Goal: Information Seeking & Learning: Learn about a topic

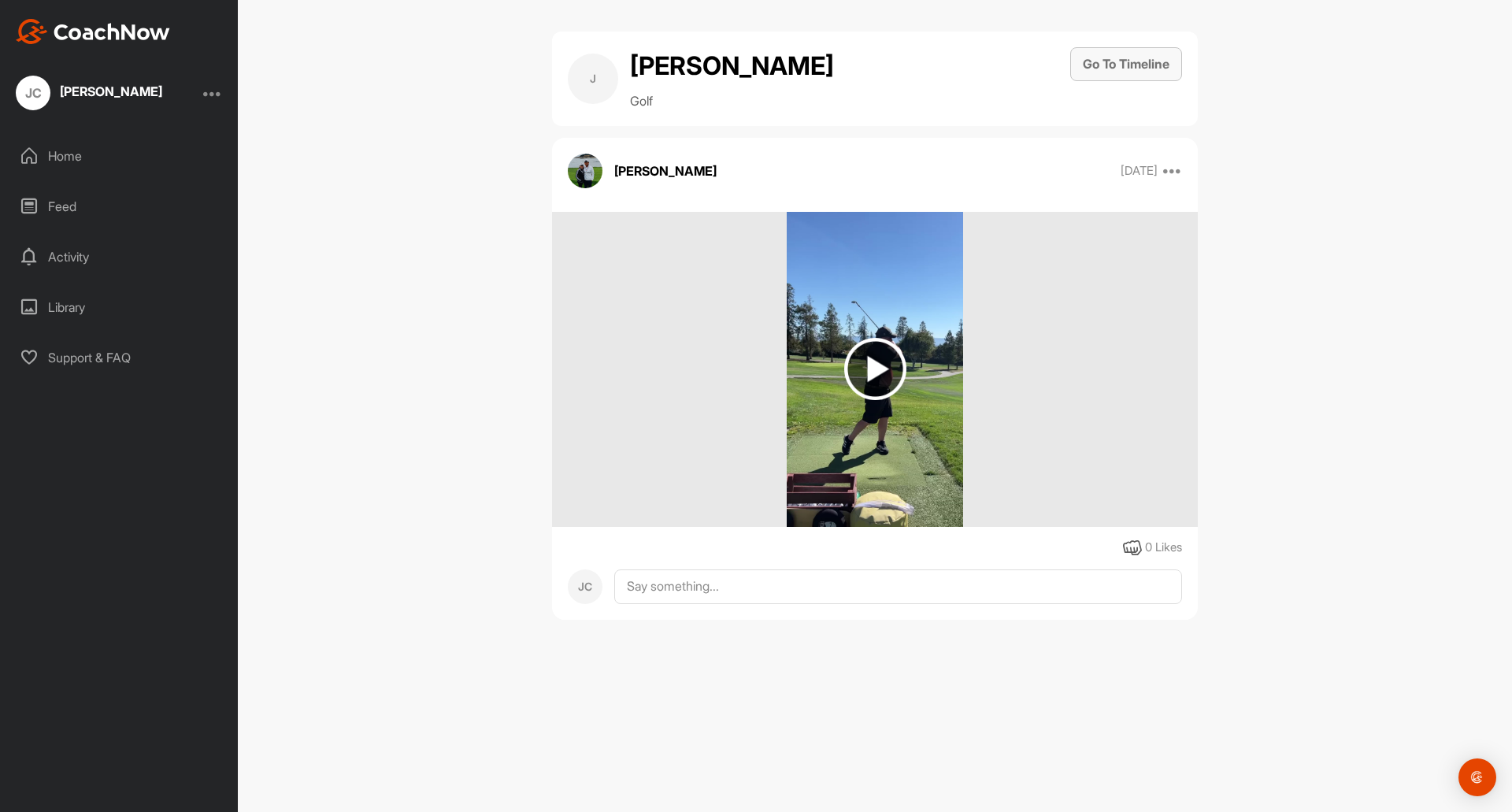
click at [1103, 59] on button "Go To Timeline" at bounding box center [1126, 64] width 112 height 34
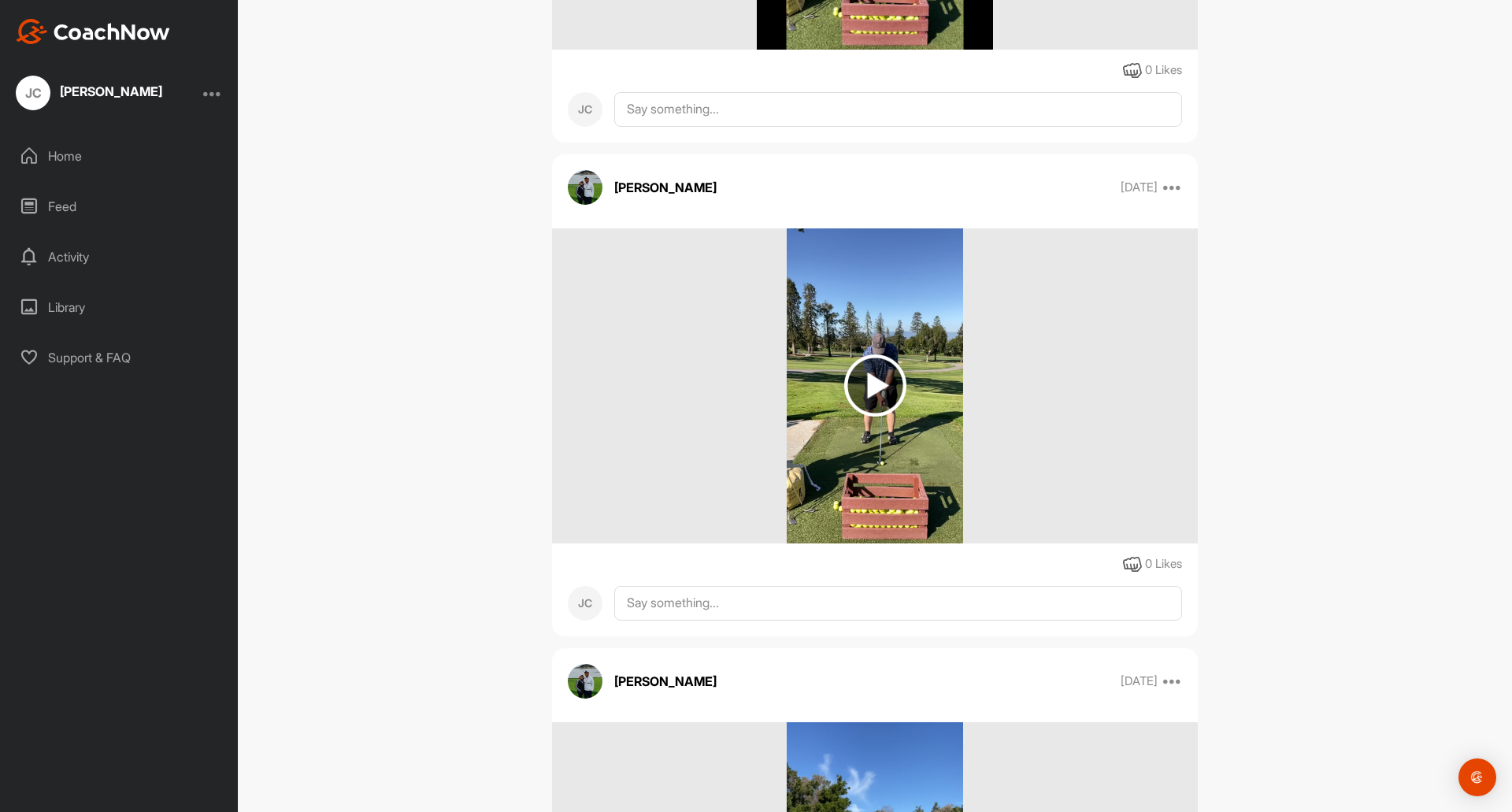
scroll to position [8517, 0]
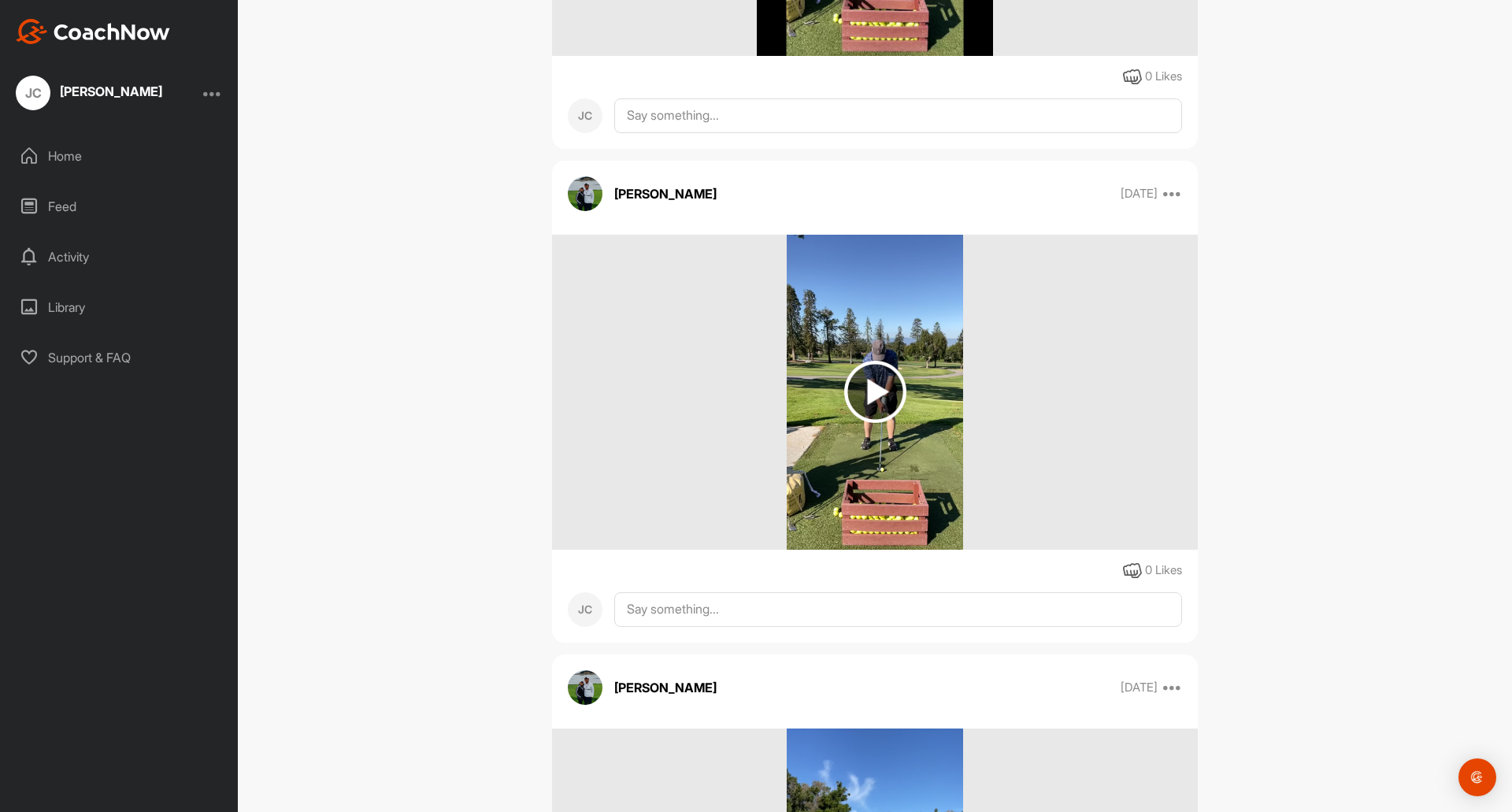
click at [864, 387] on img at bounding box center [875, 391] width 62 height 62
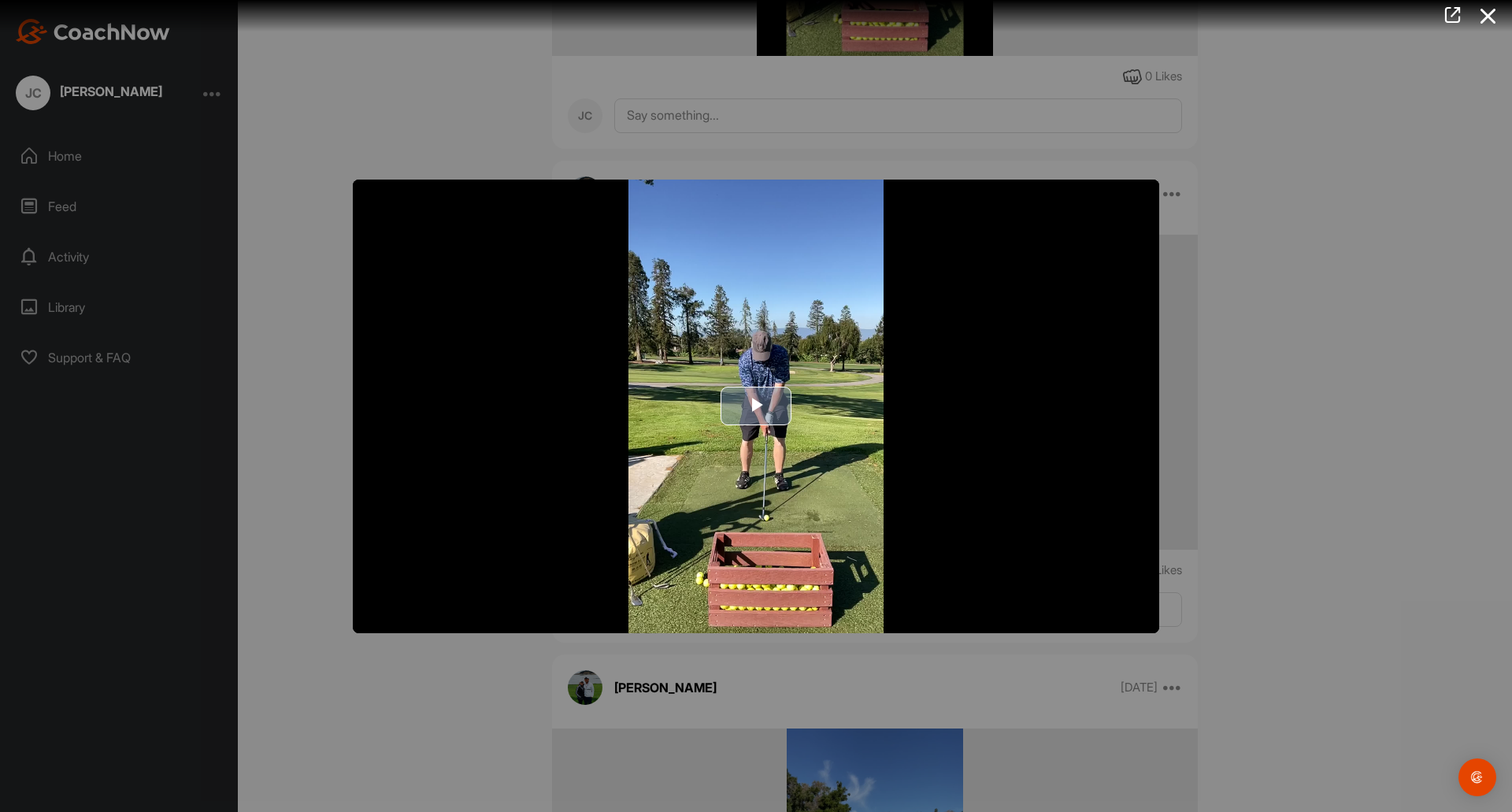
drag, startPoint x: 758, startPoint y: 403, endPoint x: 654, endPoint y: 424, distance: 106.1
click at [756, 406] on span "Video Player" at bounding box center [756, 406] width 0 height 0
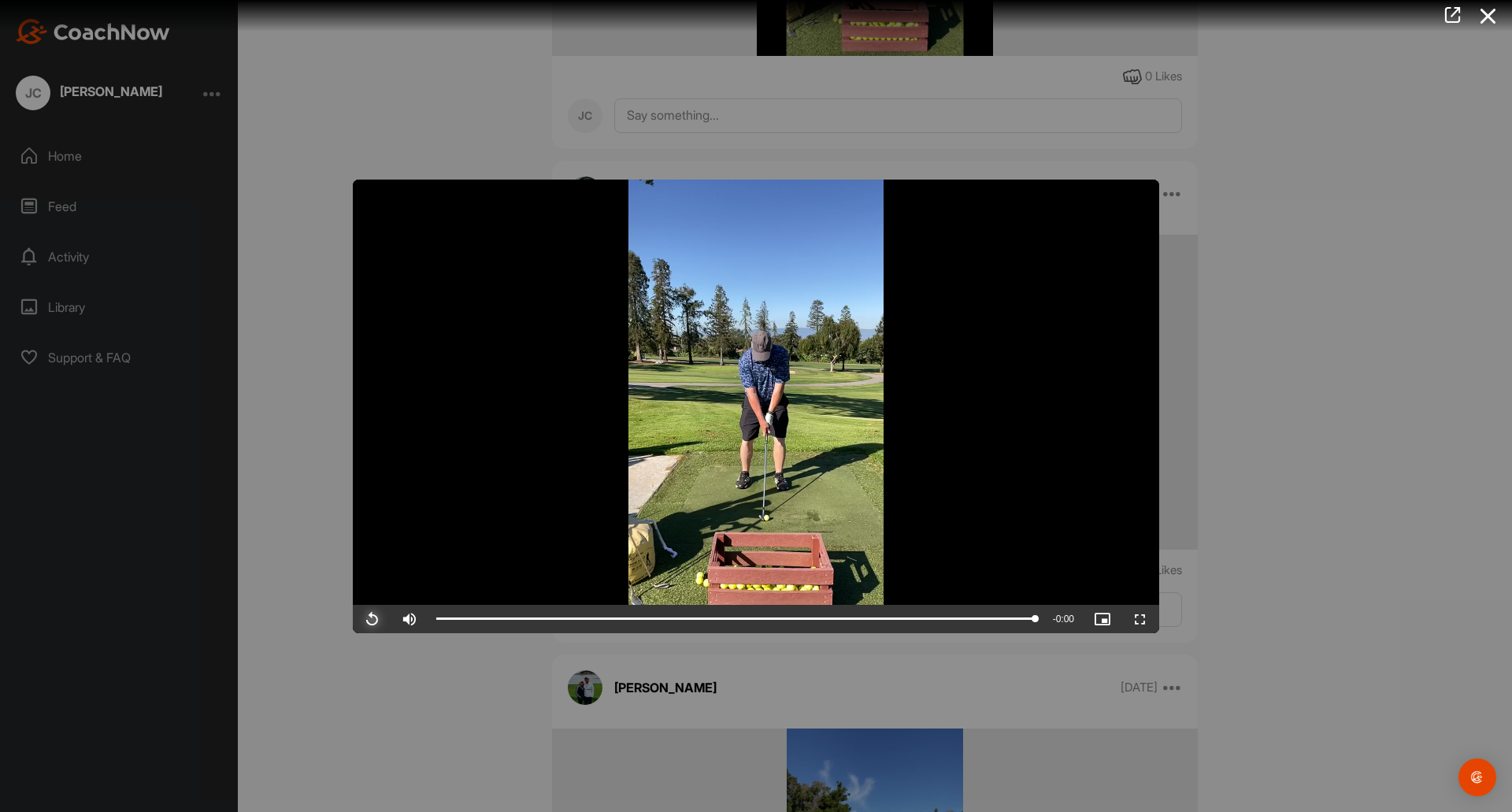
click at [371, 619] on span "Video Player" at bounding box center [372, 619] width 38 height 0
click at [369, 619] on span "Video Player" at bounding box center [372, 619] width 38 height 0
click at [1140, 619] on span "Video Player" at bounding box center [1140, 619] width 38 height 0
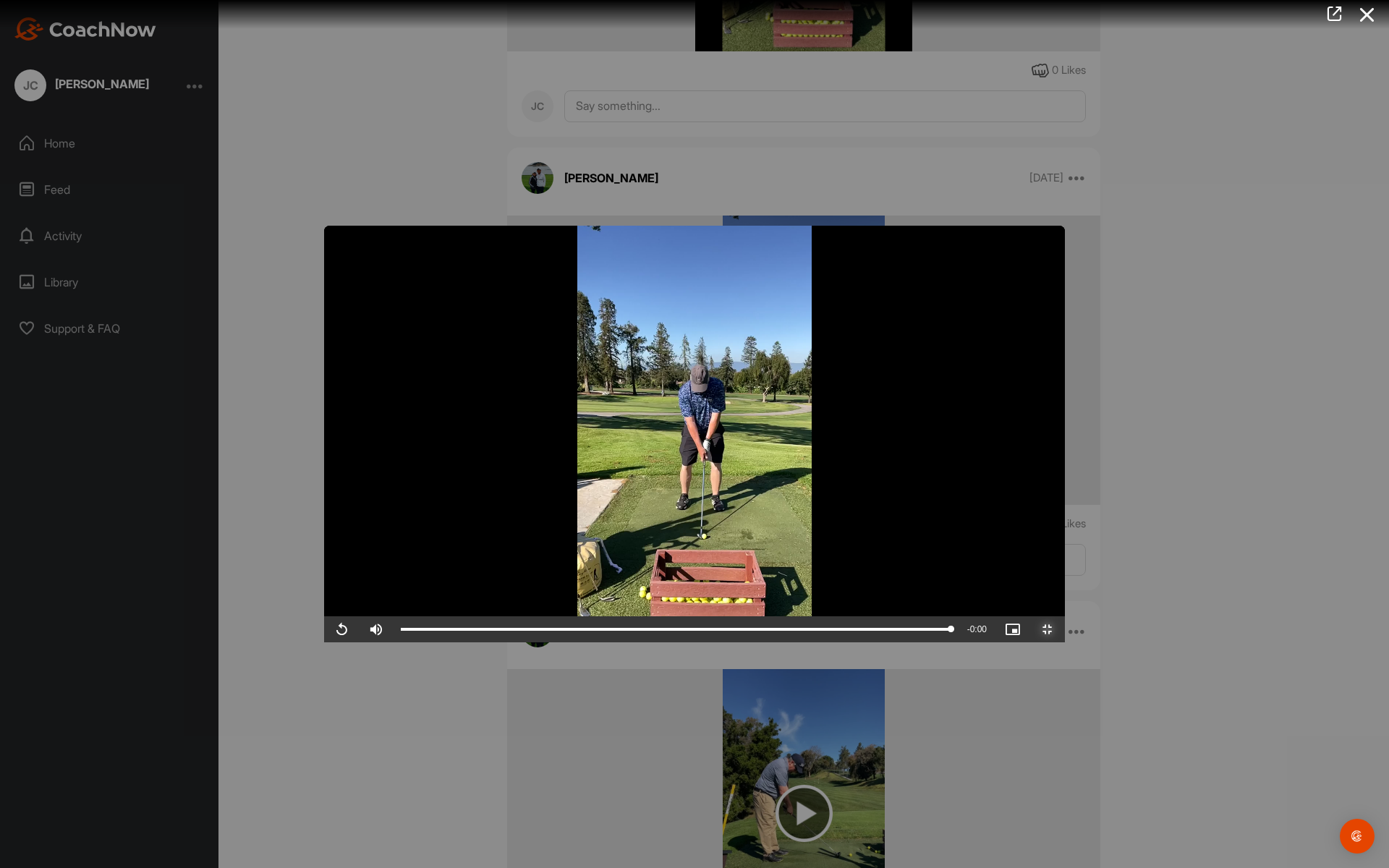
click at [1065, 630] on span "Video Player" at bounding box center [1048, 630] width 35 height 0
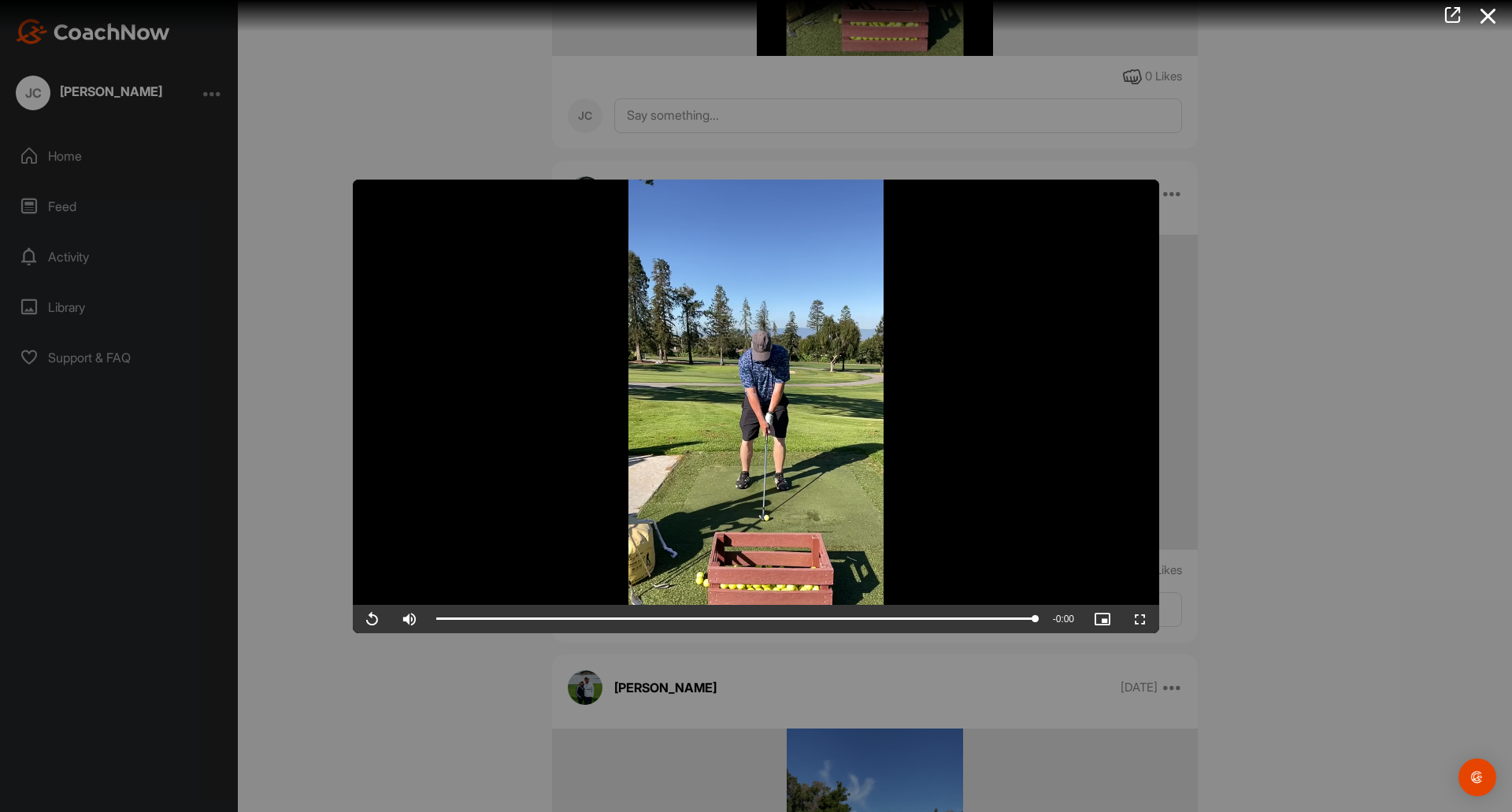
click at [1298, 412] on div at bounding box center [756, 406] width 1512 height 812
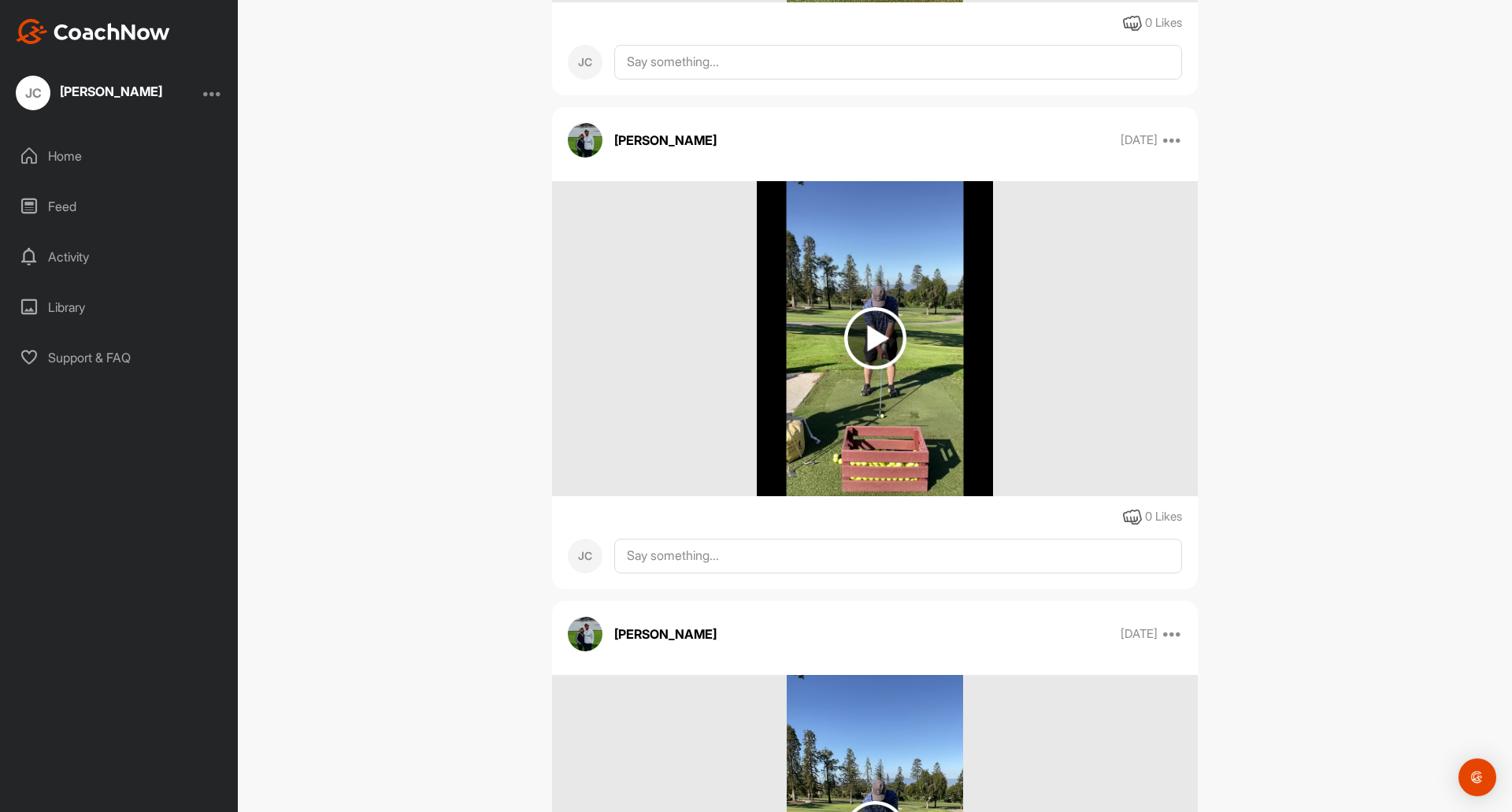
scroll to position [8044, 0]
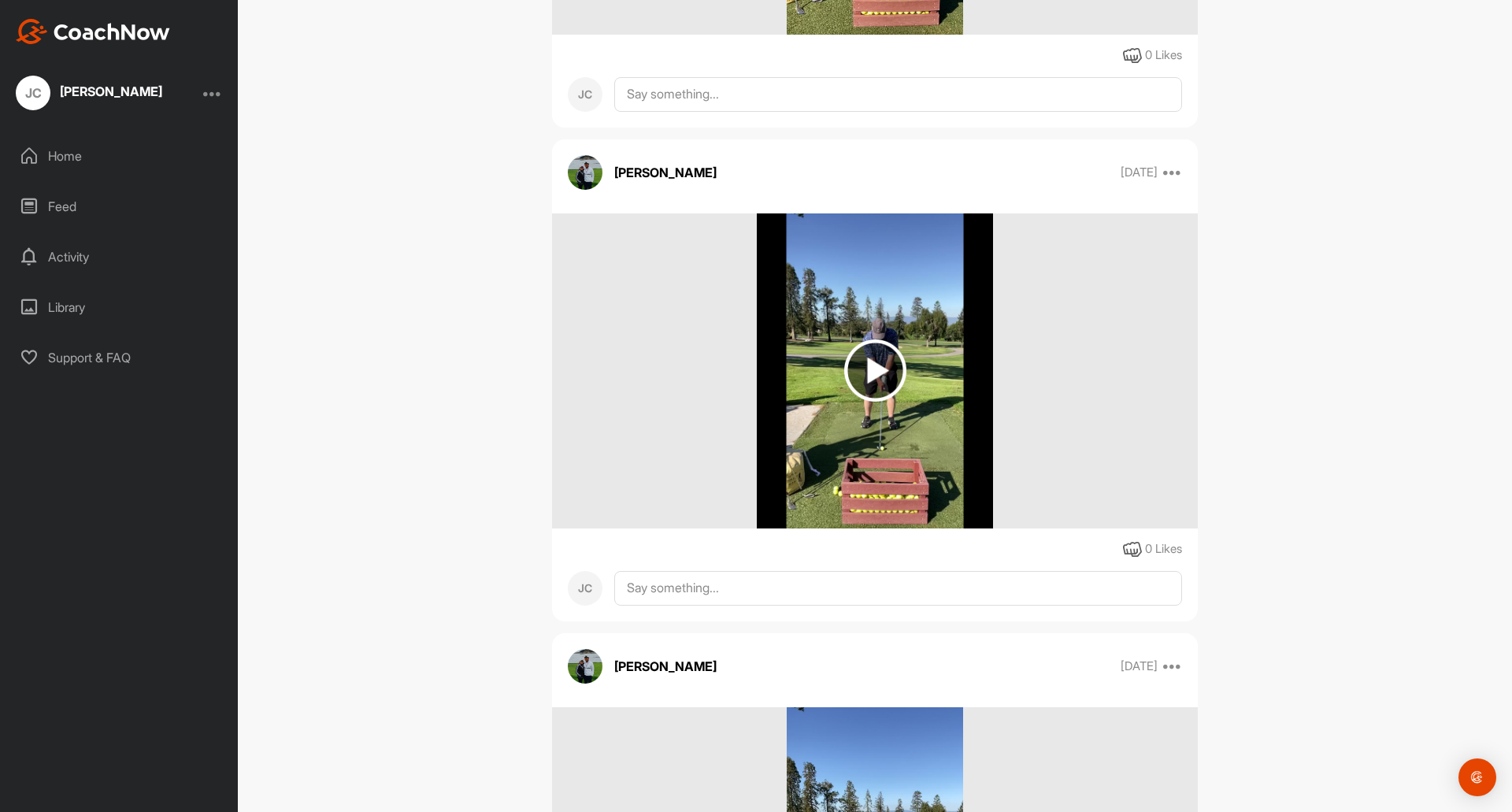
click at [867, 368] on img at bounding box center [875, 371] width 62 height 62
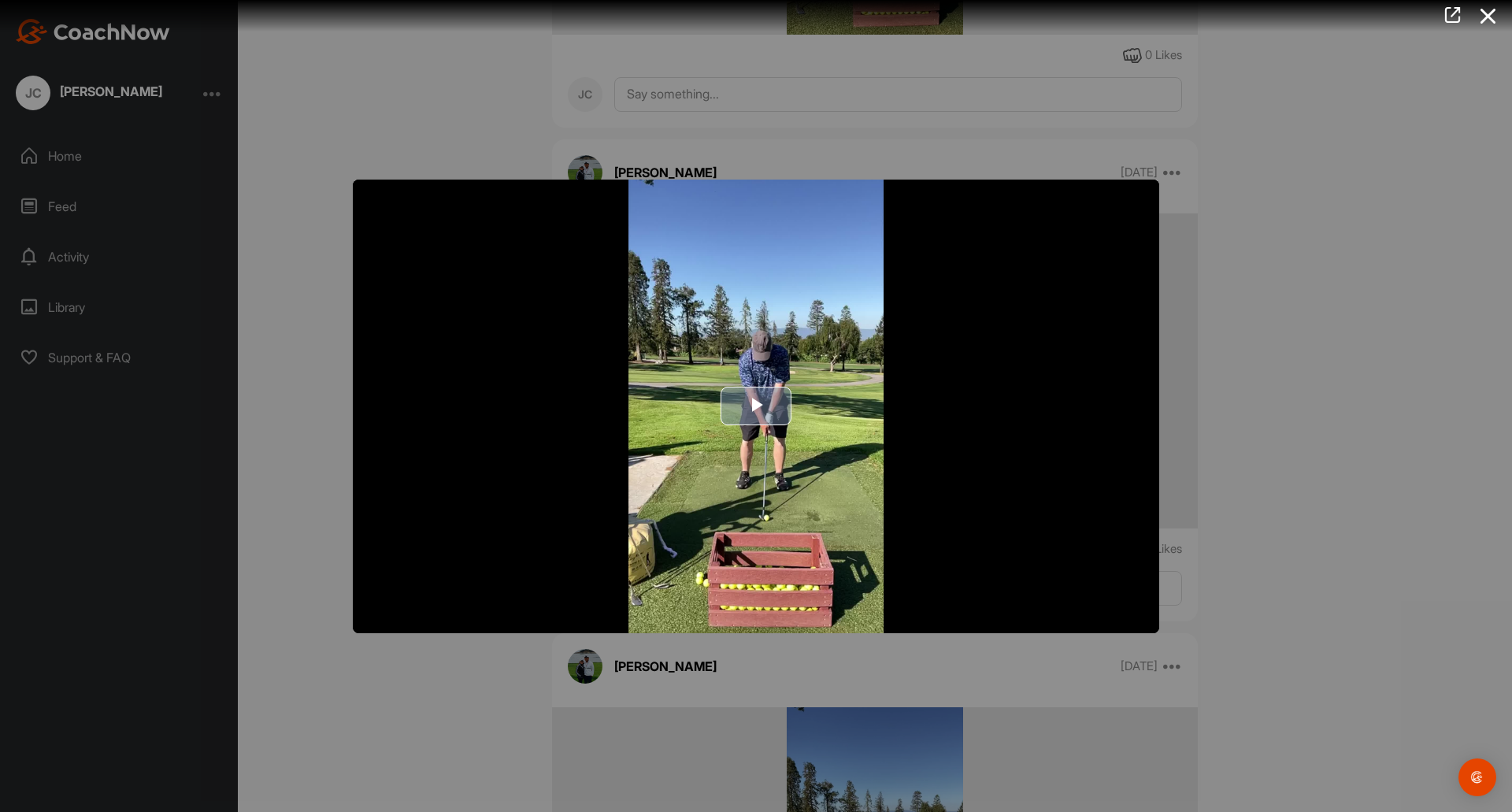
drag, startPoint x: 758, startPoint y: 396, endPoint x: 811, endPoint y: 400, distance: 53.2
click at [756, 406] on span "Video Player" at bounding box center [756, 406] width 0 height 0
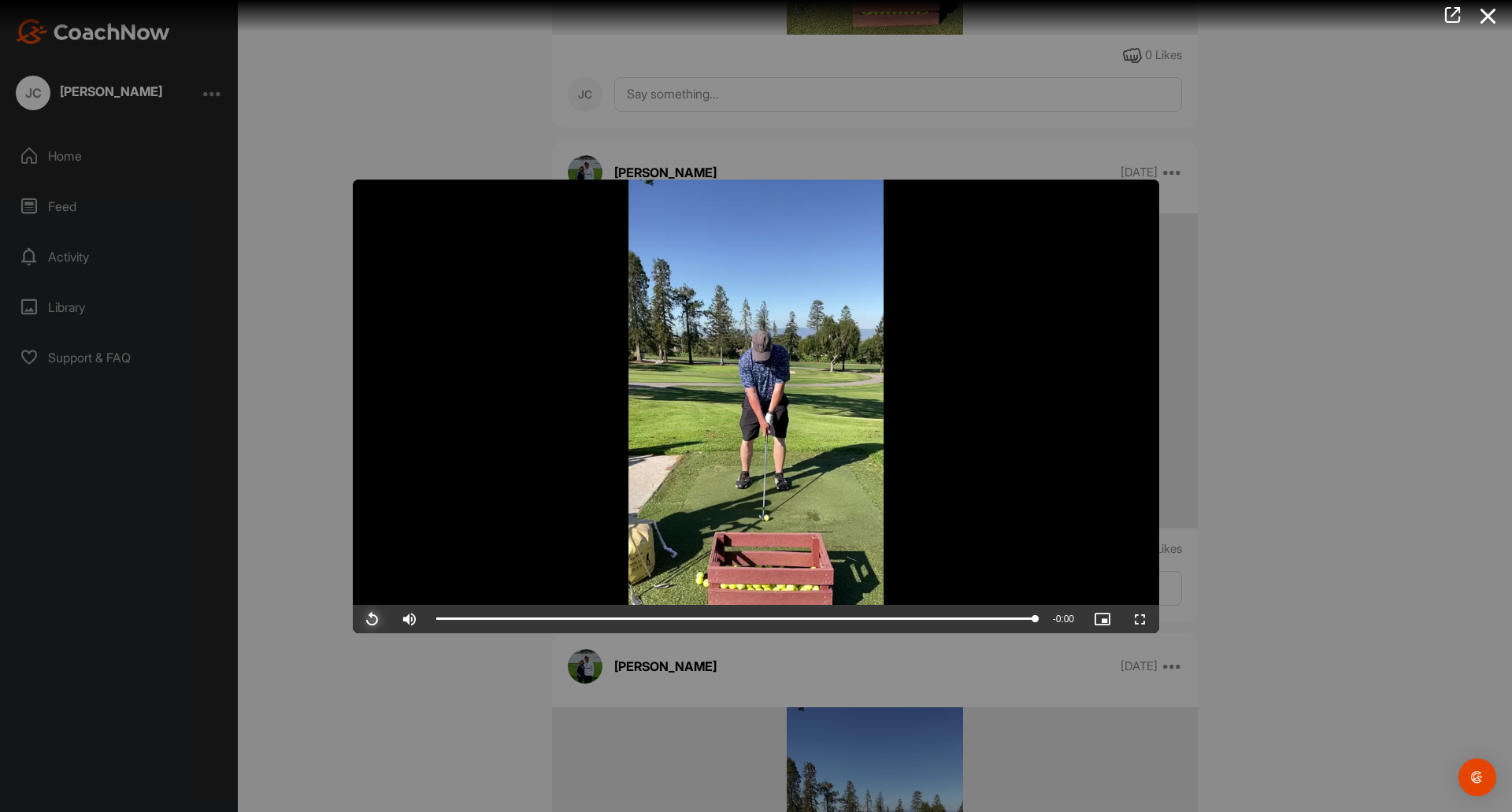
click at [372, 619] on span "Video Player" at bounding box center [372, 619] width 38 height 0
click at [1400, 434] on div at bounding box center [756, 406] width 1512 height 812
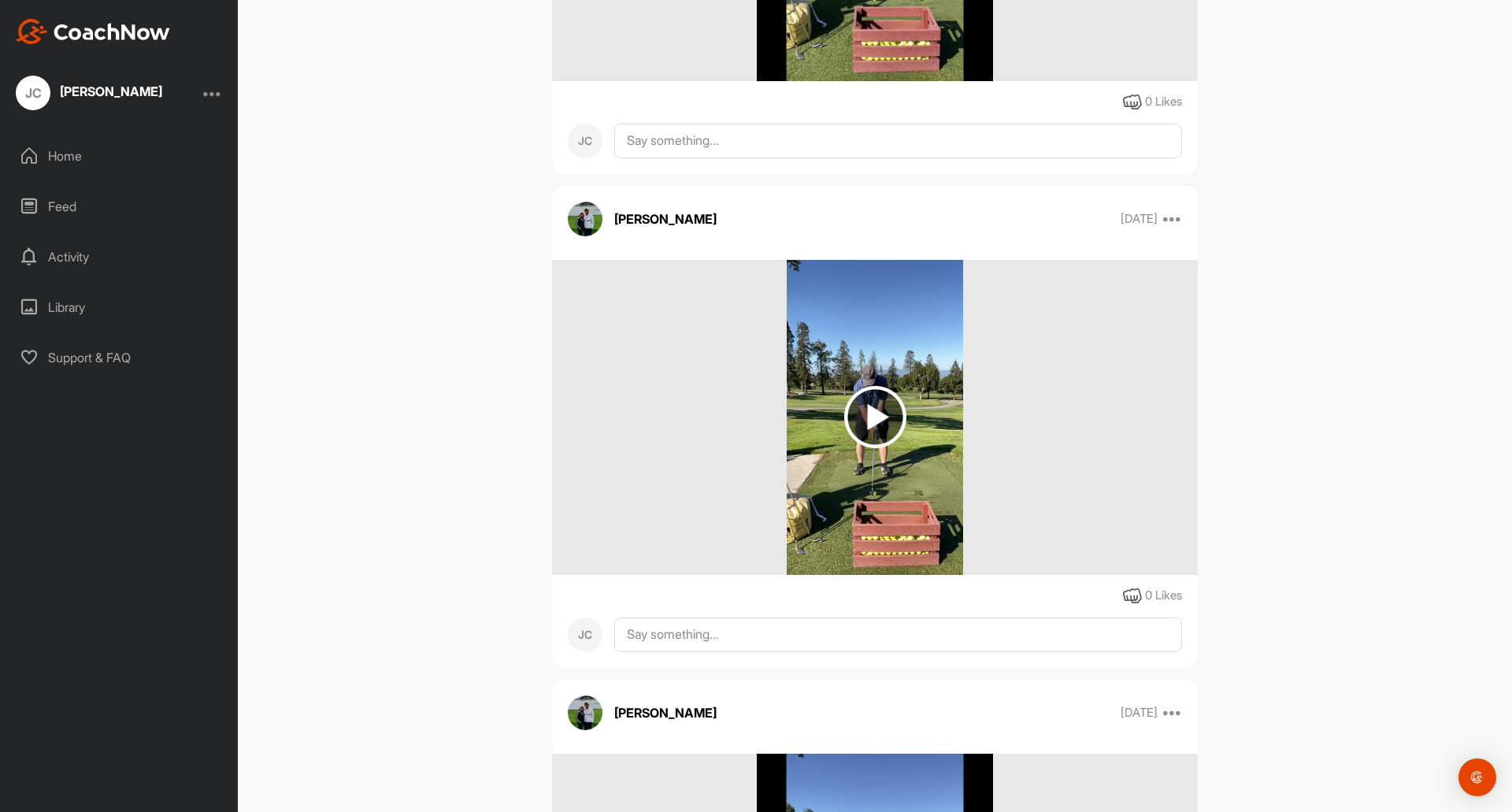
scroll to position [7493, 0]
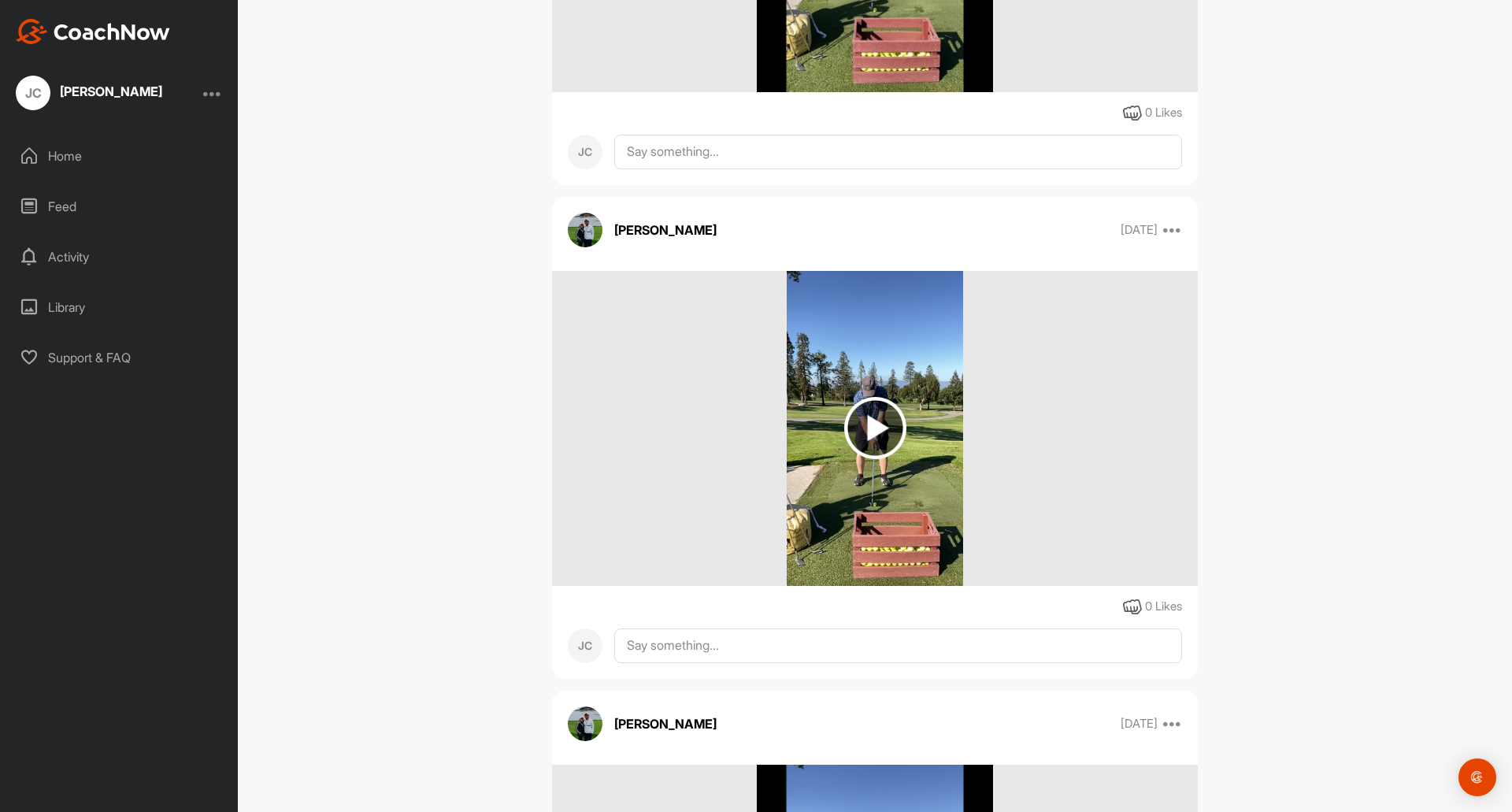
click at [871, 425] on img at bounding box center [875, 428] width 62 height 62
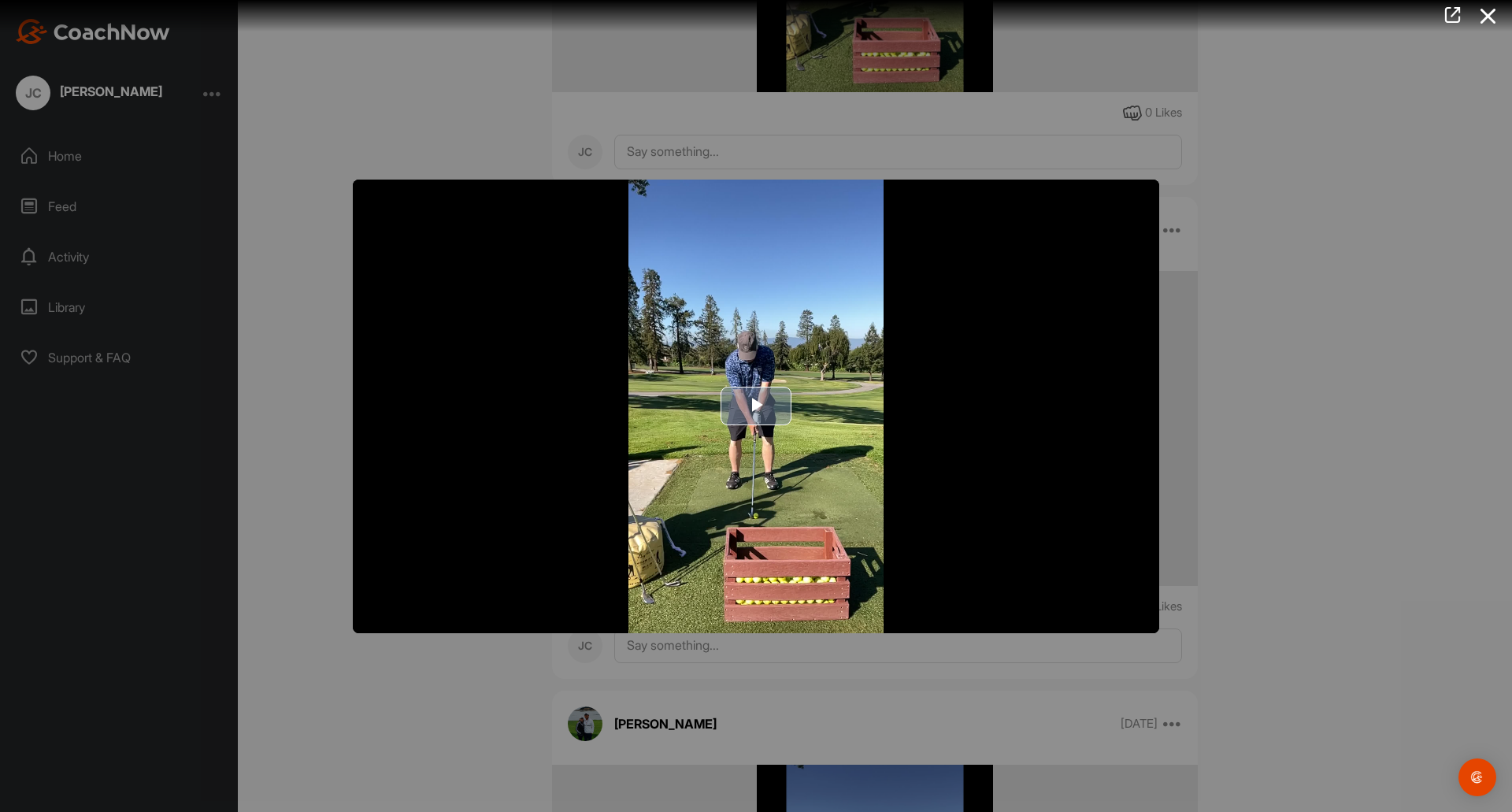
click at [756, 406] on span "Video Player" at bounding box center [756, 406] width 0 height 0
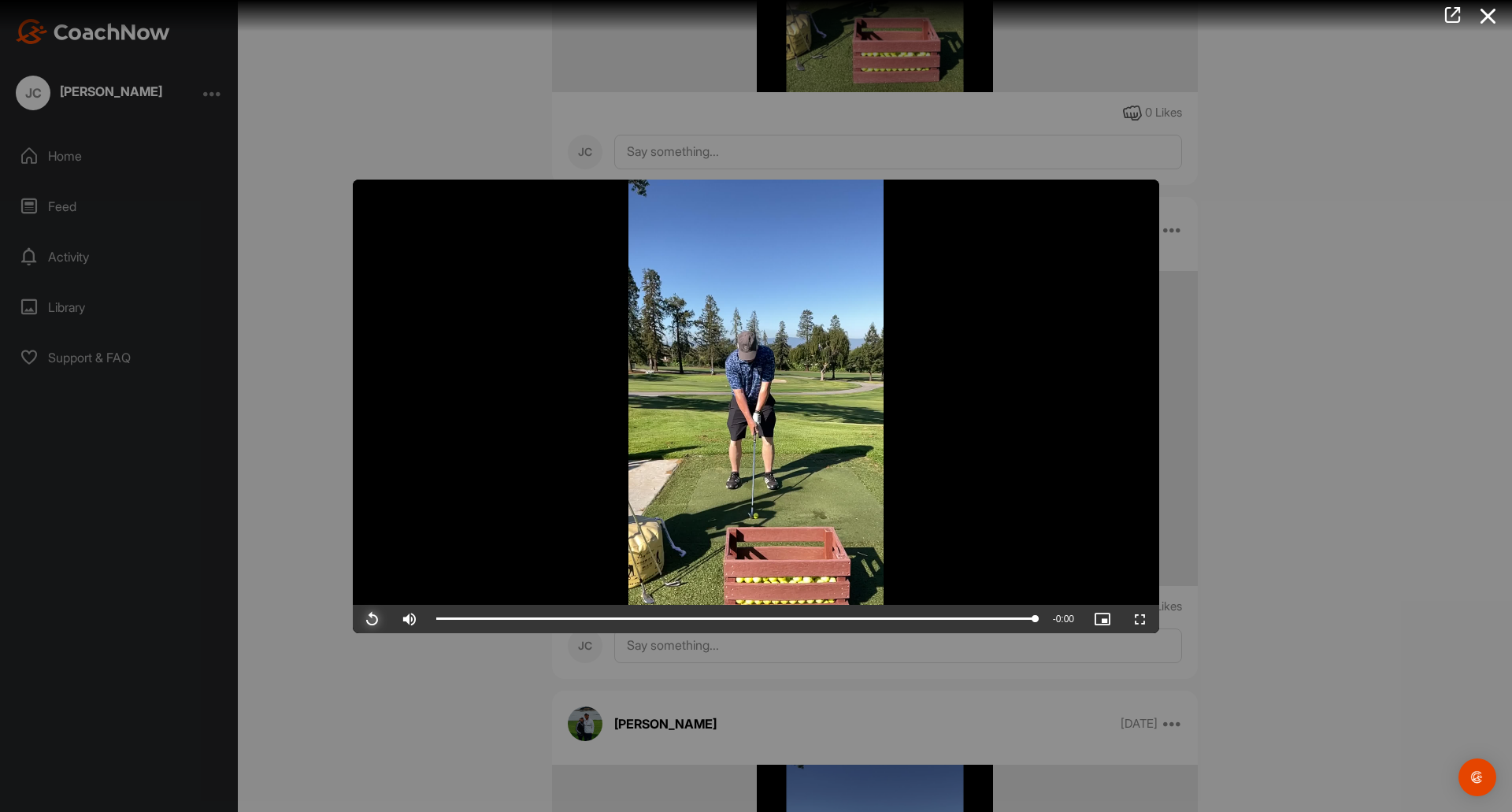
click at [376, 619] on span "Video Player" at bounding box center [372, 619] width 38 height 0
drag, startPoint x: 367, startPoint y: 610, endPoint x: 385, endPoint y: 598, distance: 21.6
click at [367, 619] on span "Video Player" at bounding box center [372, 619] width 38 height 0
click at [1378, 382] on div at bounding box center [756, 406] width 1512 height 812
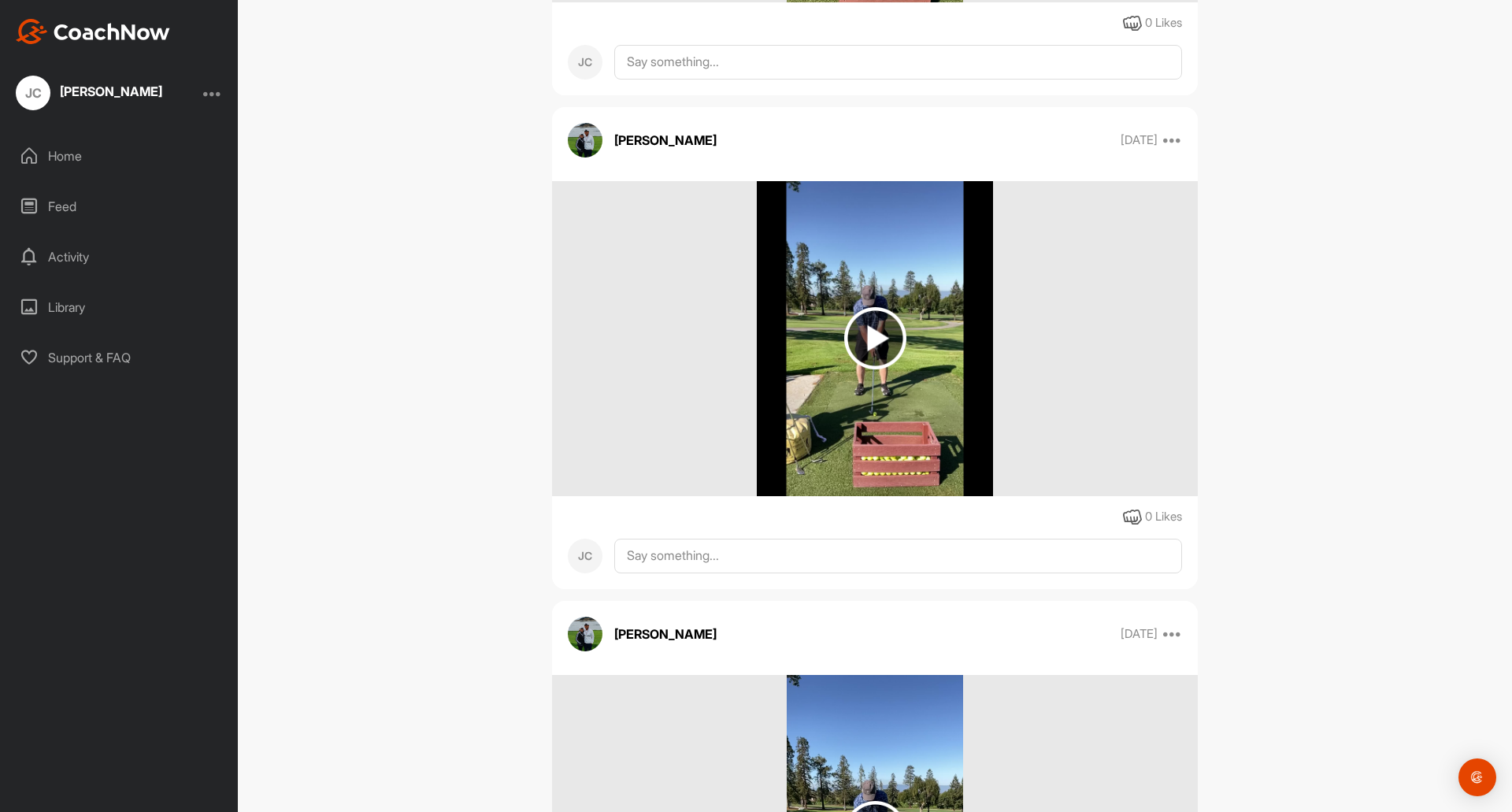
scroll to position [7021, 0]
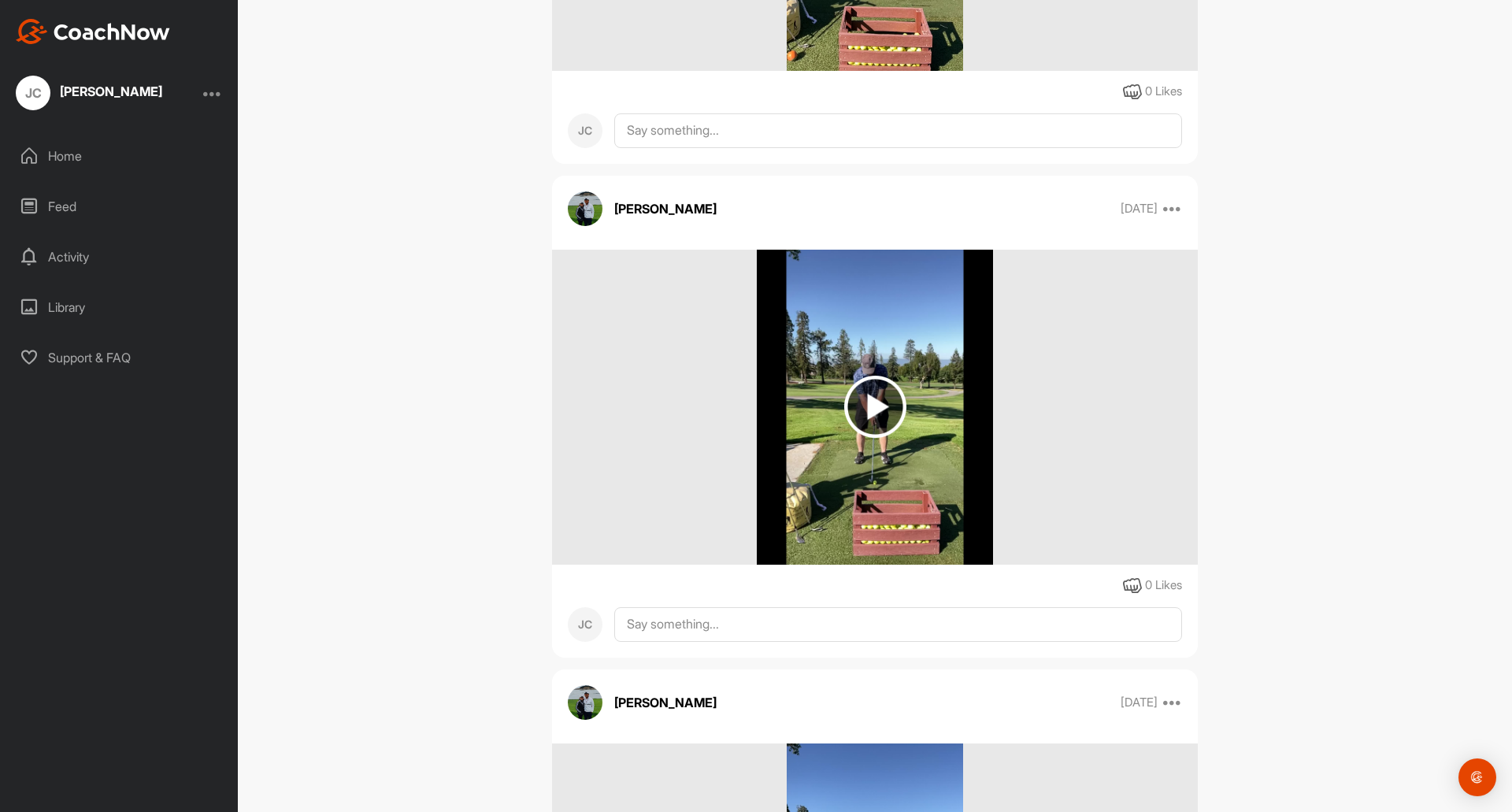
click at [869, 399] on img at bounding box center [875, 407] width 62 height 62
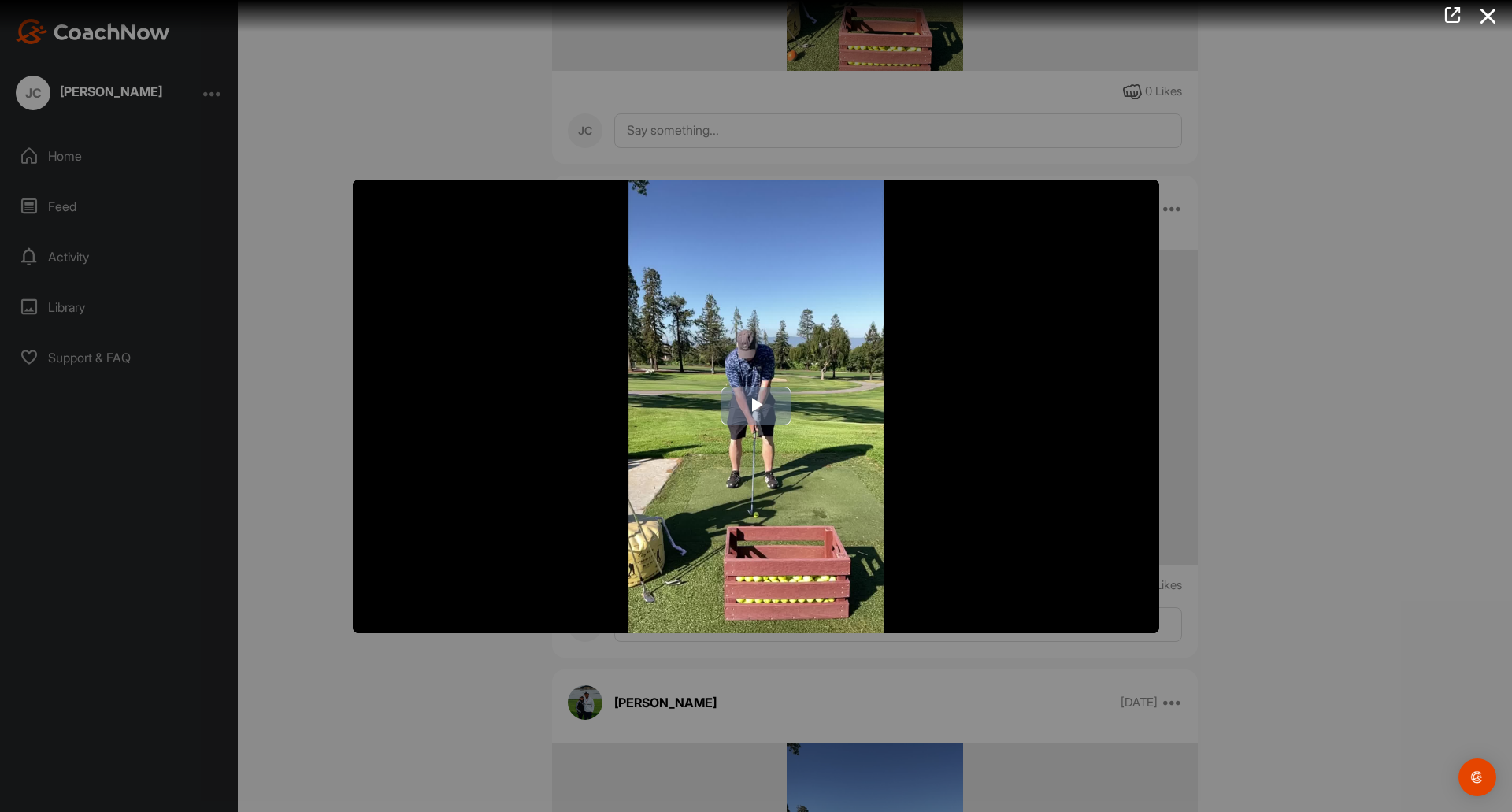
click at [756, 406] on span "Video Player" at bounding box center [756, 406] width 0 height 0
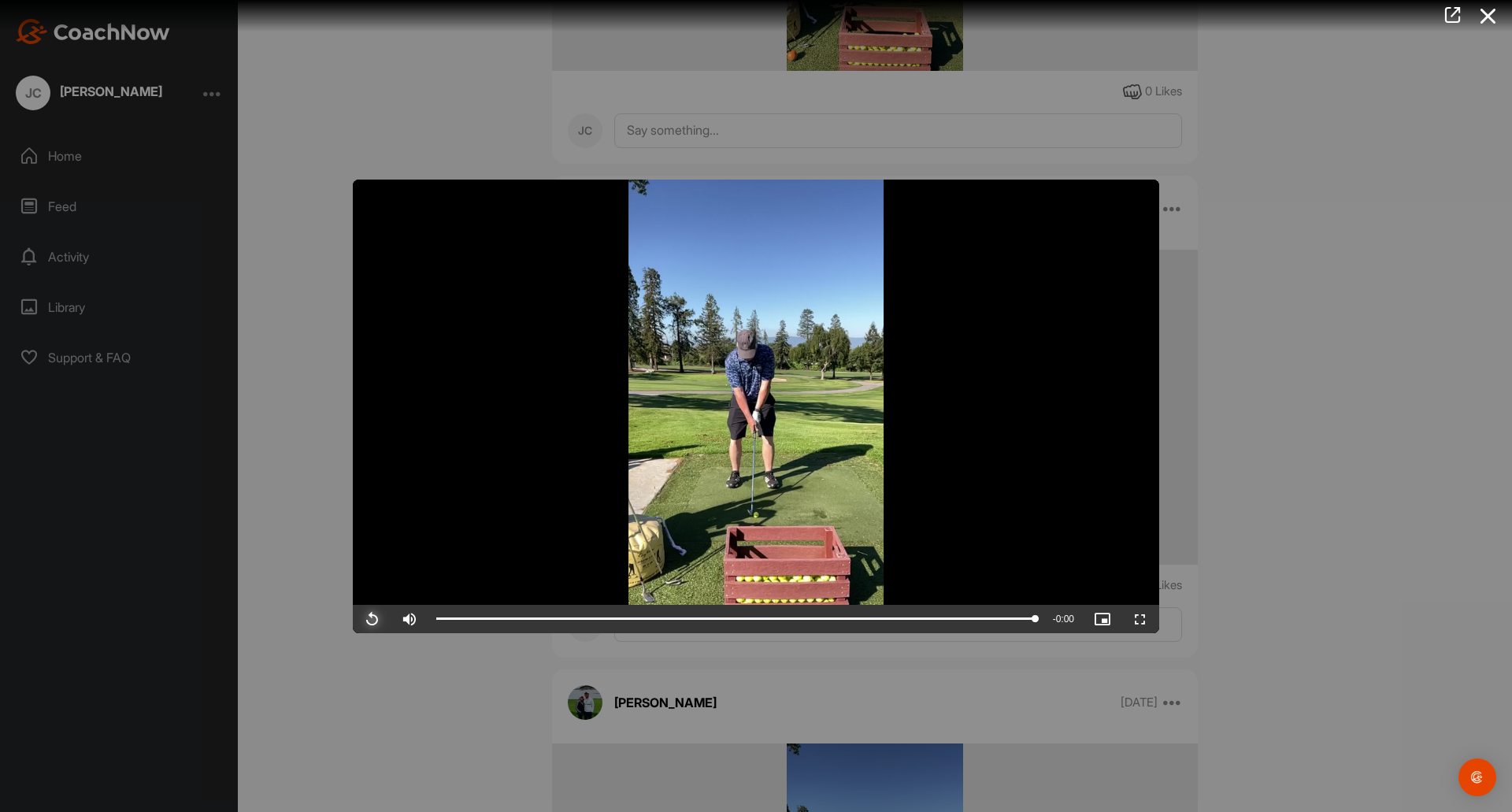
click at [374, 619] on span "Video Player" at bounding box center [372, 619] width 38 height 0
click at [1314, 357] on div at bounding box center [756, 406] width 1512 height 812
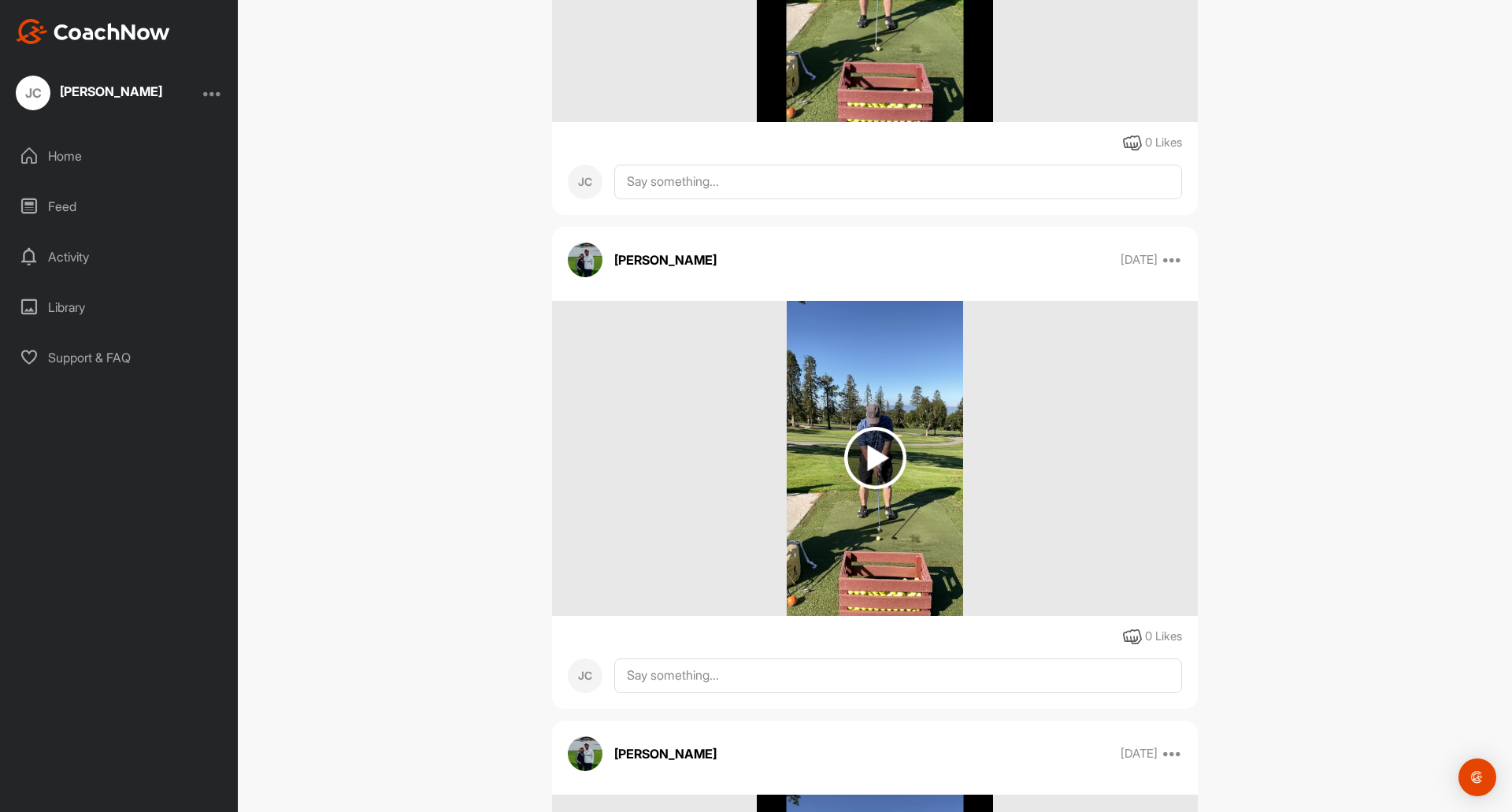
scroll to position [6469, 0]
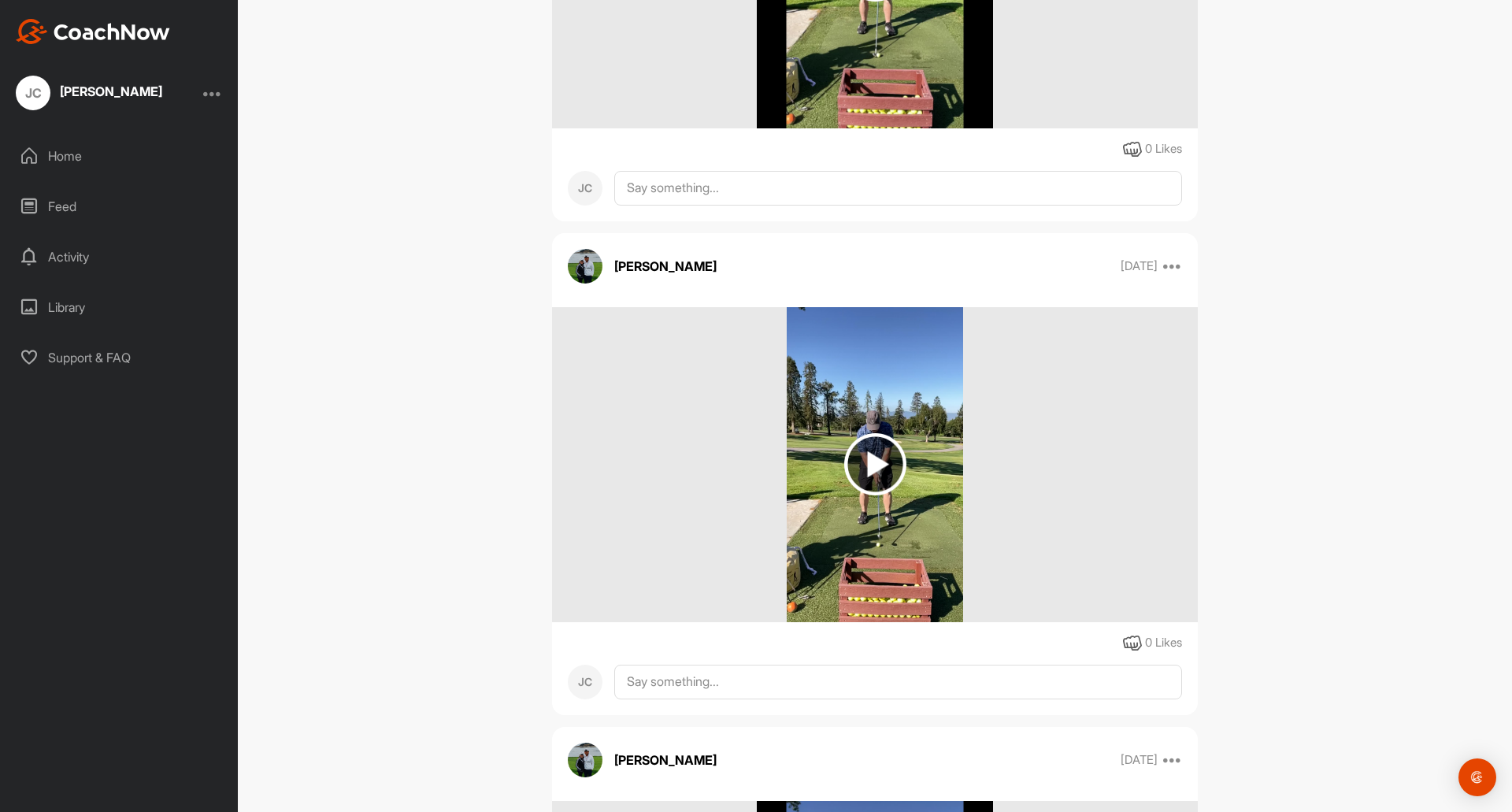
click at [864, 466] on img at bounding box center [875, 464] width 62 height 62
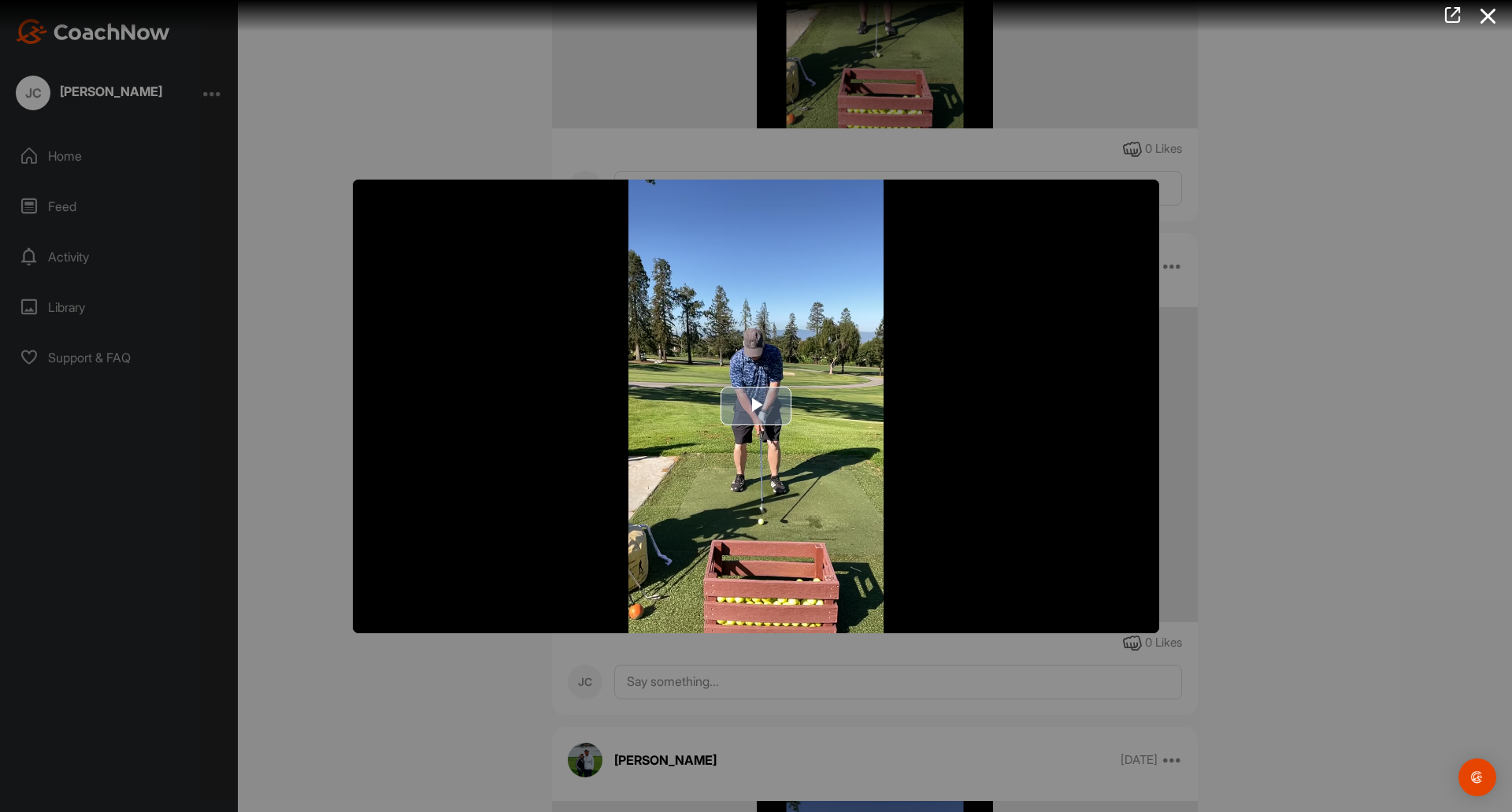
click at [756, 406] on span "Video Player" at bounding box center [756, 406] width 0 height 0
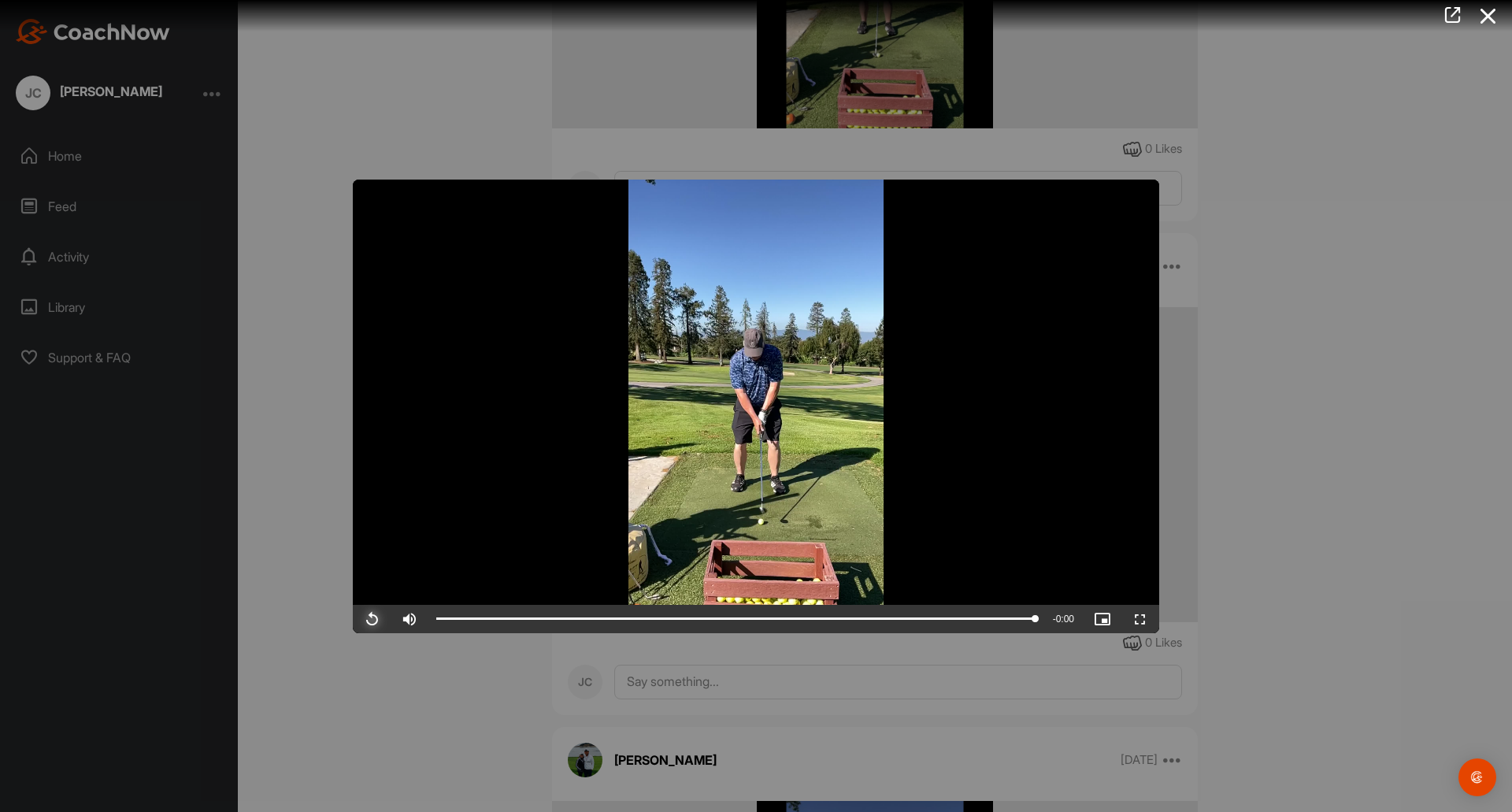
click at [373, 619] on span "Video Player" at bounding box center [372, 619] width 38 height 0
click at [1353, 219] on div at bounding box center [756, 406] width 1512 height 812
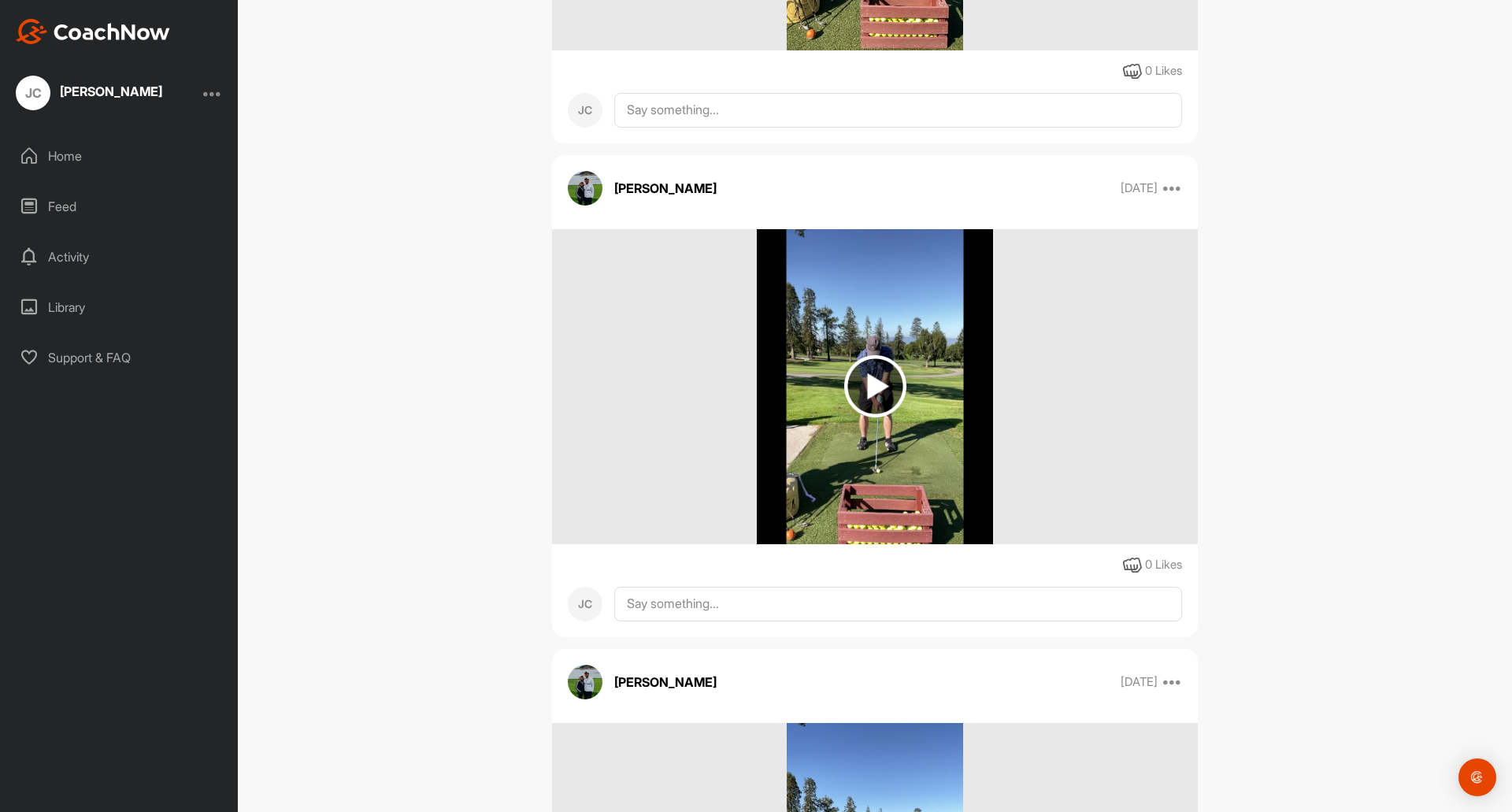
scroll to position [5997, 0]
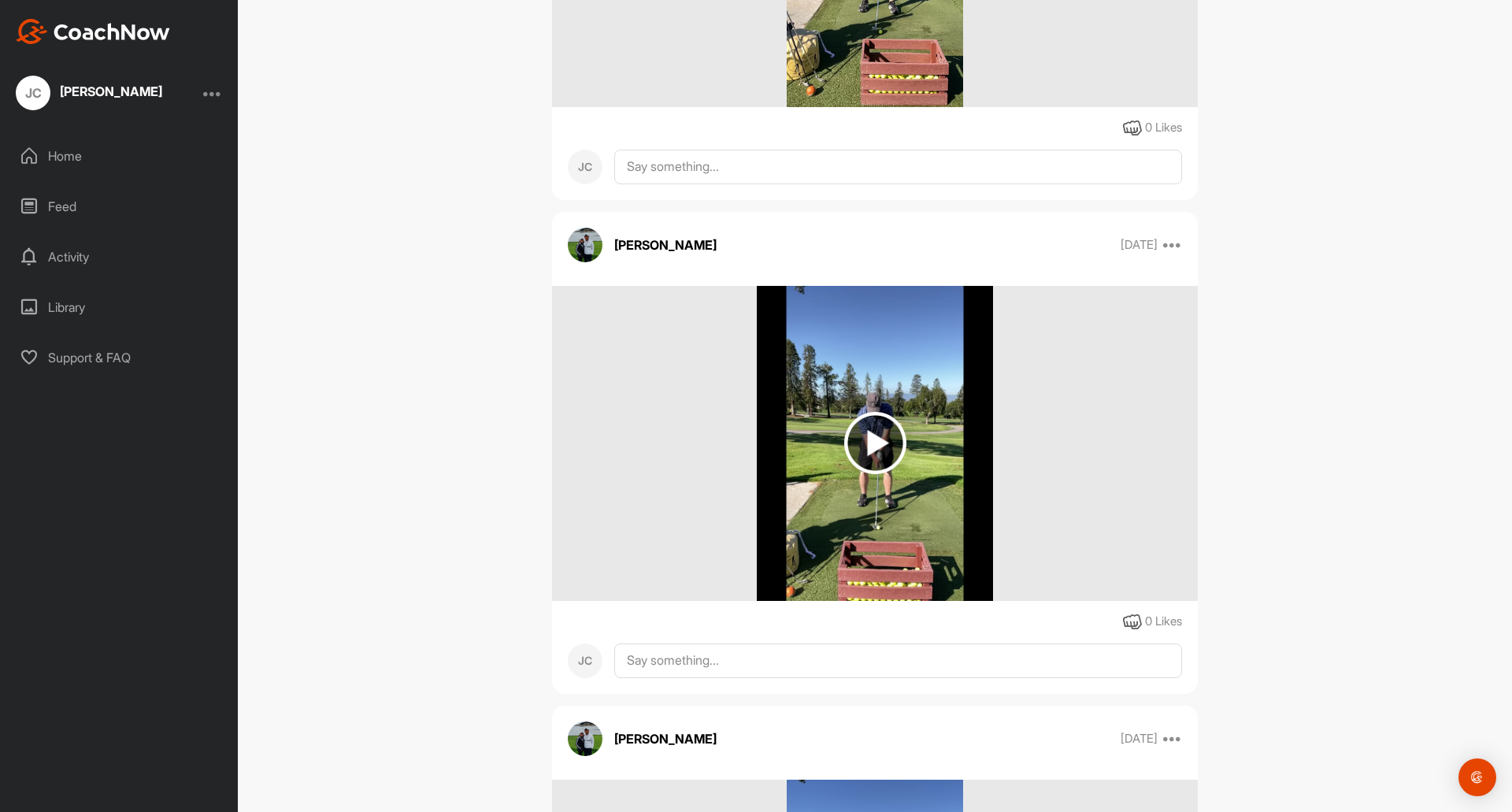
click at [873, 428] on img at bounding box center [875, 443] width 62 height 62
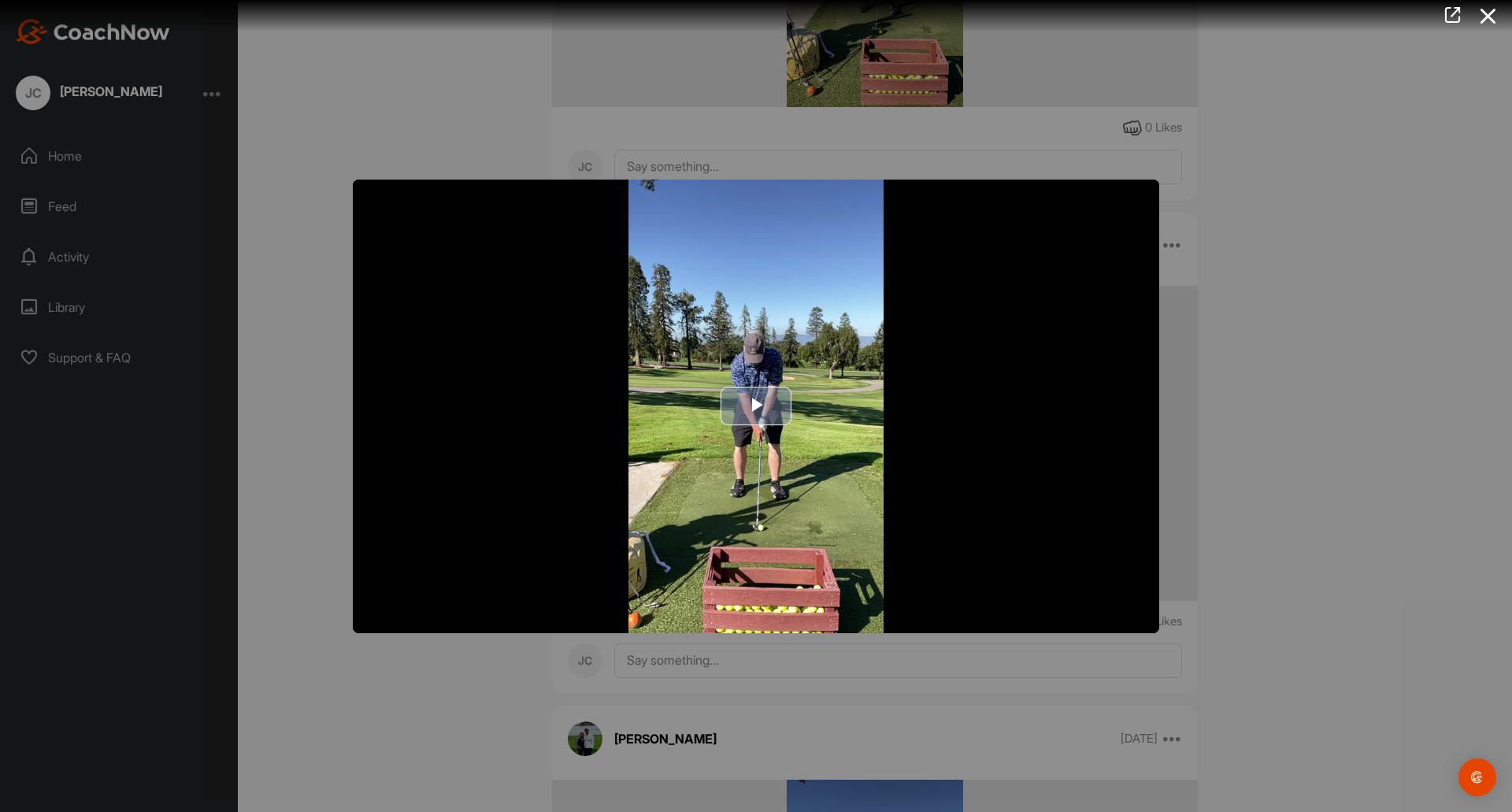
click at [756, 406] on span "Video Player" at bounding box center [756, 406] width 0 height 0
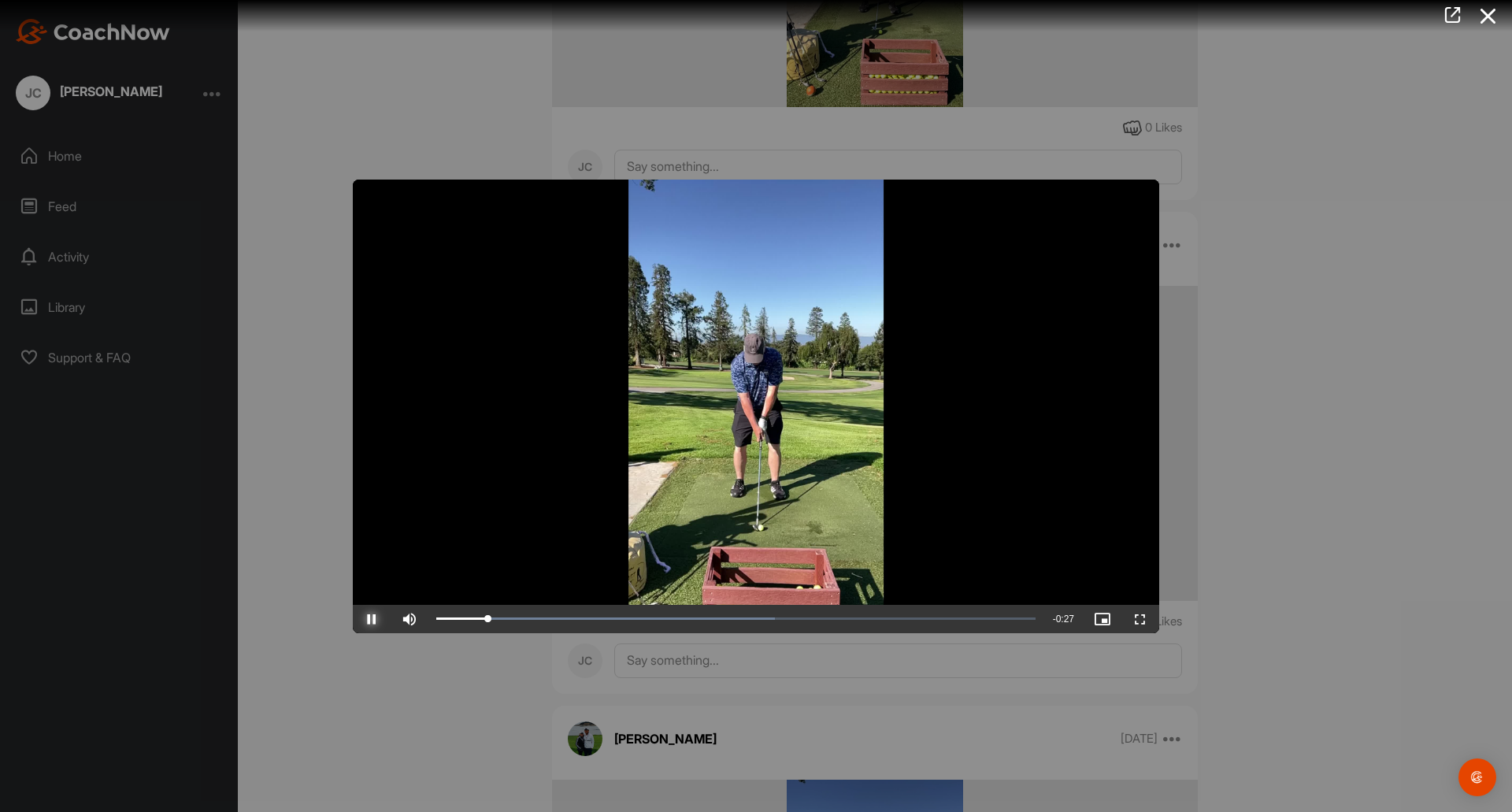
click at [367, 619] on span "Video Player" at bounding box center [372, 619] width 38 height 0
click at [438, 622] on div "Loaded : 56.47% 0:00 0:02" at bounding box center [735, 619] width 615 height 28
click at [372, 619] on span "Video Player" at bounding box center [372, 619] width 38 height 0
click at [1276, 348] on div at bounding box center [756, 406] width 1512 height 812
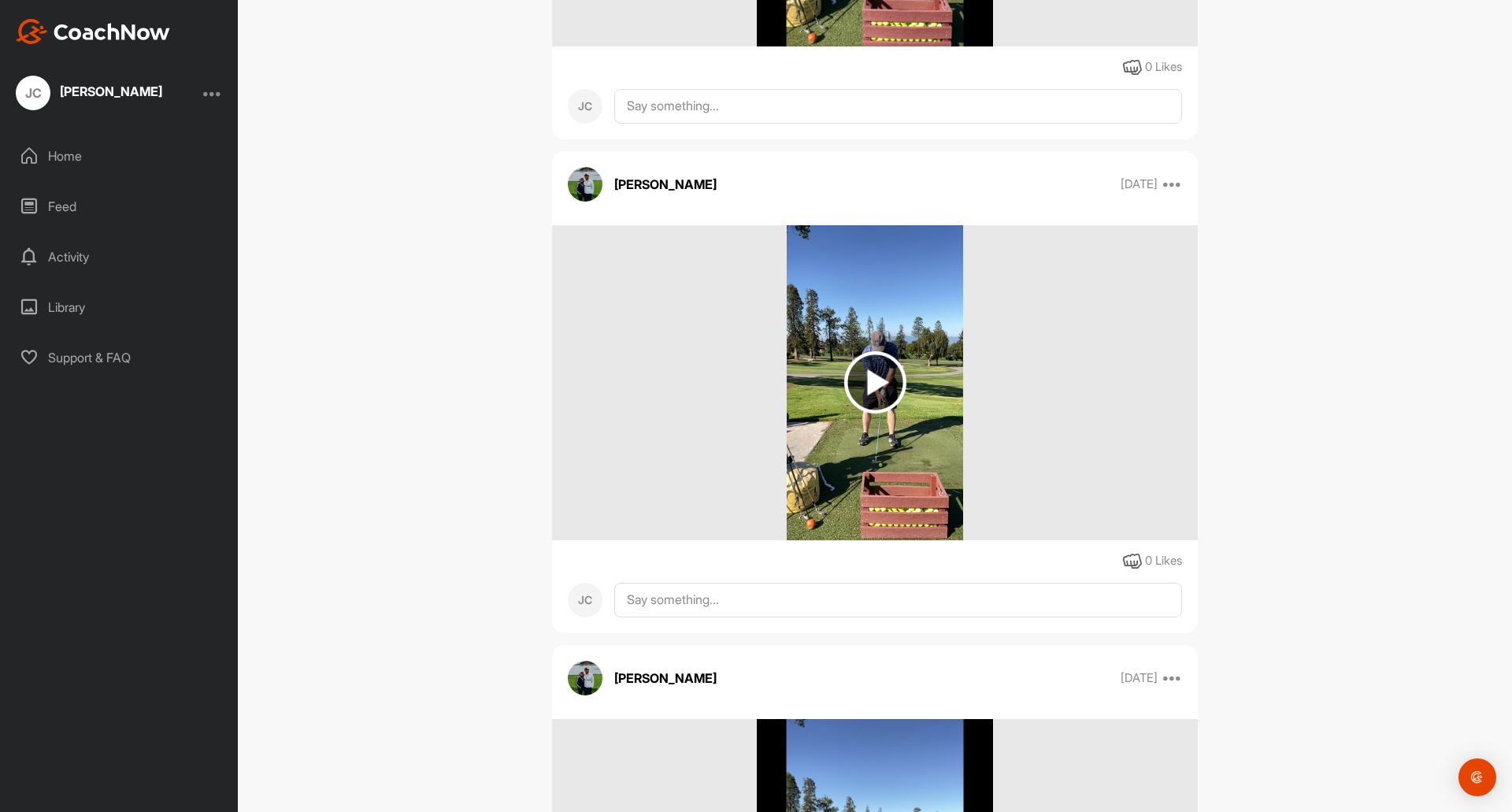
scroll to position [5525, 0]
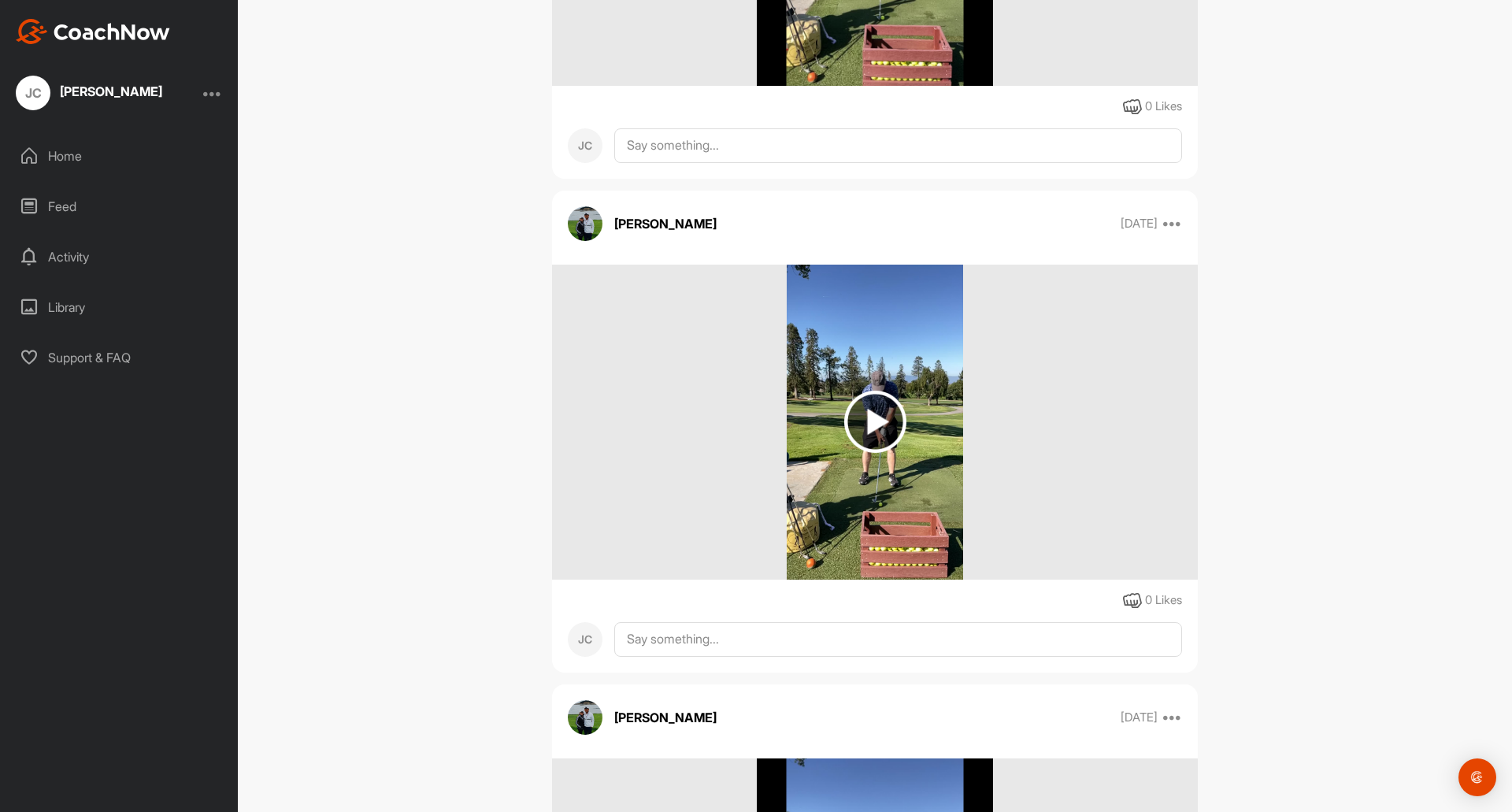
click at [874, 424] on img at bounding box center [875, 422] width 62 height 62
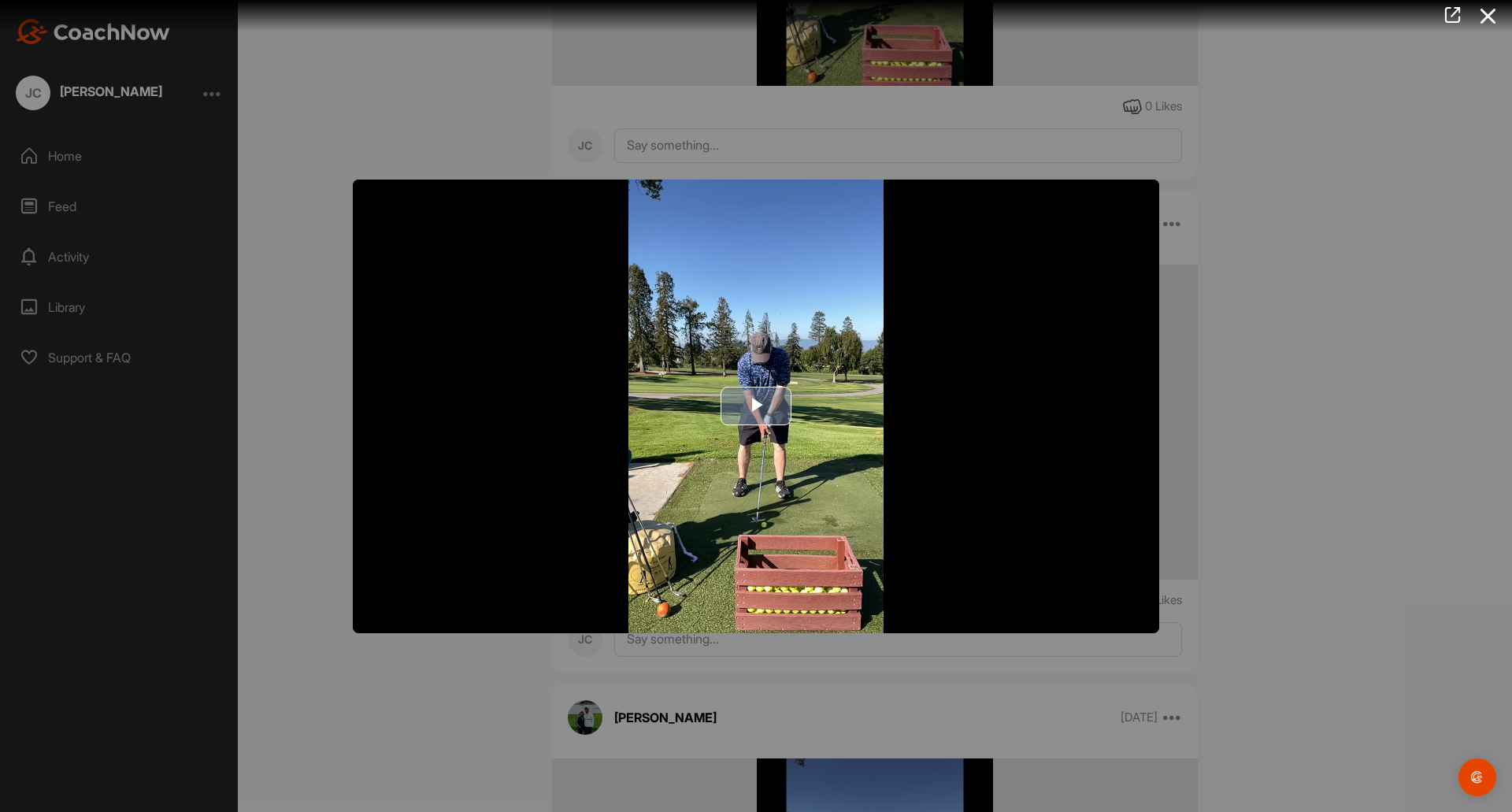
click at [756, 406] on span "Video Player" at bounding box center [756, 406] width 0 height 0
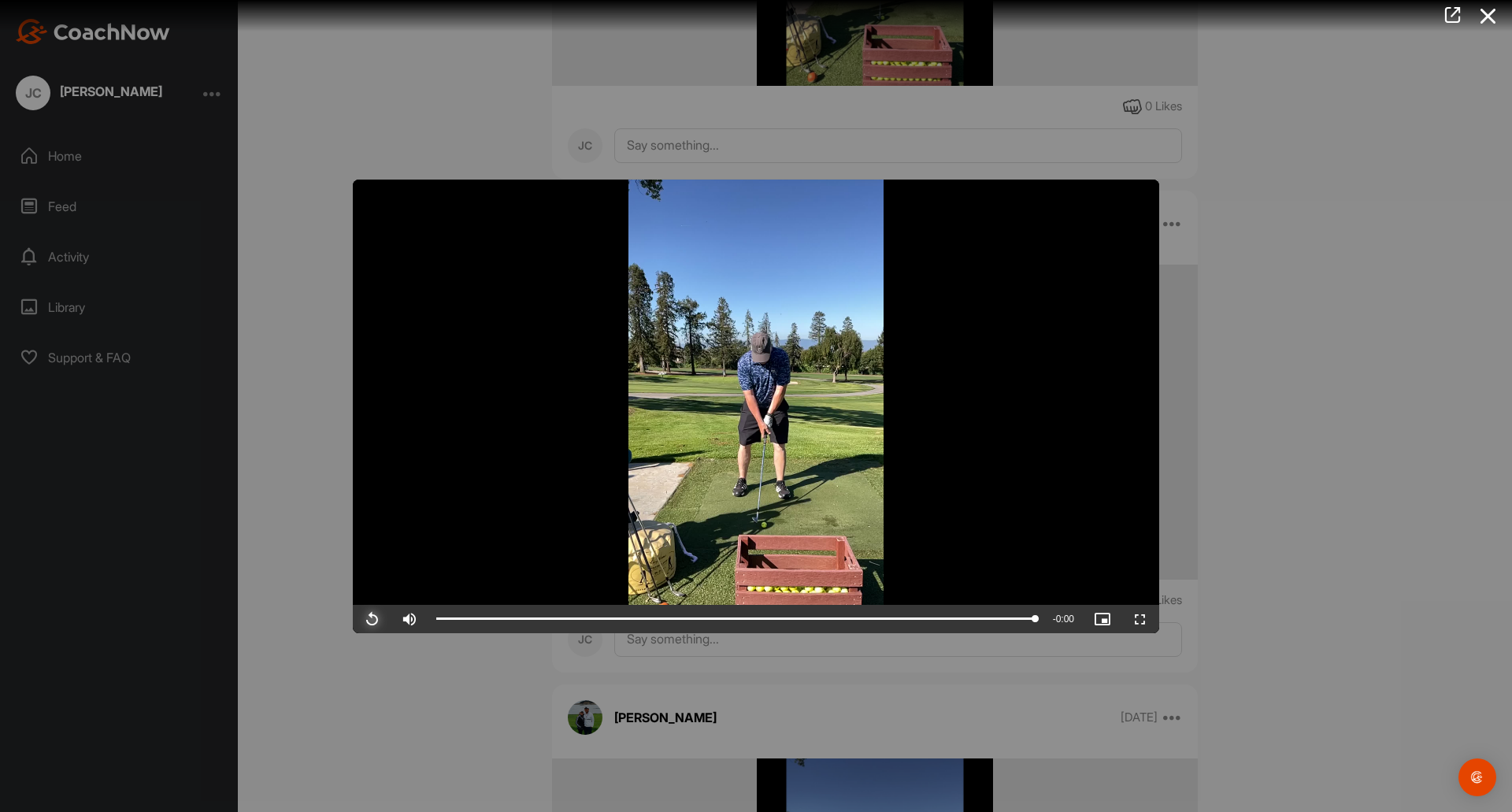
click at [374, 619] on span "Video Player" at bounding box center [372, 619] width 38 height 0
click at [369, 619] on span "Video Player" at bounding box center [372, 619] width 38 height 0
click at [1327, 220] on div at bounding box center [756, 406] width 1512 height 812
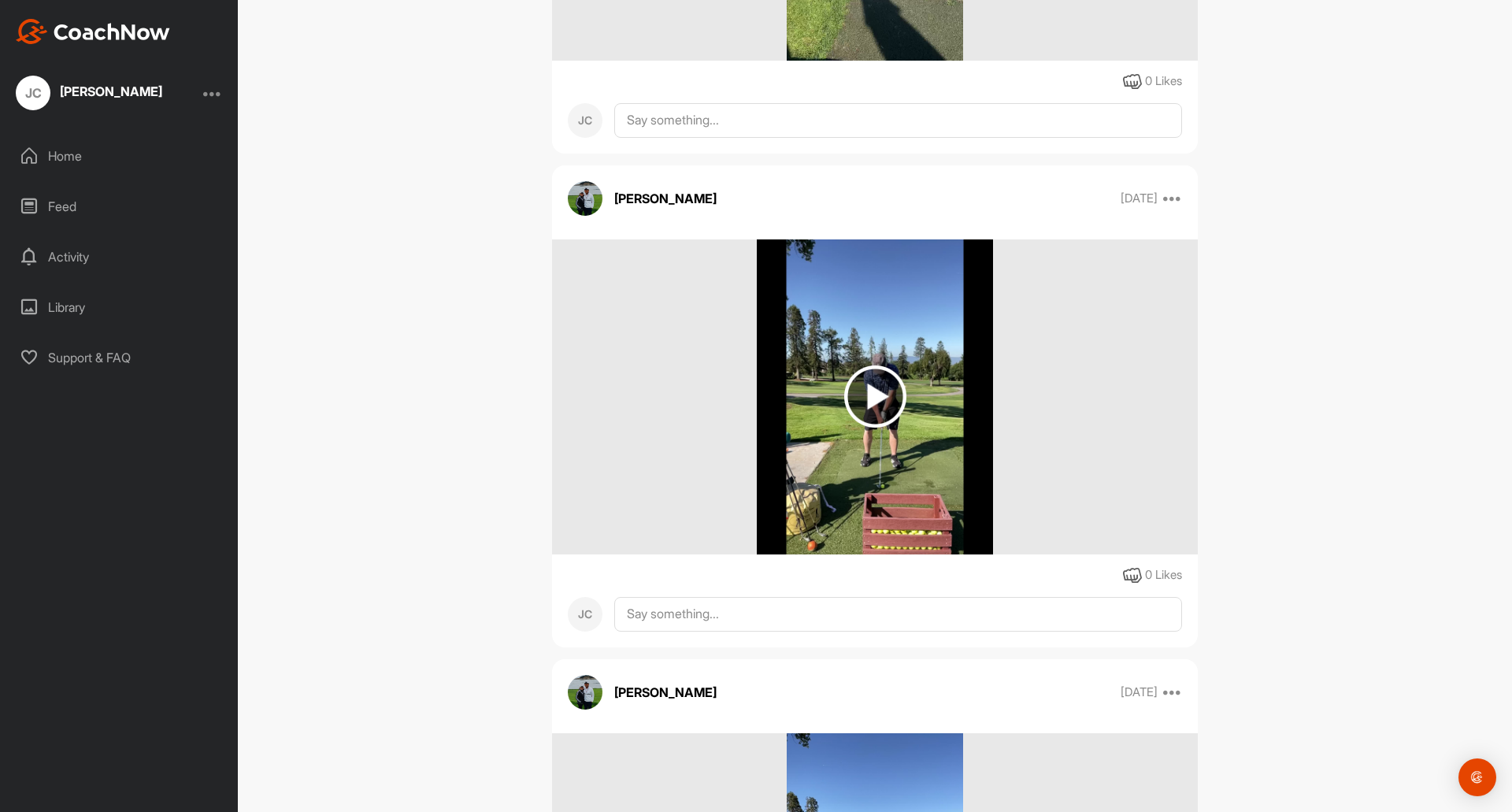
scroll to position [5052, 0]
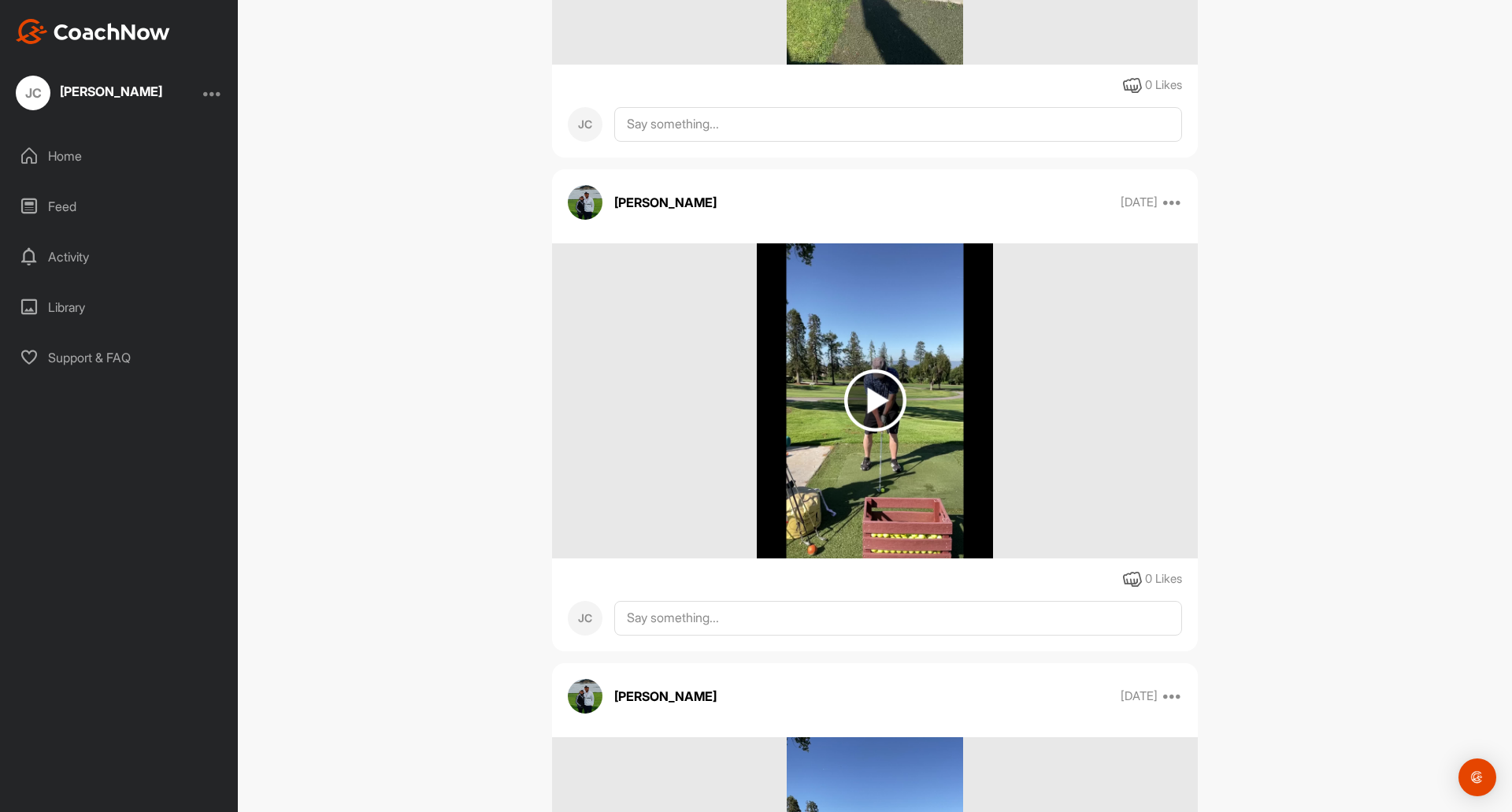
click at [872, 396] on img at bounding box center [875, 400] width 62 height 62
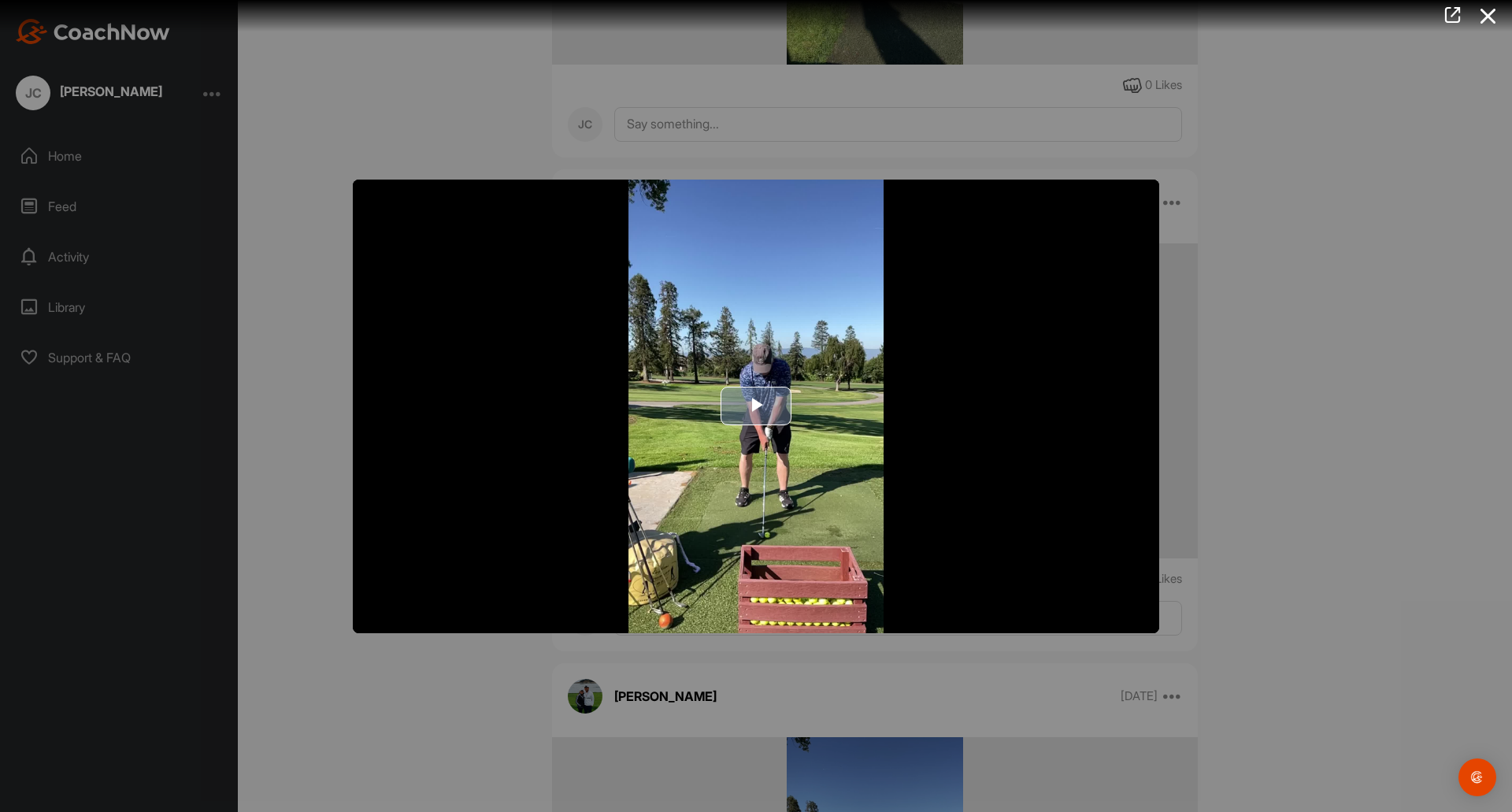
click at [756, 406] on span "Video Player" at bounding box center [756, 406] width 0 height 0
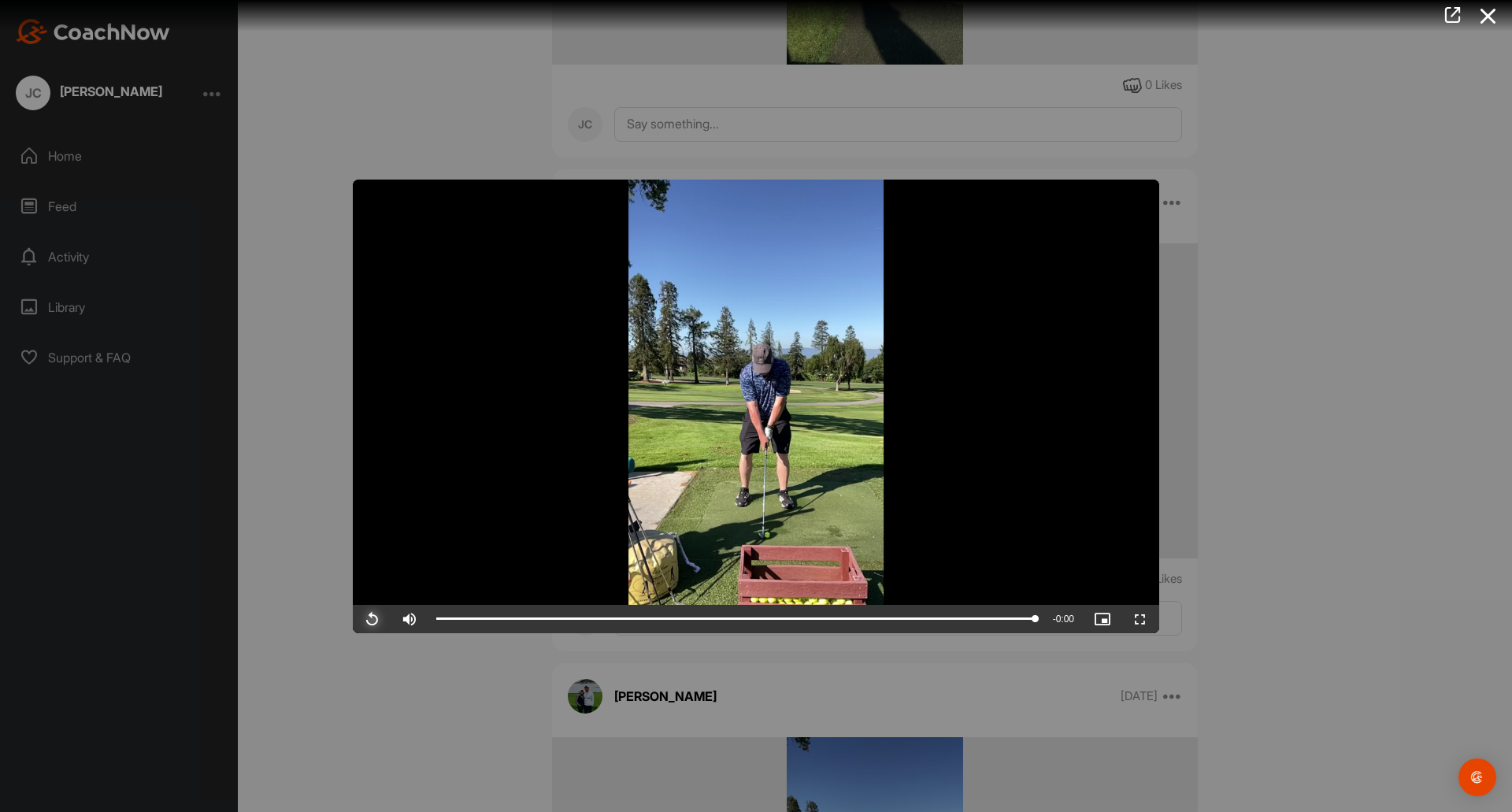
click at [373, 619] on span "Video Player" at bounding box center [372, 619] width 38 height 0
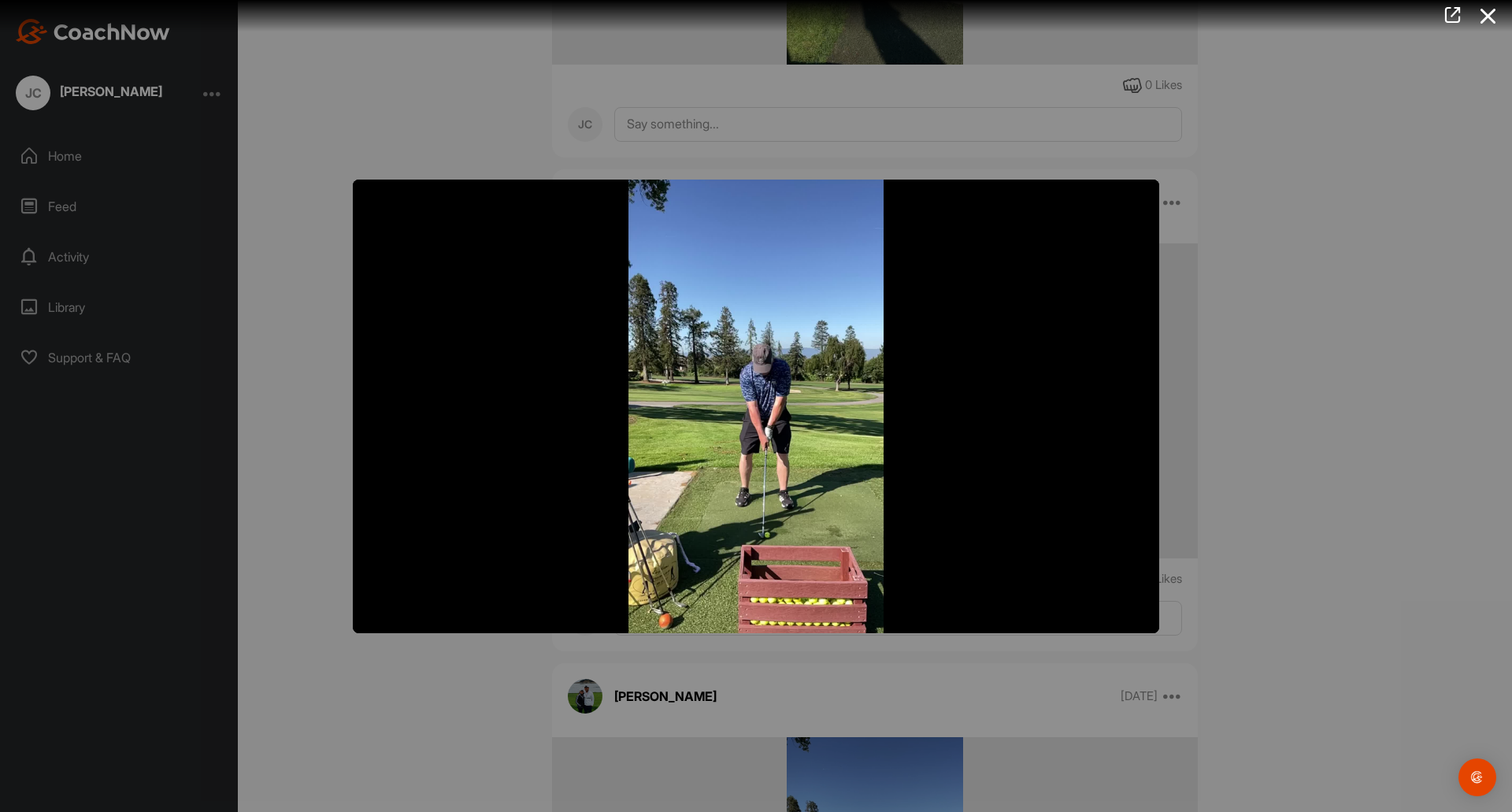
click at [1254, 341] on div at bounding box center [756, 406] width 1512 height 812
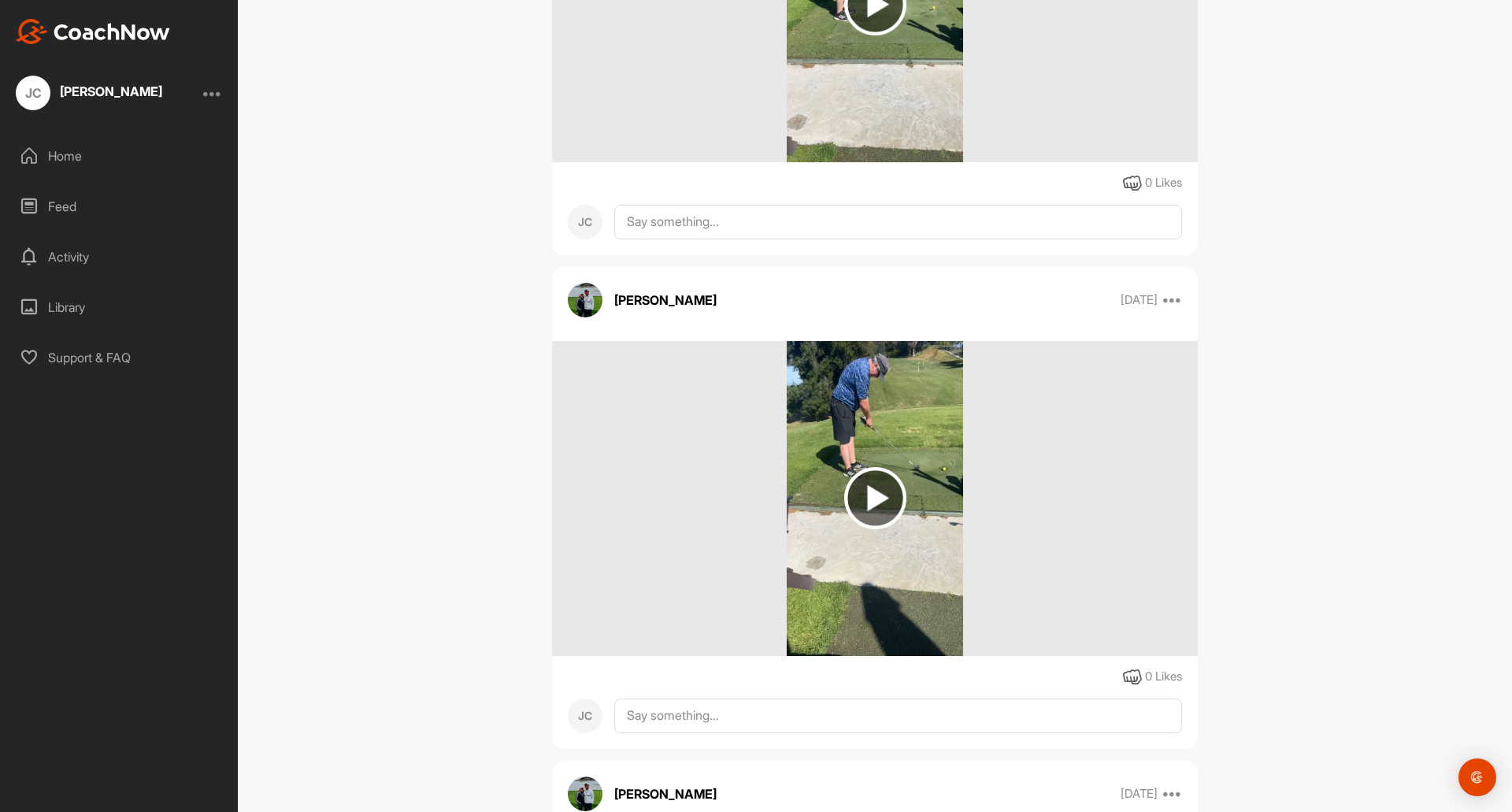
scroll to position [4422, 0]
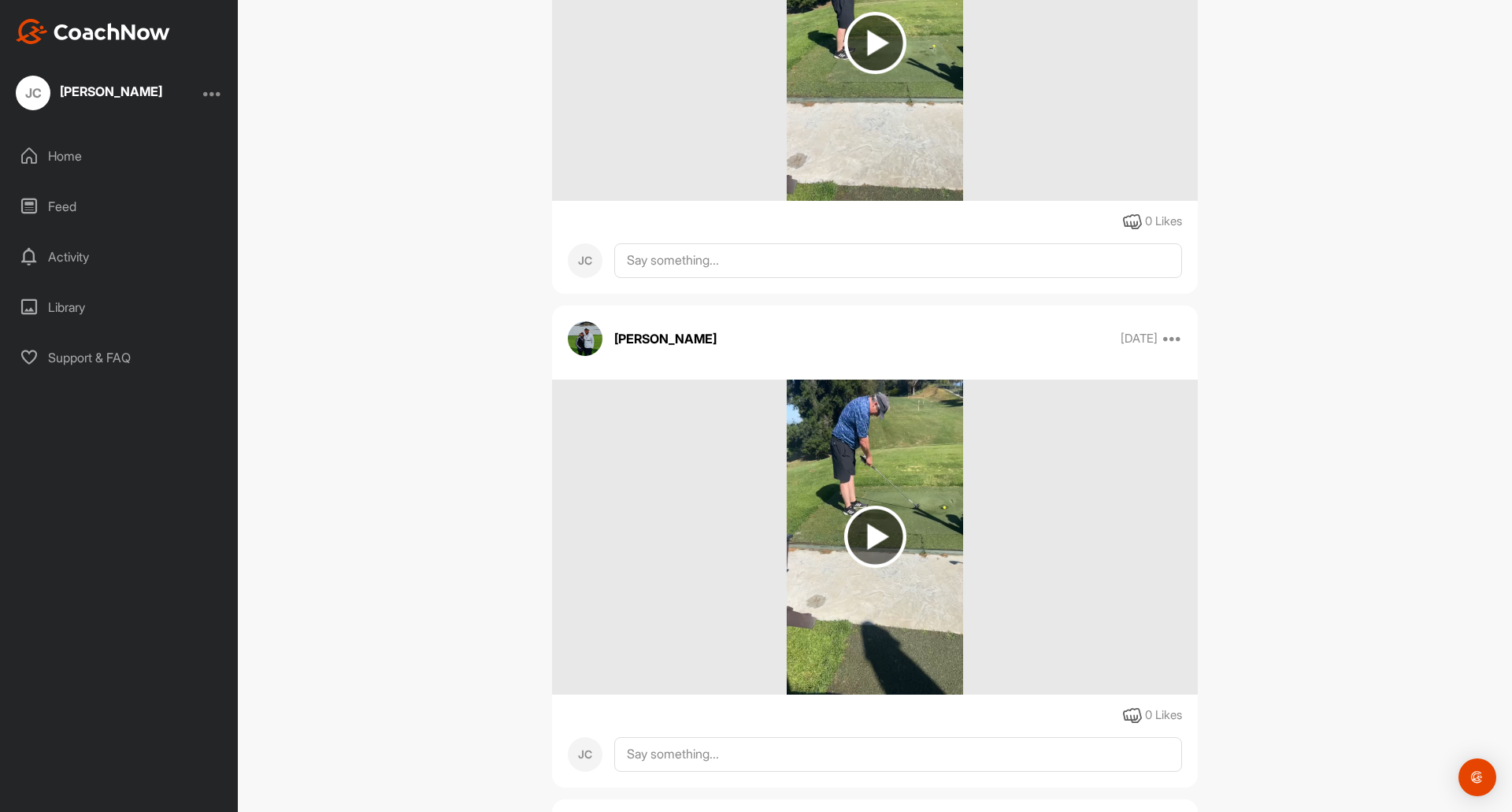
click at [865, 534] on img at bounding box center [875, 536] width 62 height 62
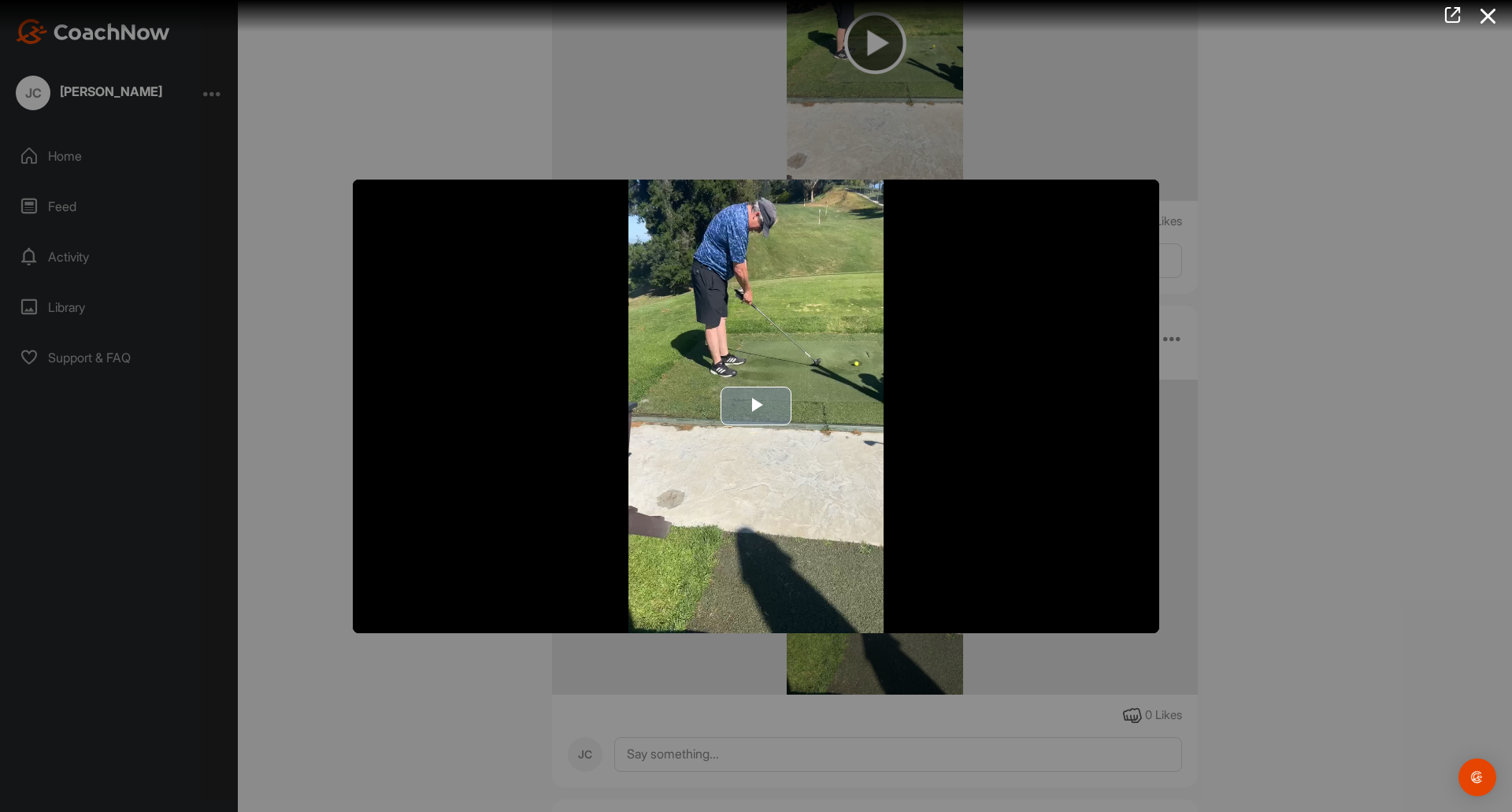
click at [756, 406] on span "Video Player" at bounding box center [756, 406] width 0 height 0
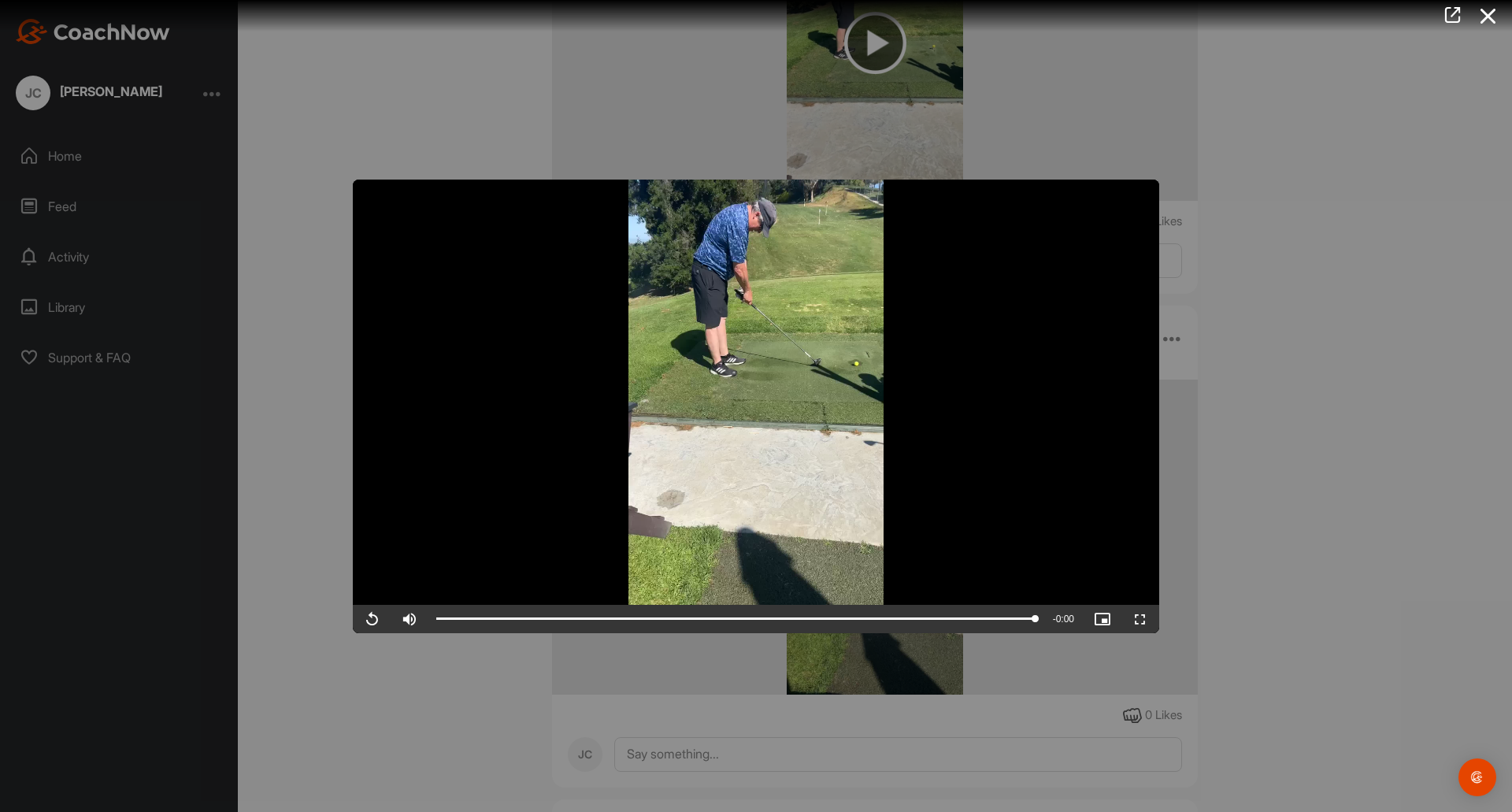
click at [1309, 263] on div at bounding box center [756, 406] width 1512 height 812
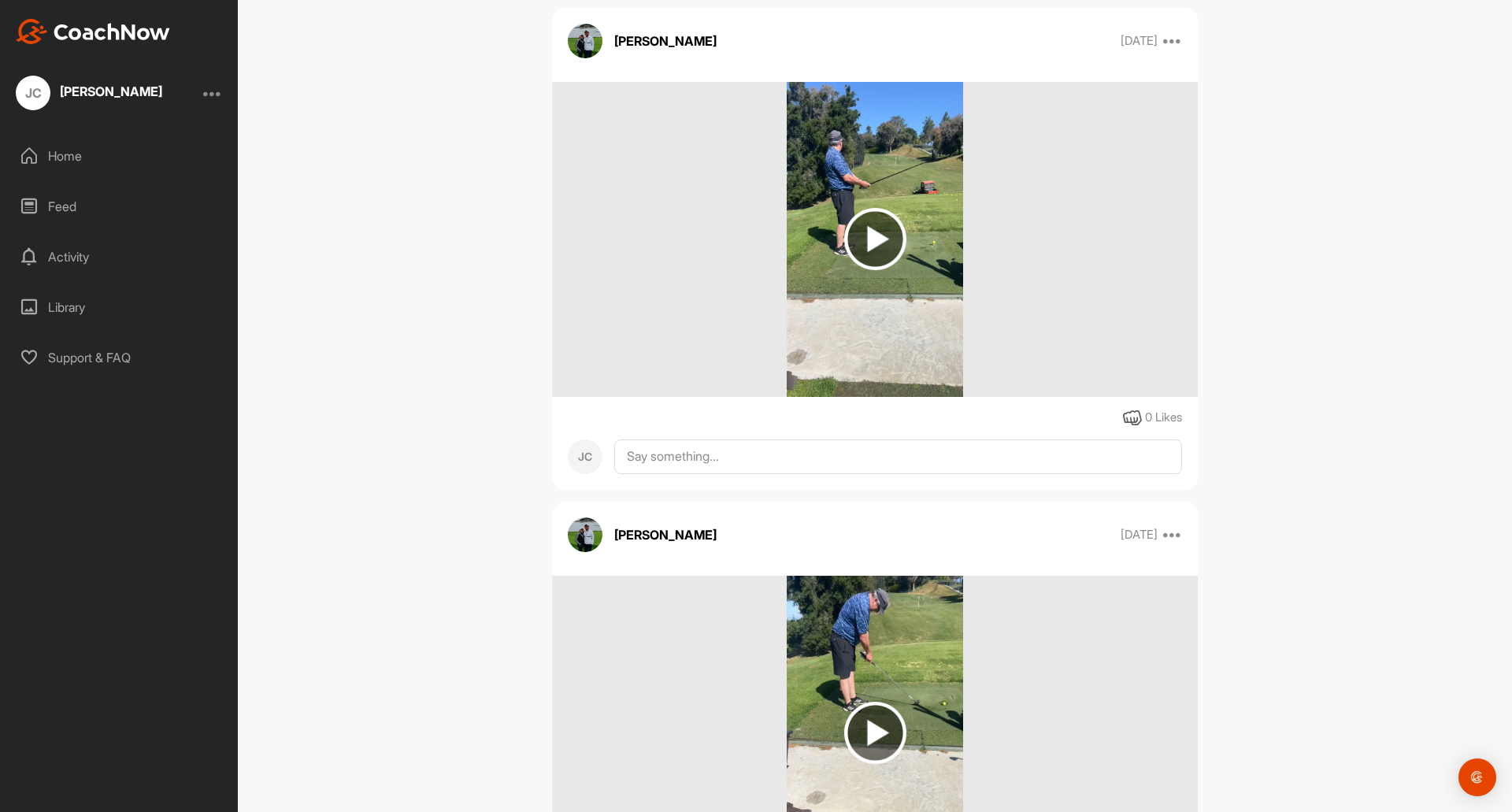
scroll to position [4028, 0]
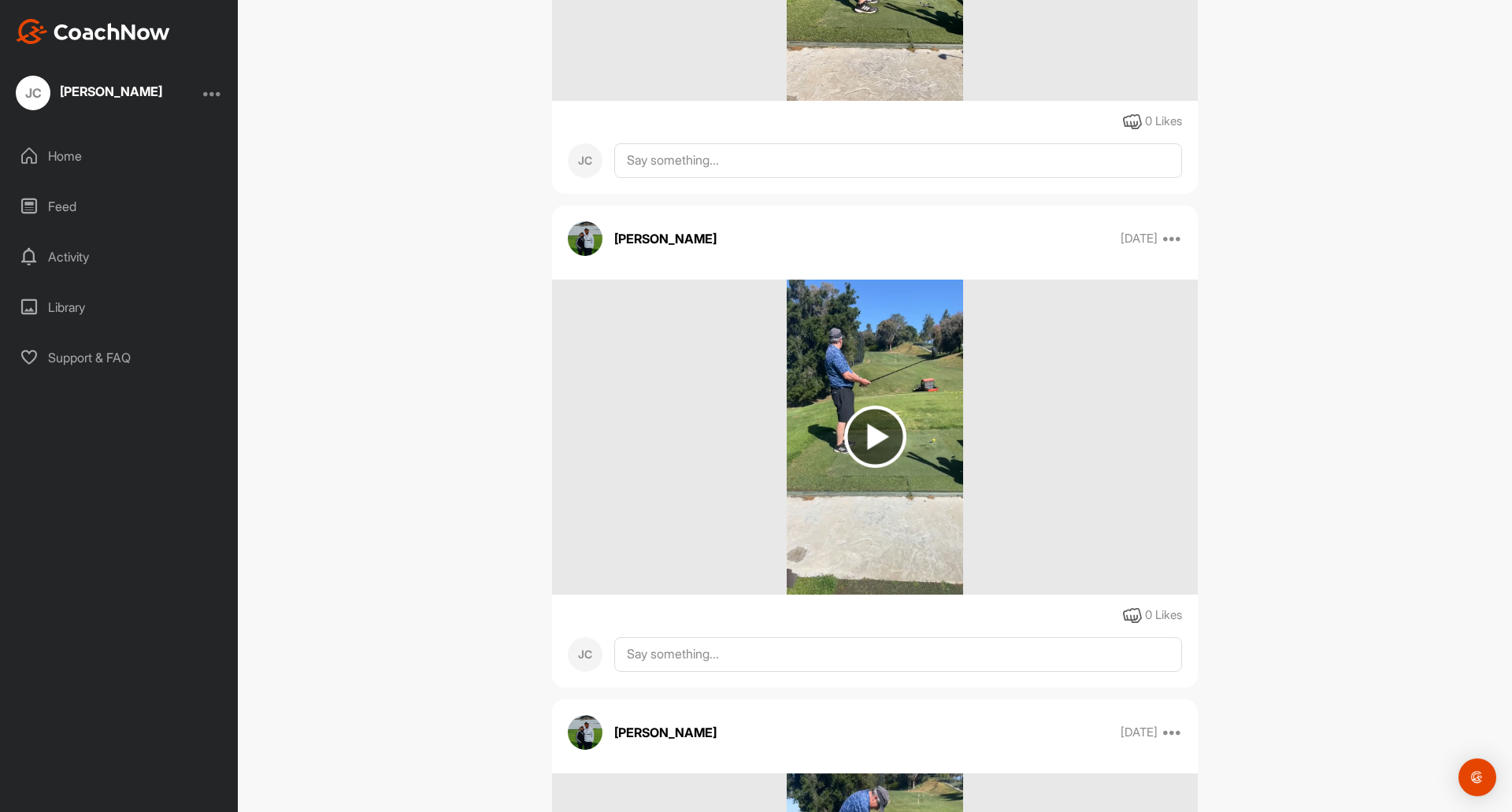
click at [862, 431] on img at bounding box center [875, 436] width 62 height 62
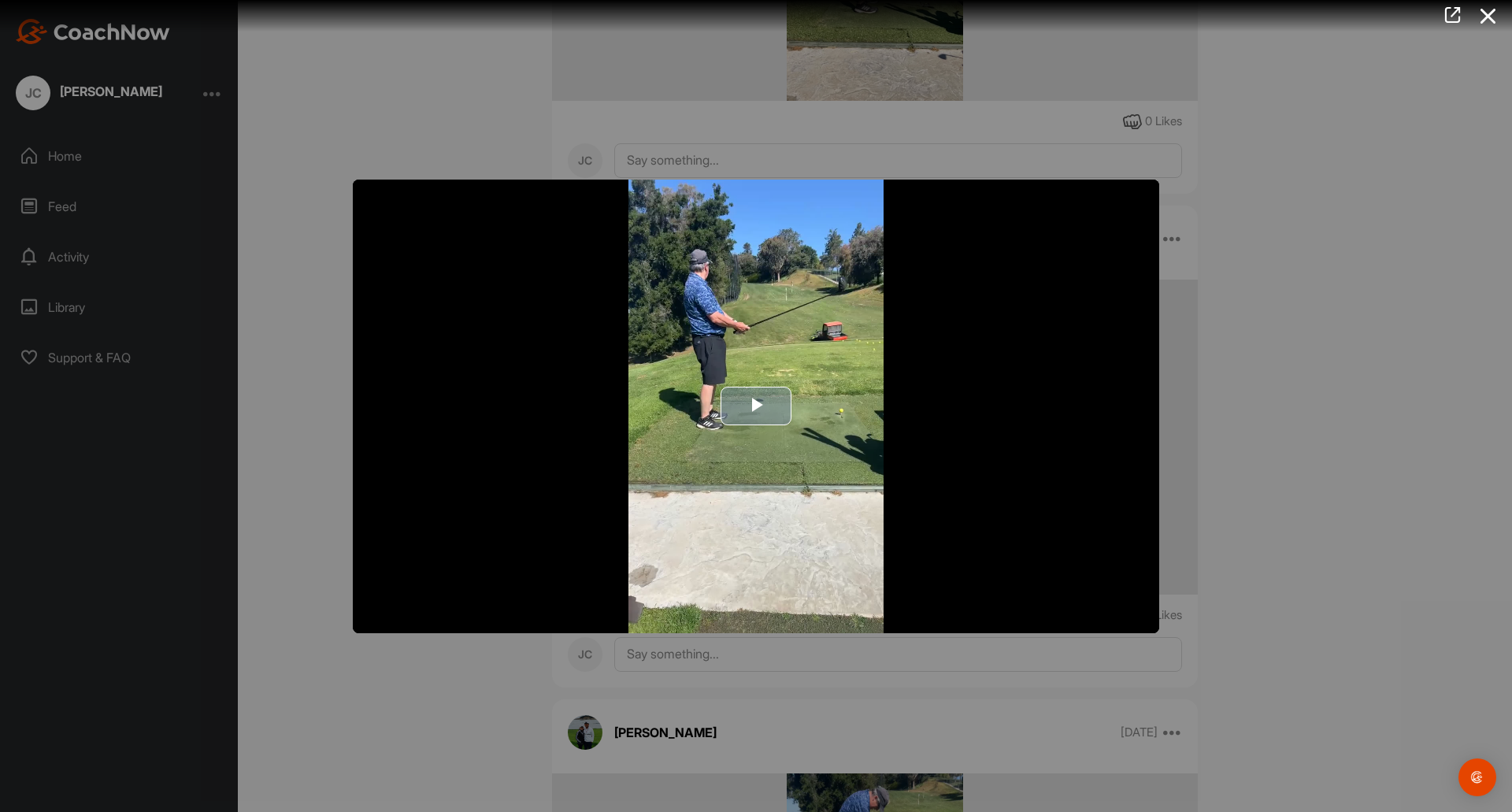
click at [756, 406] on span "Video Player" at bounding box center [756, 406] width 0 height 0
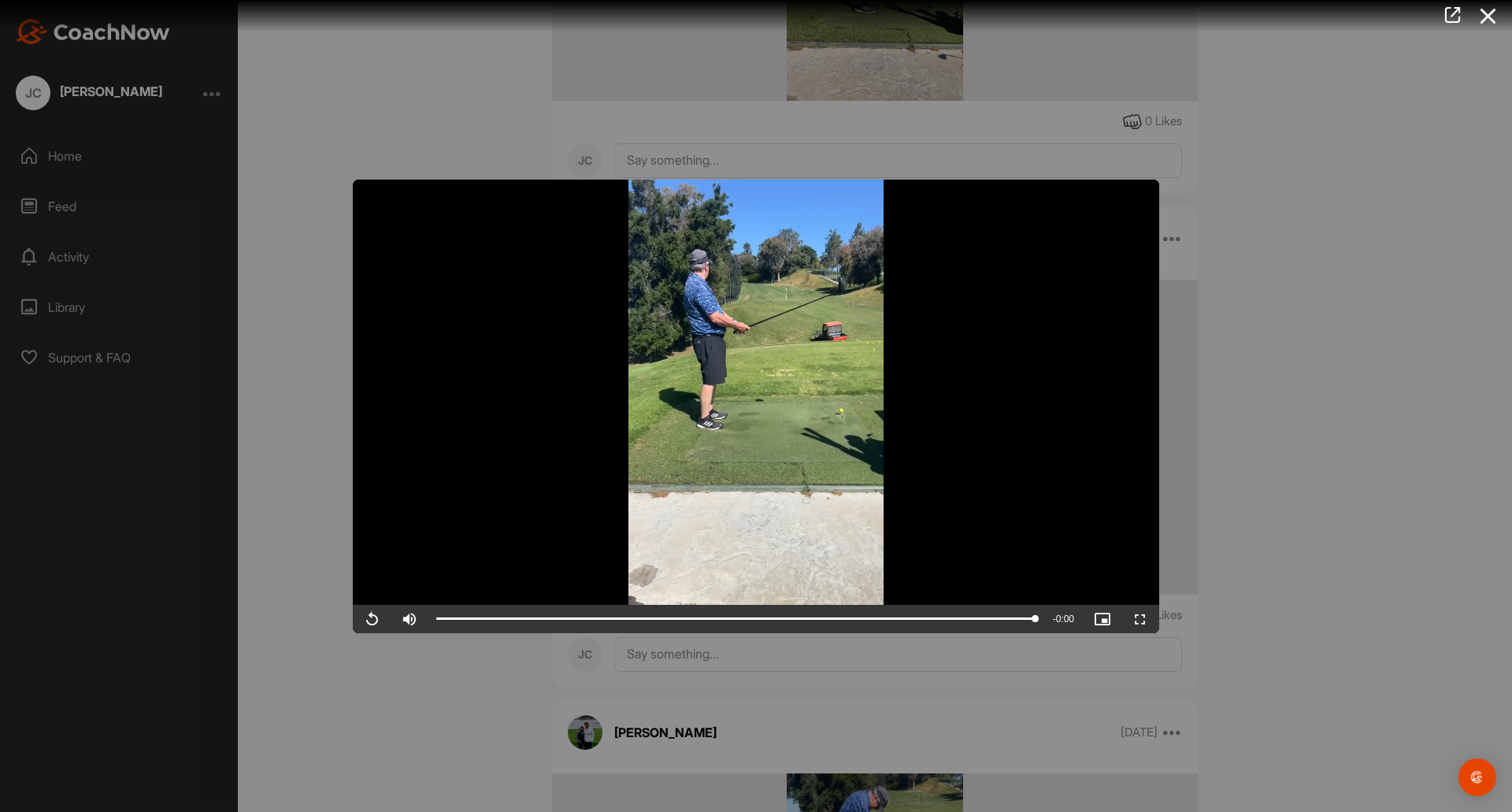
click at [1332, 287] on div at bounding box center [756, 406] width 1512 height 812
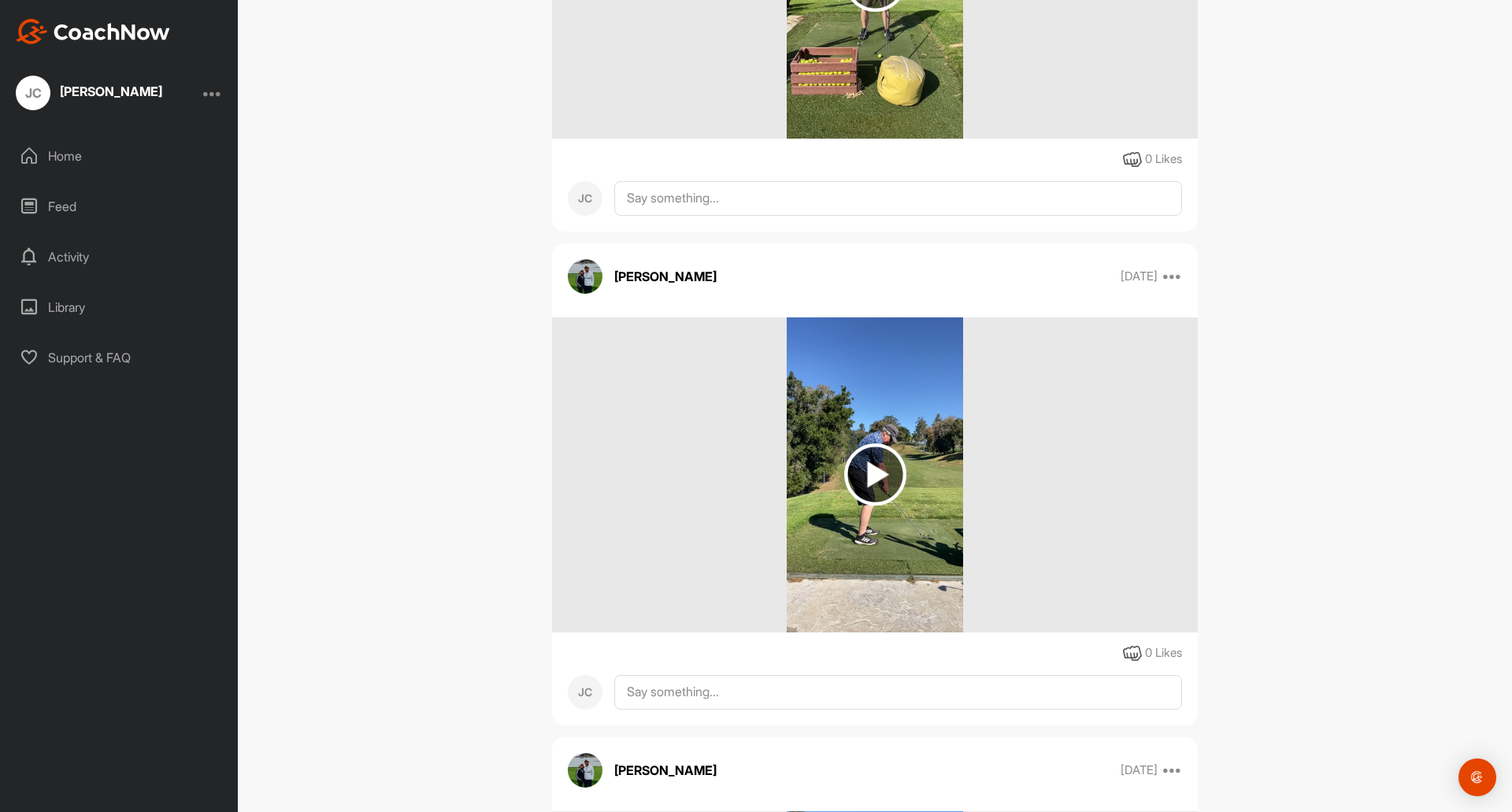
scroll to position [3477, 0]
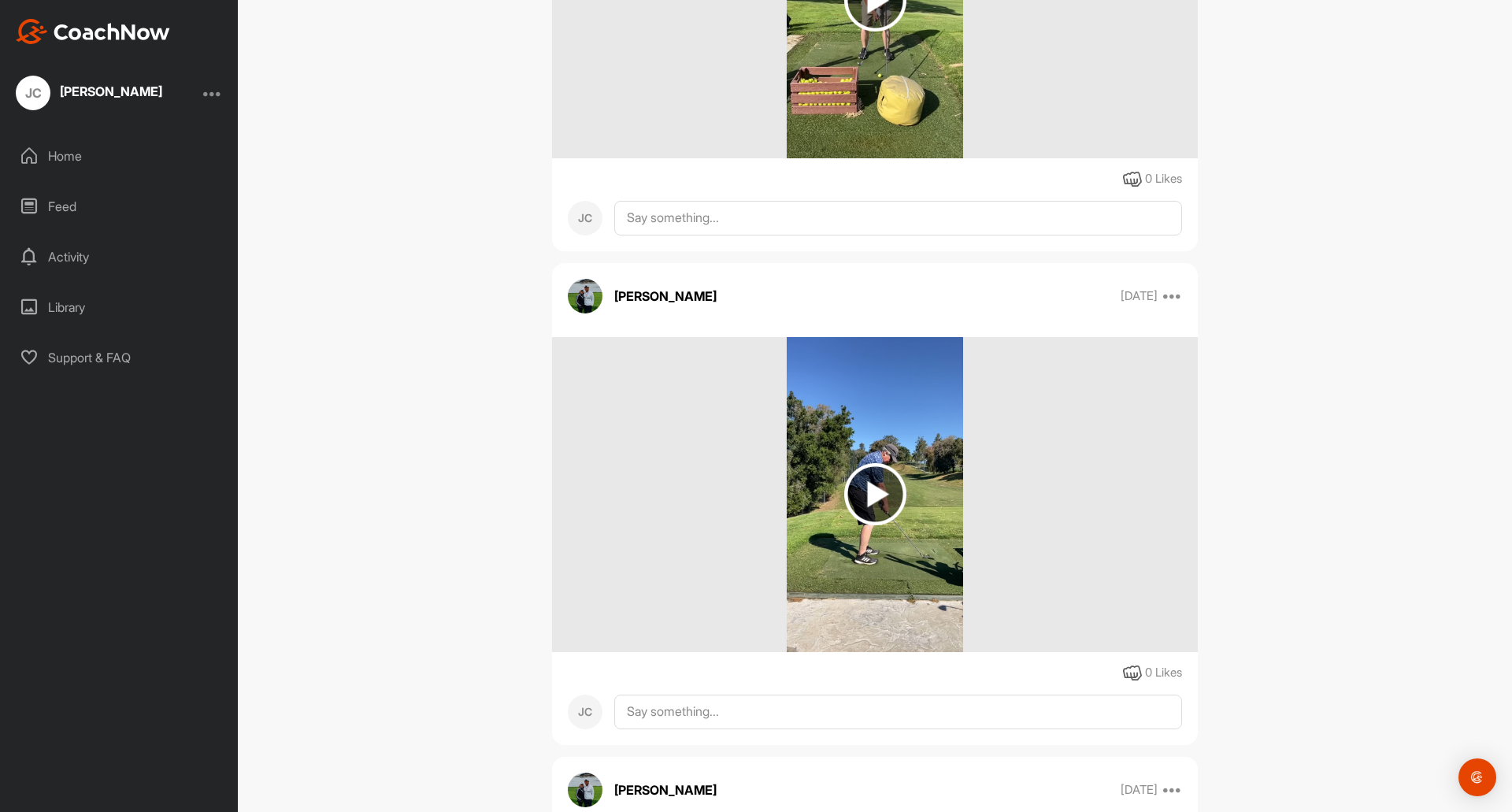
click at [869, 493] on img at bounding box center [875, 494] width 62 height 62
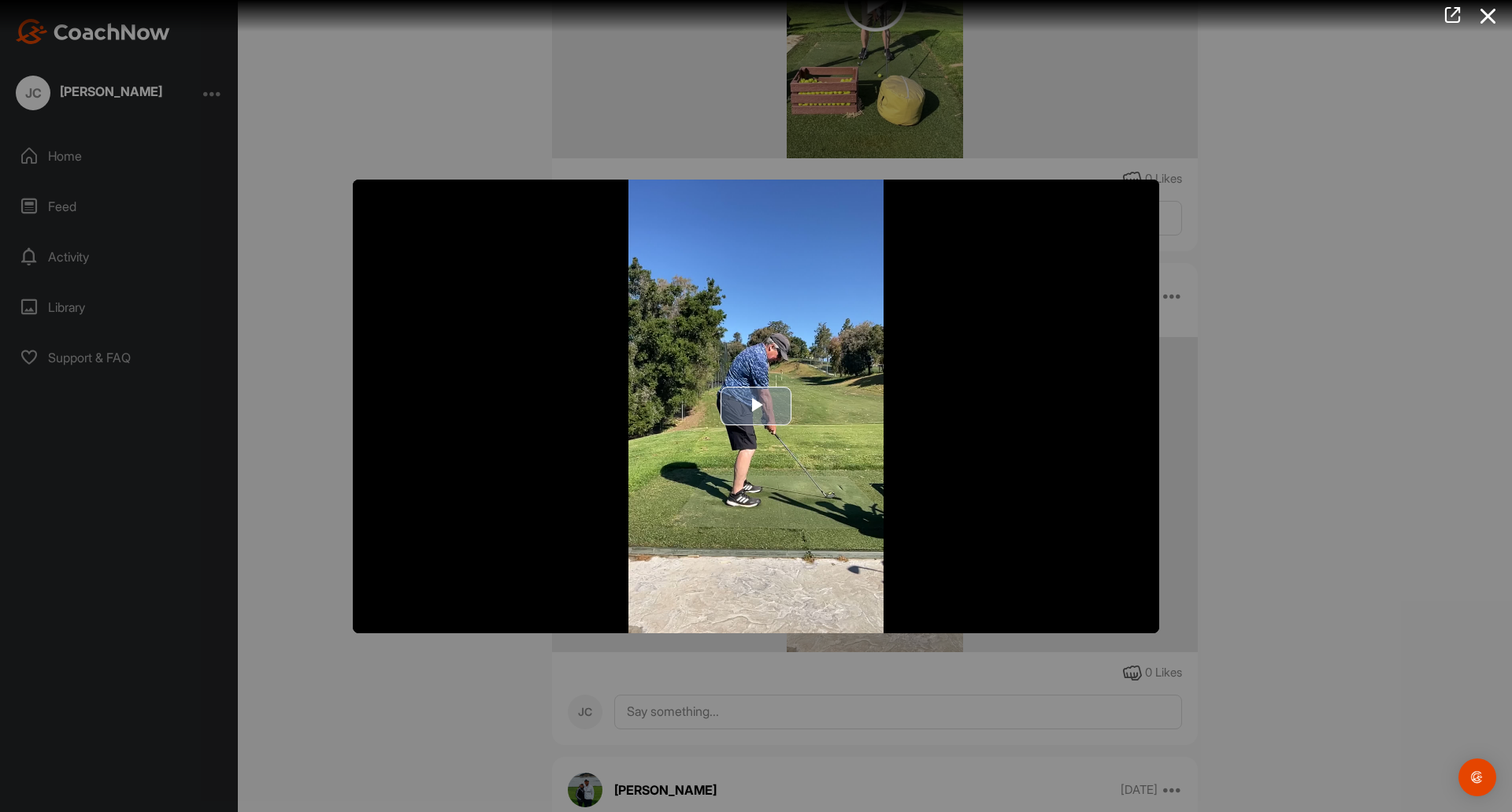
drag, startPoint x: 750, startPoint y: 397, endPoint x: 809, endPoint y: 413, distance: 61.1
click at [756, 406] on span "Video Player" at bounding box center [756, 406] width 0 height 0
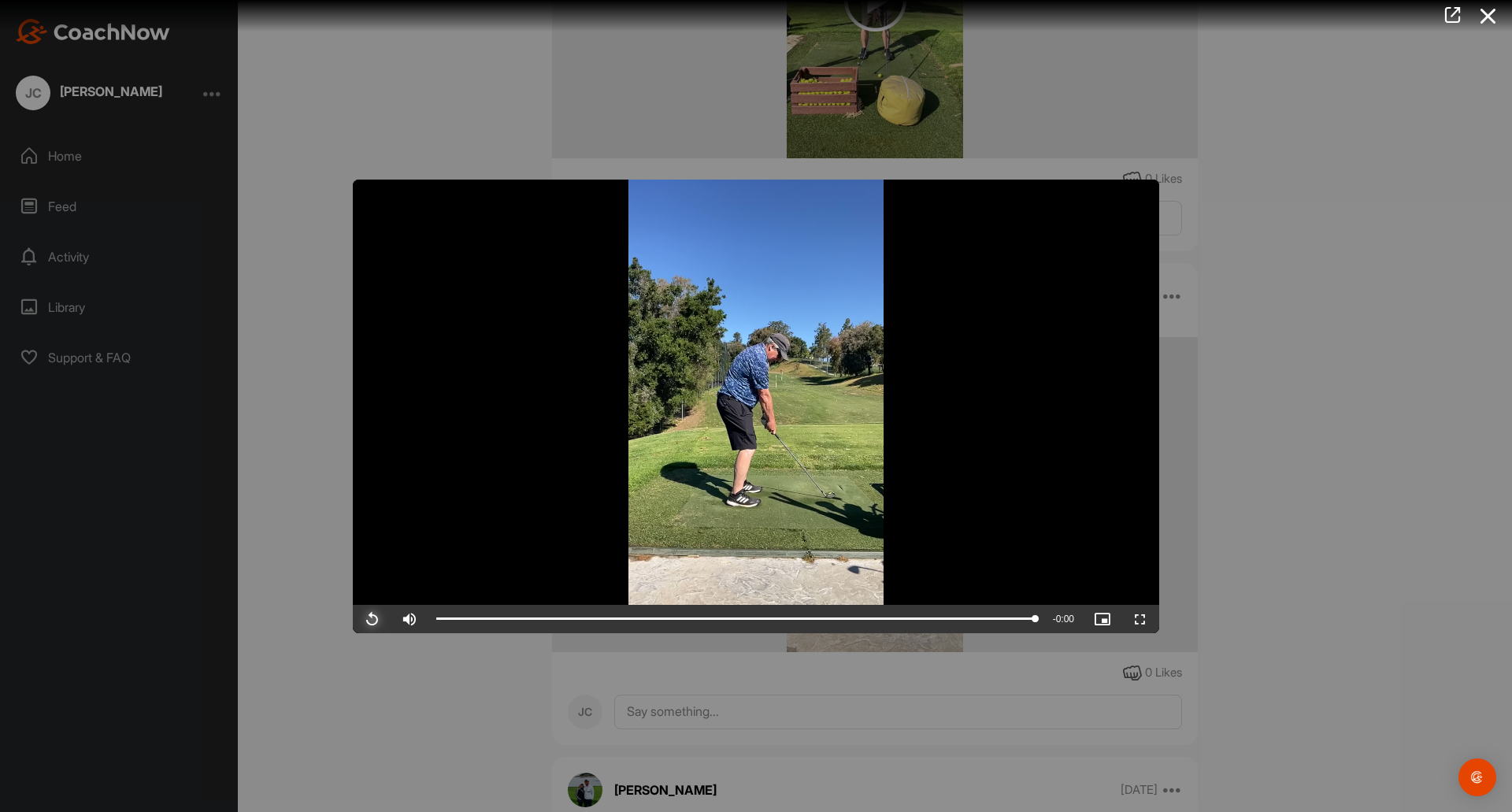
click at [370, 619] on span "Video Player" at bounding box center [372, 619] width 38 height 0
click at [371, 619] on span "Video Player" at bounding box center [372, 619] width 38 height 0
click at [374, 619] on span "Video Player" at bounding box center [372, 619] width 38 height 0
click at [372, 619] on span "Video Player" at bounding box center [372, 619] width 38 height 0
click at [470, 461] on video "Video Player" at bounding box center [755, 406] width 806 height 453
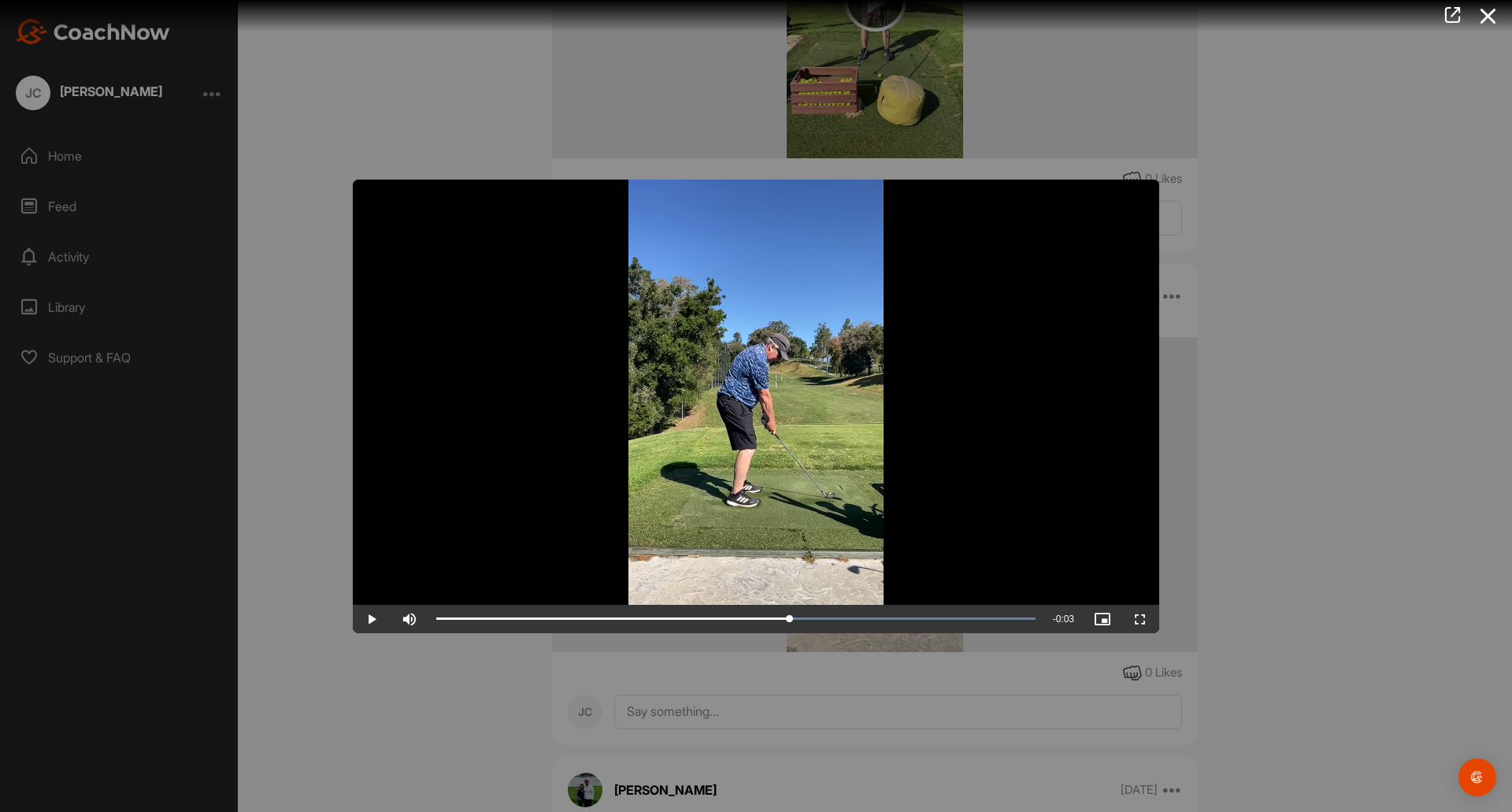
click at [464, 465] on video "Video Player" at bounding box center [755, 406] width 806 height 453
click at [372, 619] on span "Video Player" at bounding box center [372, 619] width 38 height 0
click at [1363, 345] on div at bounding box center [756, 406] width 1512 height 812
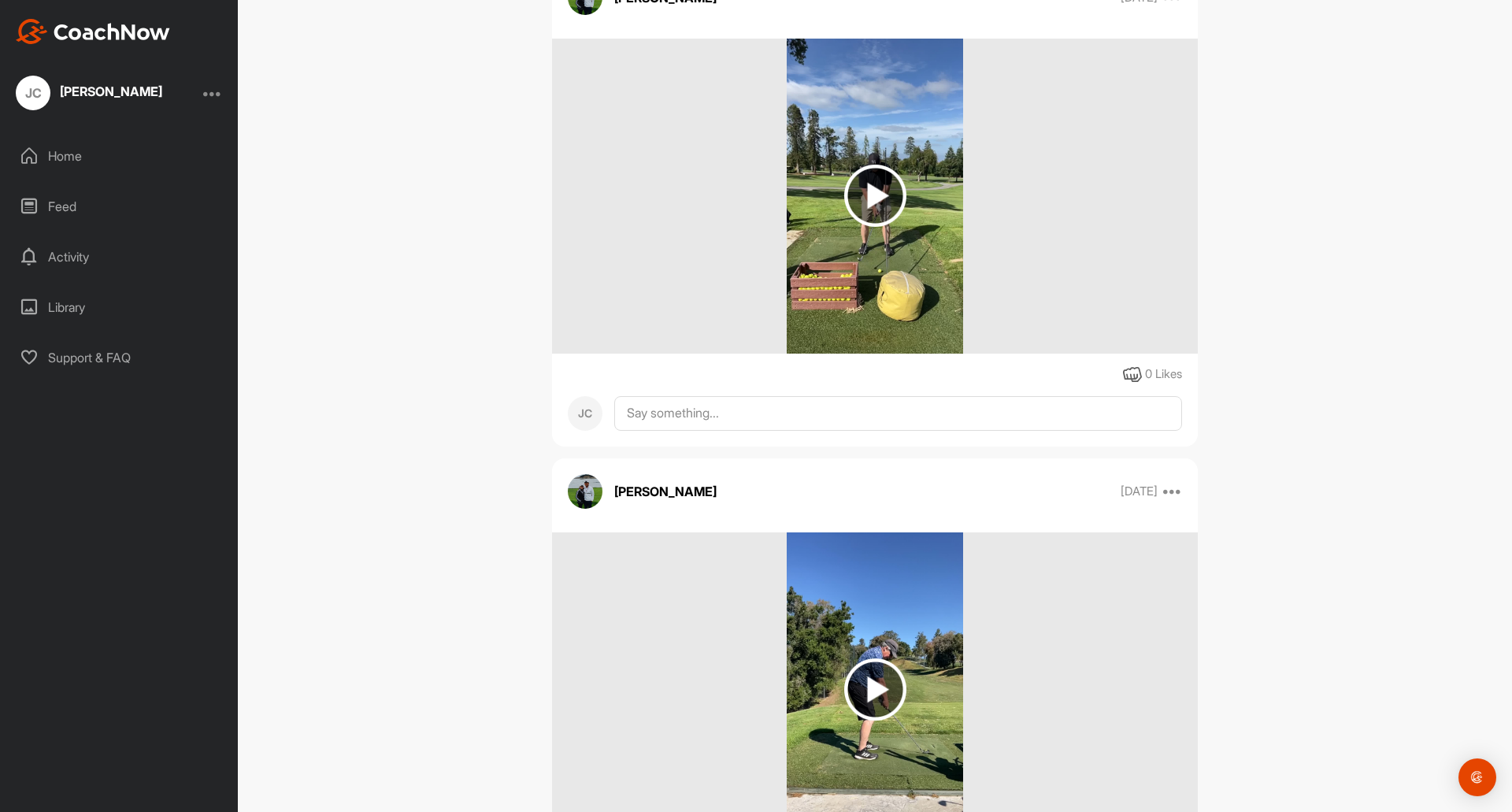
scroll to position [3083, 0]
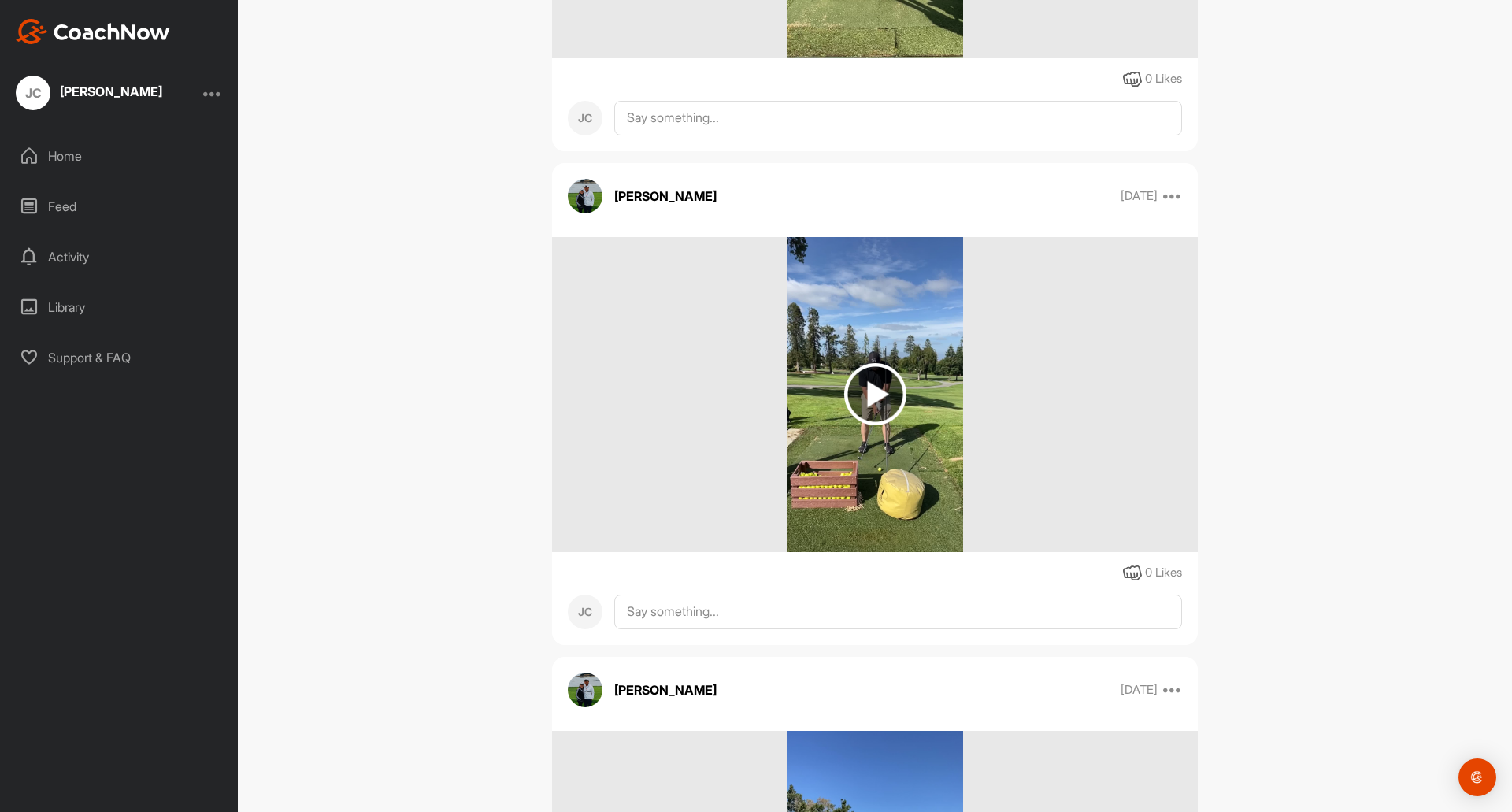
click at [863, 397] on img at bounding box center [875, 394] width 62 height 62
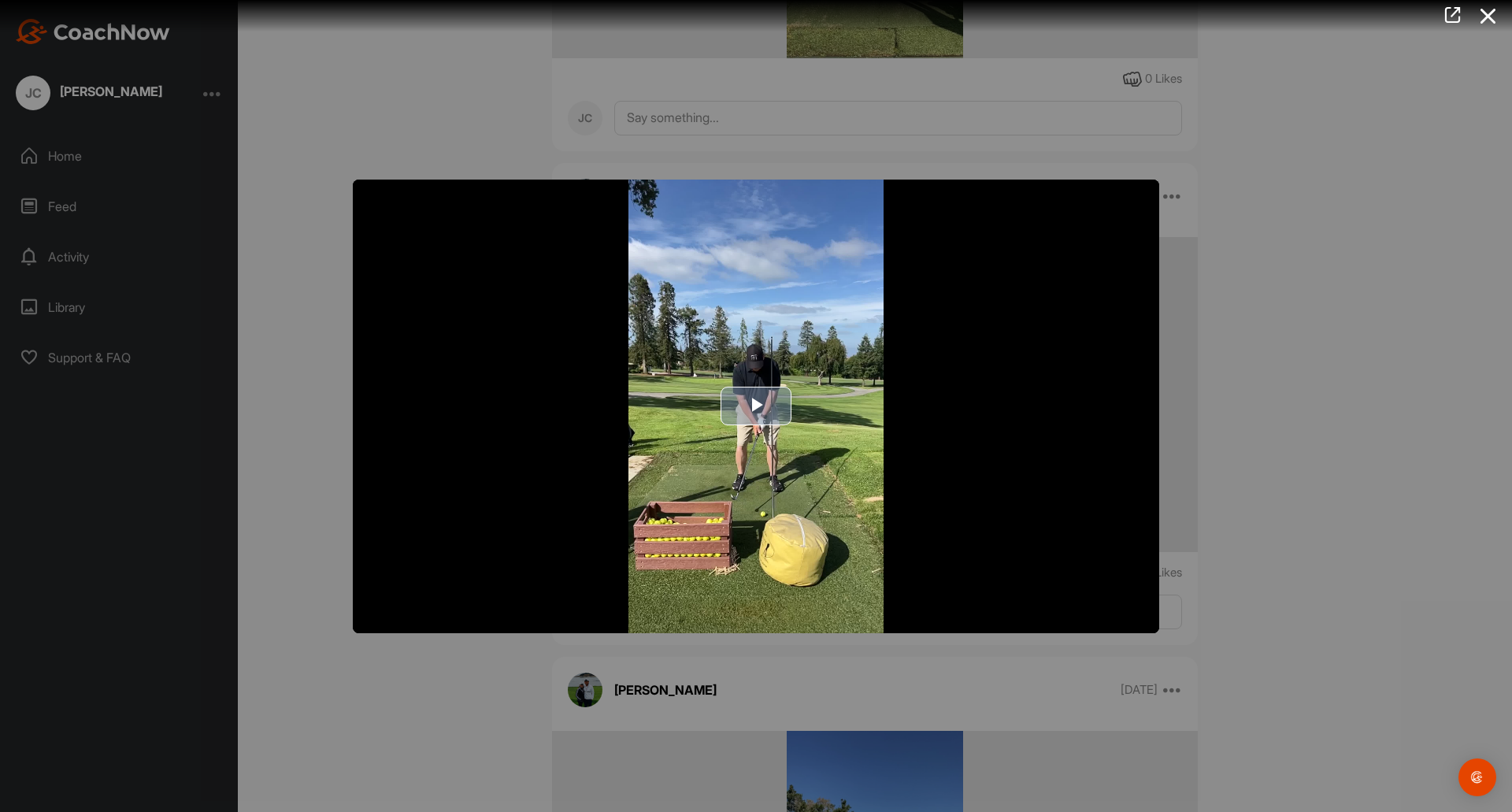
click at [756, 406] on span "Video Player" at bounding box center [756, 406] width 0 height 0
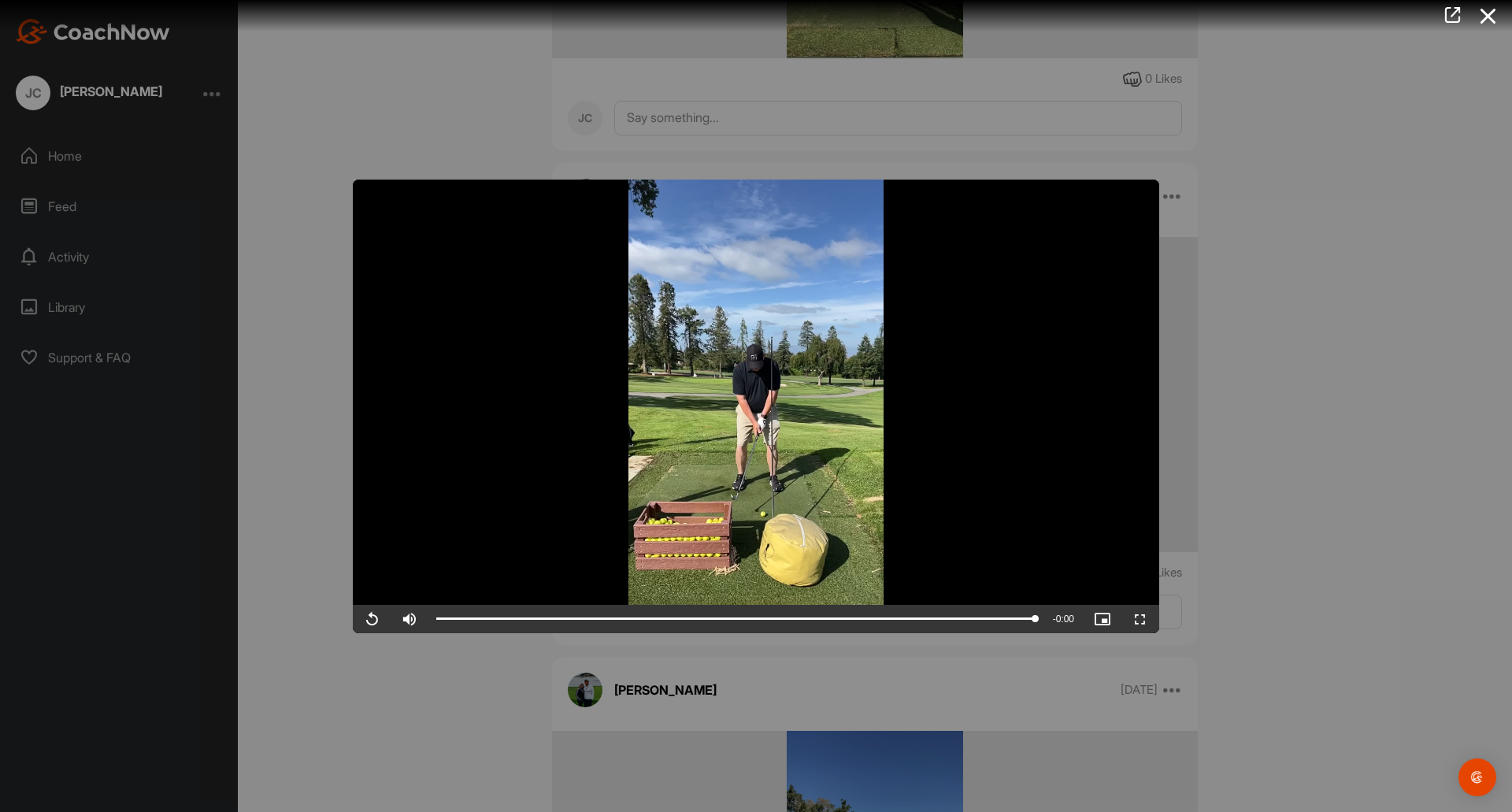
click at [1312, 369] on div at bounding box center [756, 406] width 1512 height 812
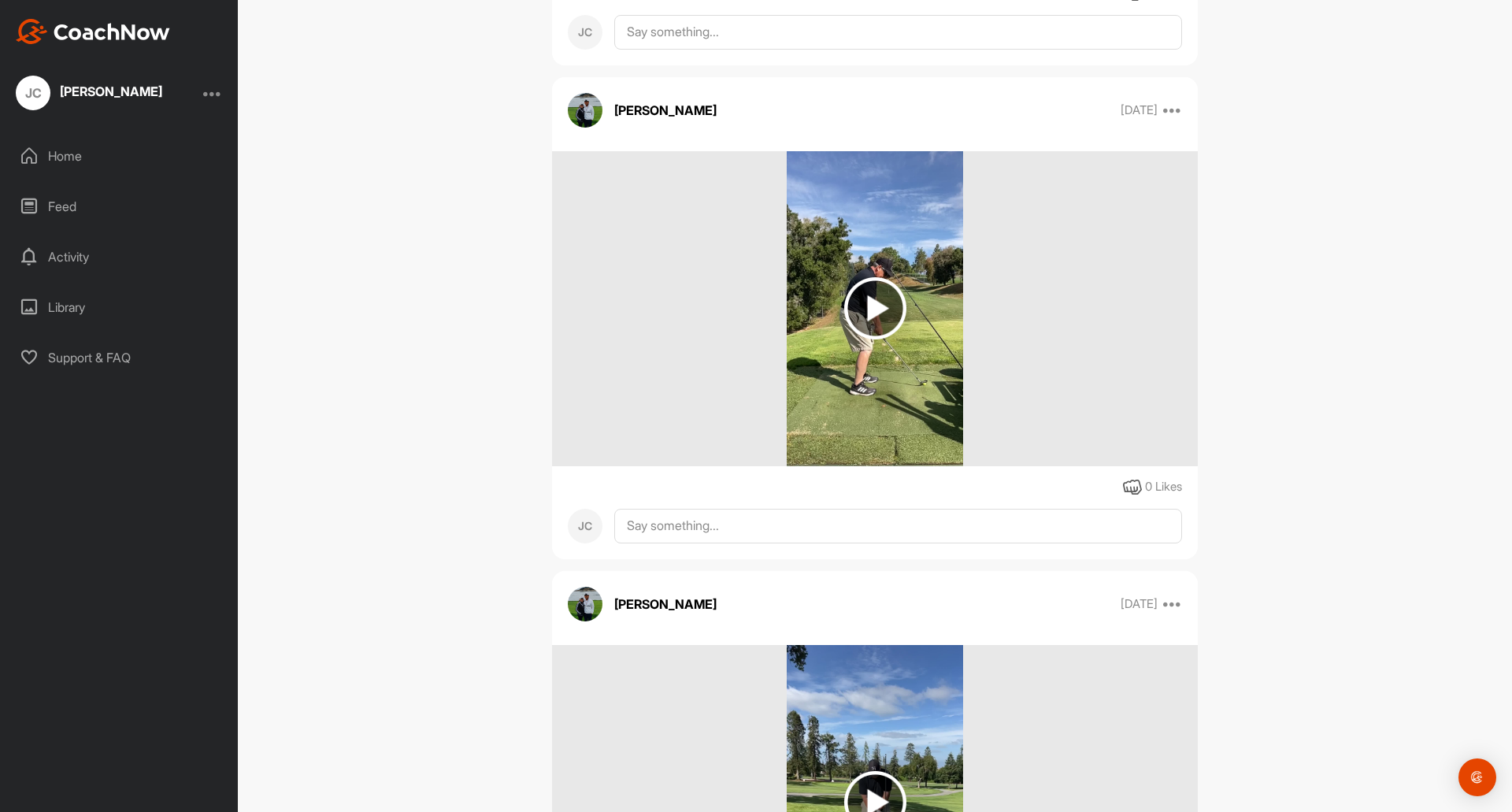
scroll to position [2611, 0]
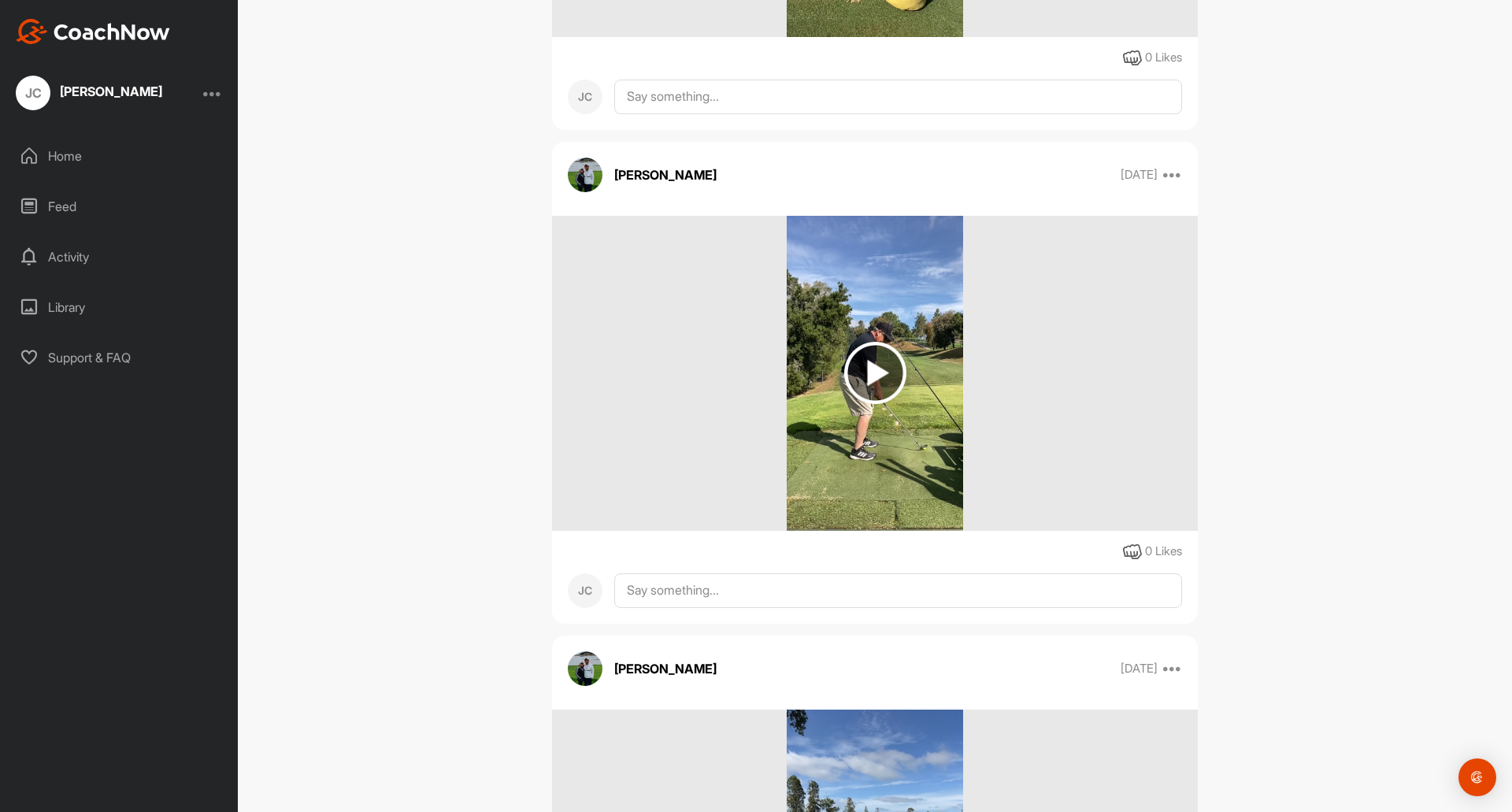
click at [866, 356] on img at bounding box center [875, 372] width 62 height 62
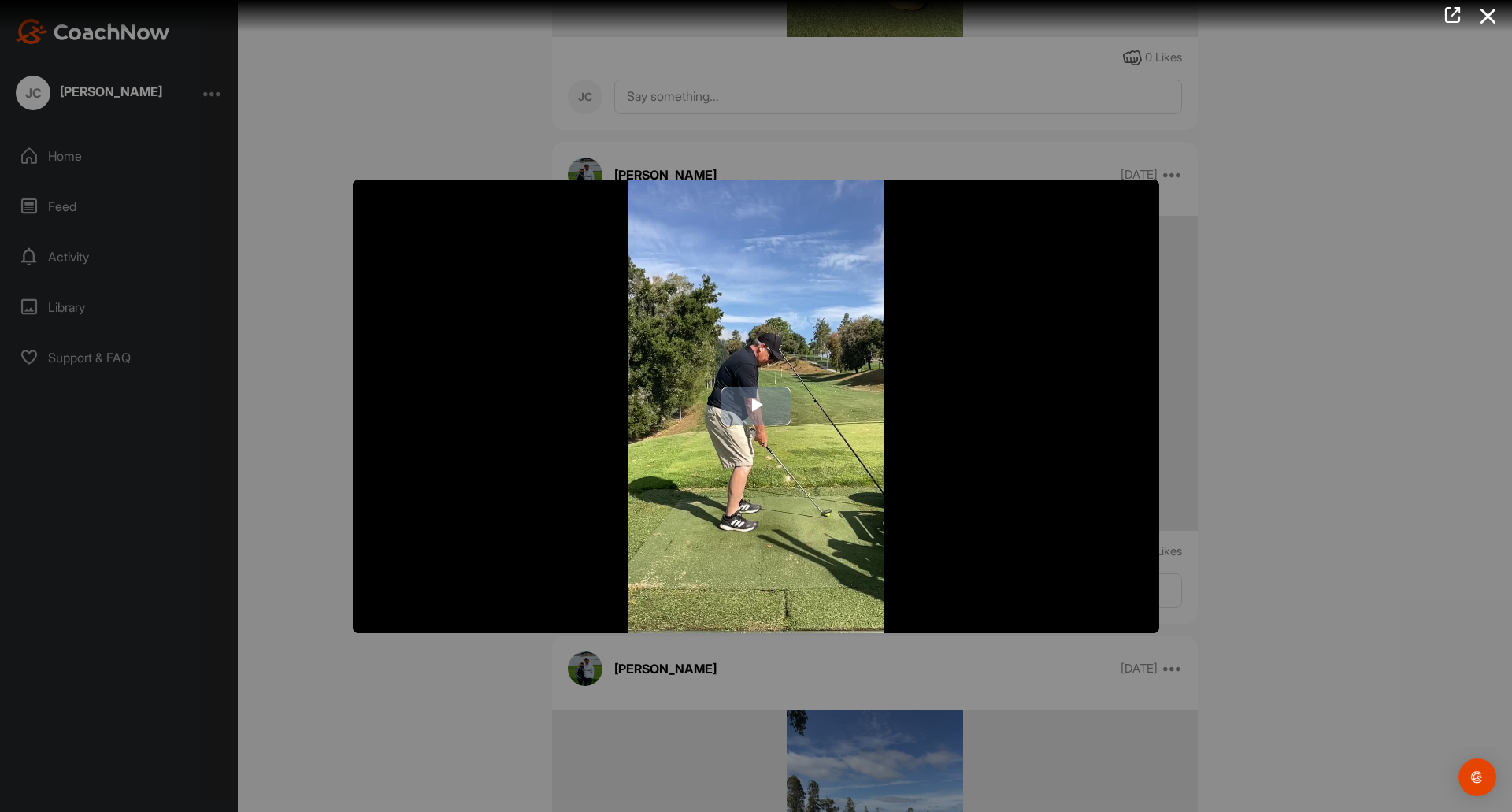
click at [756, 406] on span "Video Player" at bounding box center [756, 406] width 0 height 0
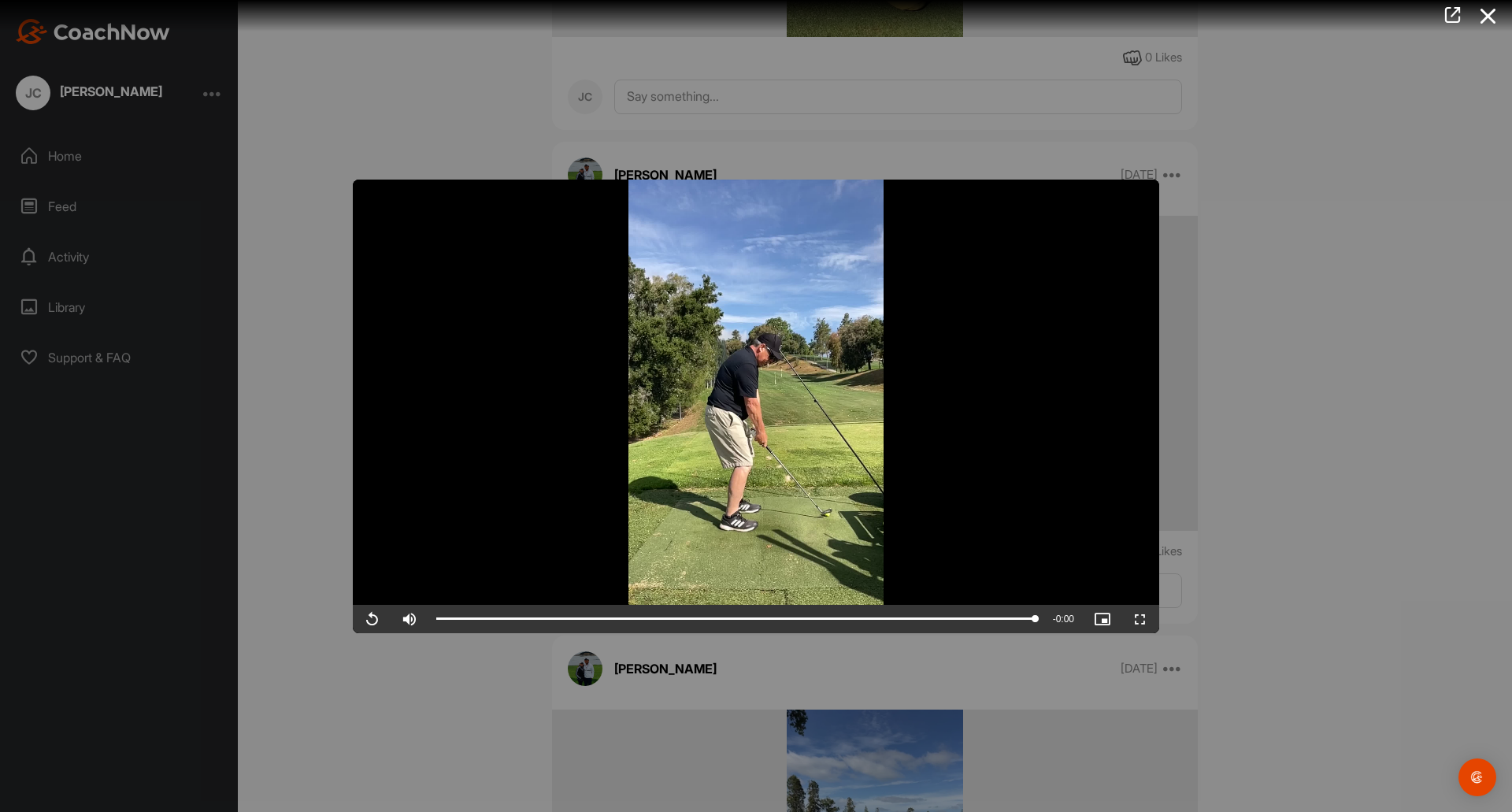
click at [1276, 464] on div at bounding box center [756, 406] width 1512 height 812
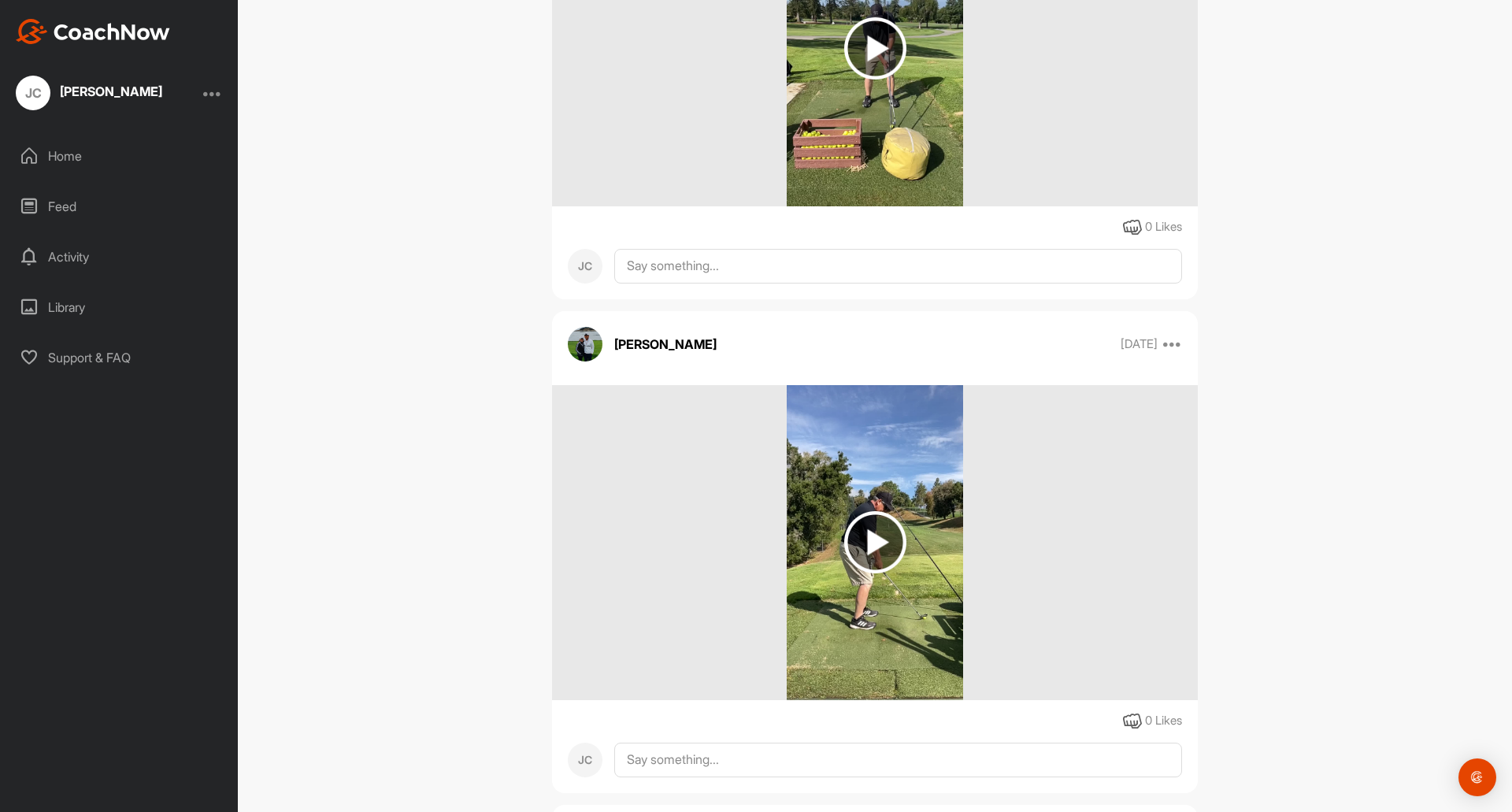
scroll to position [2217, 0]
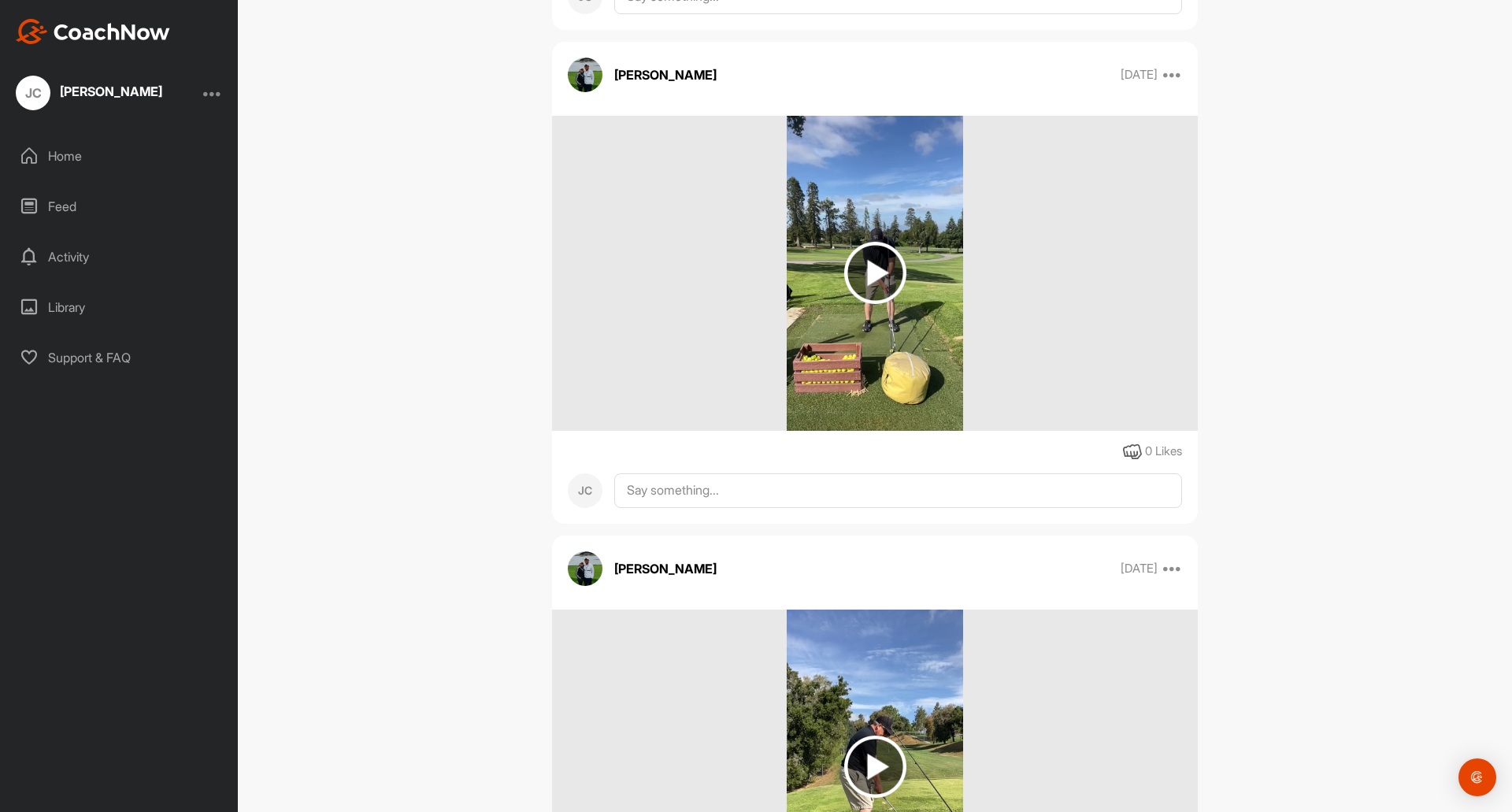
click at [865, 268] on img at bounding box center [875, 272] width 62 height 62
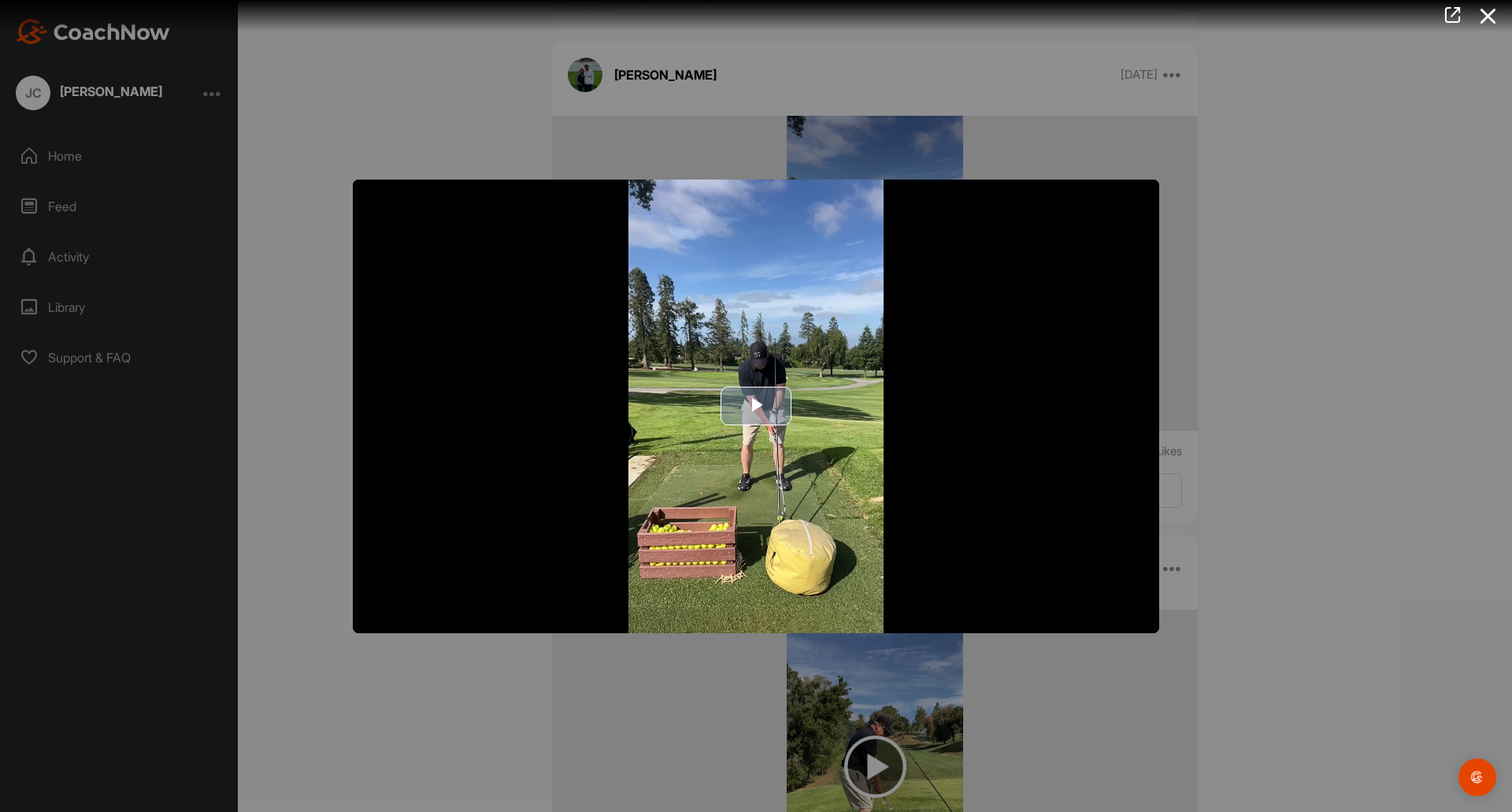
click at [756, 406] on span "Video Player" at bounding box center [756, 406] width 0 height 0
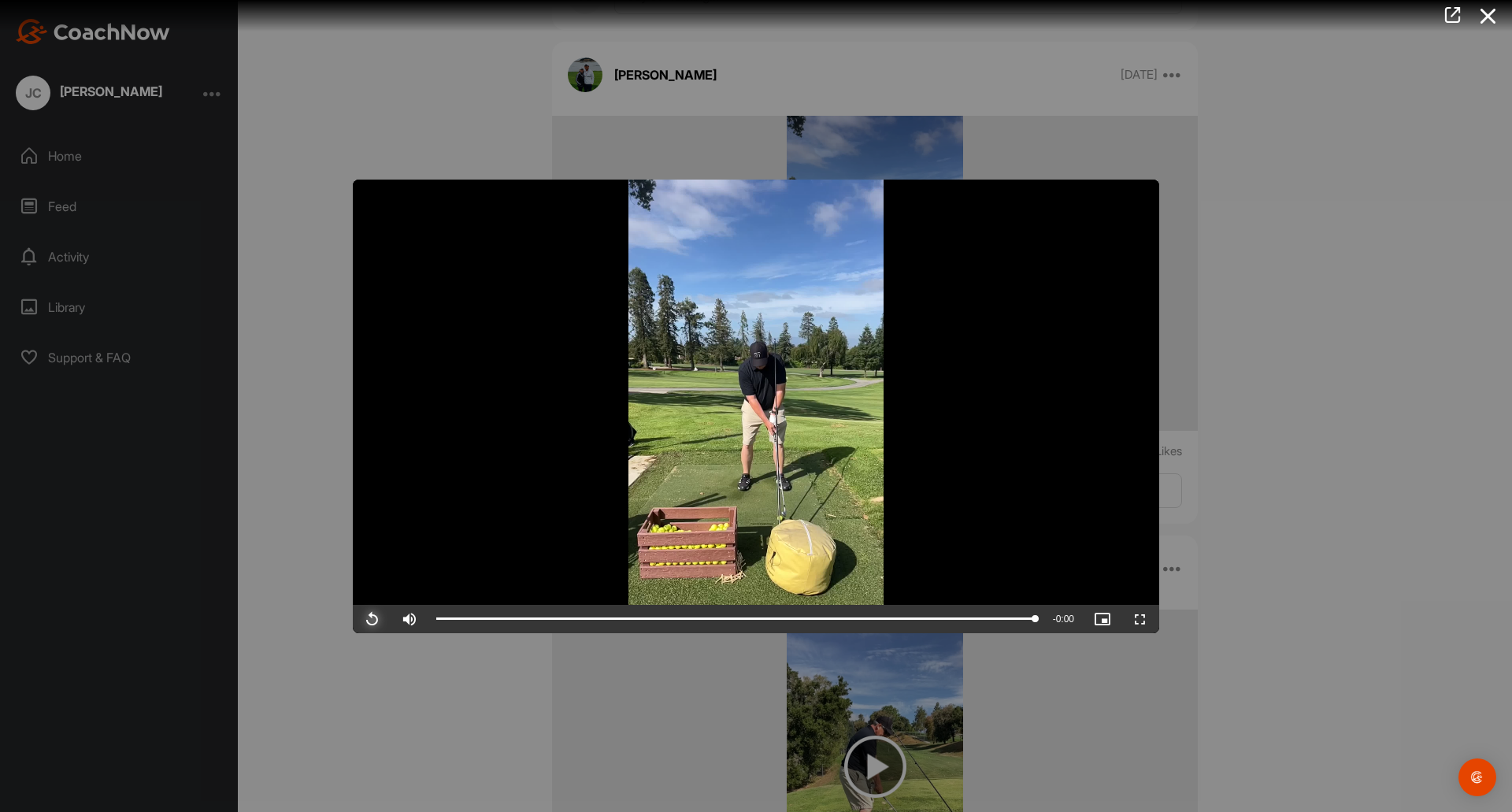
click at [371, 619] on span "Video Player" at bounding box center [372, 619] width 38 height 0
drag, startPoint x: 1141, startPoint y: 619, endPoint x: 1142, endPoint y: 715, distance: 96.0
click at [1142, 619] on span "Video Player" at bounding box center [1140, 619] width 38 height 0
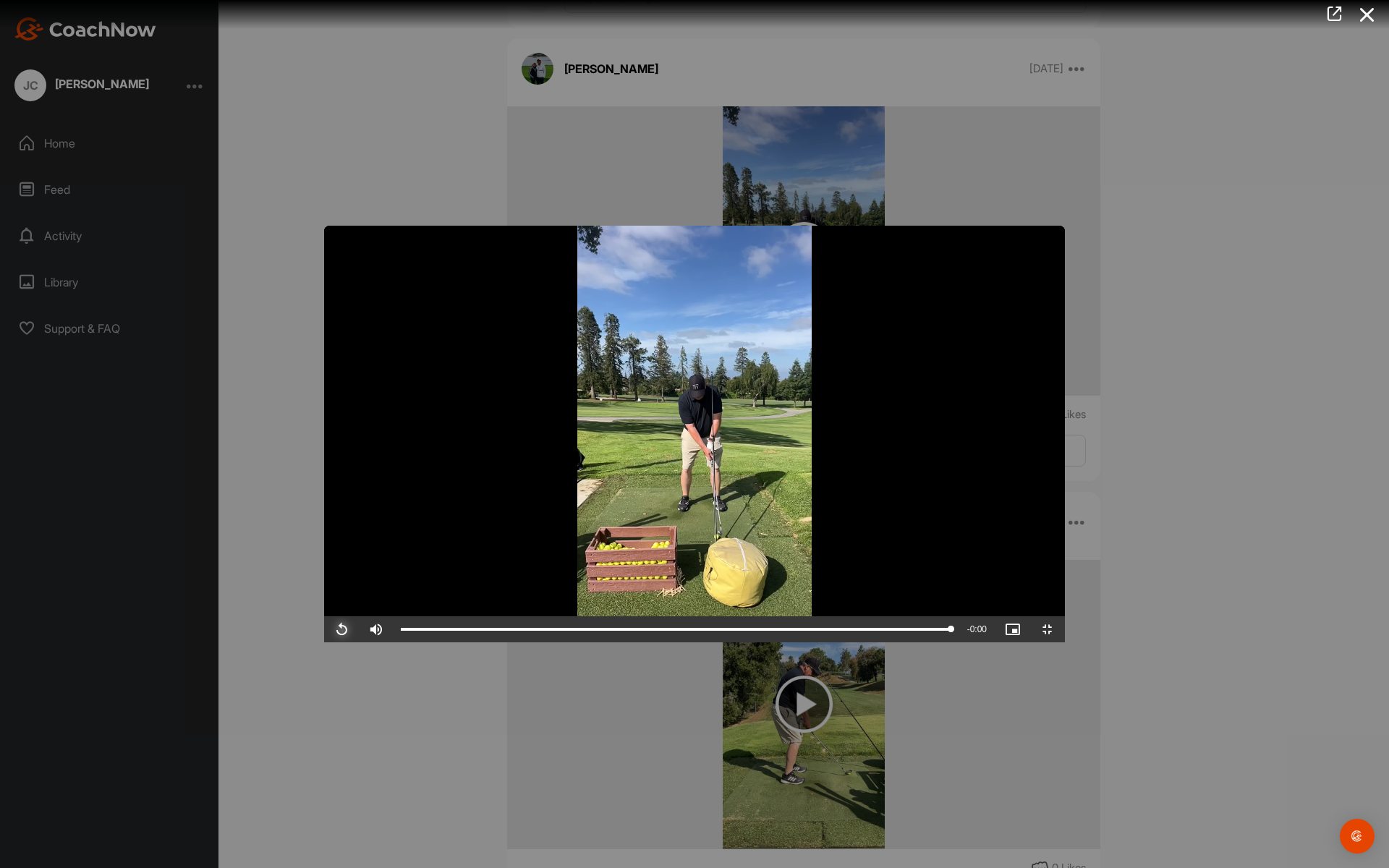
click at [324, 630] on span "Video Player" at bounding box center [341, 630] width 35 height 0
click at [1065, 630] on span "Video Player" at bounding box center [1048, 630] width 35 height 0
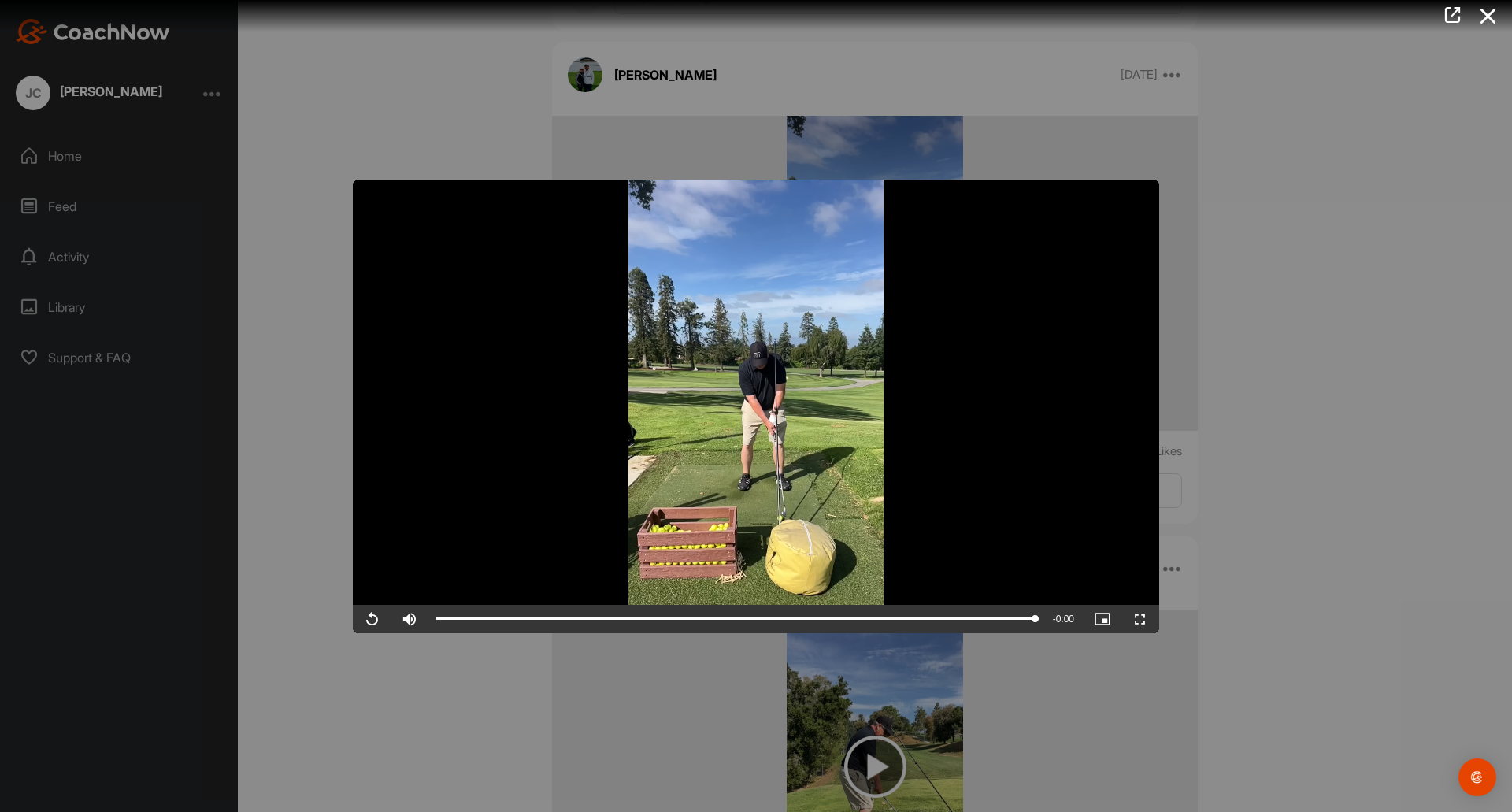
click at [1338, 223] on div at bounding box center [756, 406] width 1512 height 812
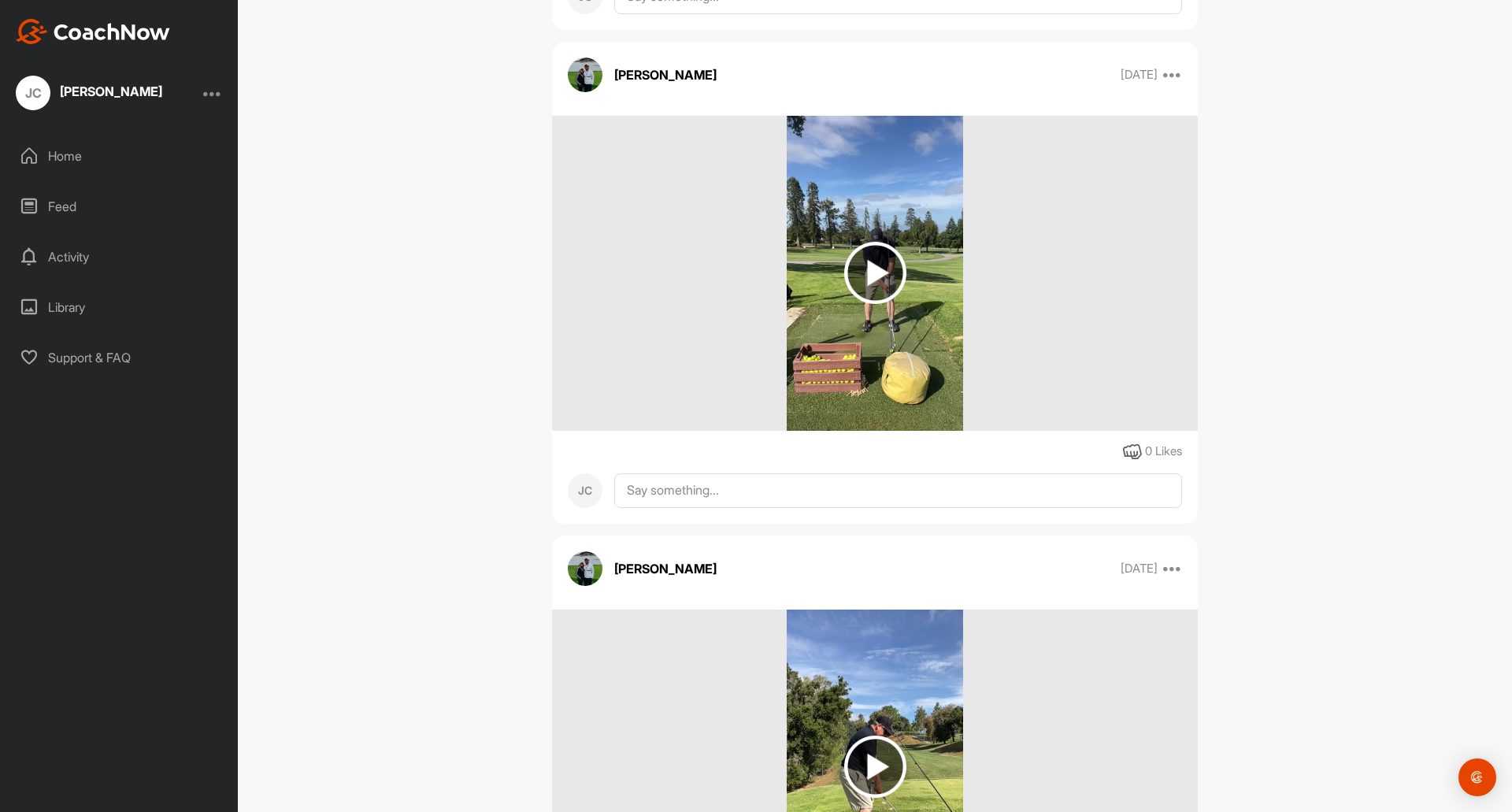
scroll to position [1666, 0]
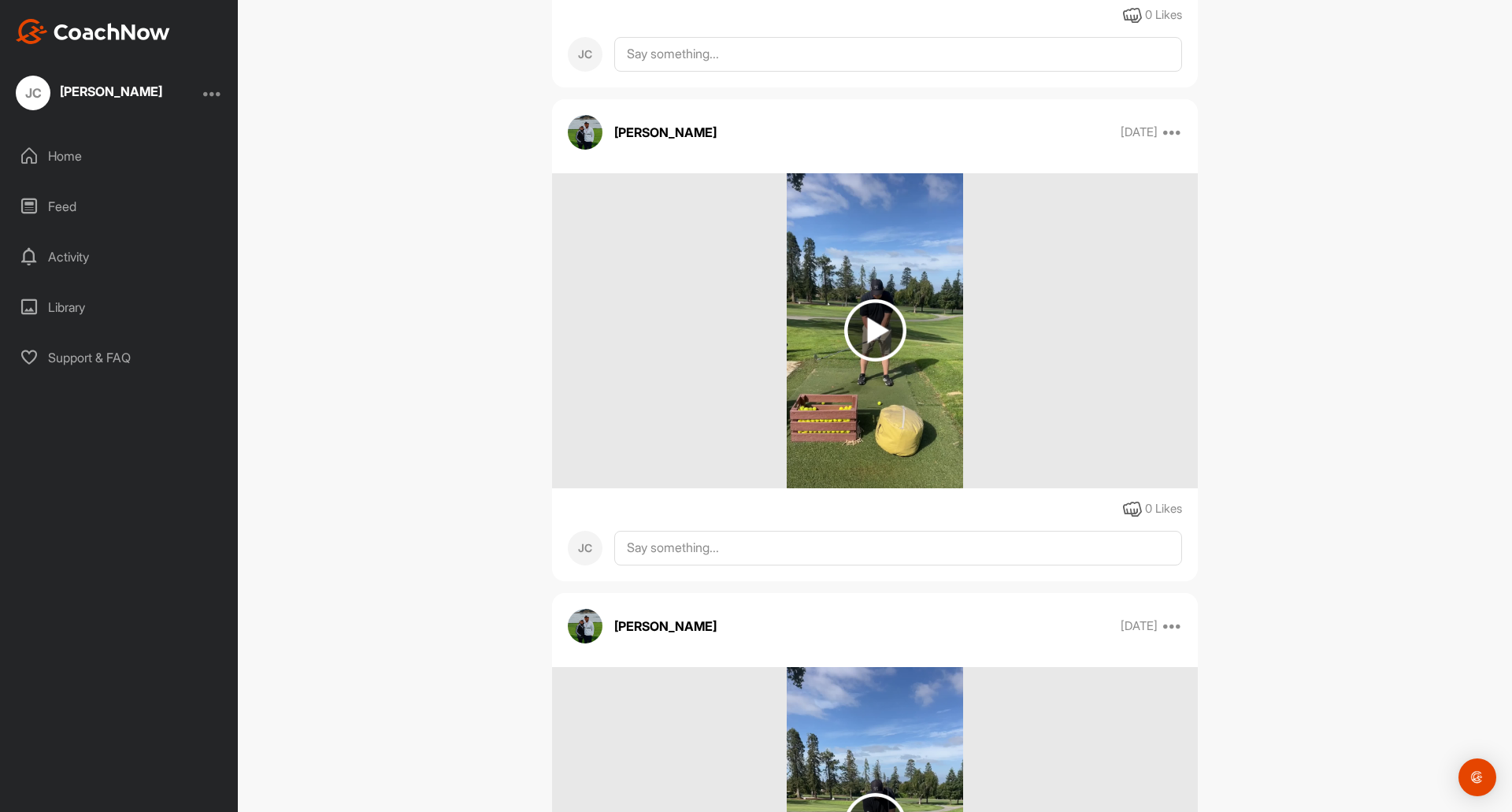
click at [865, 328] on img at bounding box center [875, 330] width 62 height 62
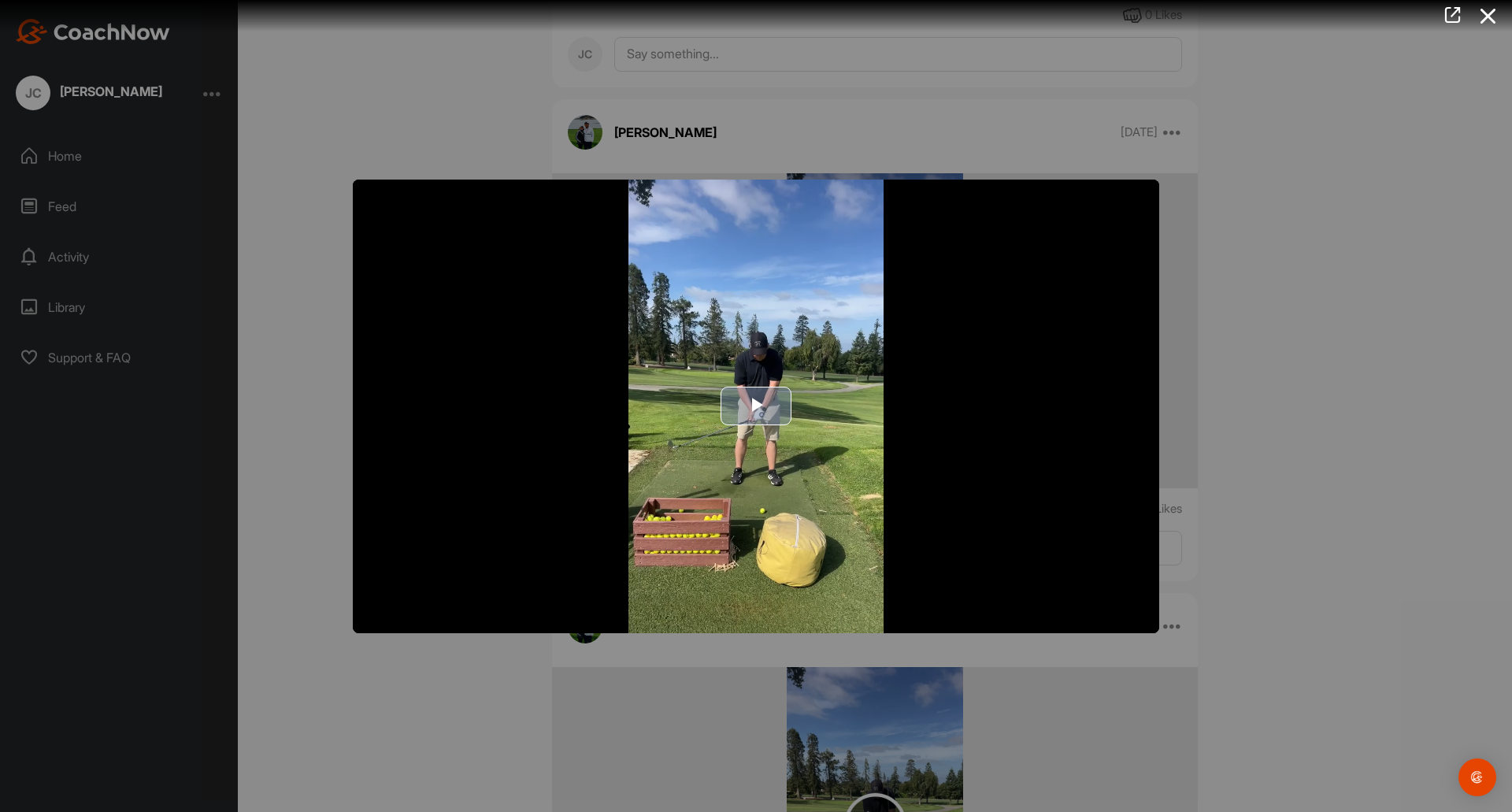
click at [756, 406] on span "Video Player" at bounding box center [756, 406] width 0 height 0
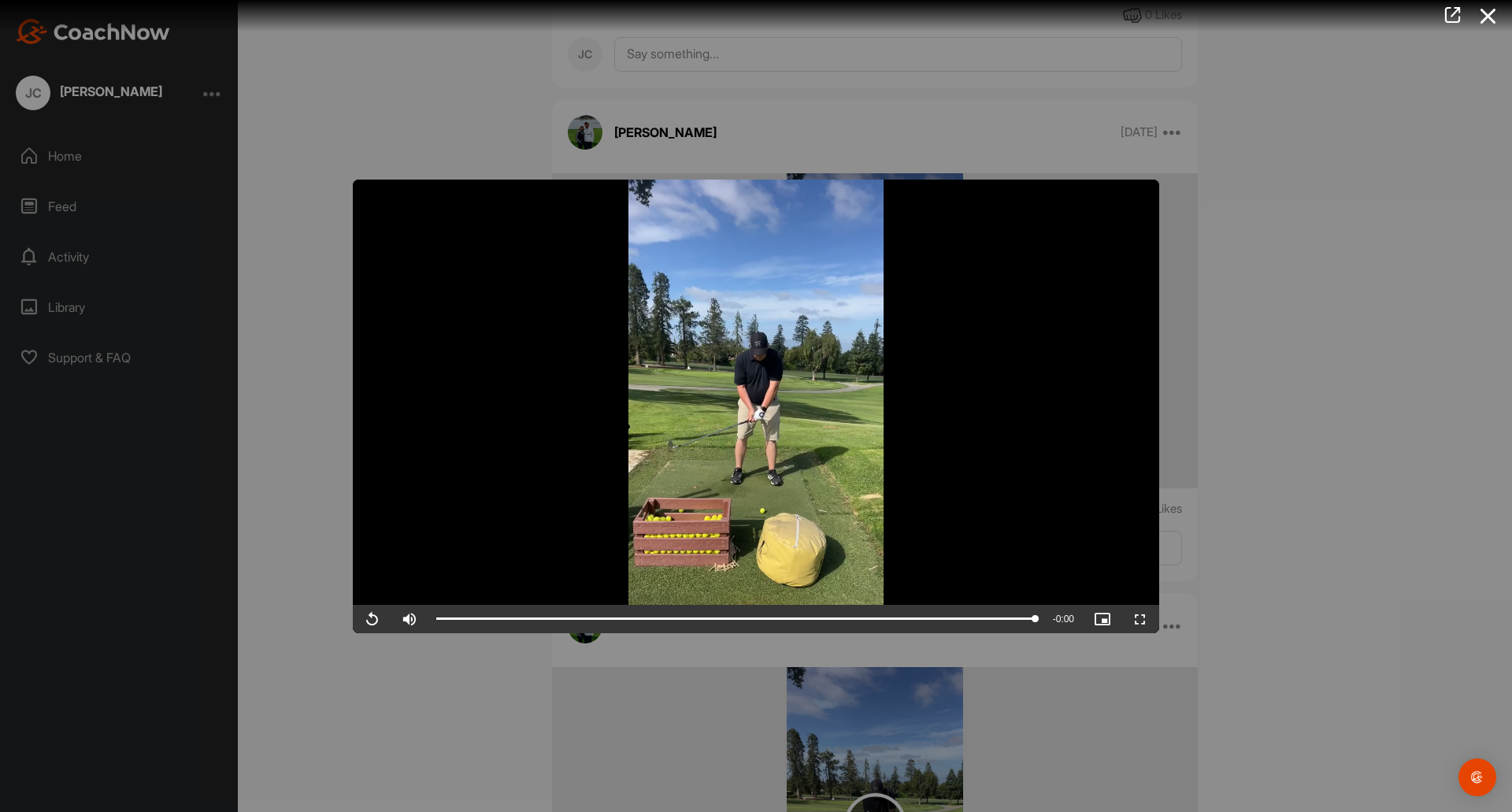
click at [1381, 303] on div at bounding box center [756, 406] width 1512 height 812
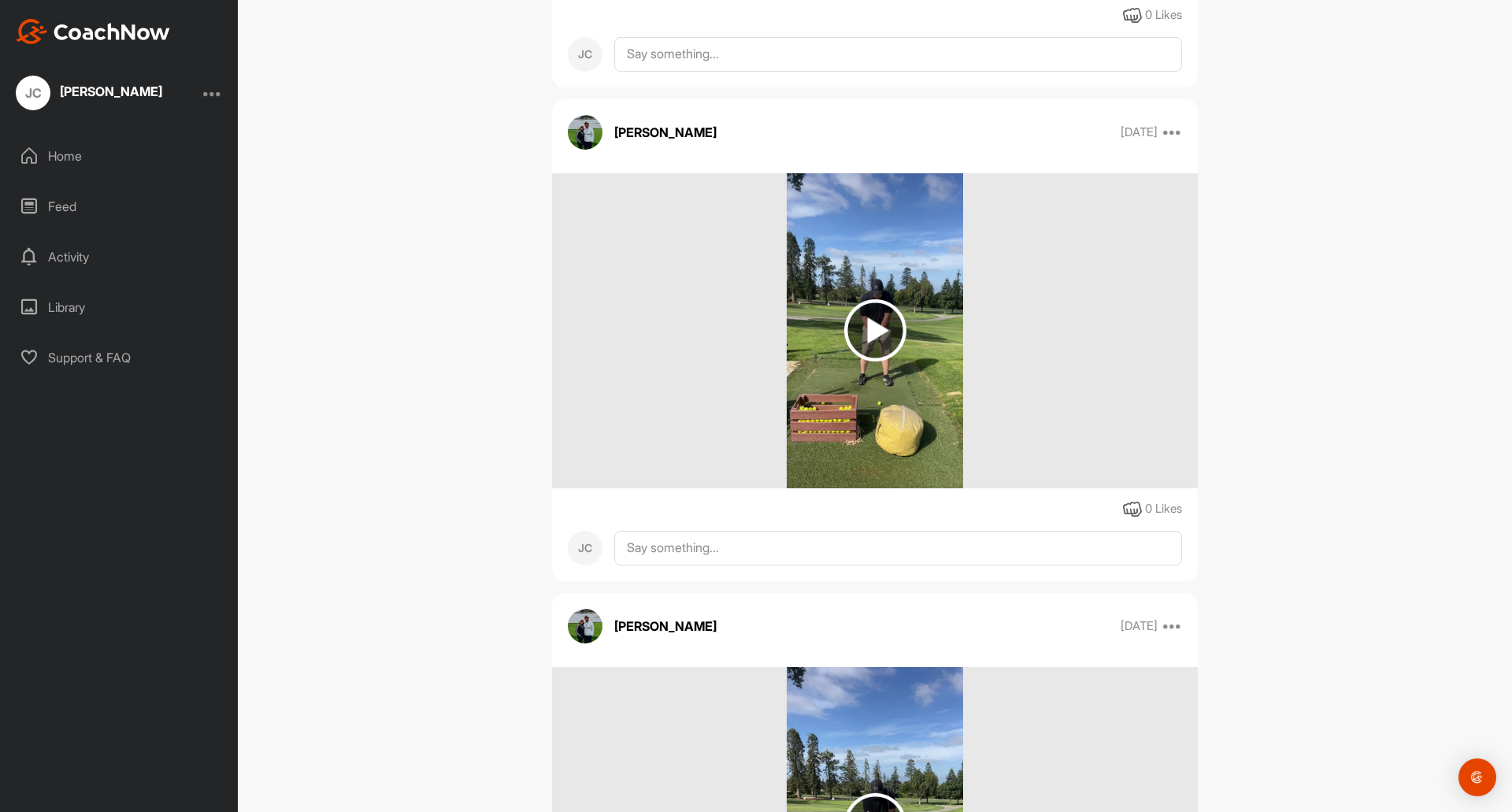
scroll to position [1115, 0]
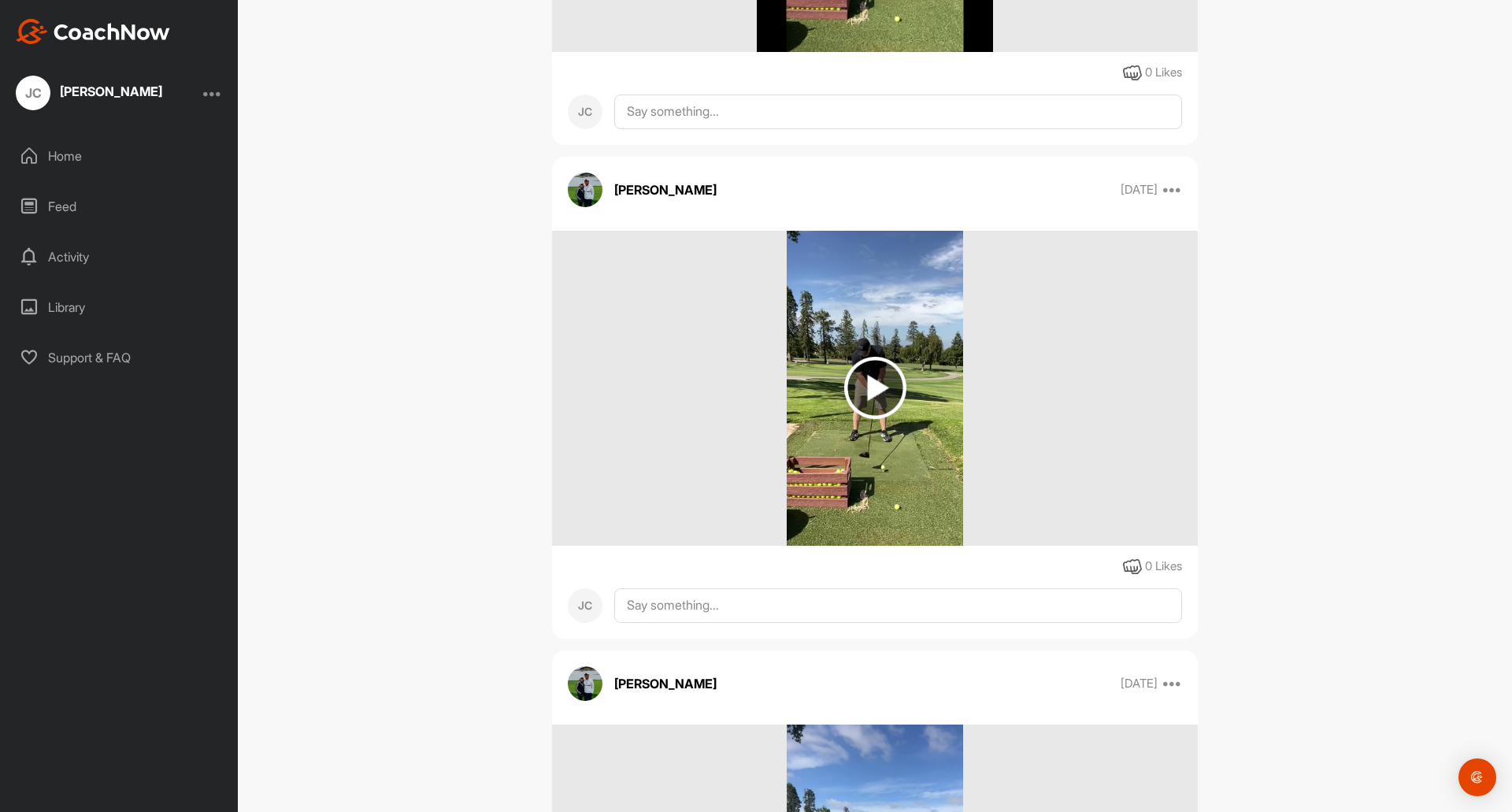
click at [879, 387] on img at bounding box center [875, 388] width 62 height 62
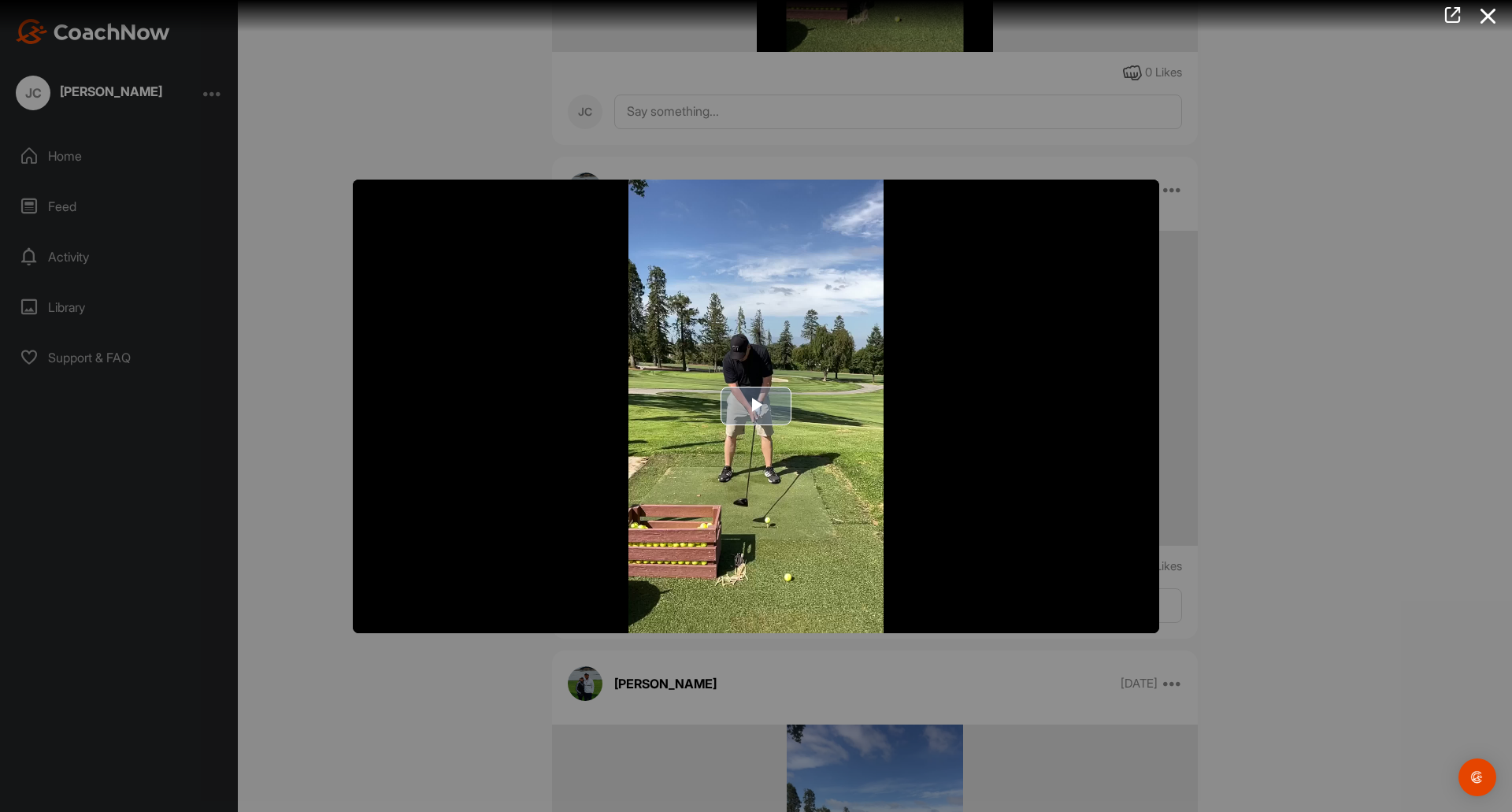
click at [1133, 610] on img "Video Player" at bounding box center [755, 406] width 806 height 453
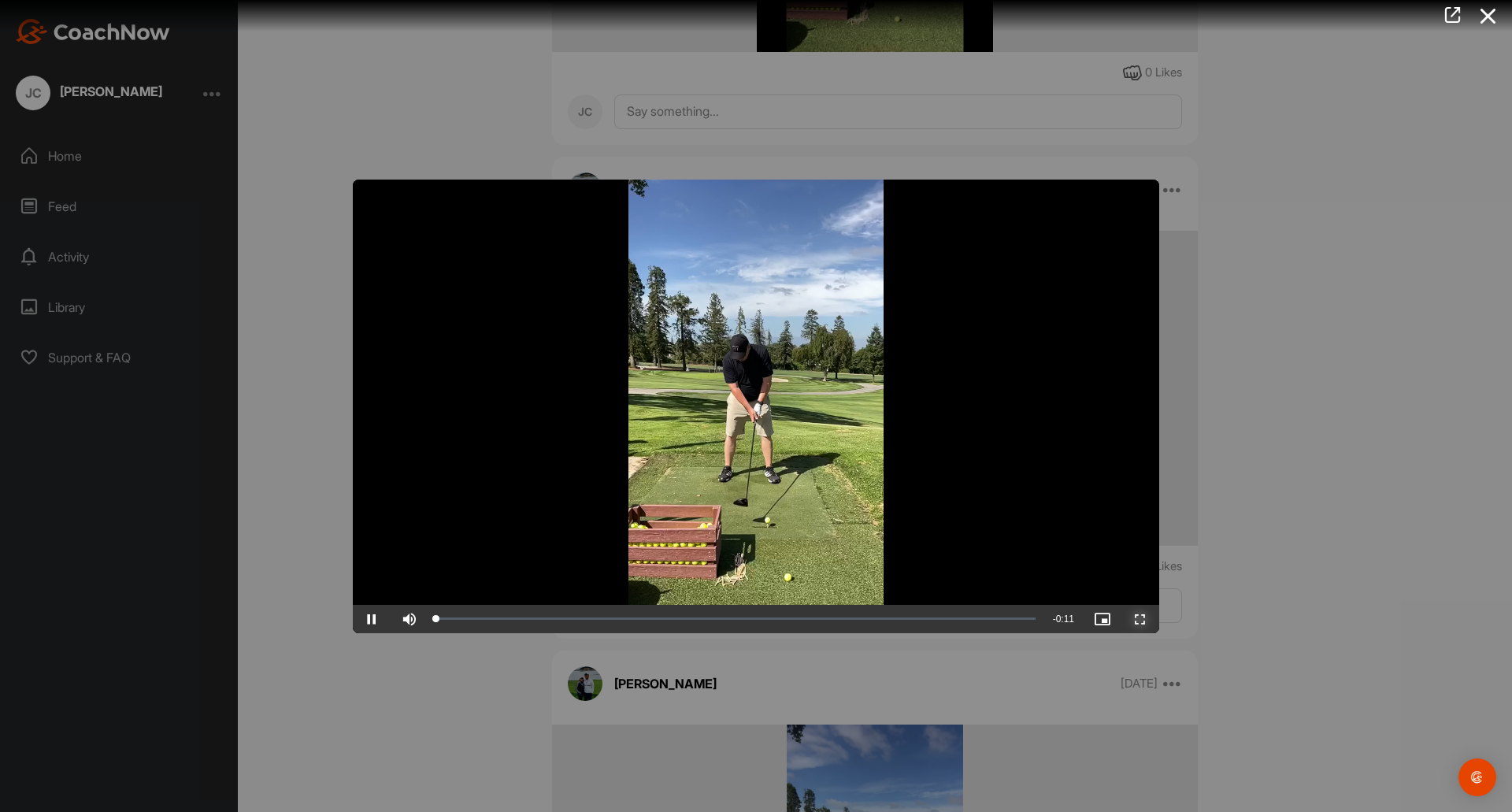
click at [1140, 619] on span "Video Player" at bounding box center [1140, 619] width 38 height 0
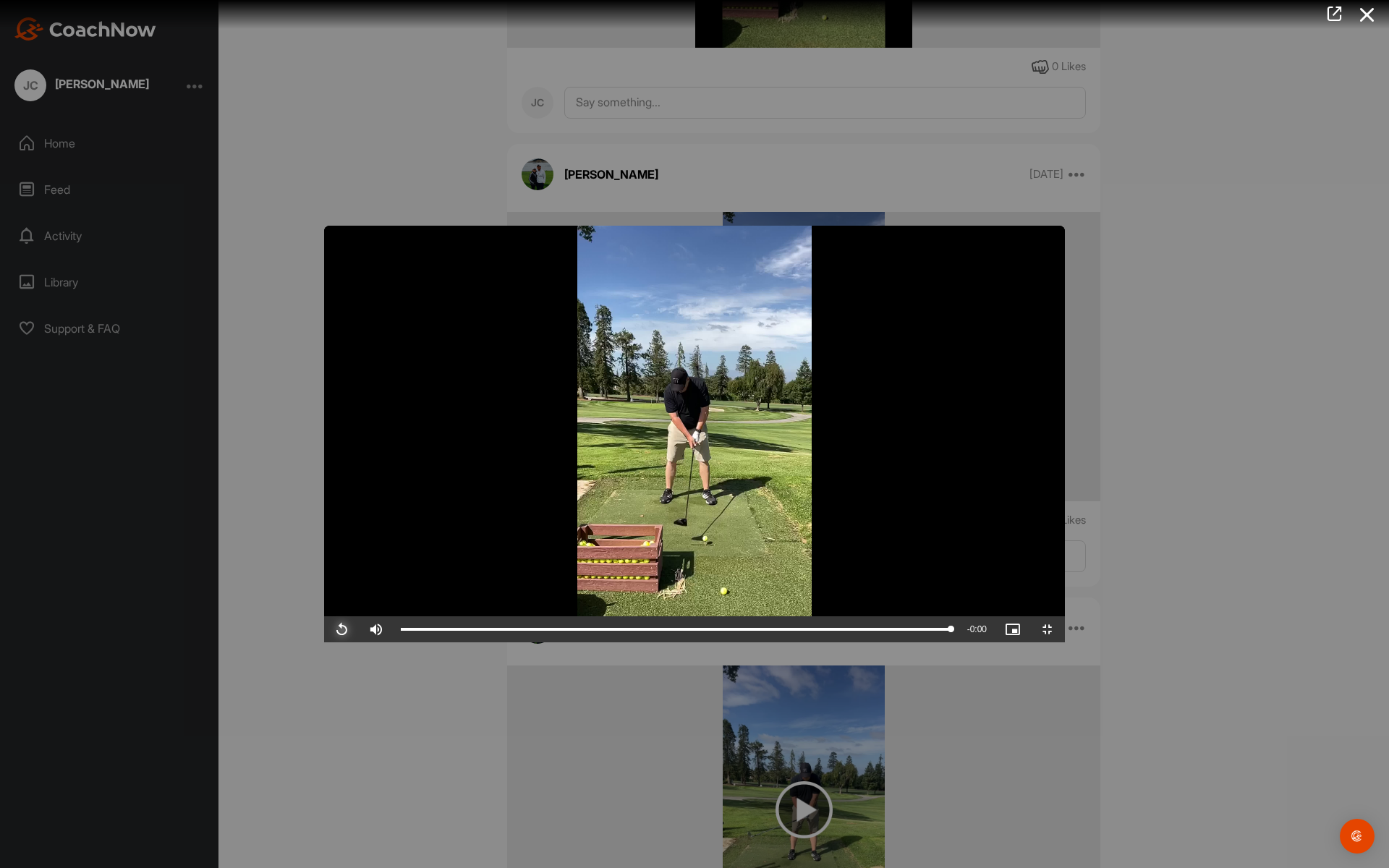
click at [324, 630] on span "Video Player" at bounding box center [341, 630] width 35 height 0
click at [1065, 630] on span "Video Player" at bounding box center [1048, 630] width 35 height 0
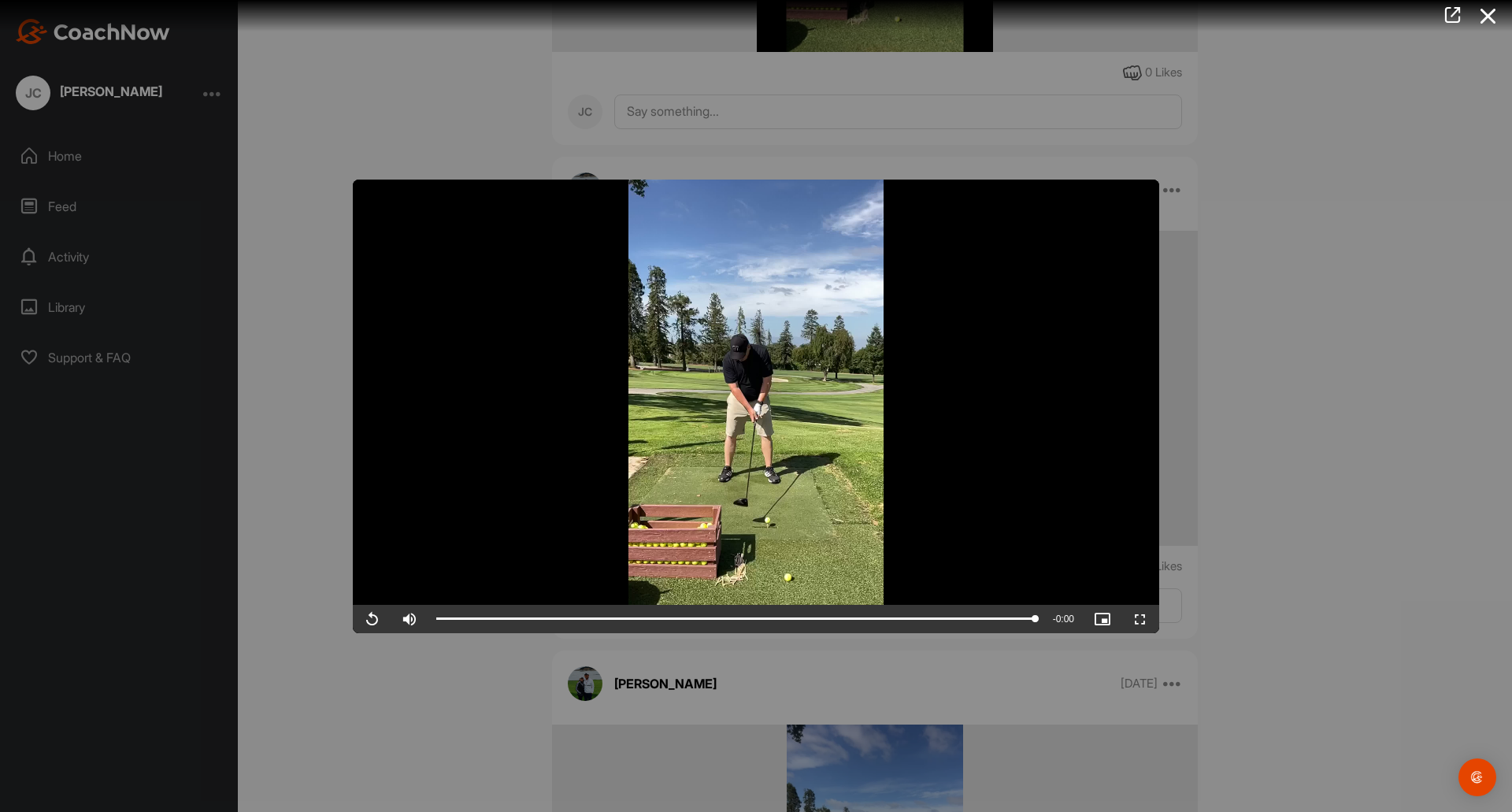
click at [1234, 490] on div at bounding box center [756, 406] width 1512 height 812
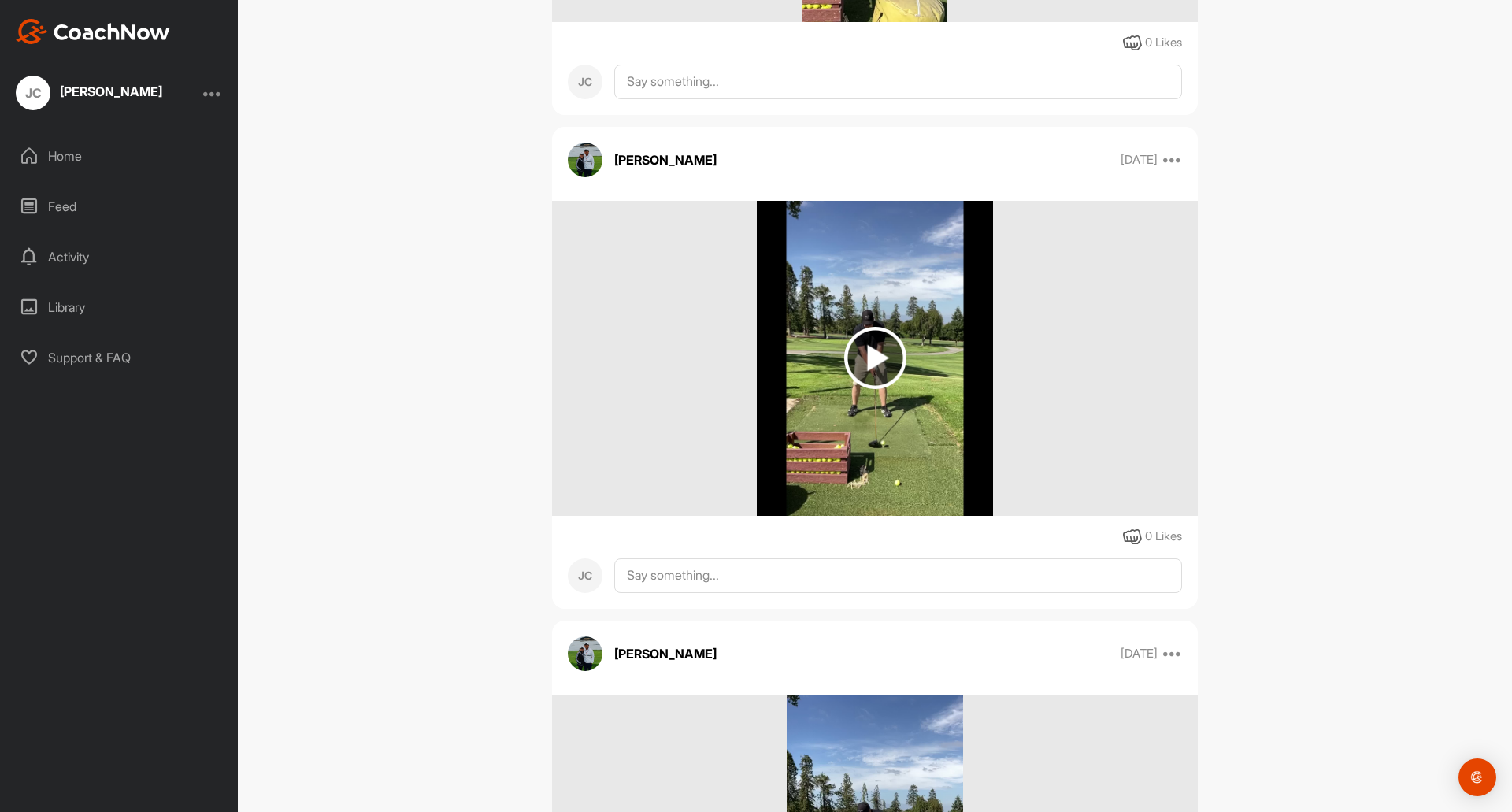
scroll to position [642, 0]
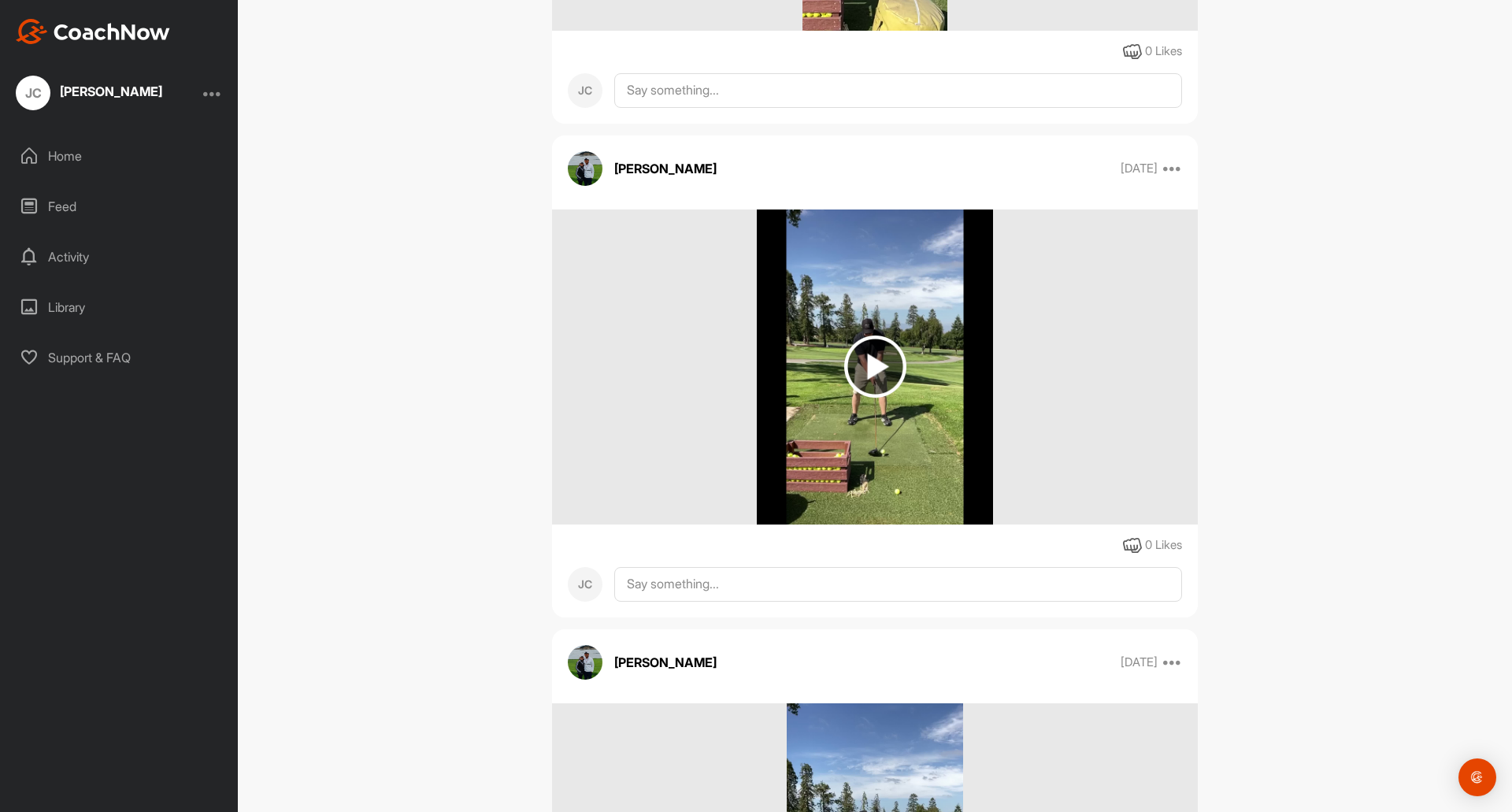
click at [869, 358] on img at bounding box center [875, 366] width 62 height 62
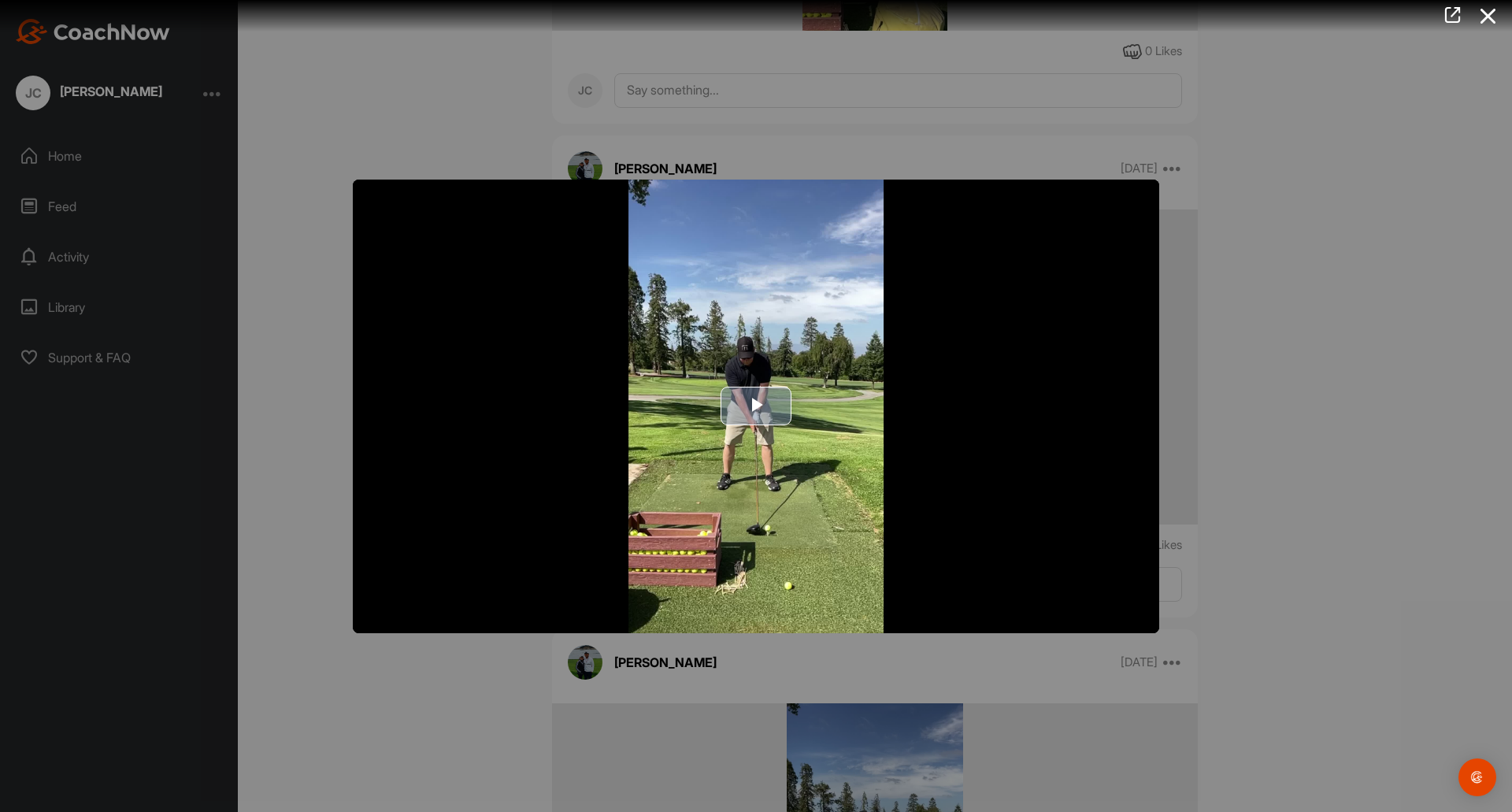
click at [756, 406] on span "Video Player" at bounding box center [756, 406] width 0 height 0
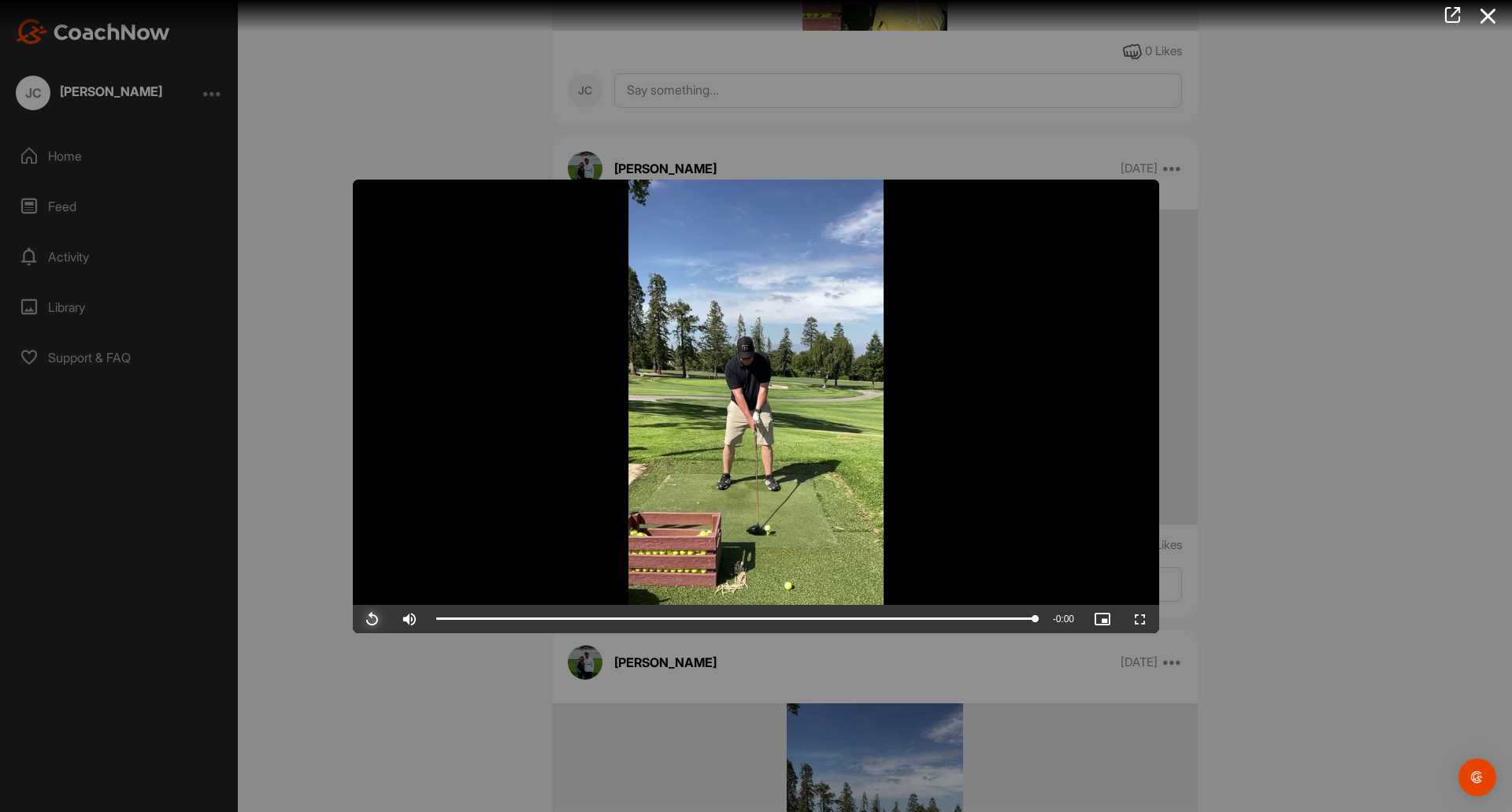
click at [372, 619] on span "Video Player" at bounding box center [372, 619] width 38 height 0
drag, startPoint x: 1463, startPoint y: 308, endPoint x: 1403, endPoint y: 346, distance: 71.0
click at [1463, 309] on div at bounding box center [756, 406] width 1512 height 812
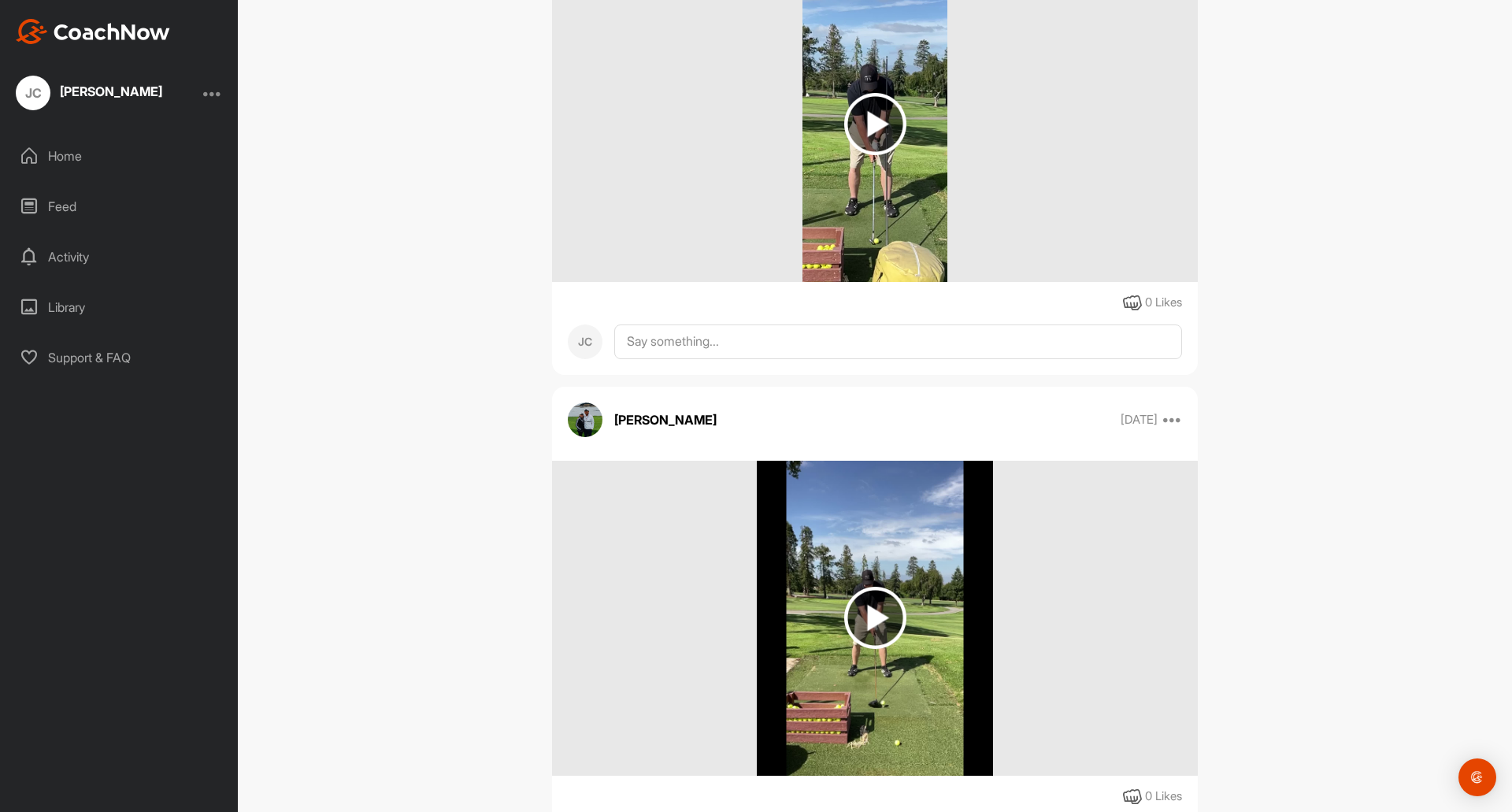
scroll to position [170, 0]
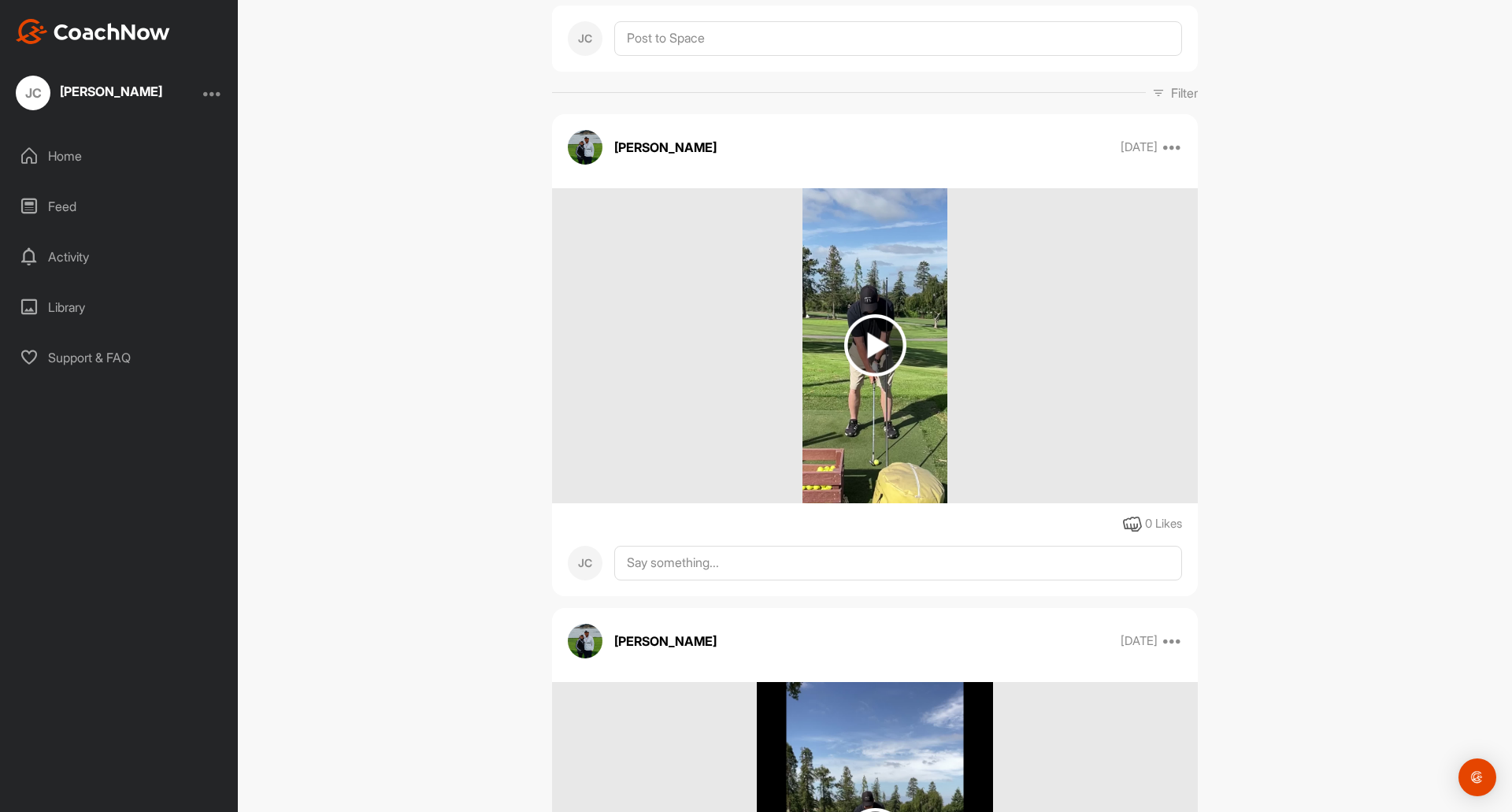
click at [876, 335] on img at bounding box center [875, 345] width 62 height 62
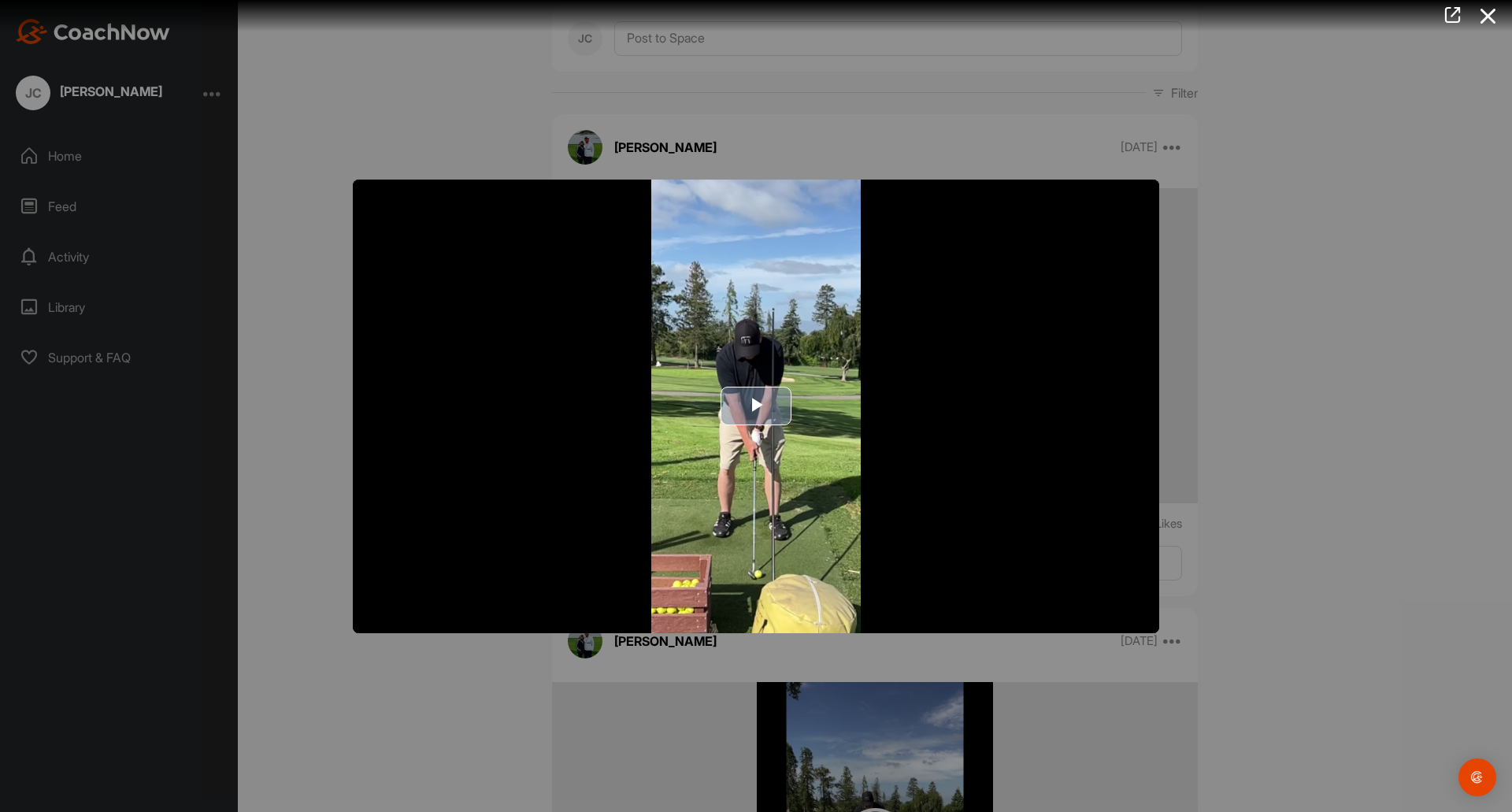
drag, startPoint x: 746, startPoint y: 409, endPoint x: 722, endPoint y: 418, distance: 25.6
click at [756, 406] on span "Video Player" at bounding box center [756, 406] width 0 height 0
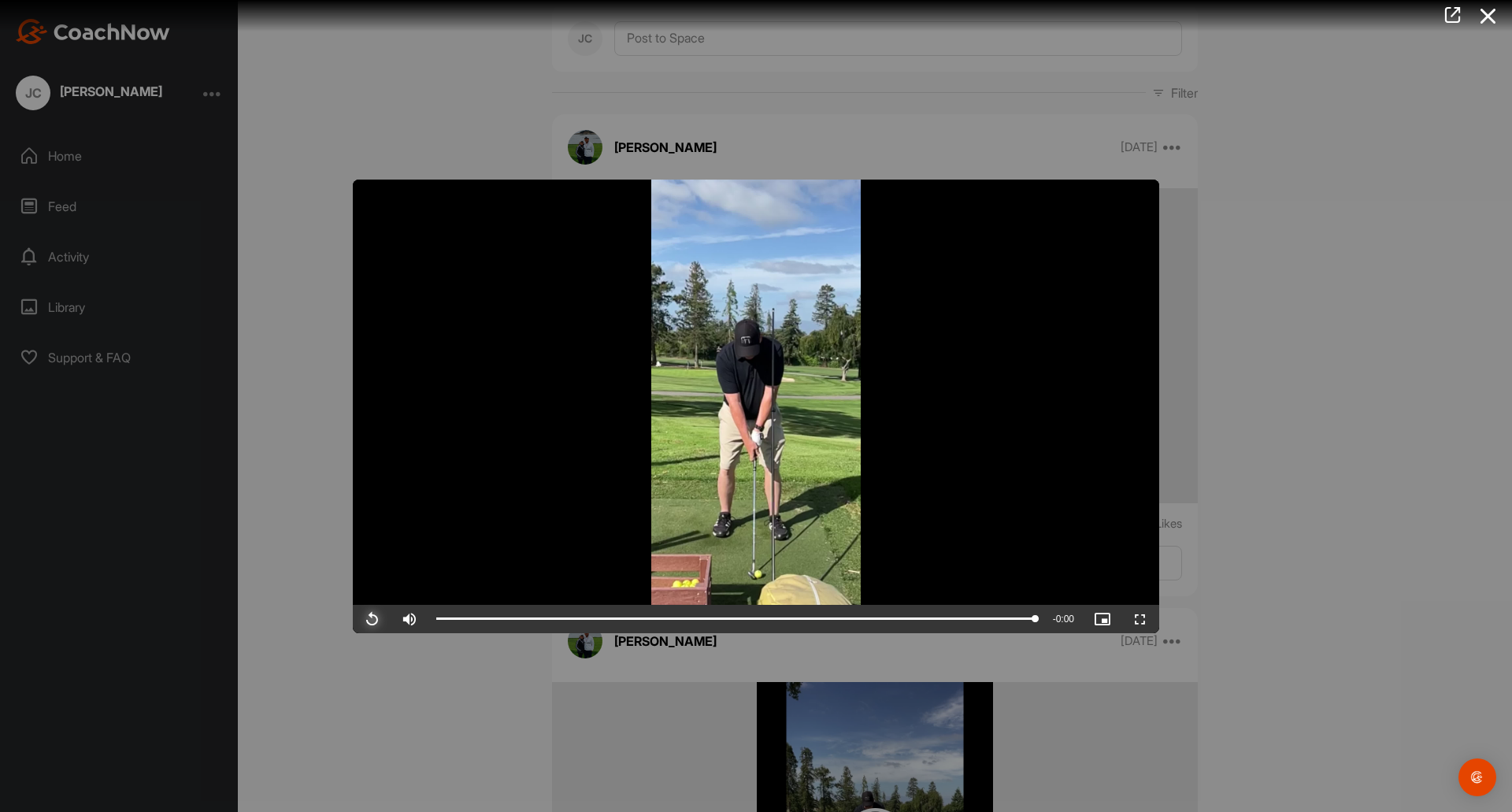
click at [371, 619] on span "Video Player" at bounding box center [372, 619] width 38 height 0
click at [1296, 337] on div at bounding box center [756, 406] width 1512 height 812
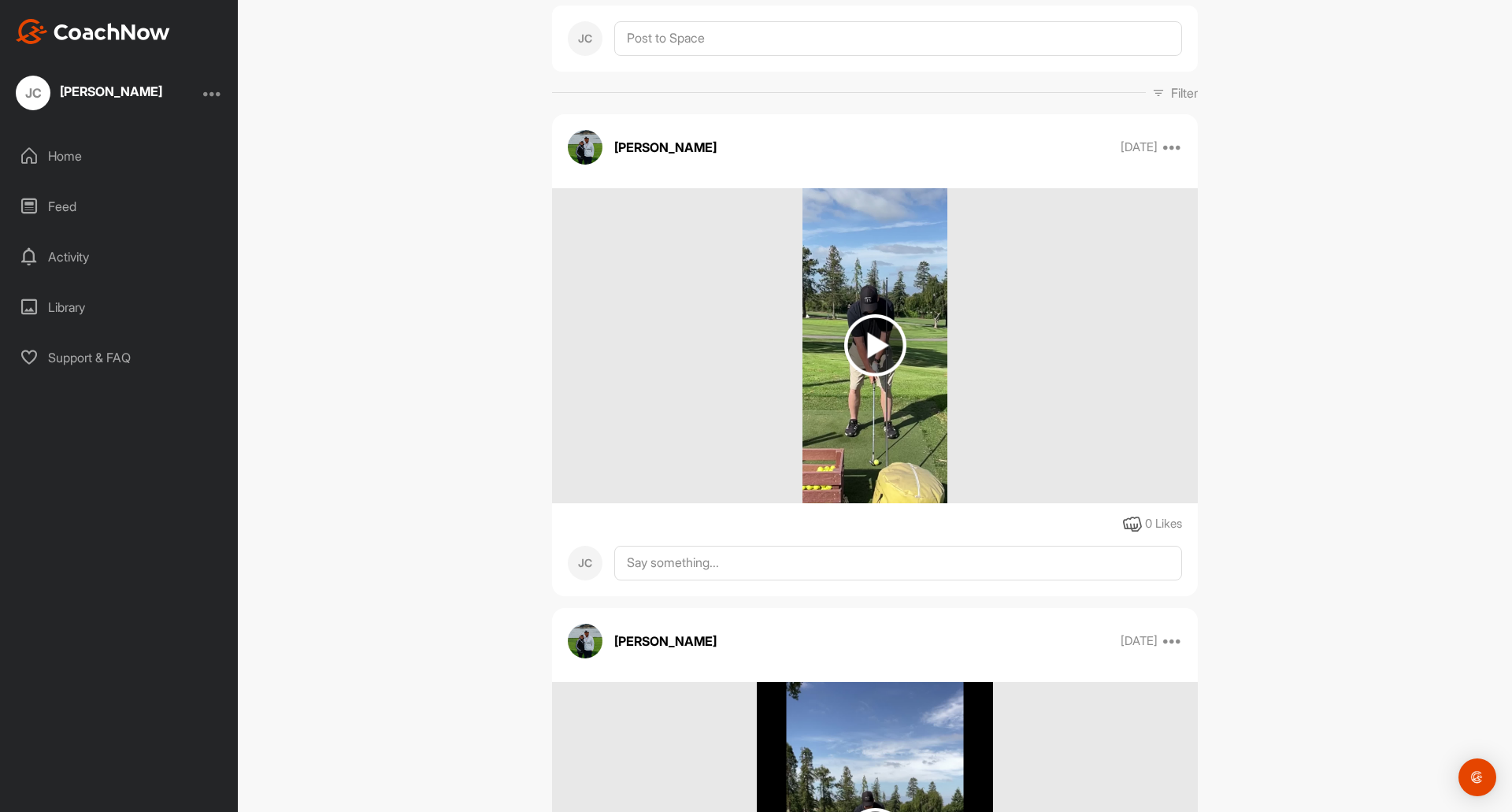
scroll to position [0, 0]
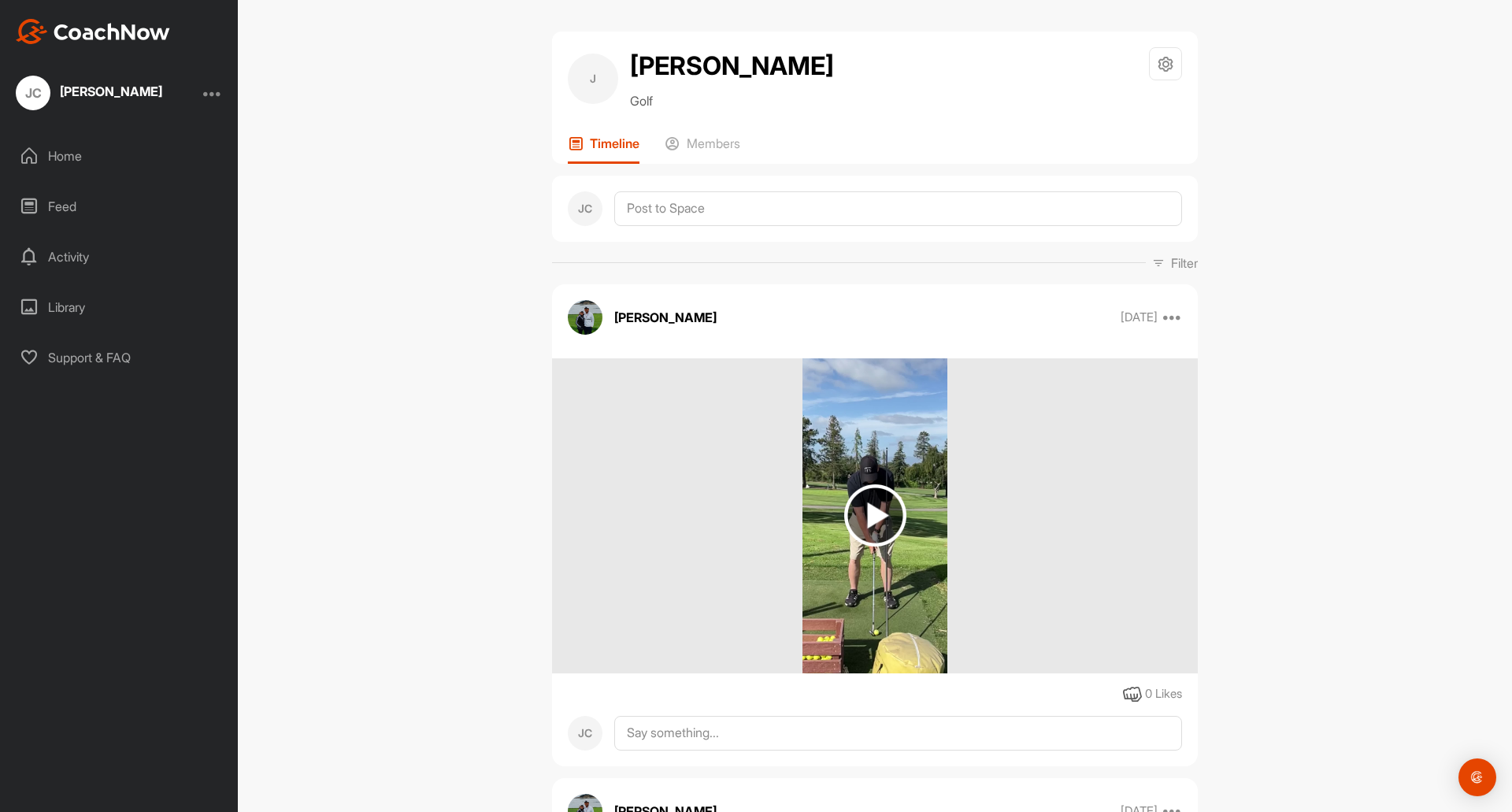
click at [214, 96] on div at bounding box center [213, 93] width 19 height 19
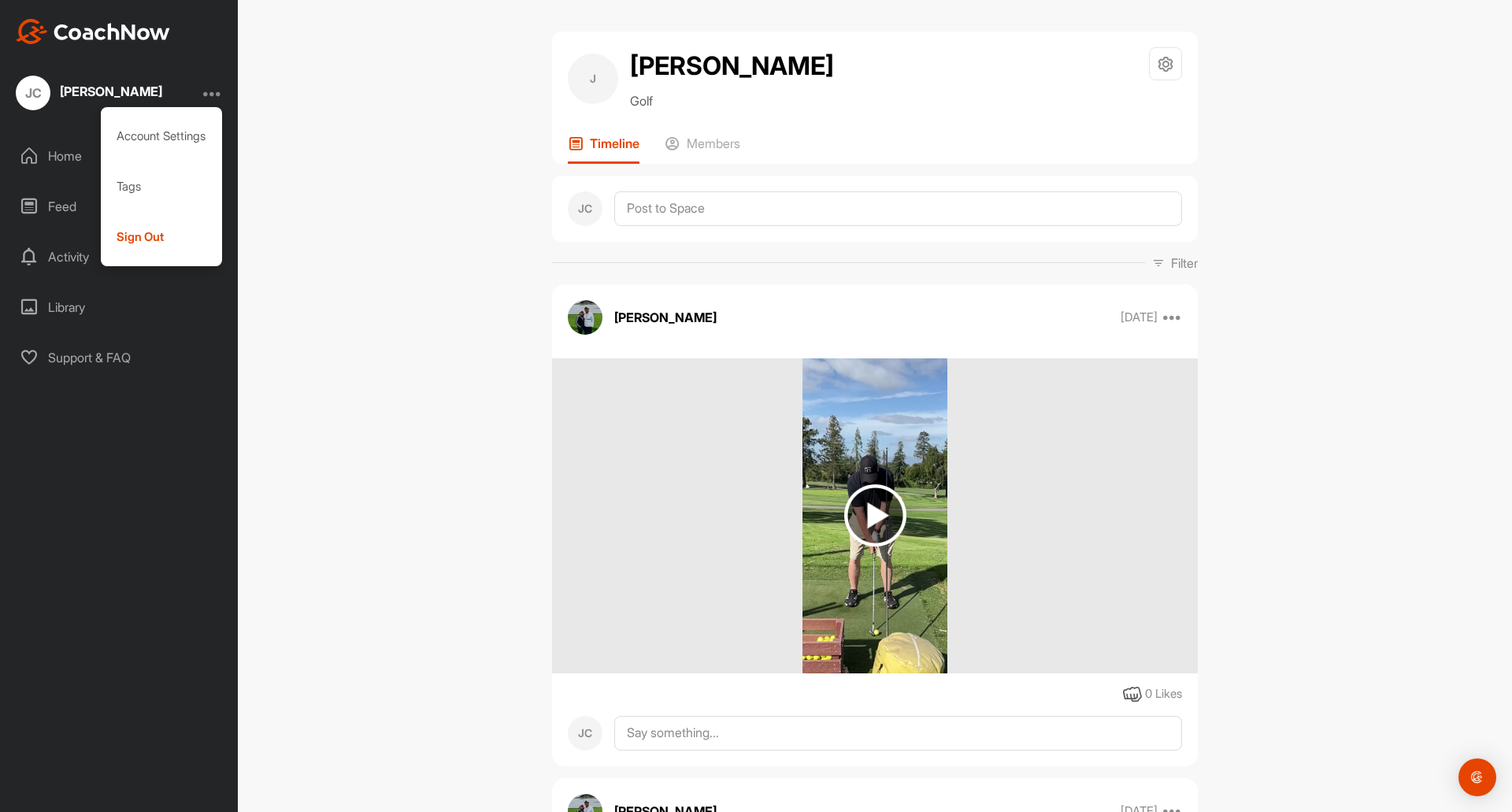
click at [329, 171] on div "J [PERSON_NAME] Golf Space Settings Your Notifications Timeline Members JC Filt…" at bounding box center [875, 406] width 1274 height 812
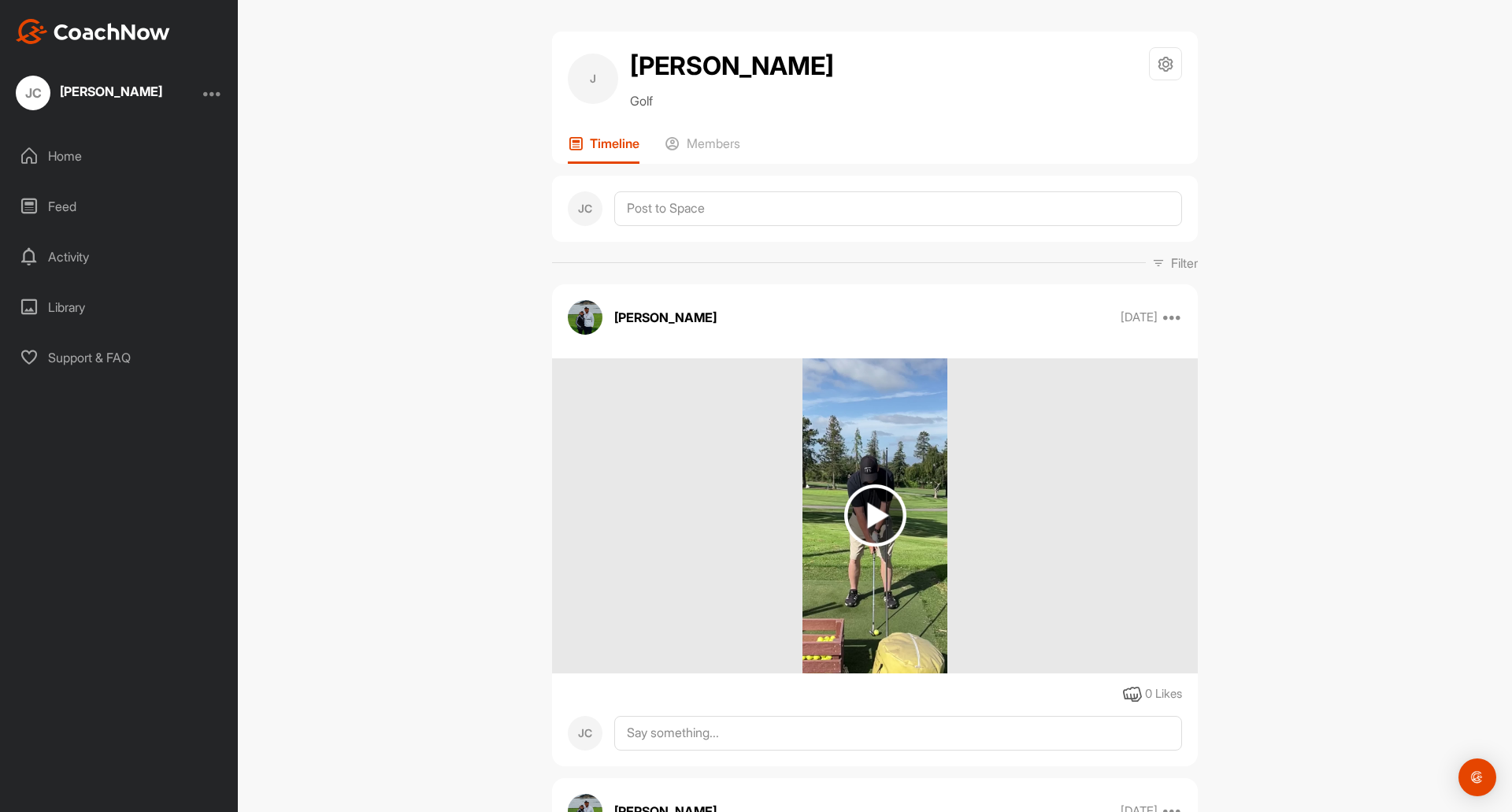
click at [68, 253] on div "Activity" at bounding box center [120, 257] width 222 height 40
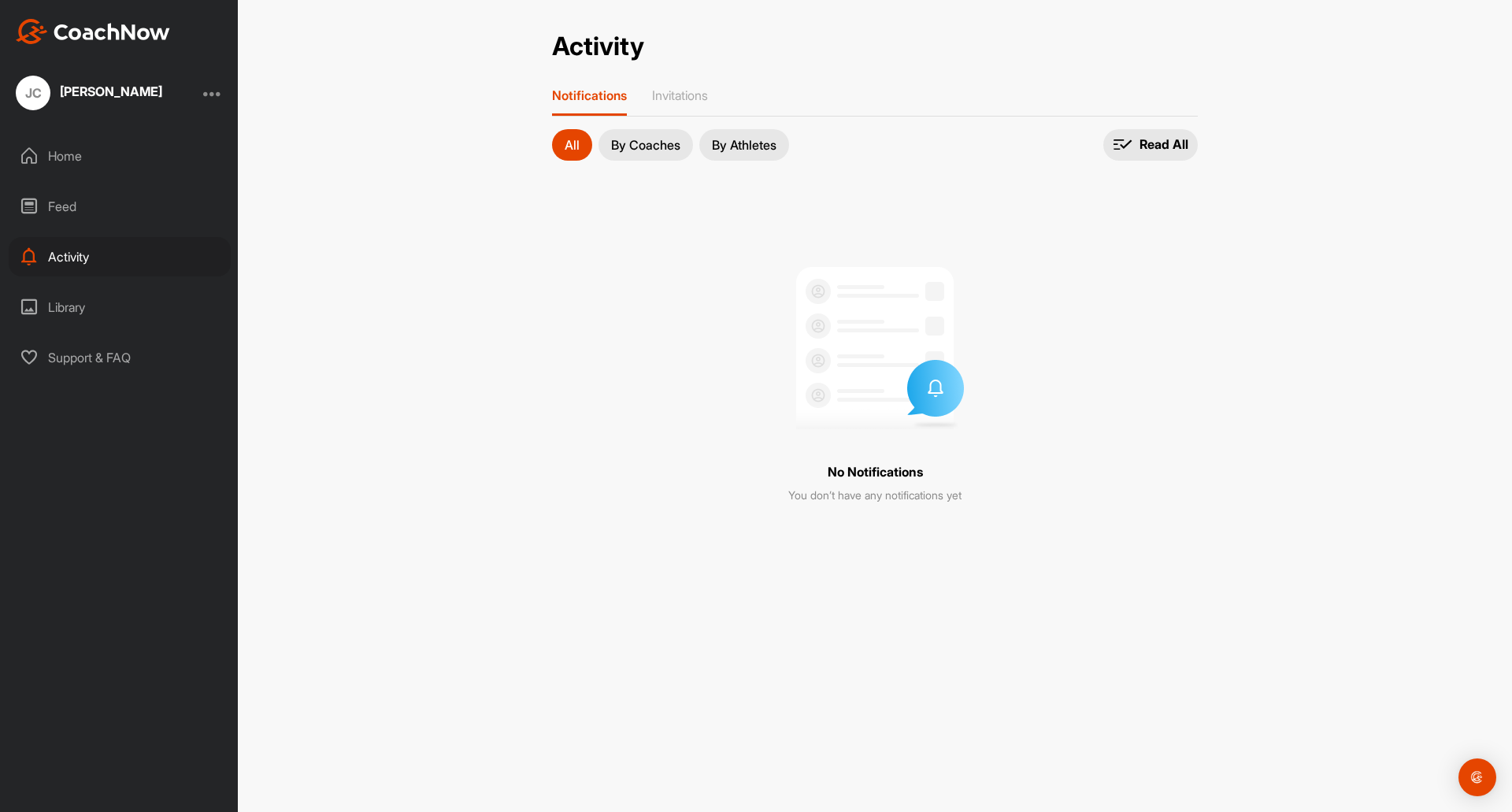
click at [73, 308] on div "Library" at bounding box center [120, 307] width 222 height 40
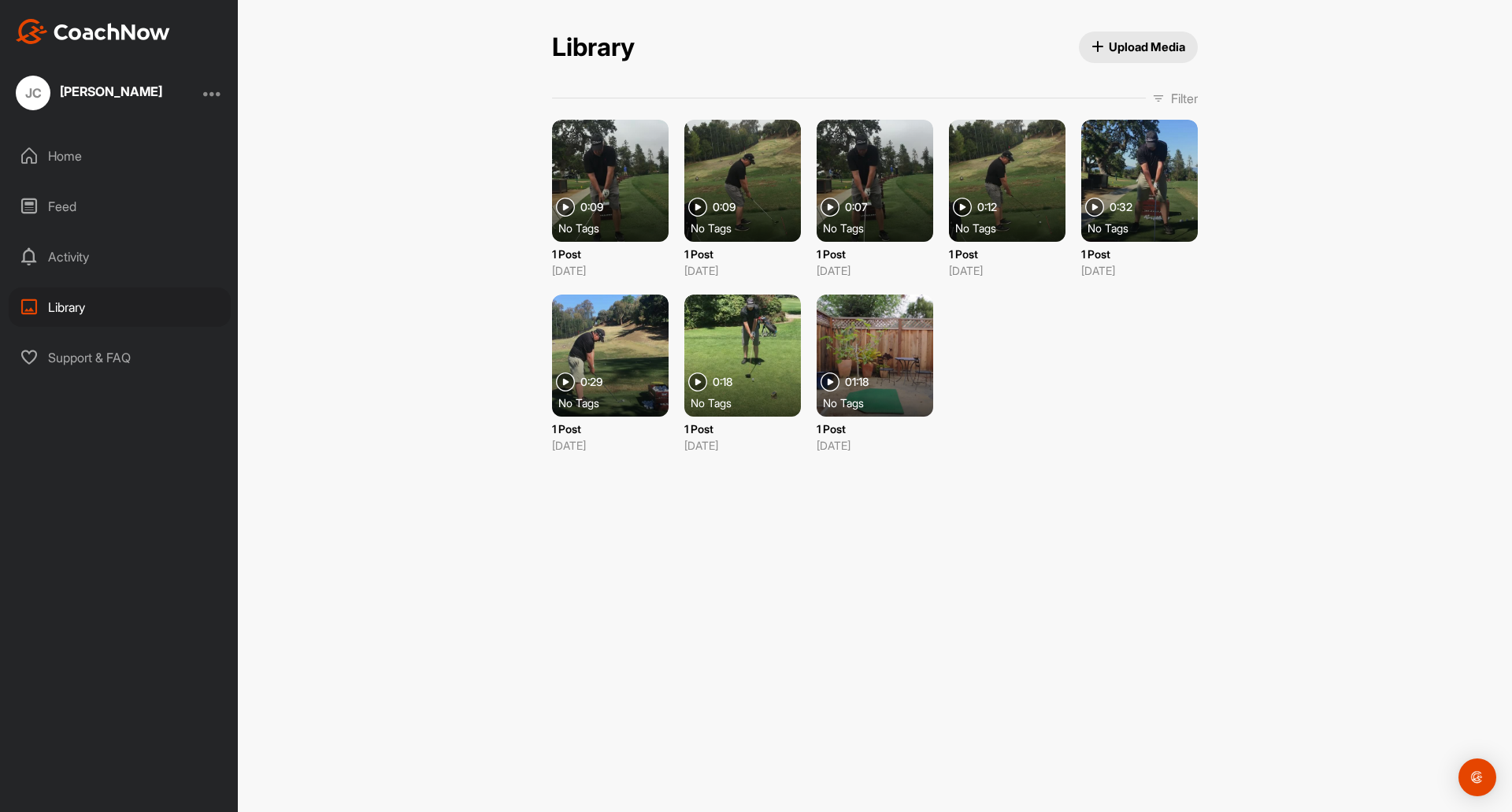
click at [872, 357] on div at bounding box center [874, 356] width 116 height 122
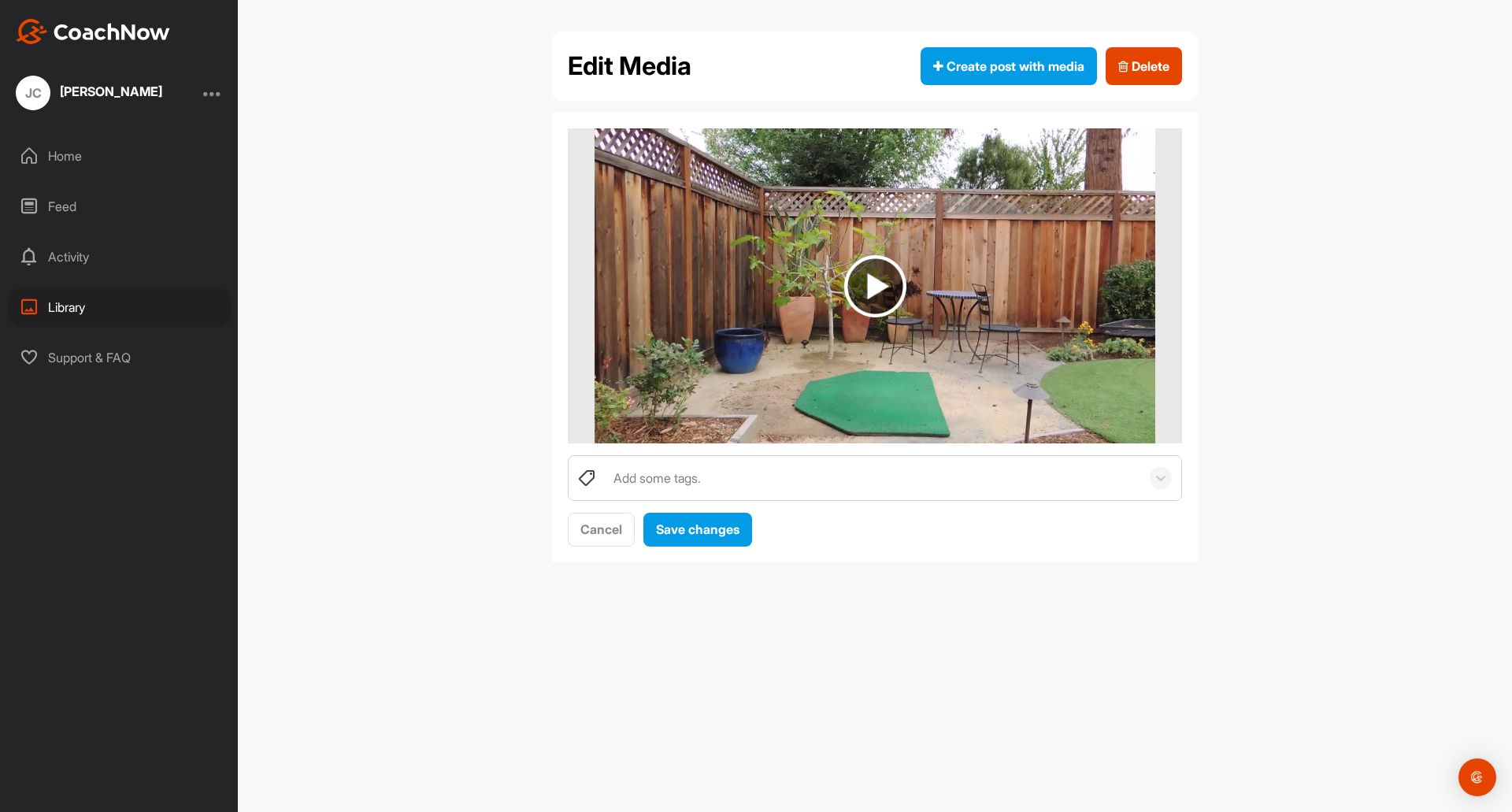
click at [872, 291] on img at bounding box center [875, 286] width 62 height 62
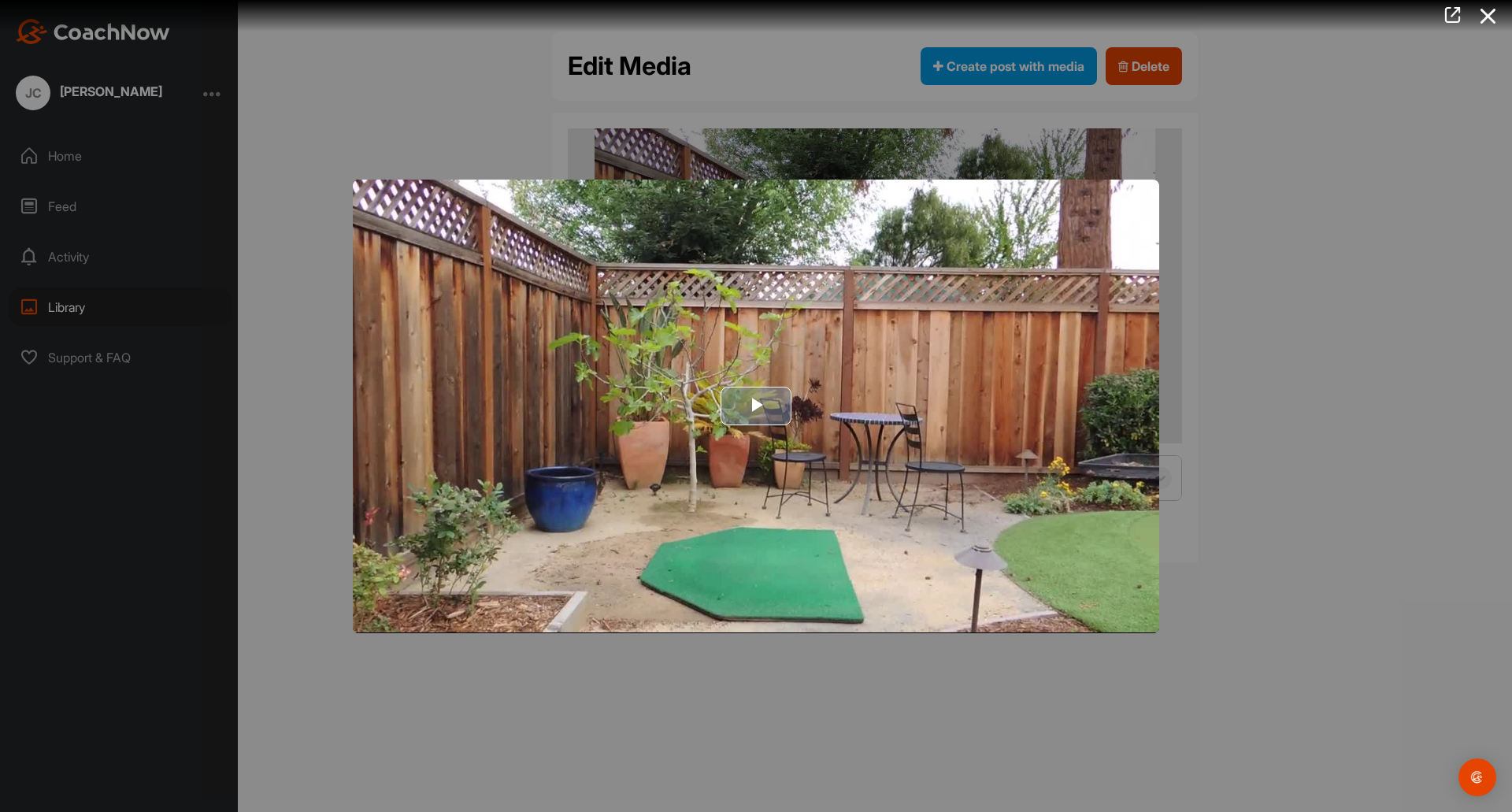
click at [756, 406] on span "Video Player" at bounding box center [756, 406] width 0 height 0
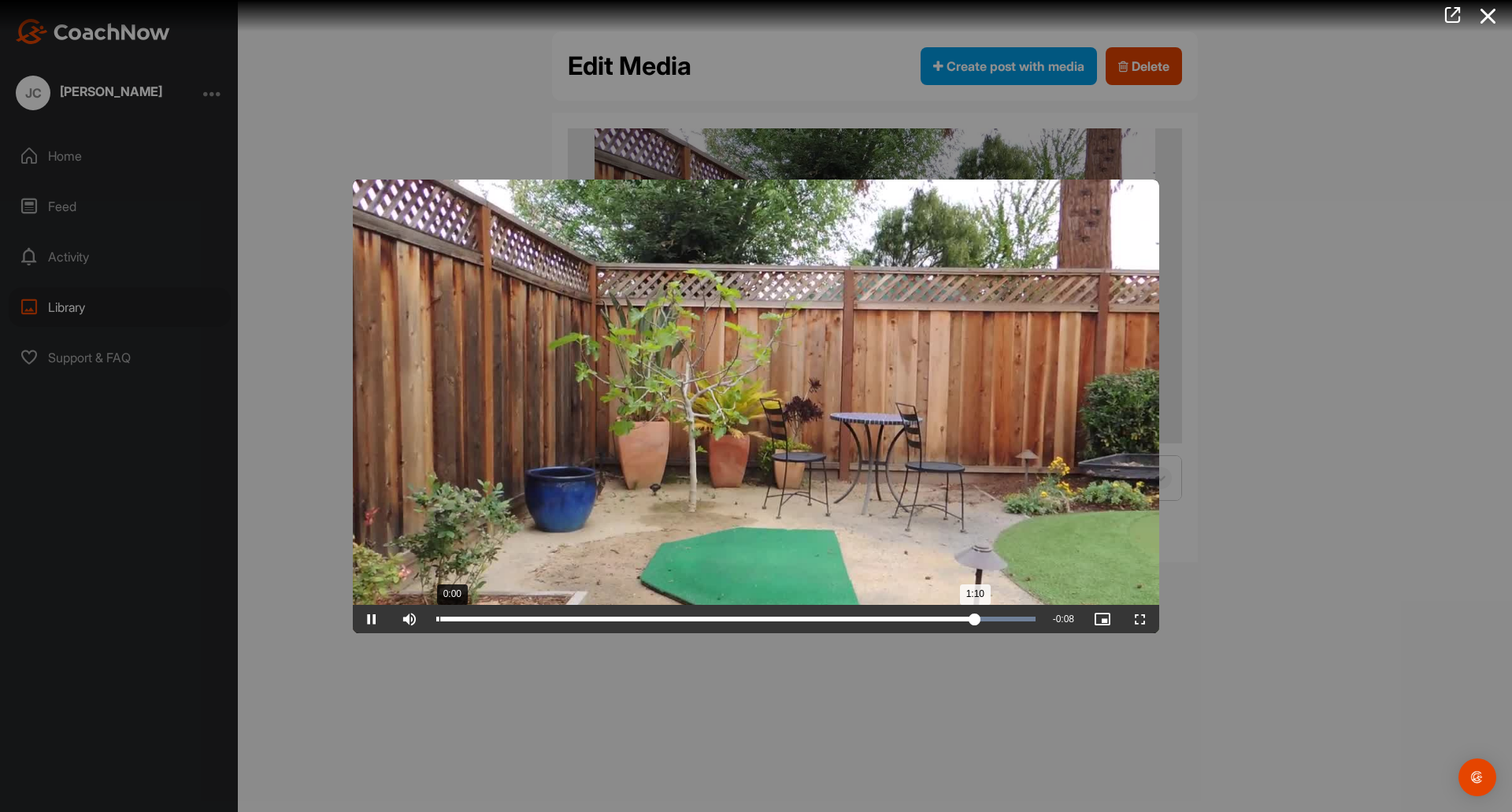
click at [438, 620] on div "1:10" at bounding box center [705, 618] width 539 height 4
click at [371, 619] on span "Video Player" at bounding box center [372, 619] width 38 height 0
click at [369, 619] on span "Video Player" at bounding box center [372, 619] width 38 height 0
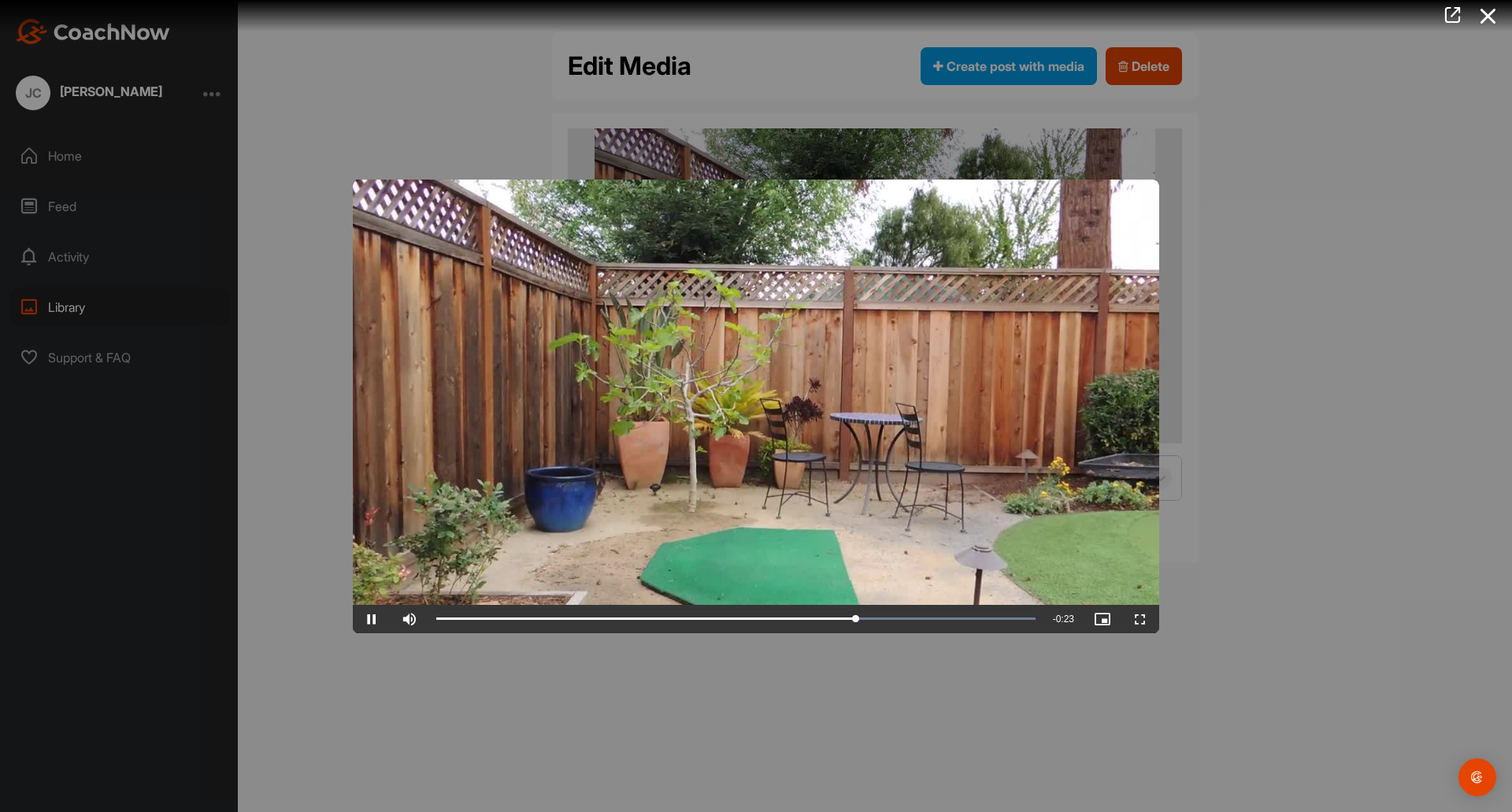
click at [1301, 303] on div at bounding box center [756, 406] width 1512 height 812
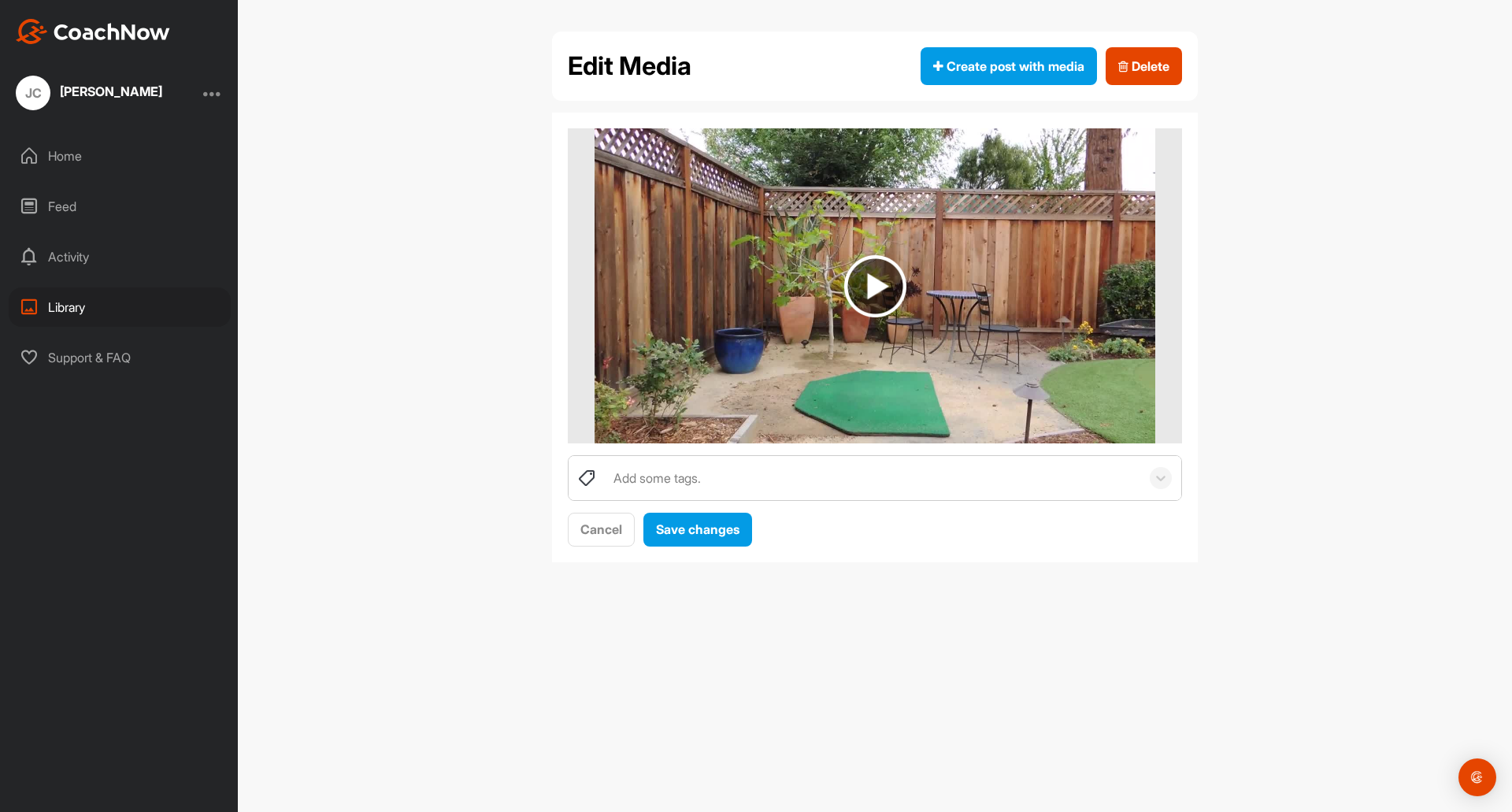
click at [74, 305] on div "Library" at bounding box center [120, 307] width 222 height 40
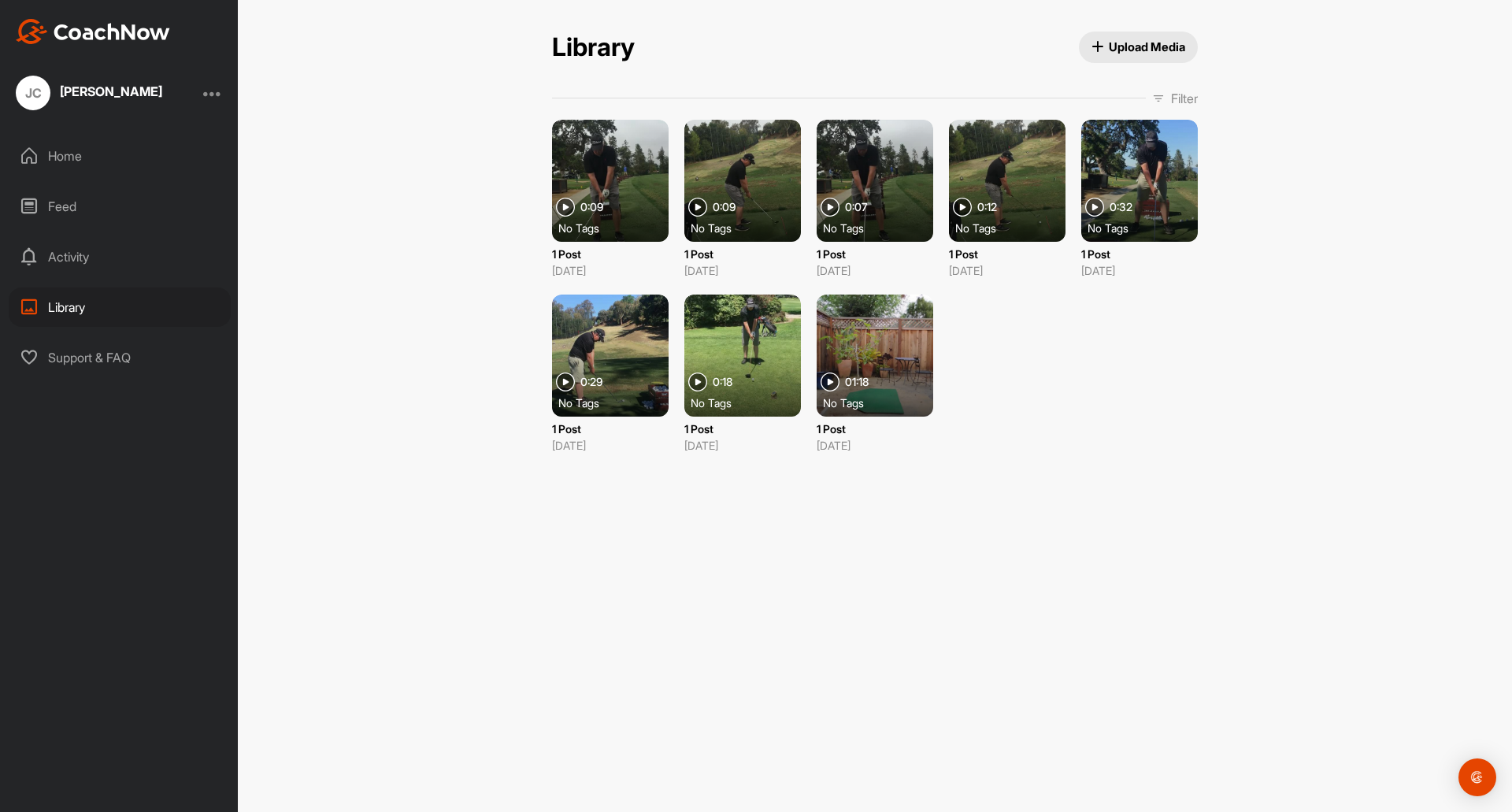
click at [741, 333] on div at bounding box center [742, 356] width 116 height 122
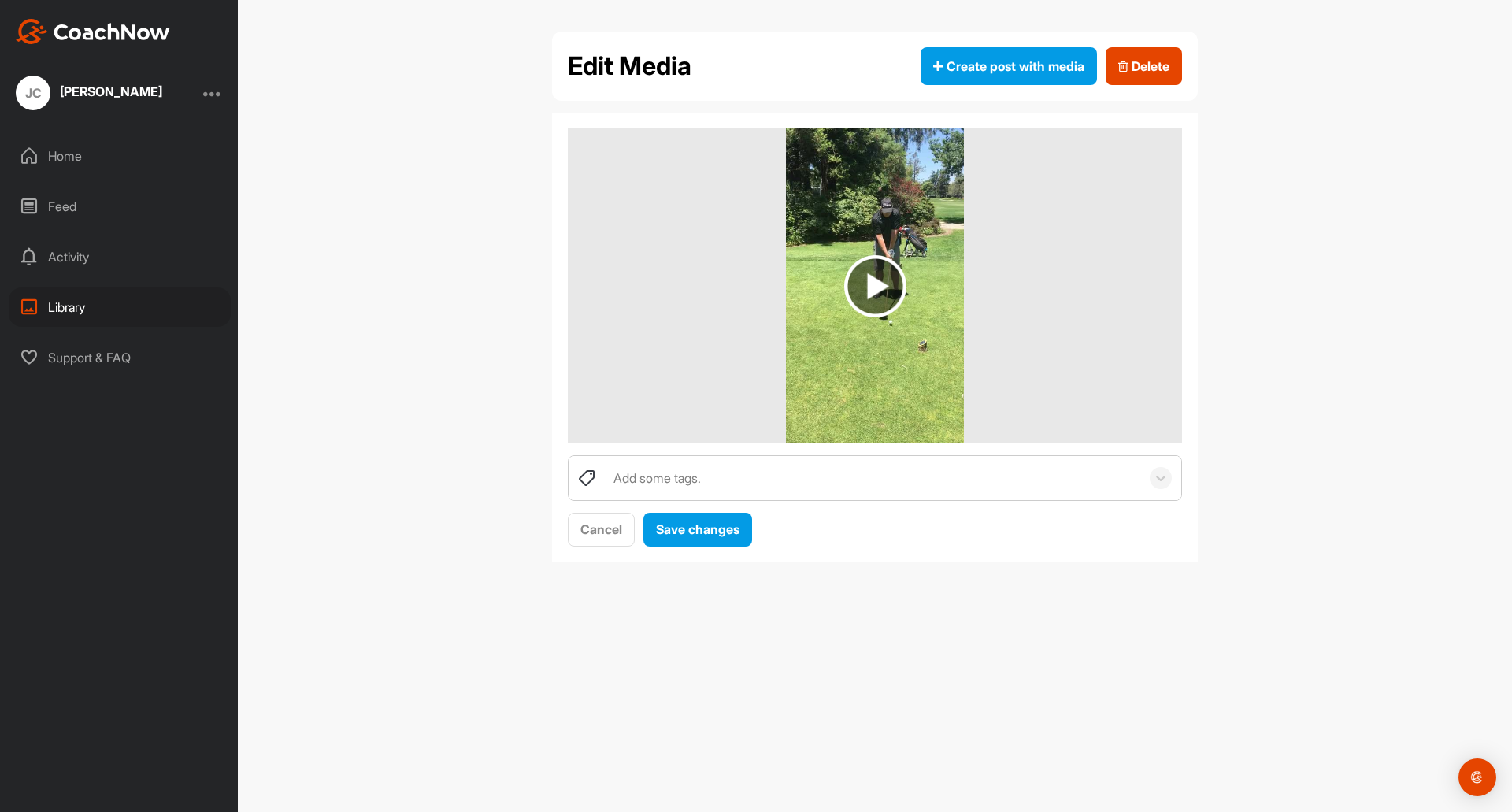
click at [866, 280] on img at bounding box center [875, 286] width 62 height 62
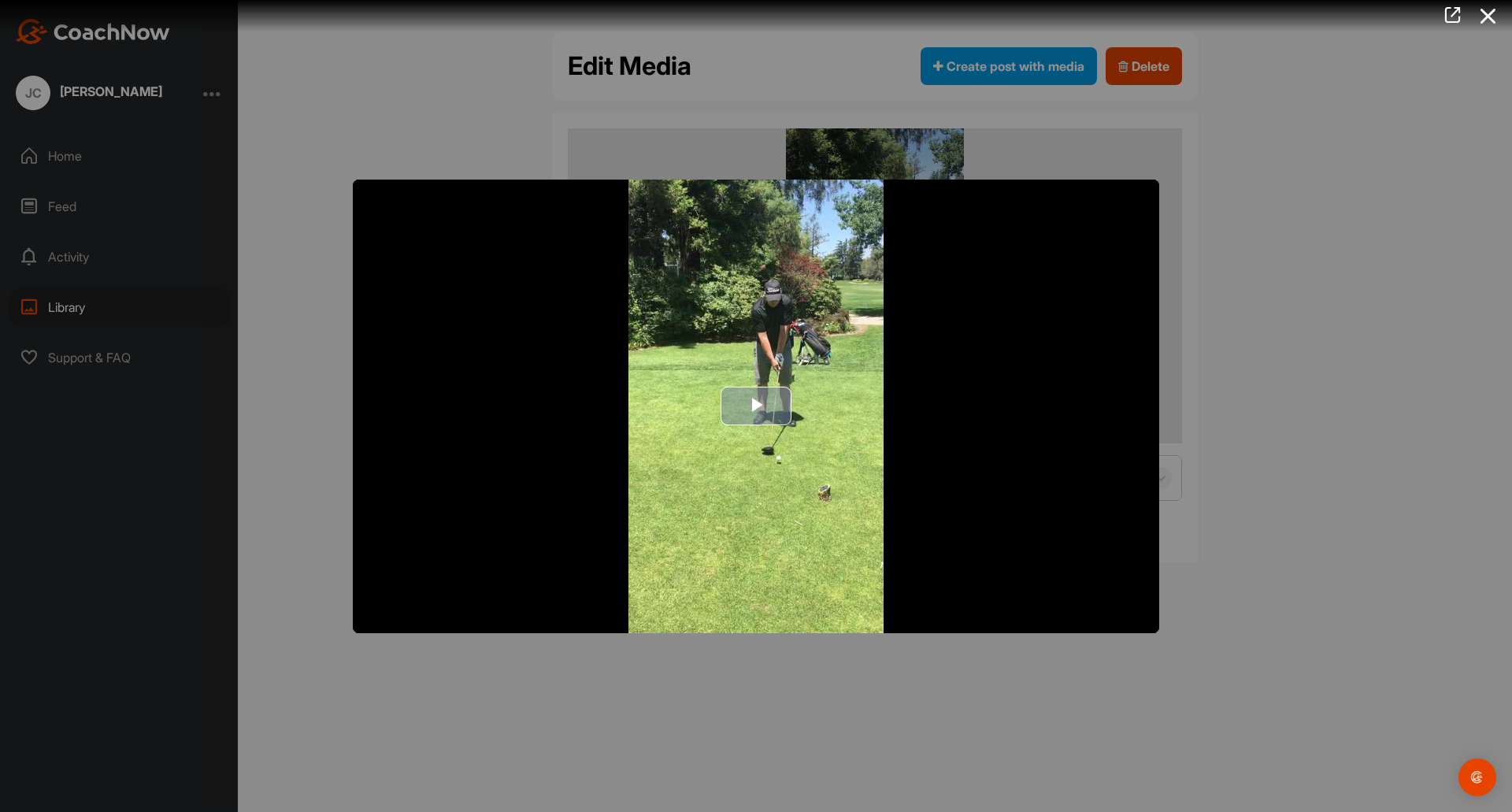
click at [756, 406] on span "Video Player" at bounding box center [756, 406] width 0 height 0
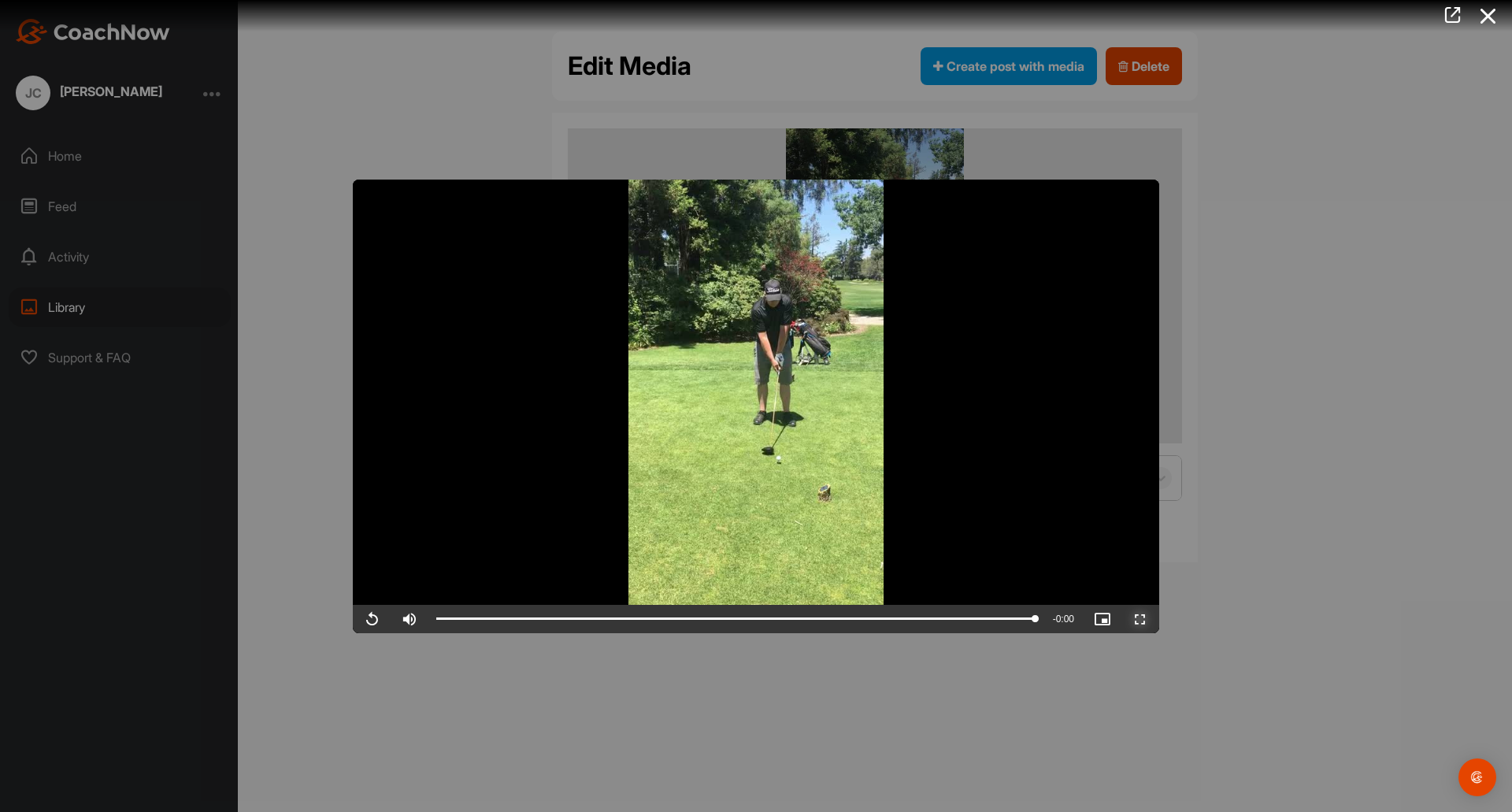
click at [1137, 619] on span "Video Player" at bounding box center [1140, 619] width 38 height 0
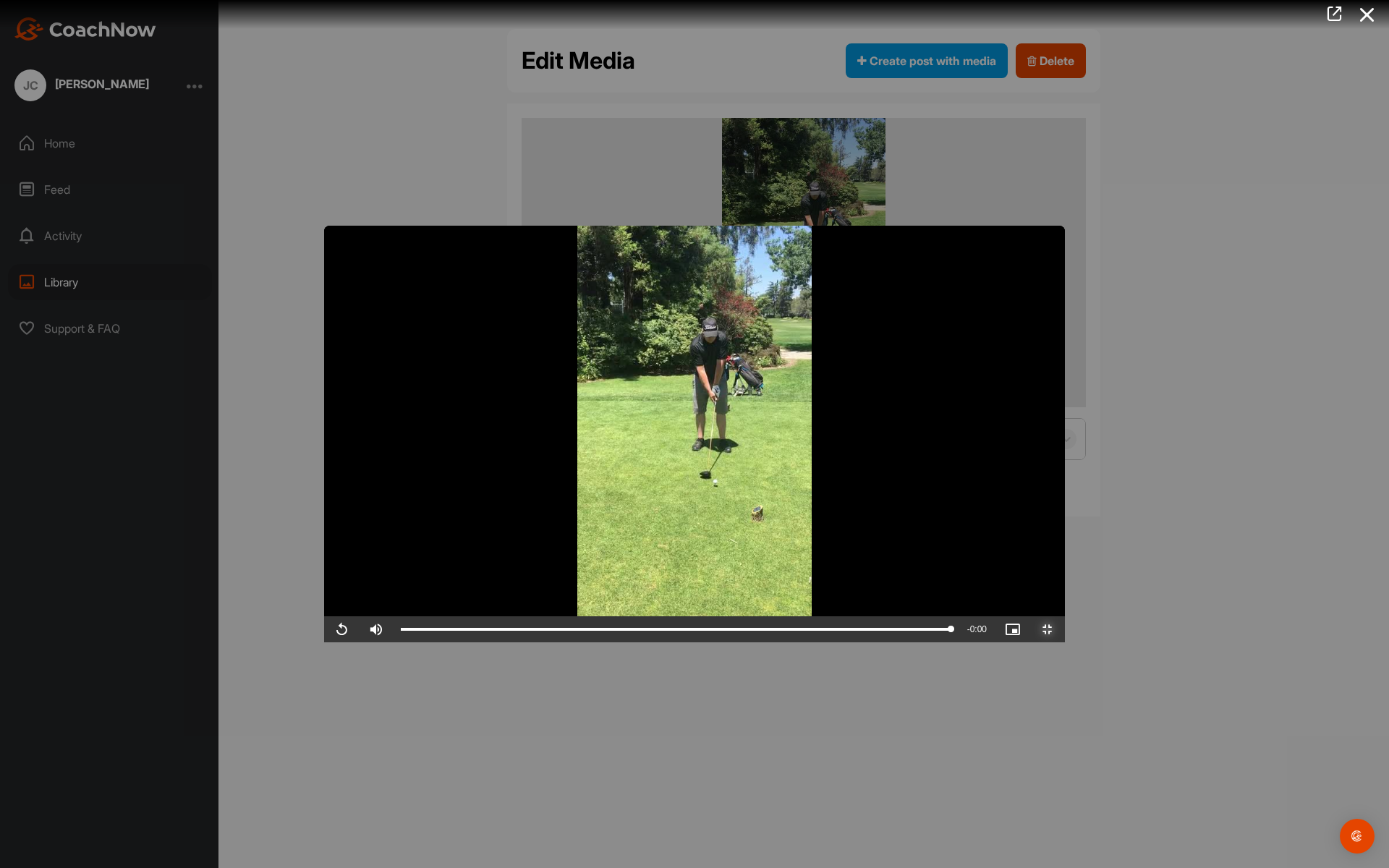
click at [1065, 630] on span "Video Player" at bounding box center [1048, 630] width 35 height 0
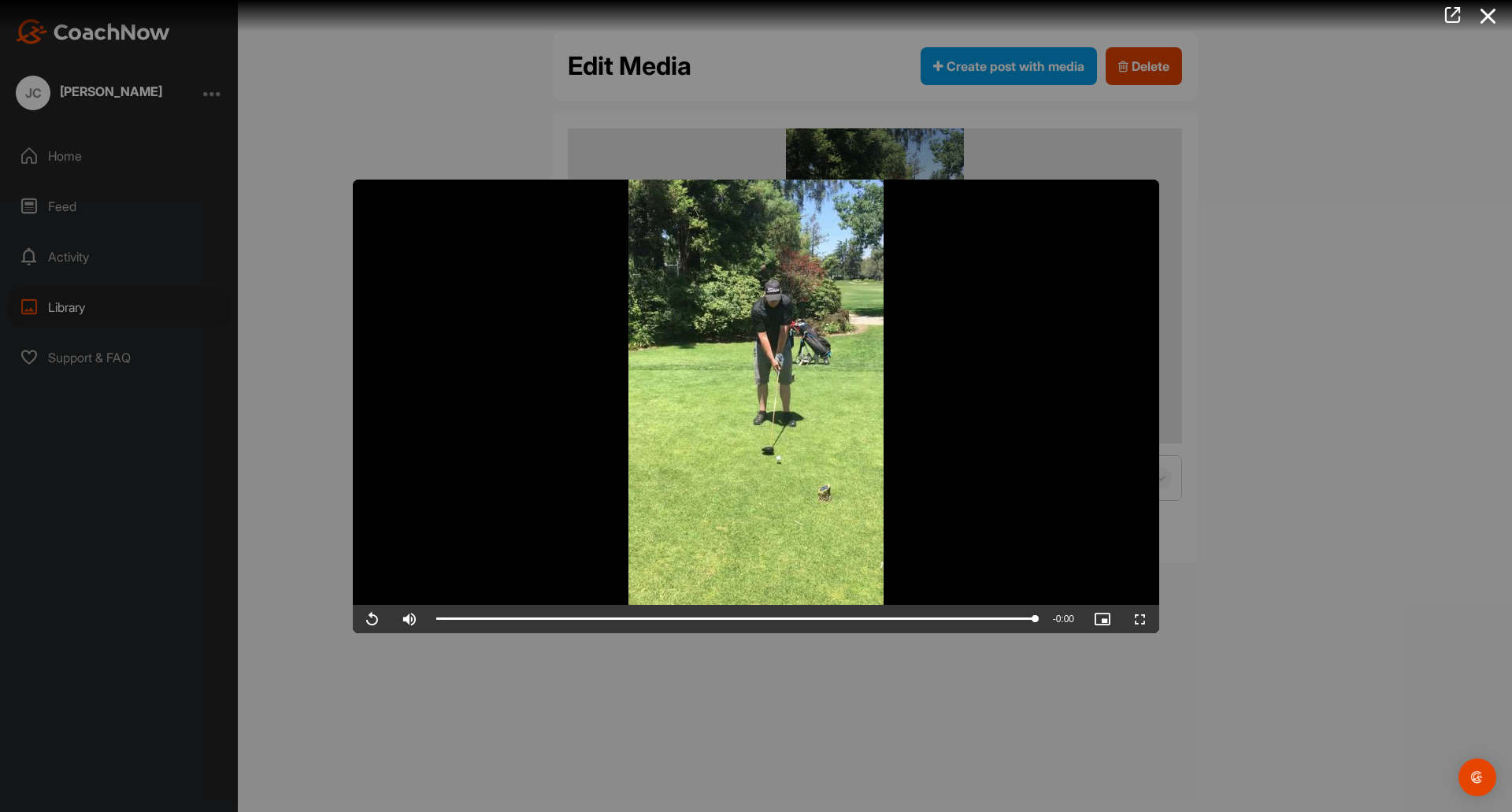
click at [335, 100] on div at bounding box center [756, 406] width 1512 height 812
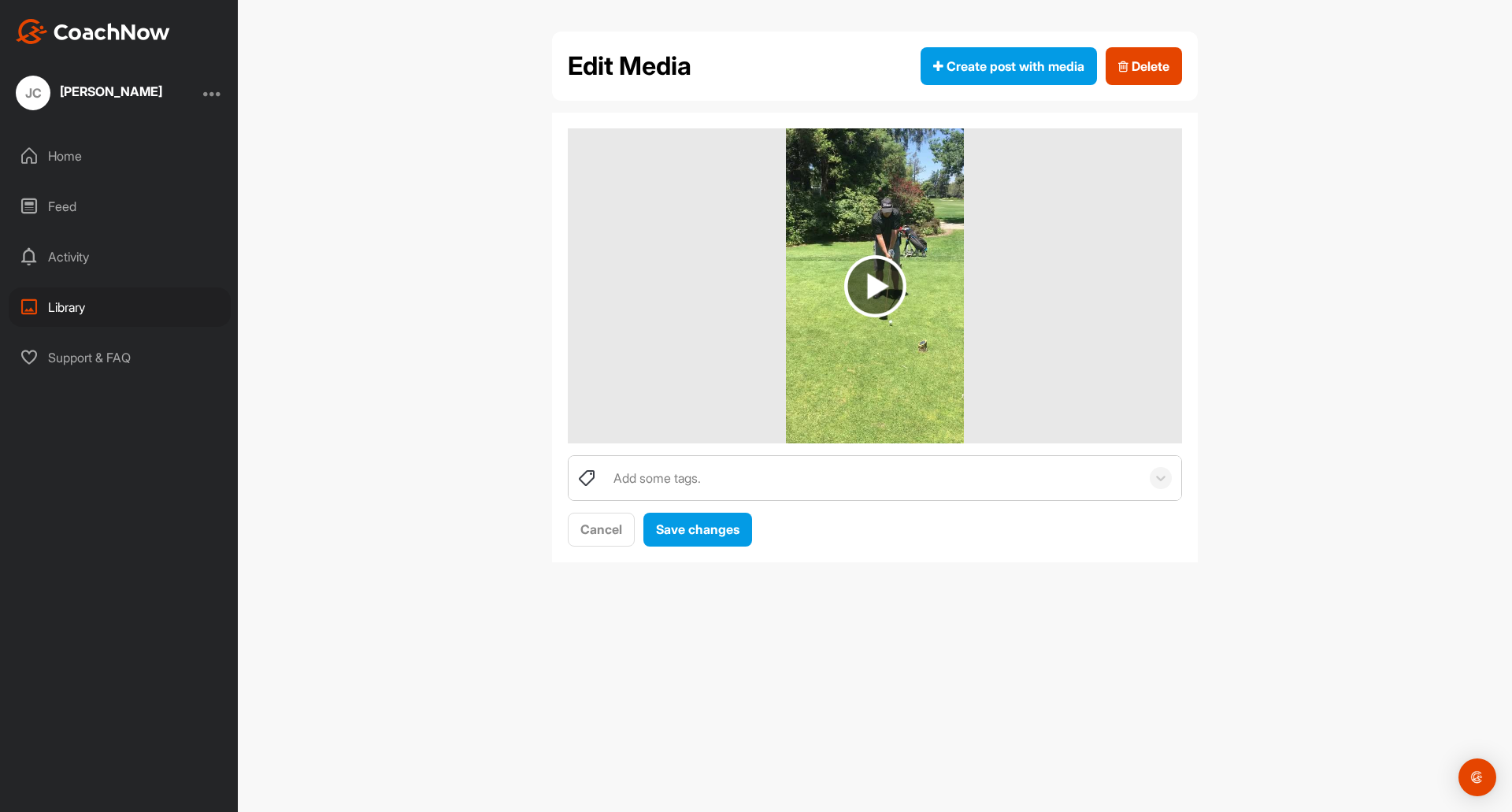
click at [70, 309] on div "Library" at bounding box center [120, 307] width 222 height 40
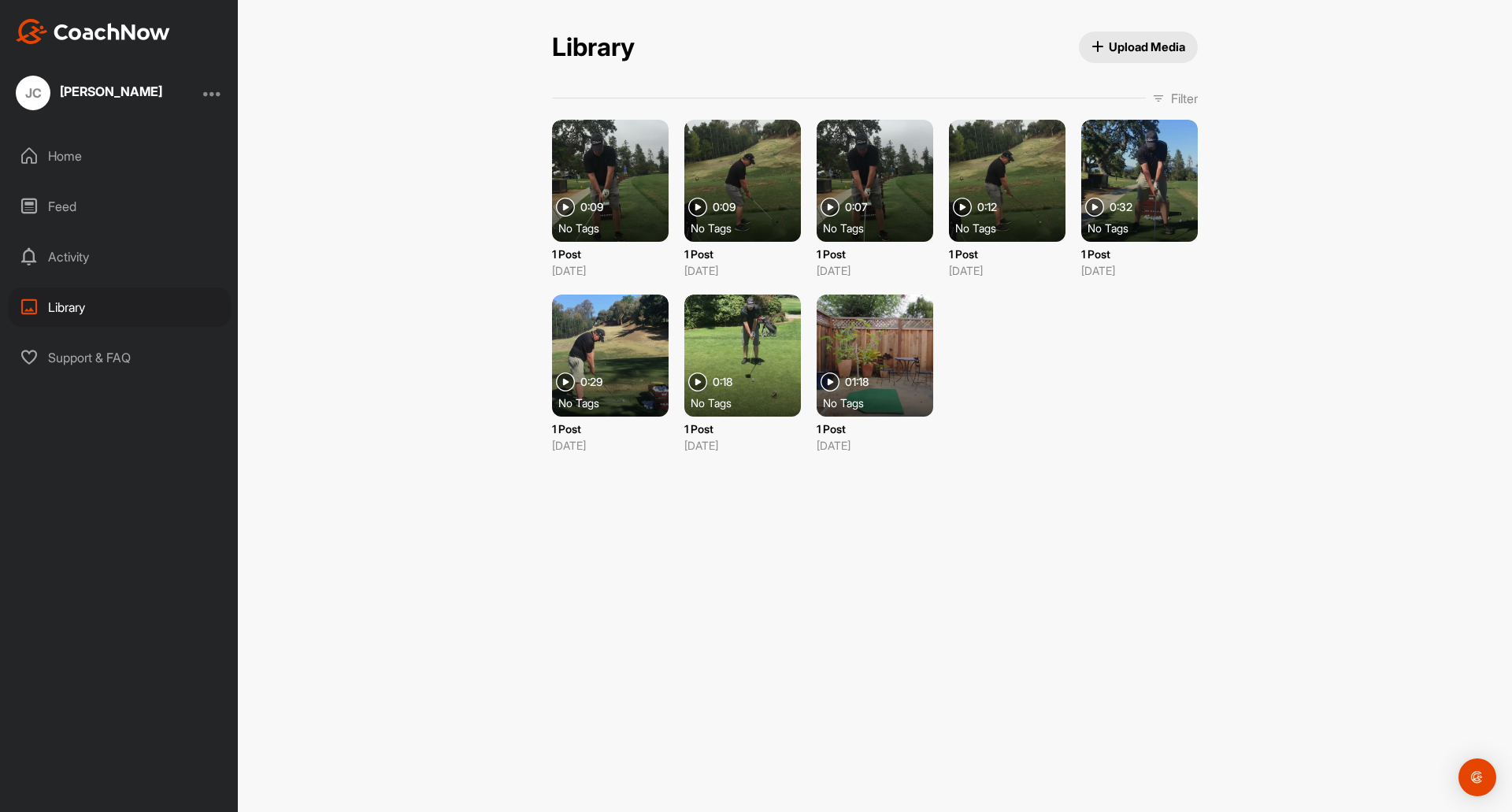
click at [597, 338] on div at bounding box center [609, 356] width 116 height 122
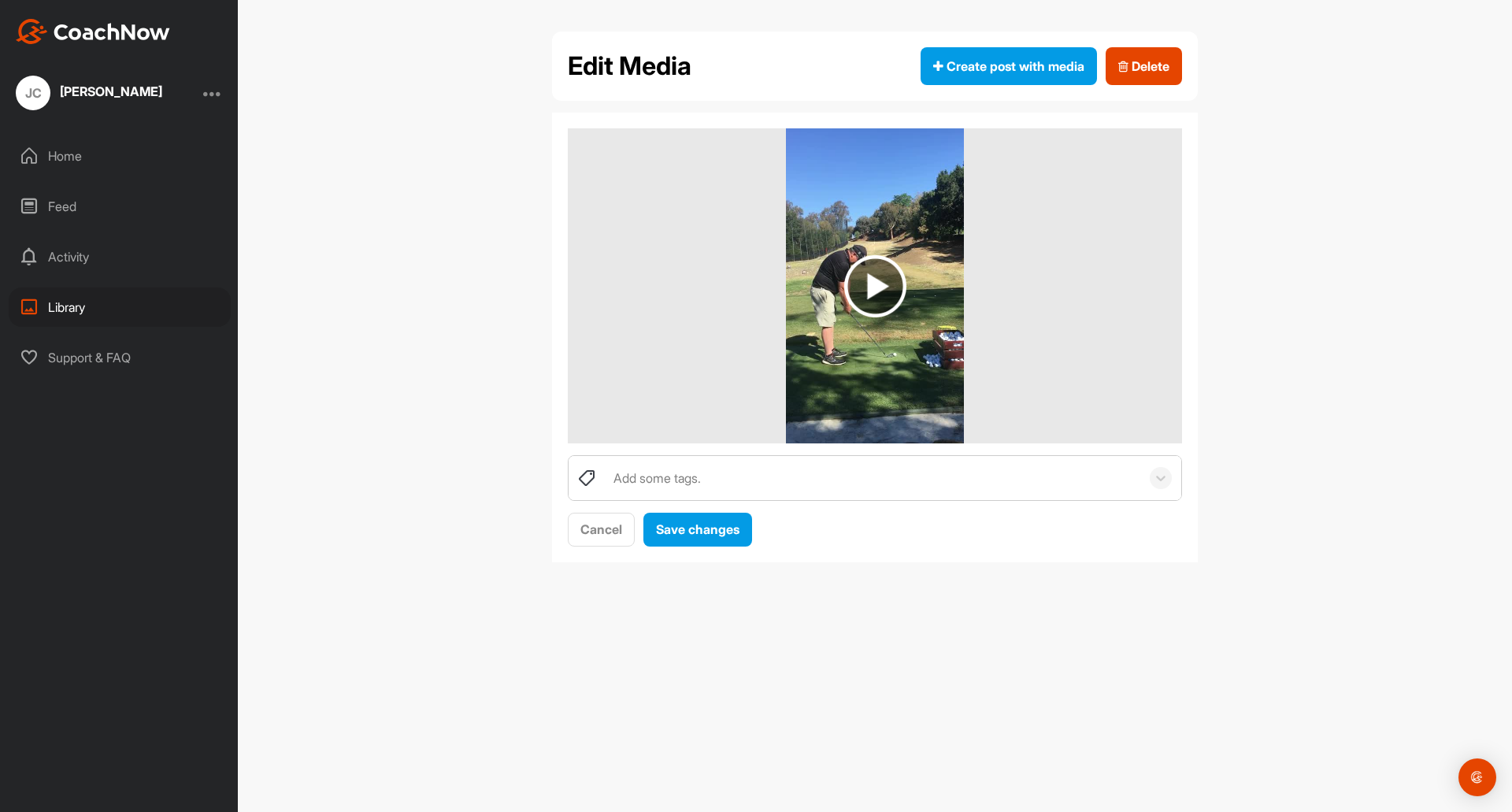
click at [873, 286] on img at bounding box center [875, 286] width 62 height 62
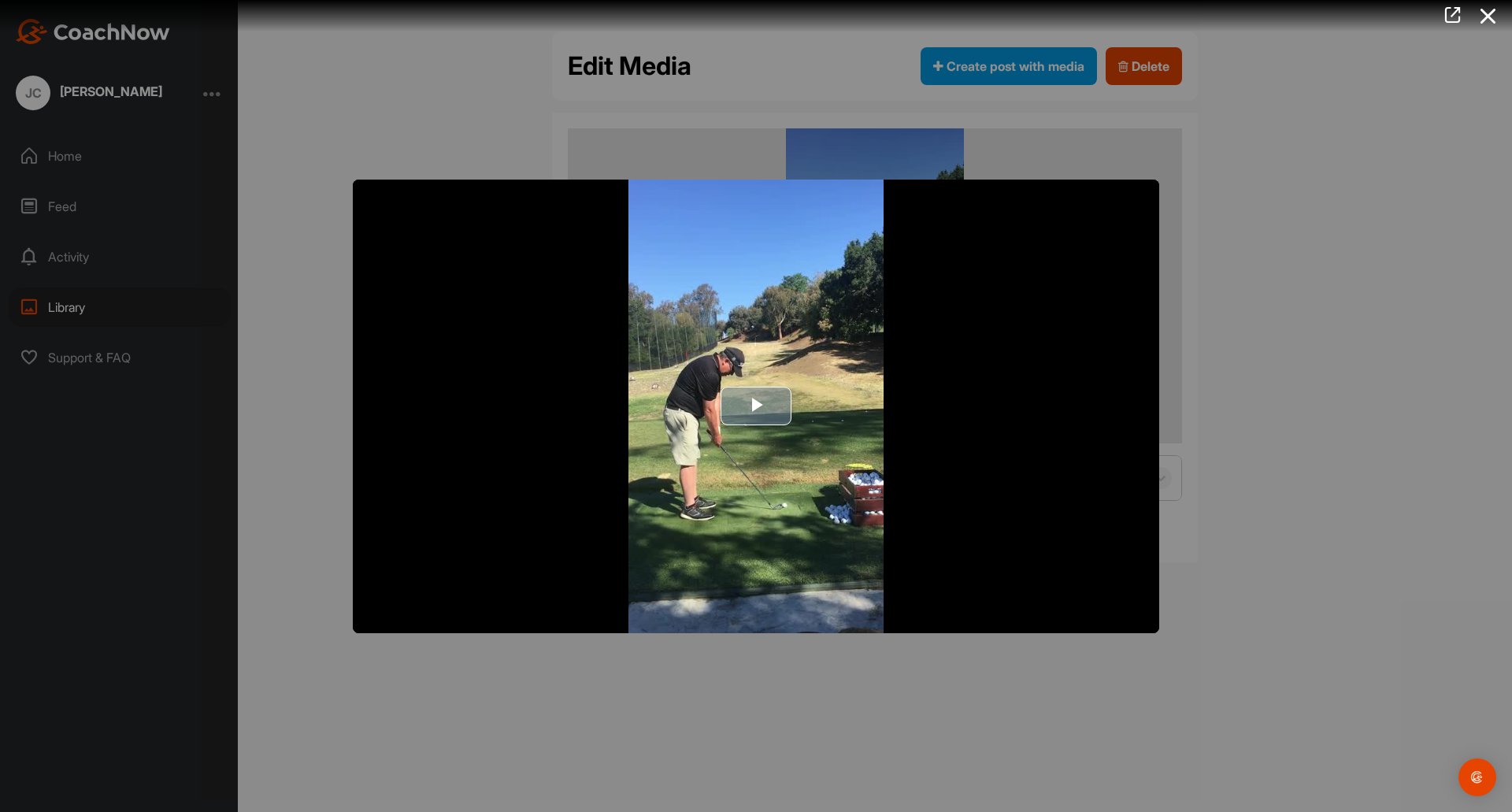
click at [756, 406] on span "Video Player" at bounding box center [756, 406] width 0 height 0
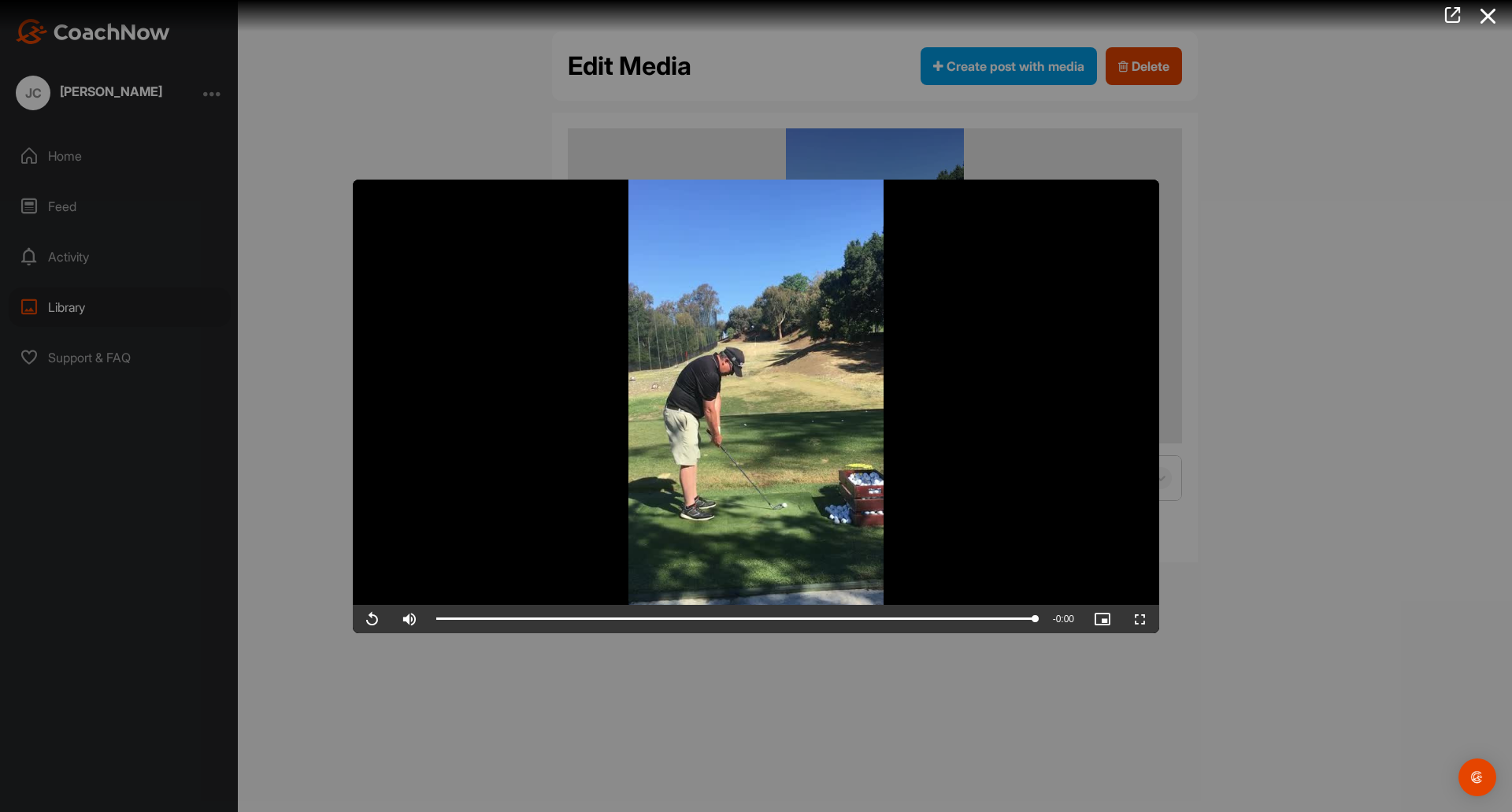
drag, startPoint x: 1377, startPoint y: 358, endPoint x: 1331, endPoint y: 358, distance: 46.0
click at [1374, 358] on div at bounding box center [756, 406] width 1512 height 812
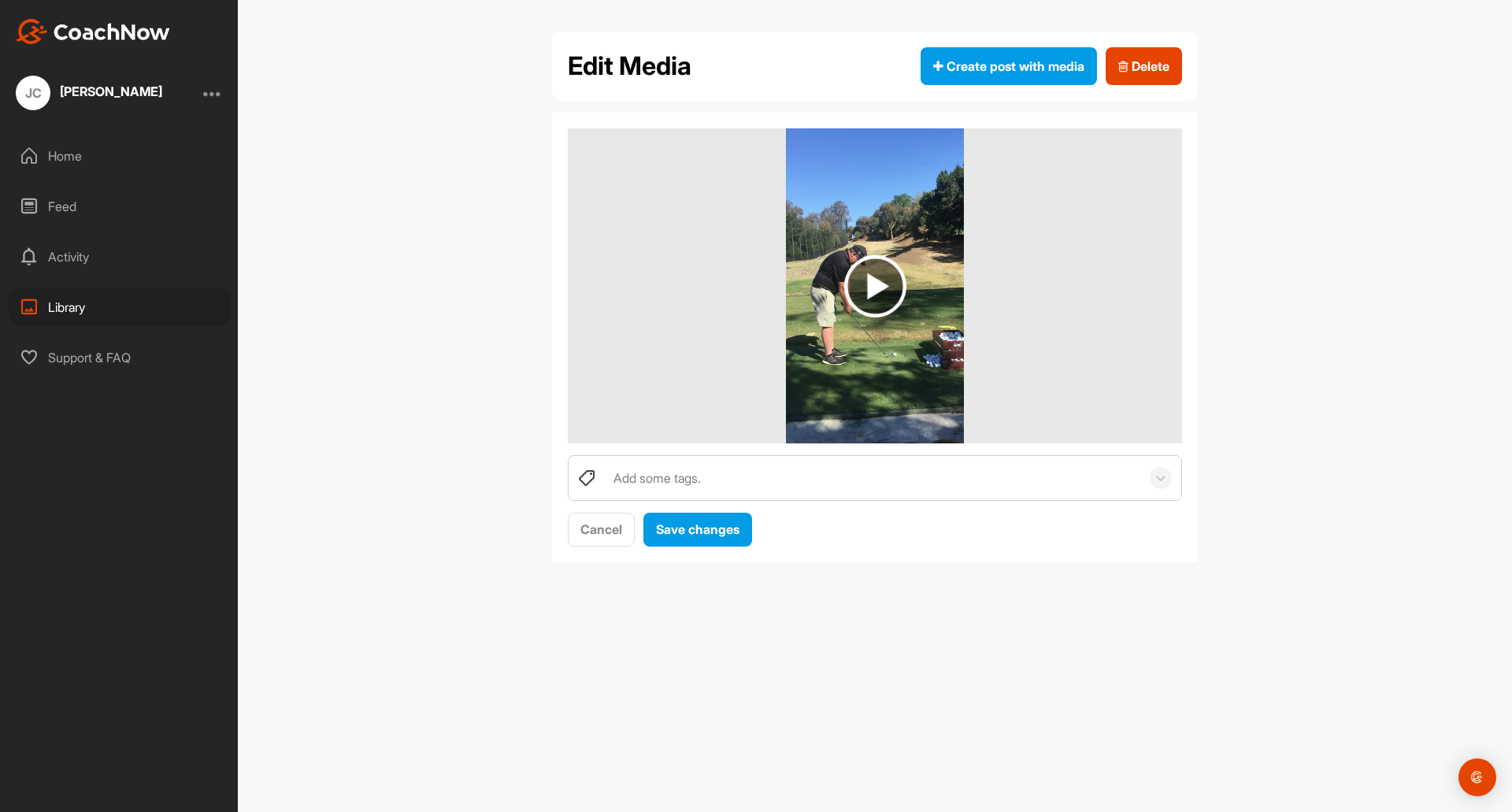
click at [64, 301] on div "Library" at bounding box center [120, 307] width 222 height 40
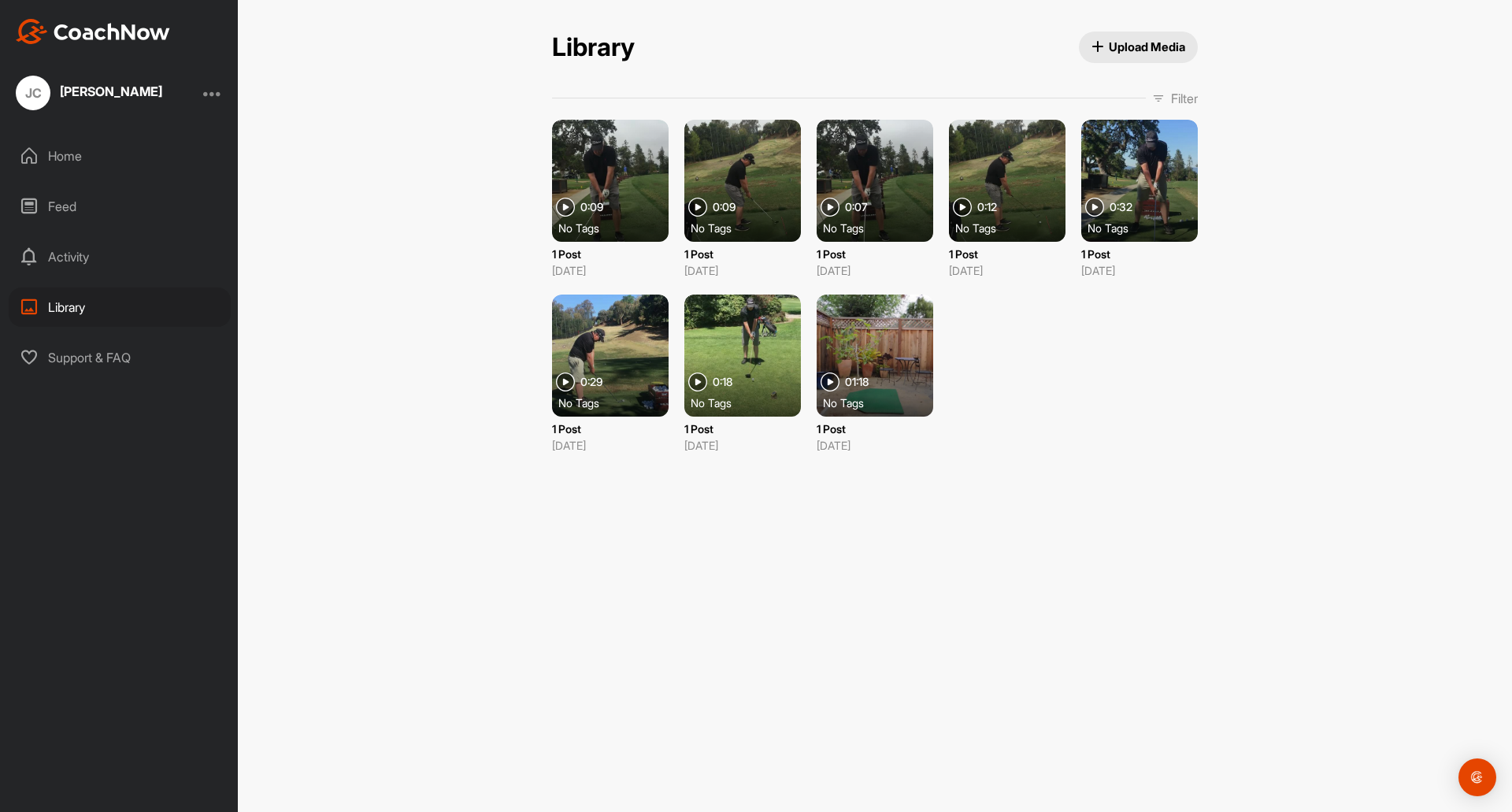
click at [1126, 174] on div at bounding box center [1139, 181] width 116 height 122
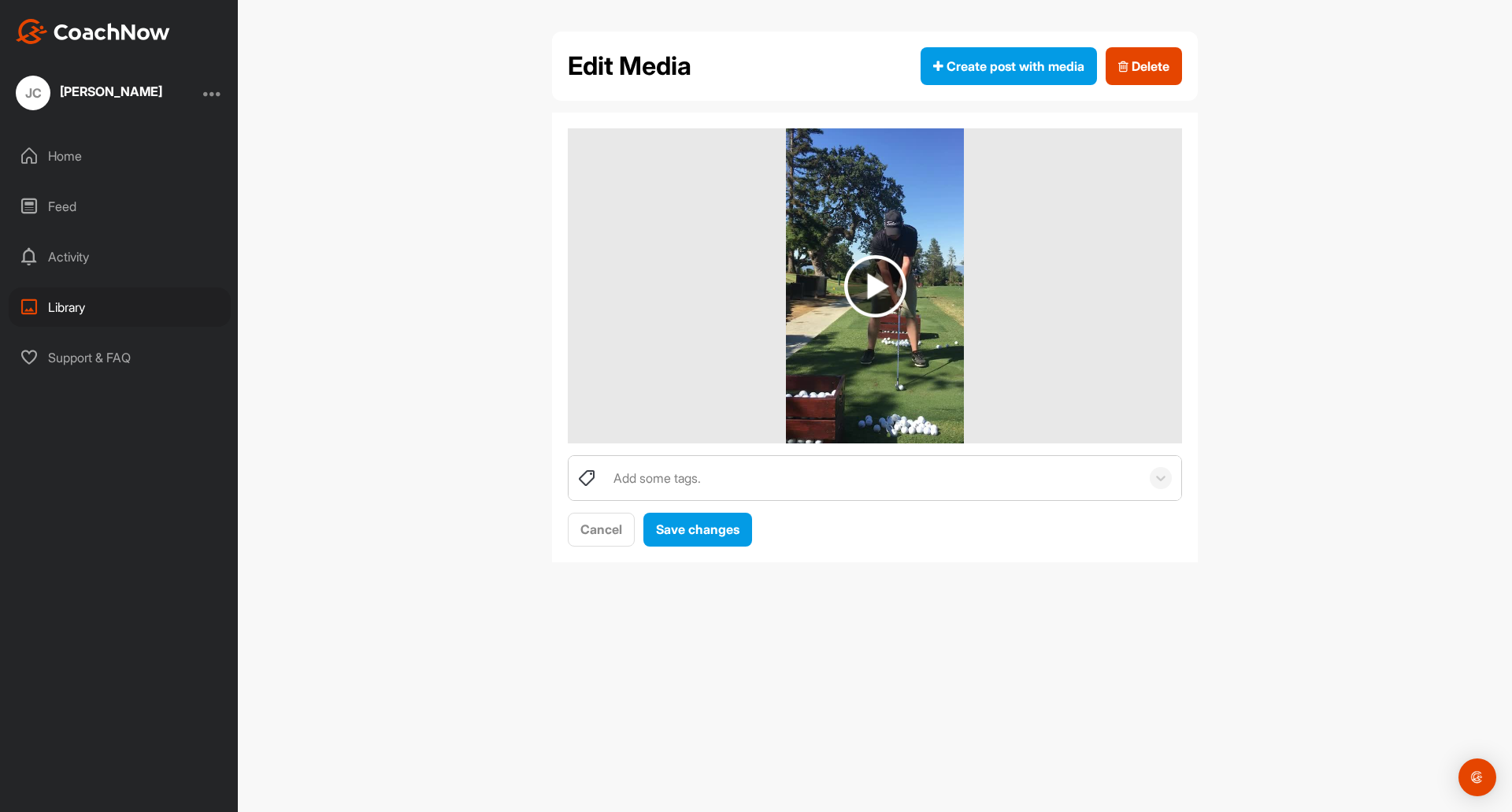
click at [880, 288] on img at bounding box center [875, 286] width 62 height 62
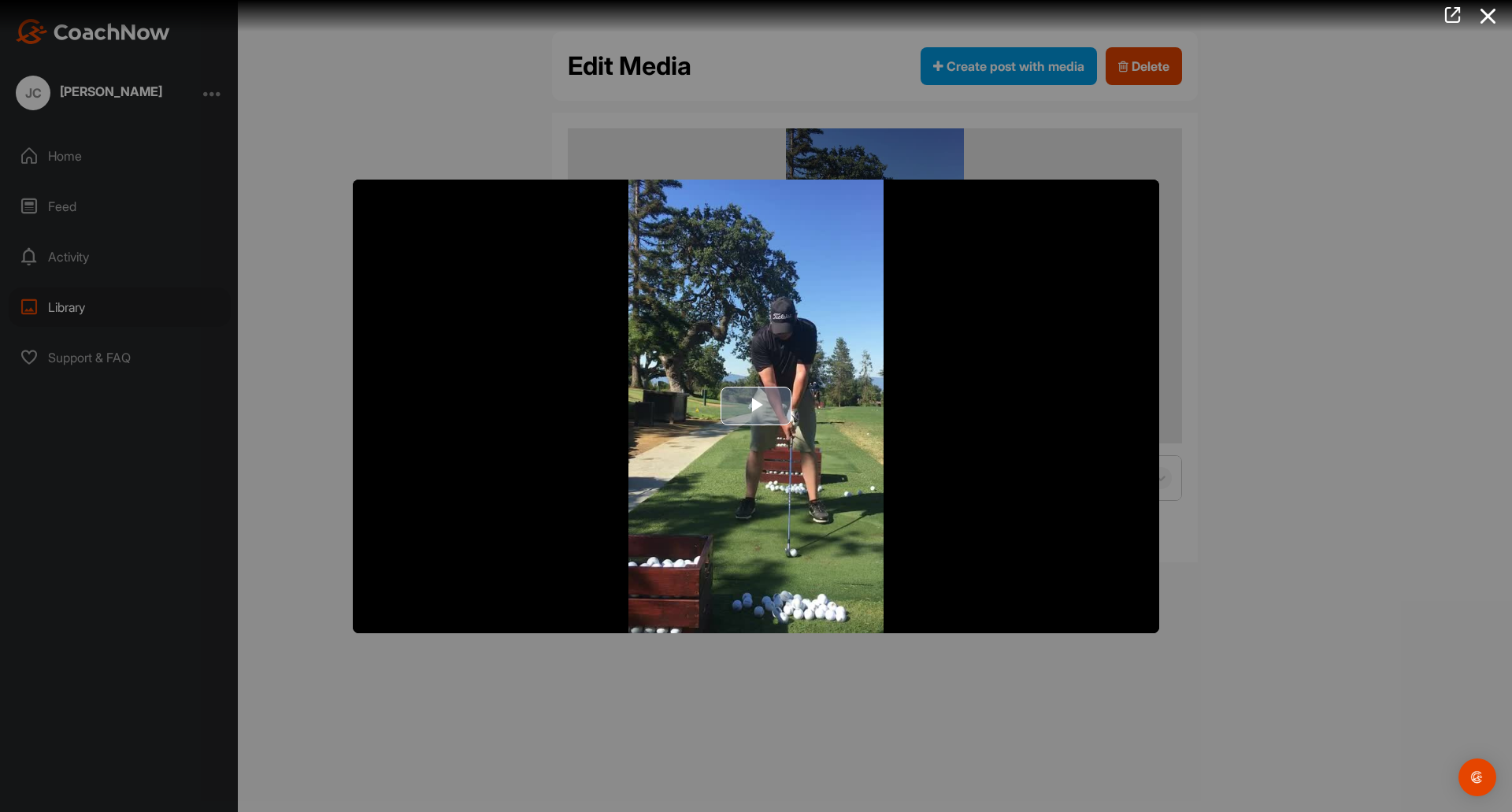
click at [756, 406] on span "Video Player" at bounding box center [756, 406] width 0 height 0
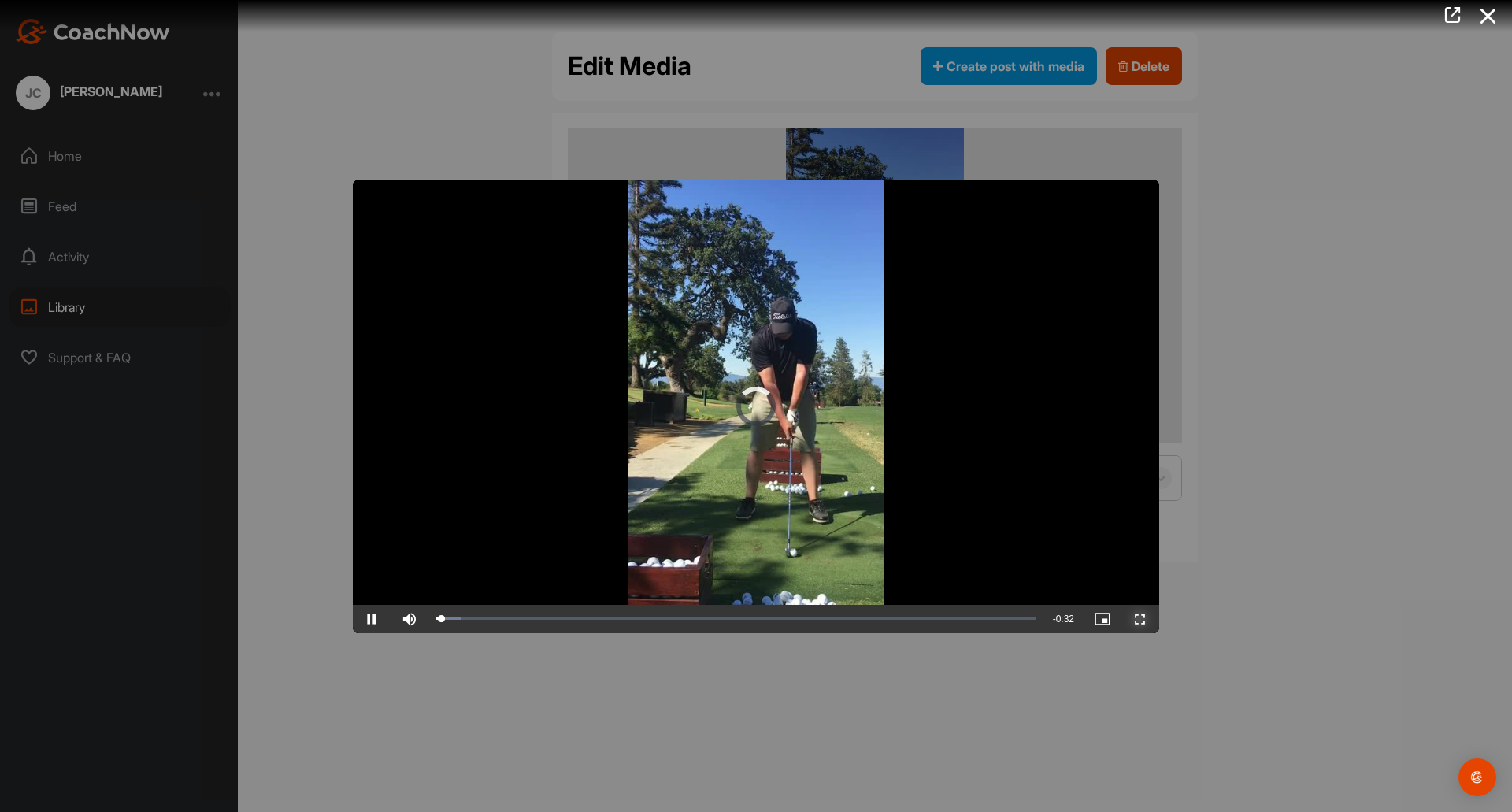
click at [1138, 619] on span "Video Player" at bounding box center [1140, 619] width 38 height 0
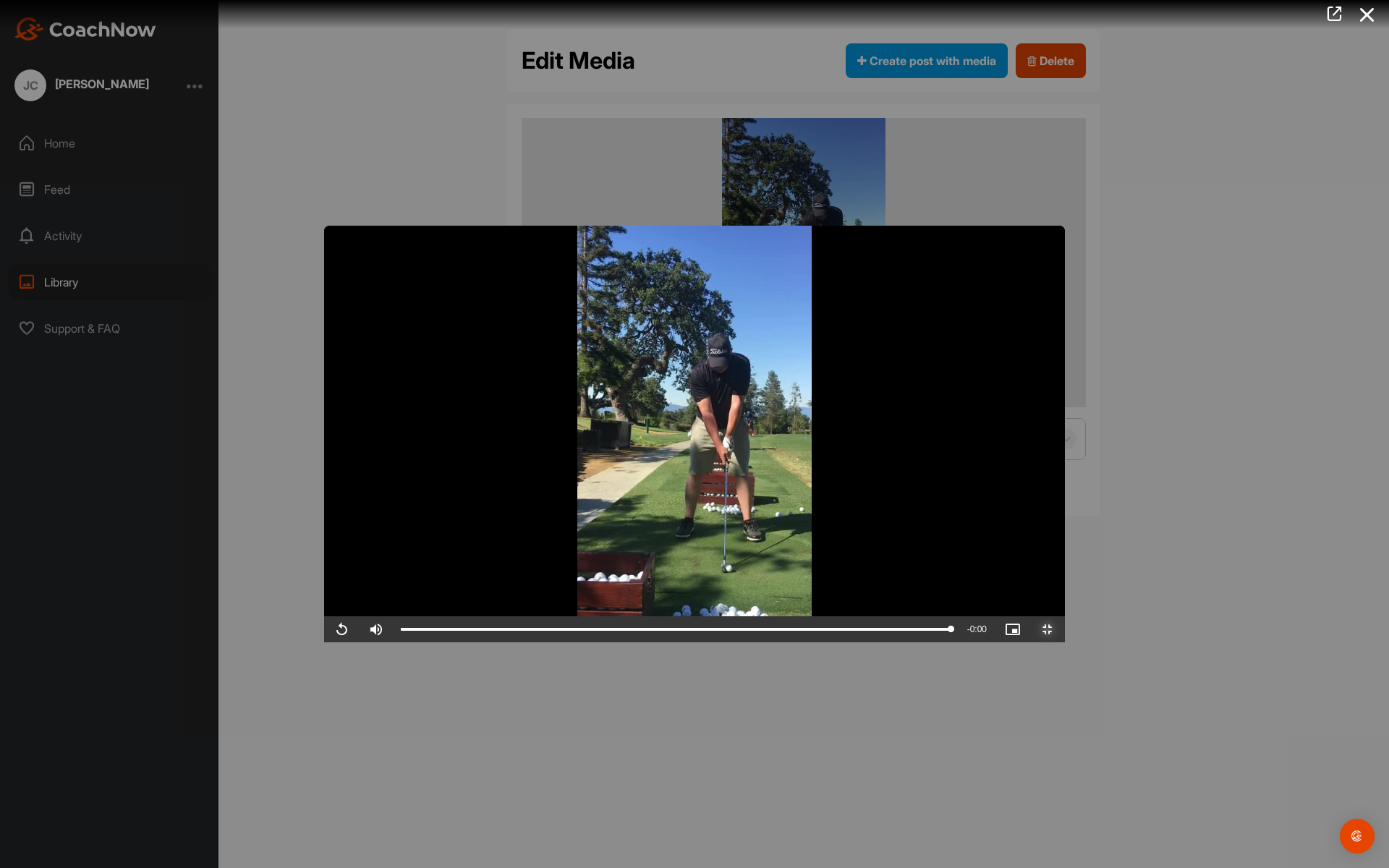
click at [1065, 630] on span "Video Player" at bounding box center [1048, 630] width 35 height 0
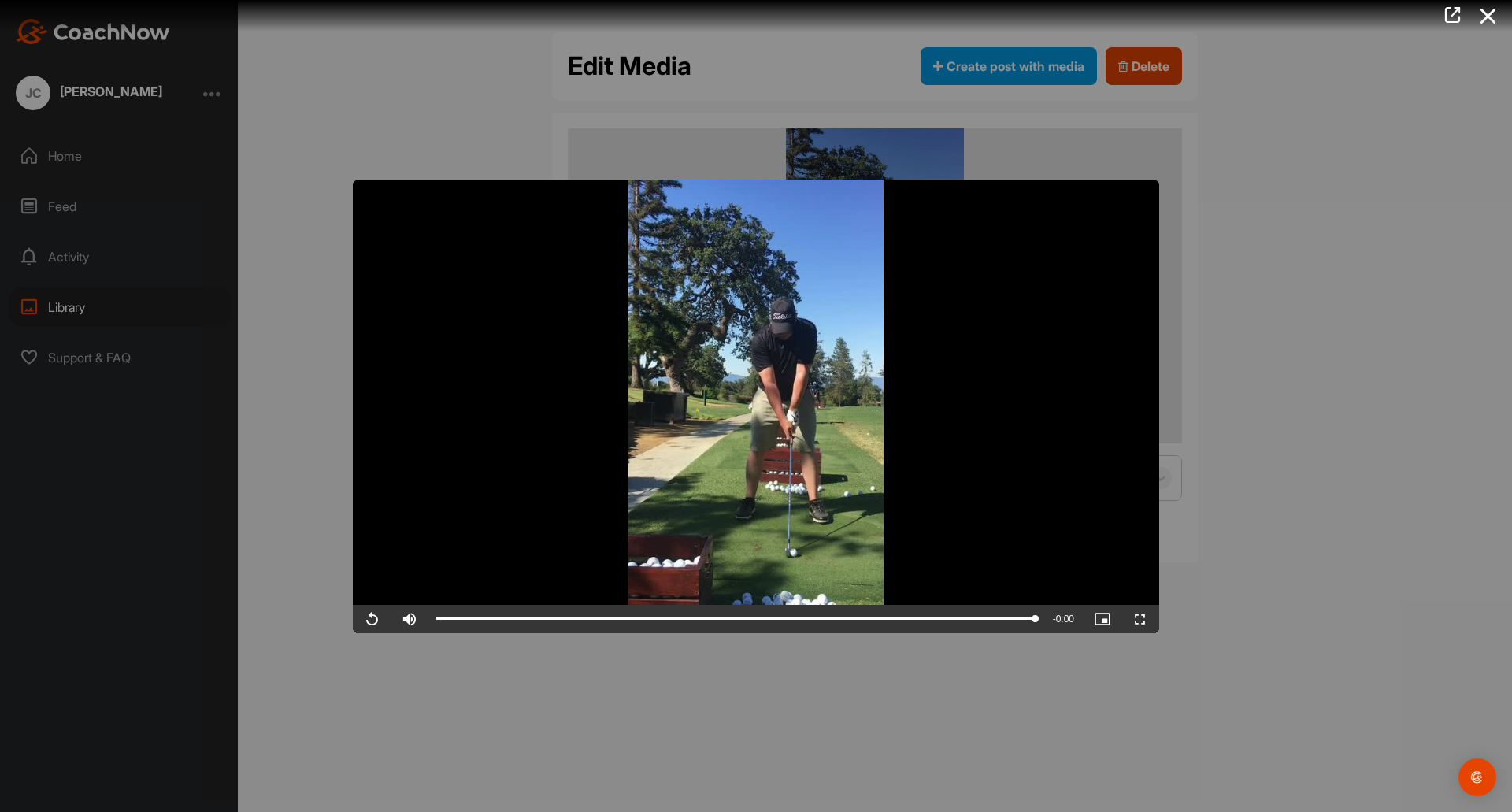
click at [1246, 278] on div at bounding box center [756, 406] width 1512 height 812
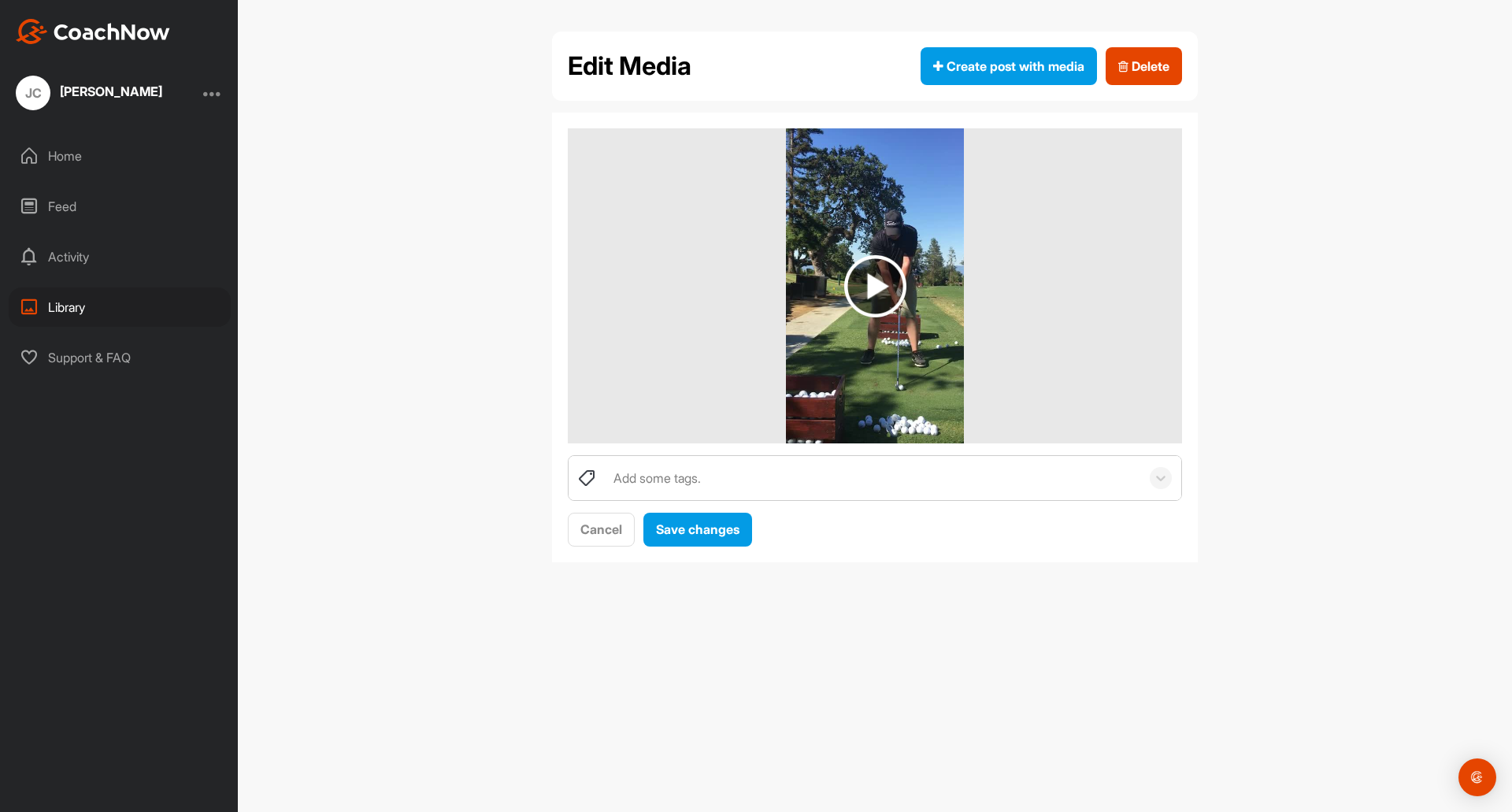
click at [73, 307] on div "Library" at bounding box center [120, 307] width 222 height 40
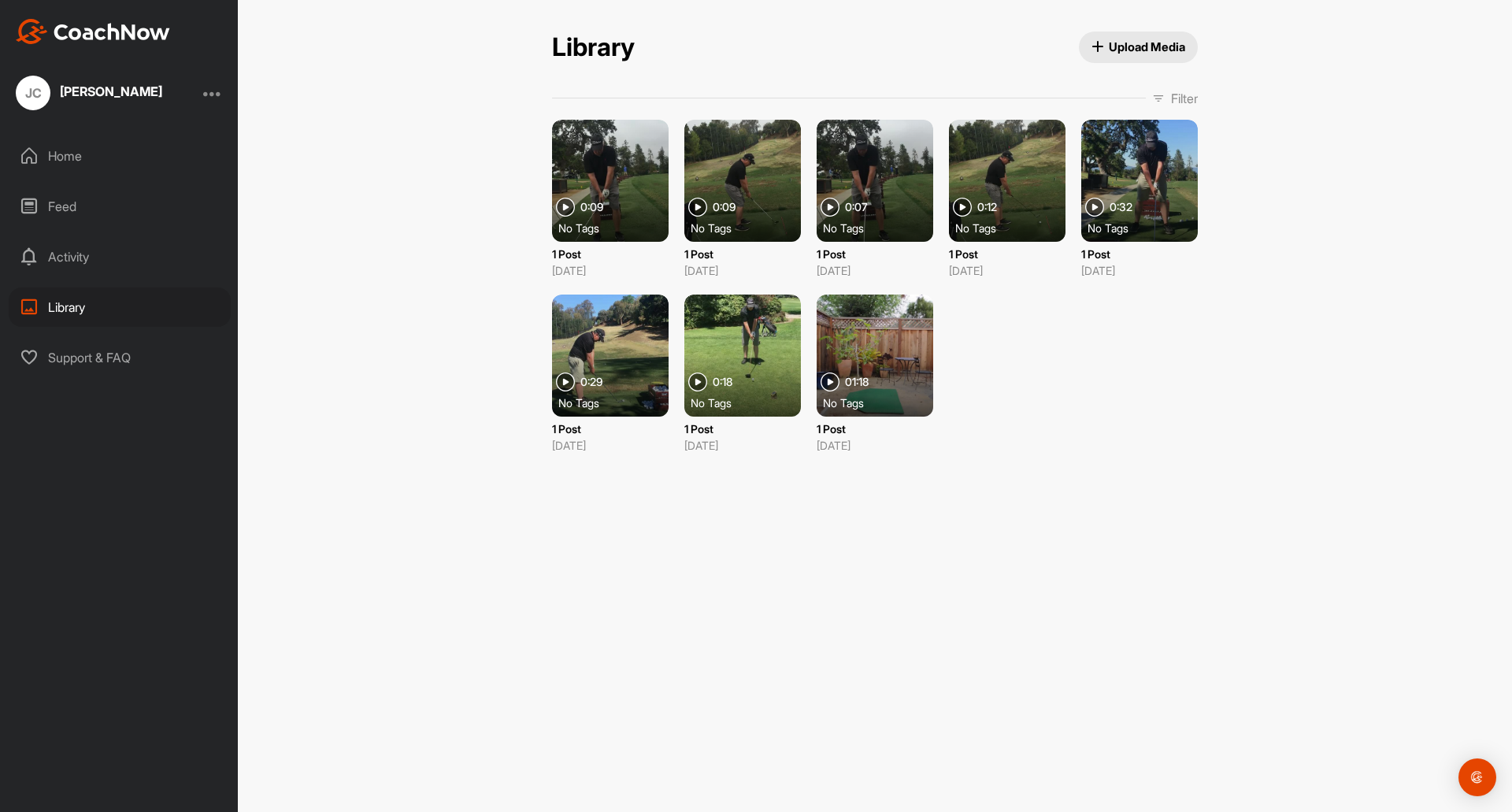
click at [993, 181] on div at bounding box center [1007, 181] width 116 height 122
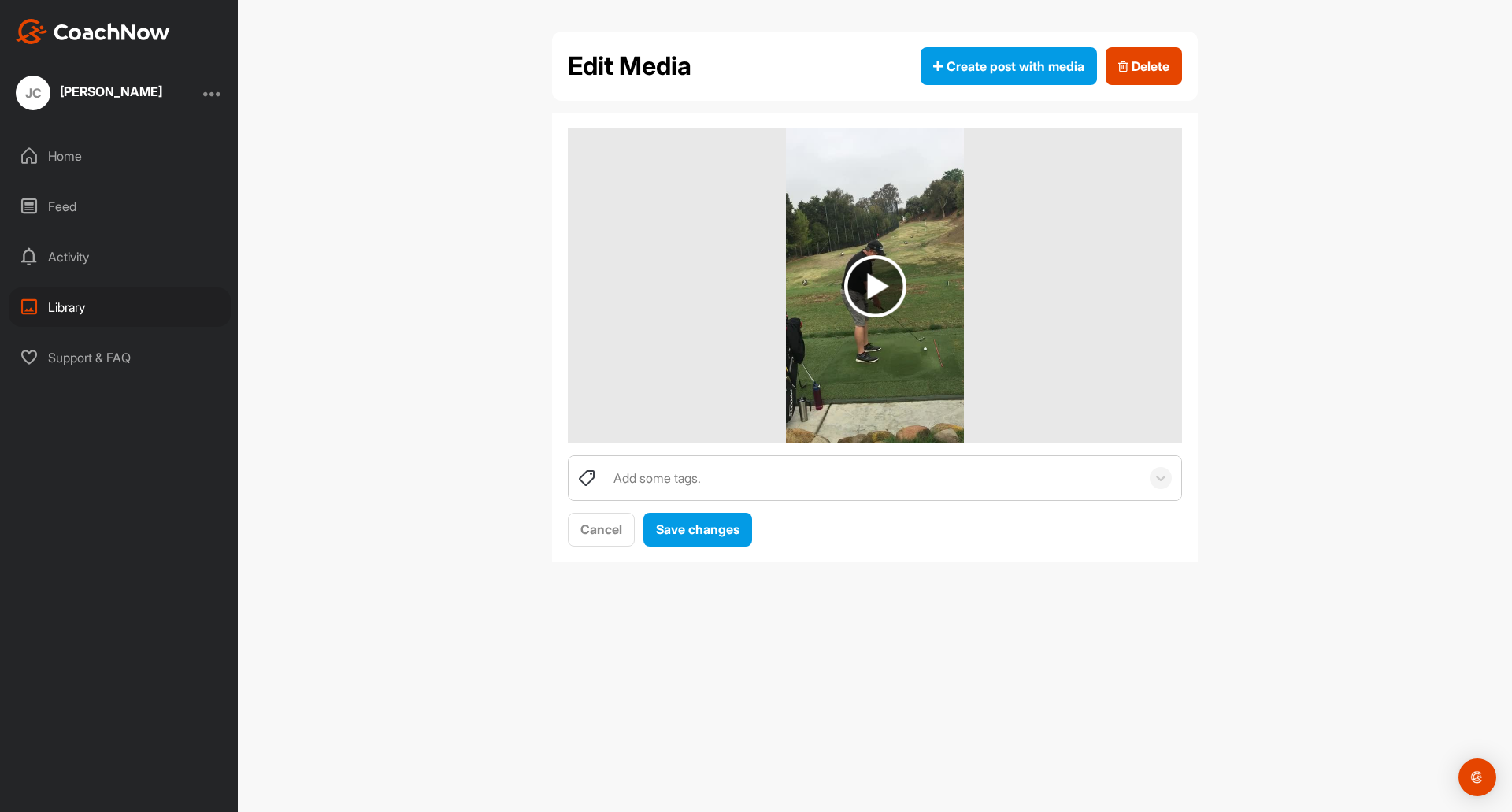
click at [862, 290] on img at bounding box center [875, 286] width 62 height 62
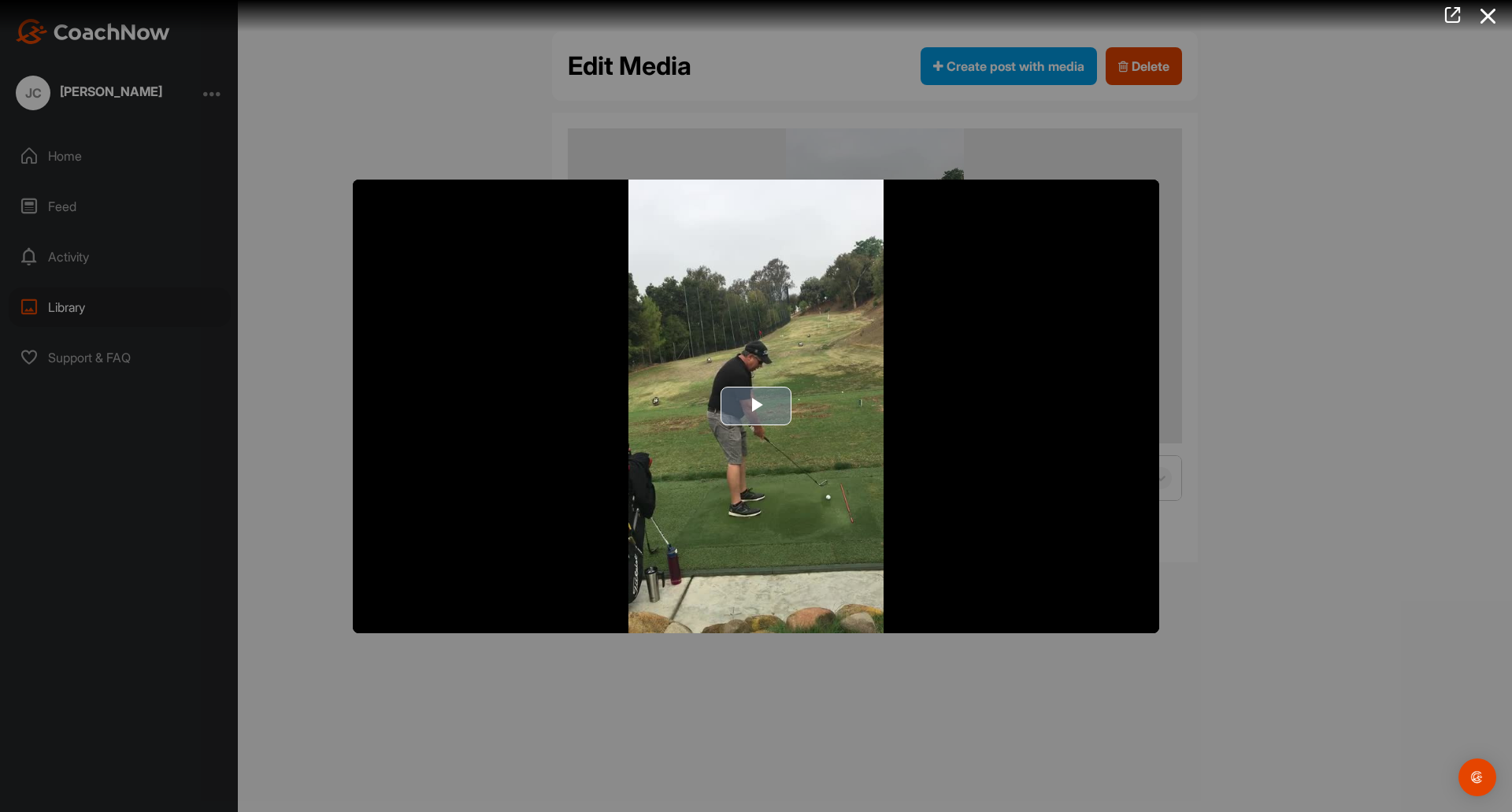
click at [756, 406] on span "Video Player" at bounding box center [756, 406] width 0 height 0
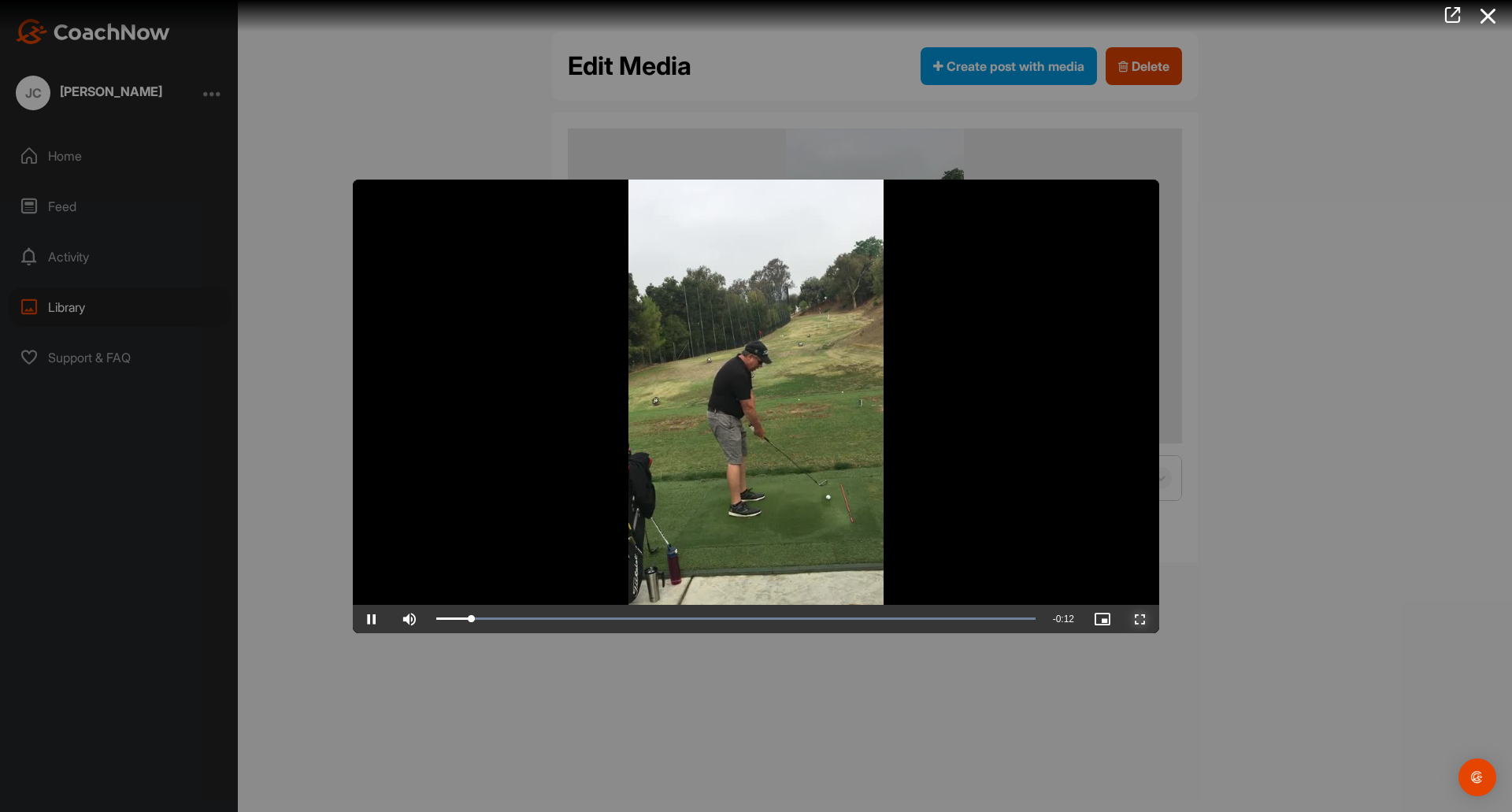
click at [1140, 619] on span "Video Player" at bounding box center [1140, 619] width 38 height 0
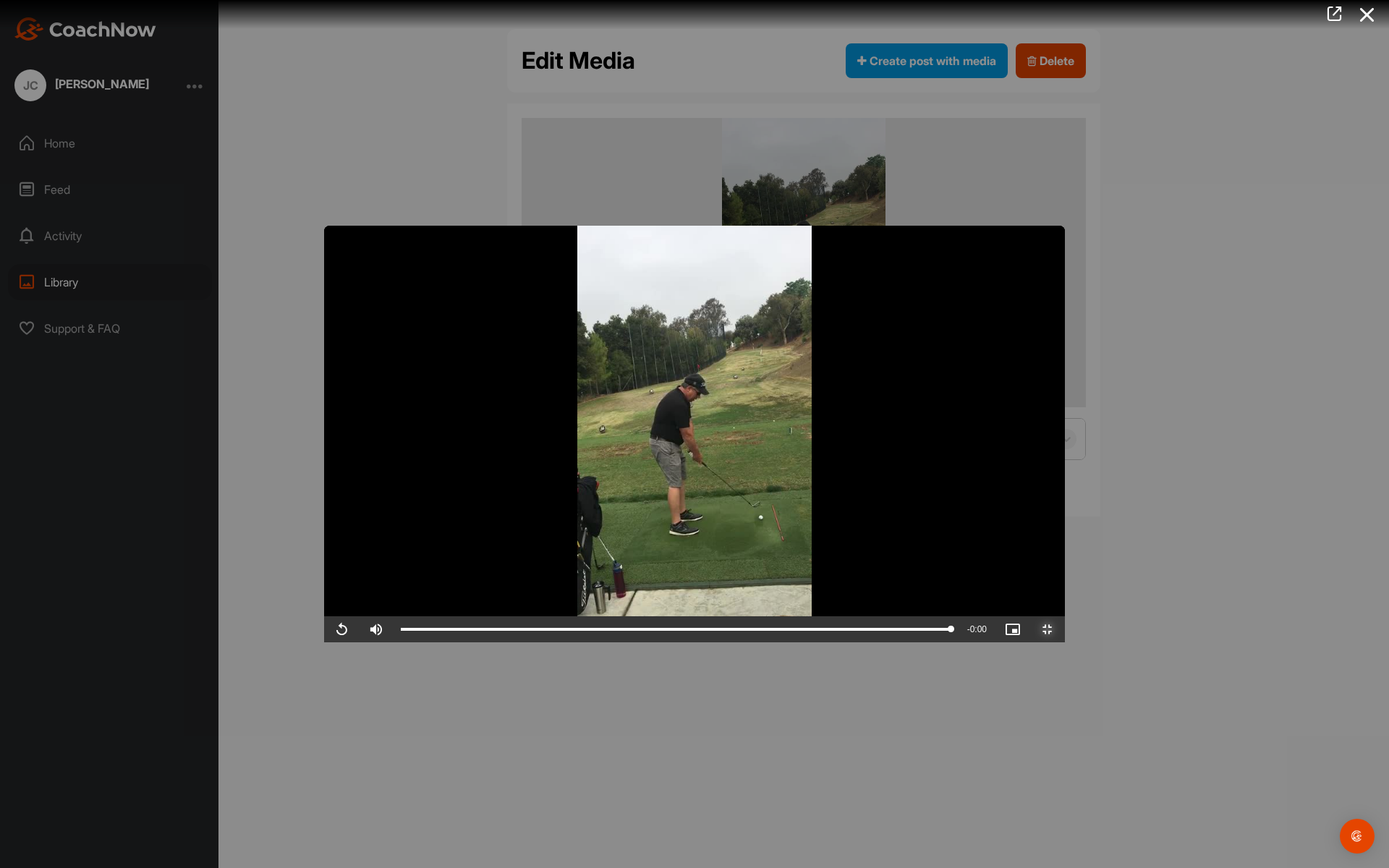
click at [1065, 630] on span "Video Player" at bounding box center [1048, 630] width 35 height 0
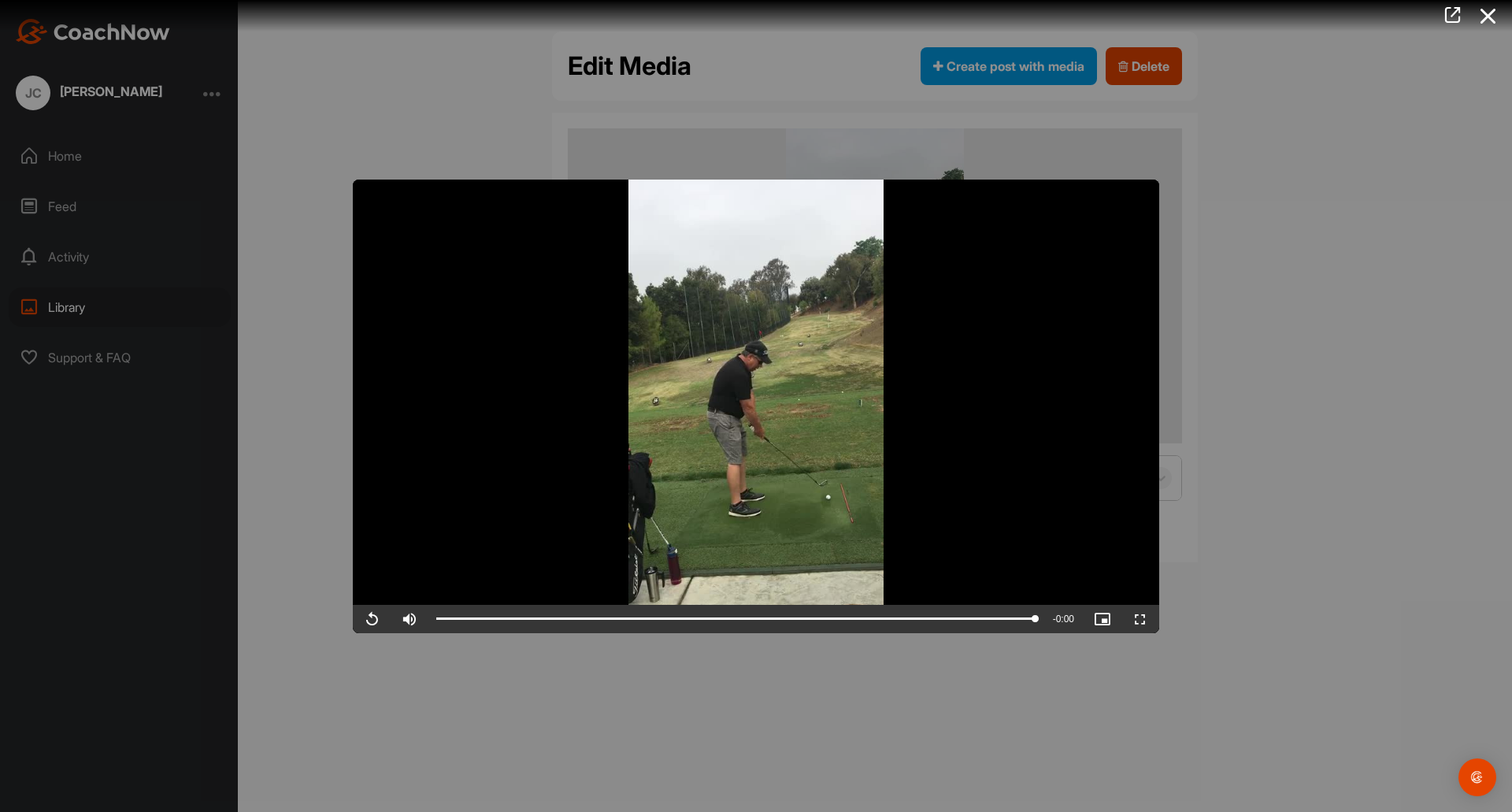
click at [1296, 415] on div at bounding box center [756, 406] width 1512 height 812
